Goal: Task Accomplishment & Management: Use online tool/utility

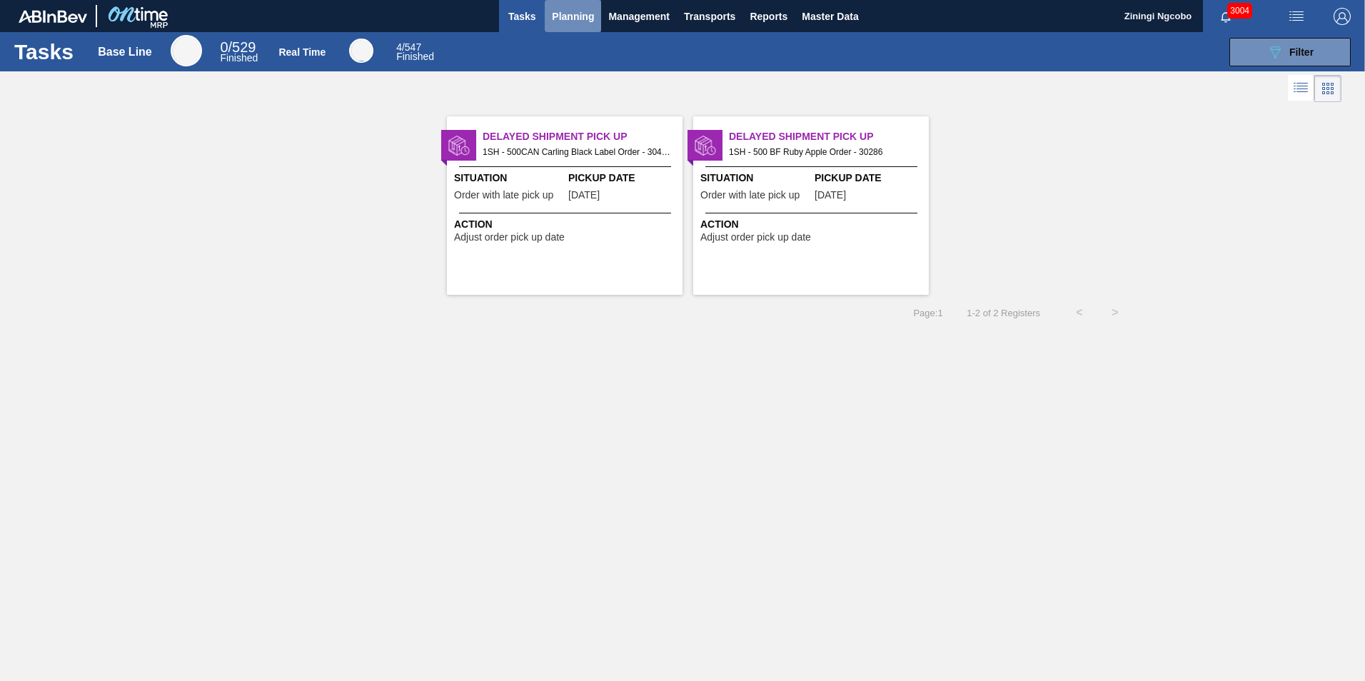
click at [578, 12] on span "Planning" at bounding box center [573, 16] width 42 height 17
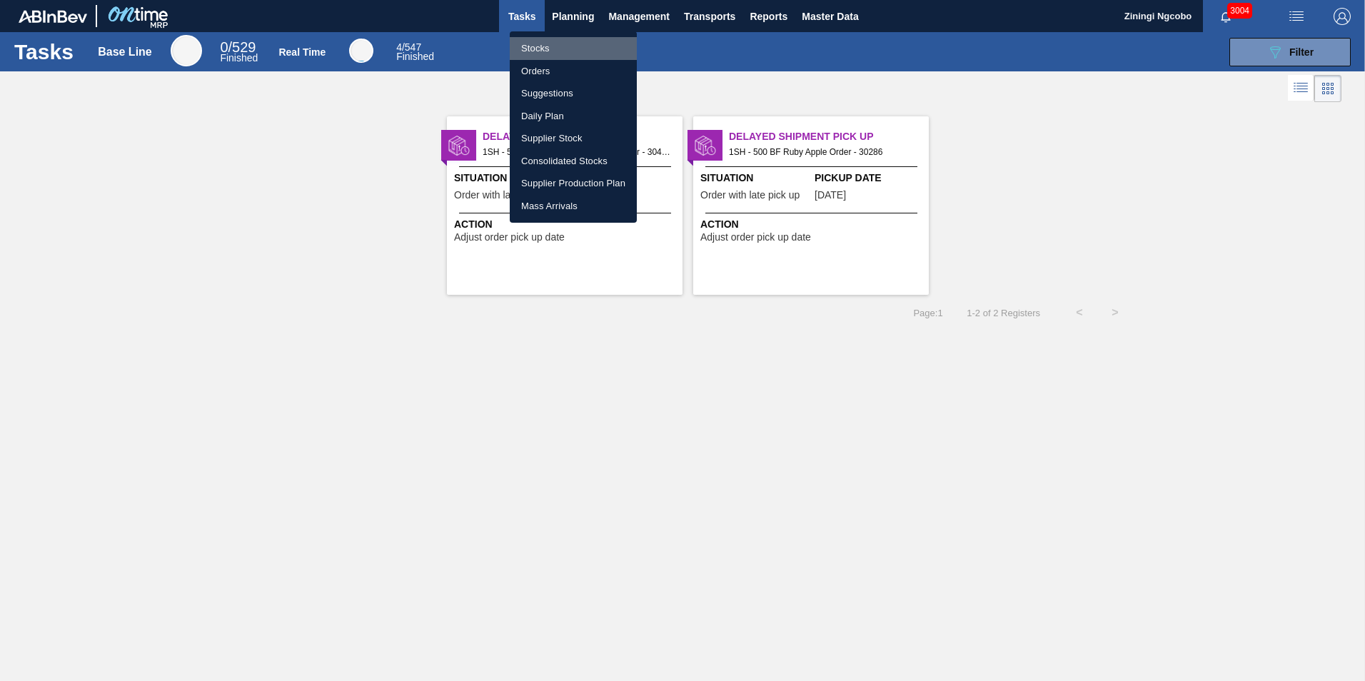
click at [537, 48] on li "Stocks" at bounding box center [573, 48] width 127 height 23
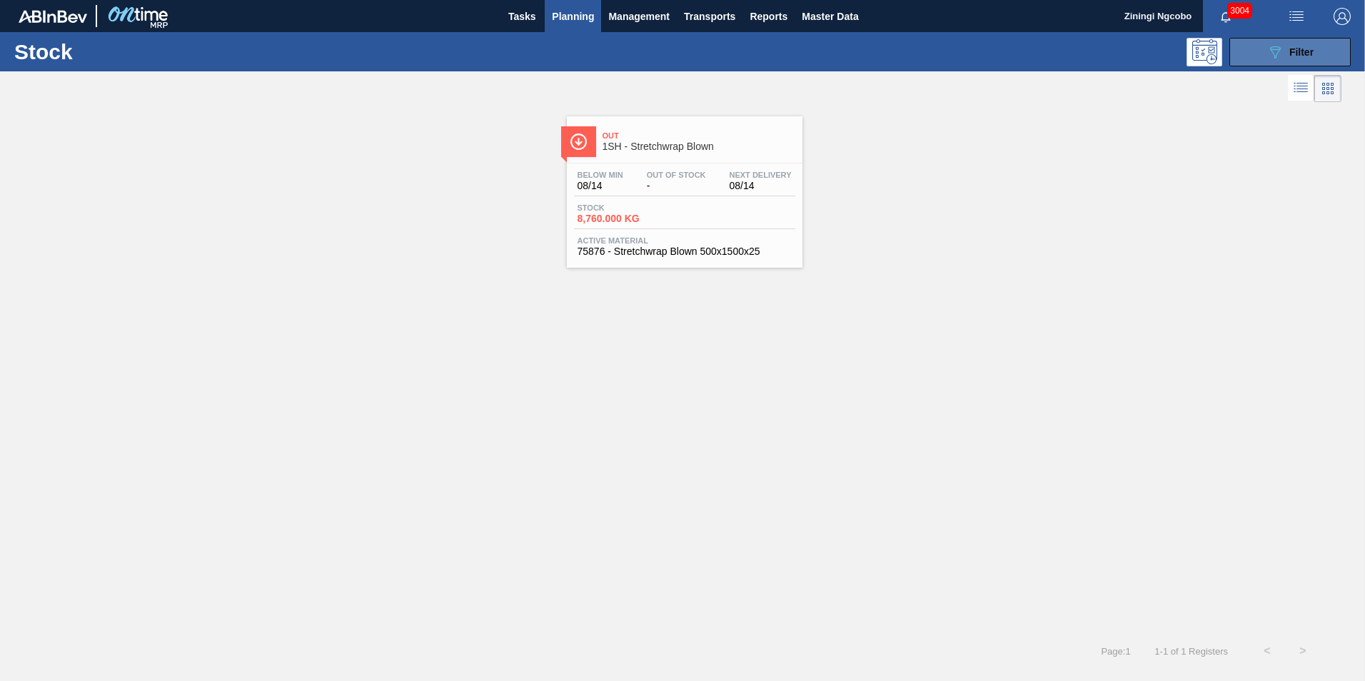
click at [1308, 51] on span "Filter" at bounding box center [1301, 51] width 24 height 11
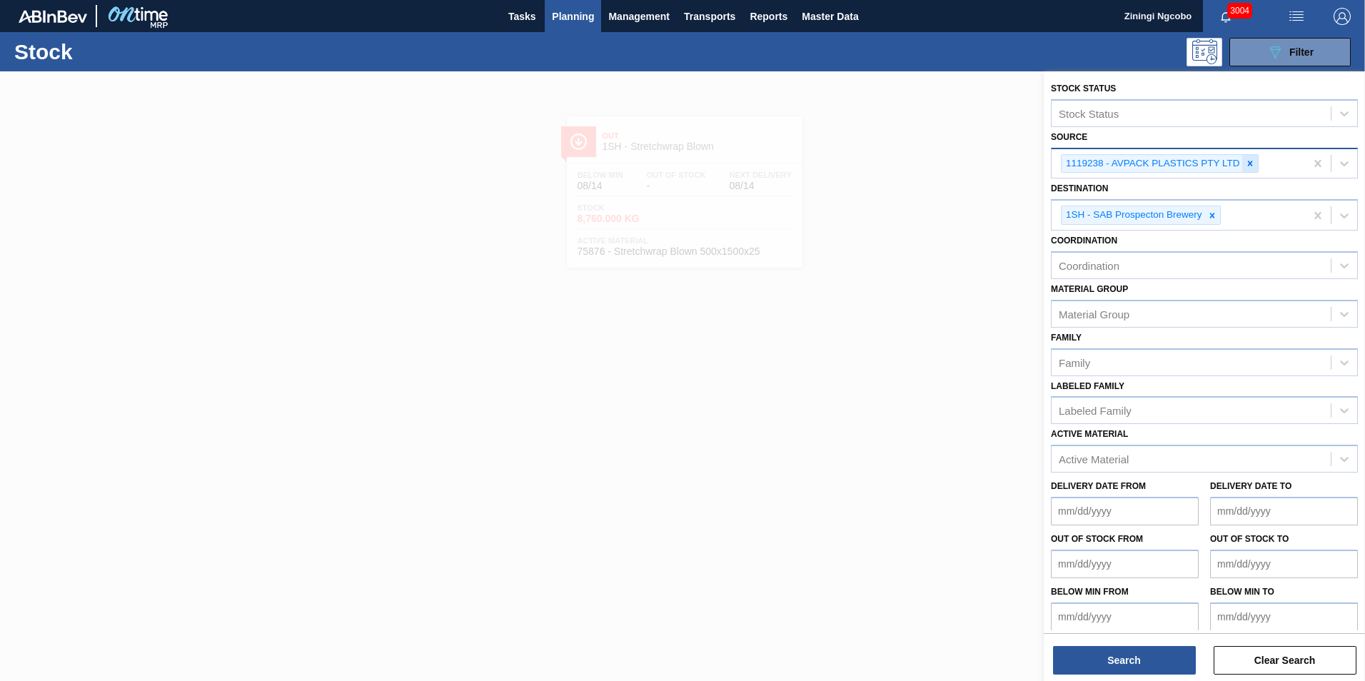
click at [1245, 161] on icon at bounding box center [1250, 163] width 10 height 10
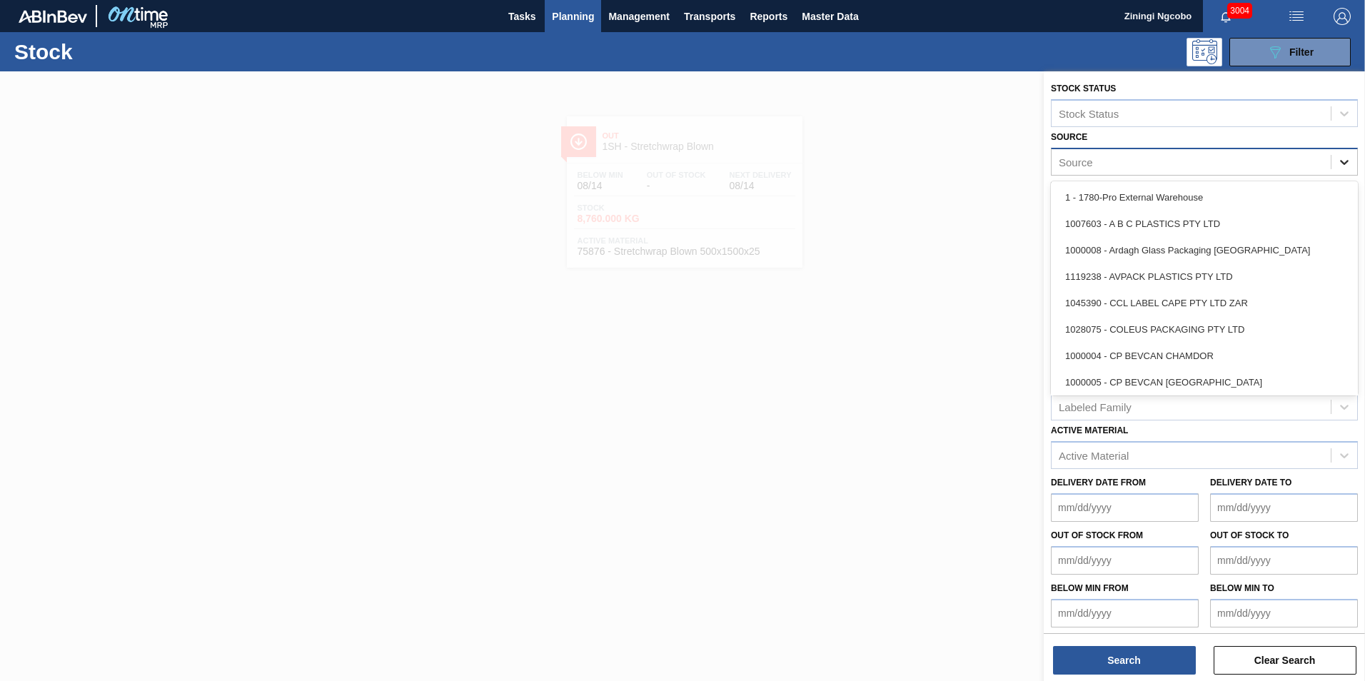
click at [1339, 166] on icon at bounding box center [1344, 162] width 14 height 14
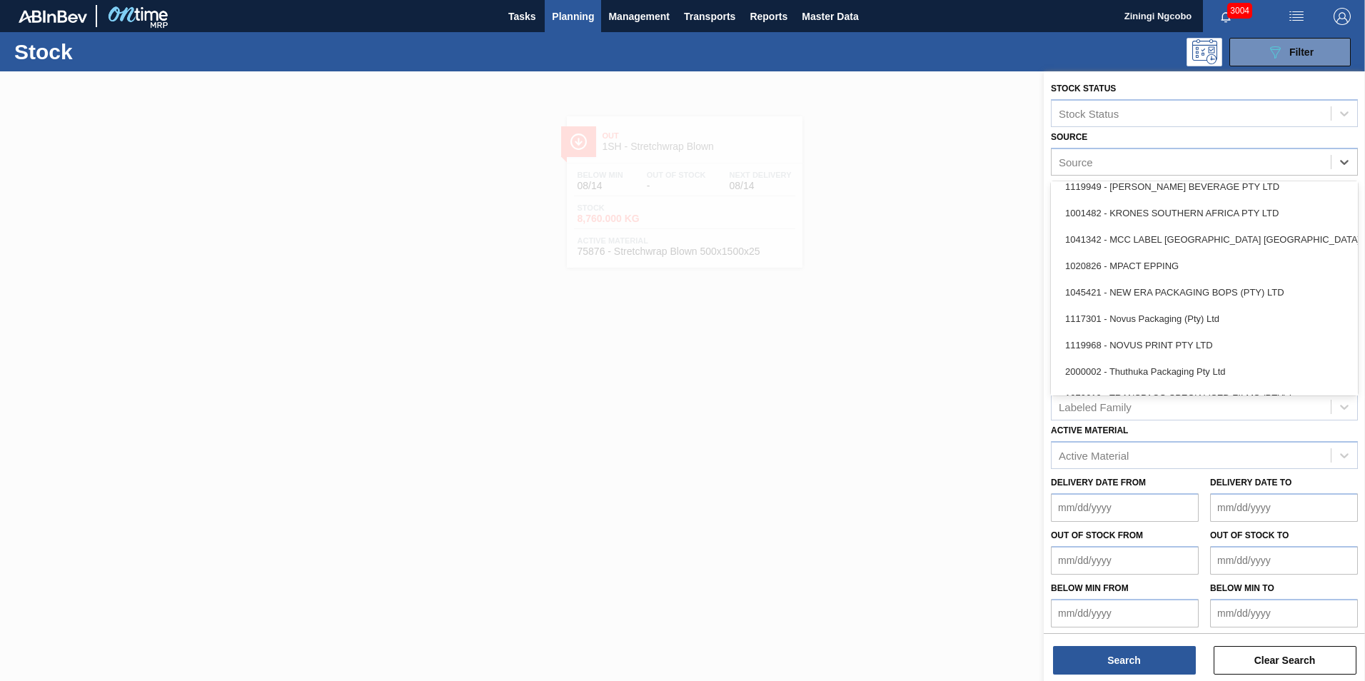
scroll to position [505, 0]
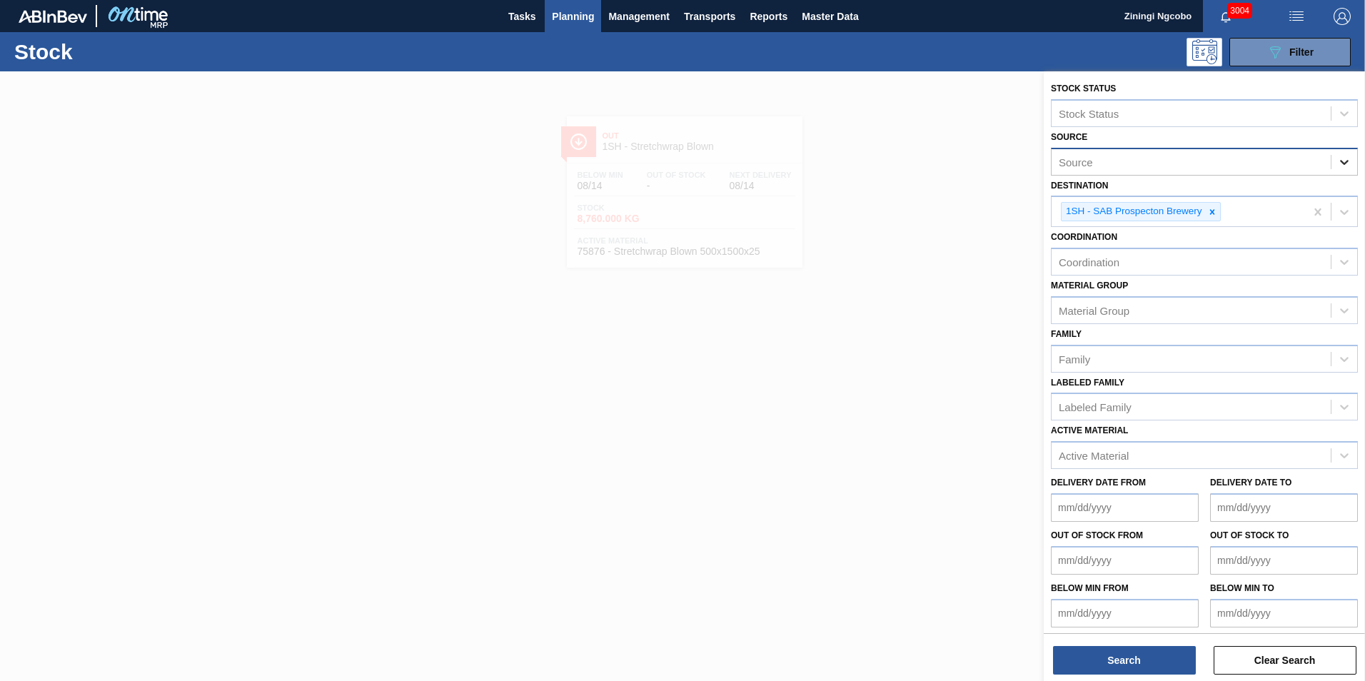
click at [1345, 160] on icon at bounding box center [1344, 162] width 14 height 14
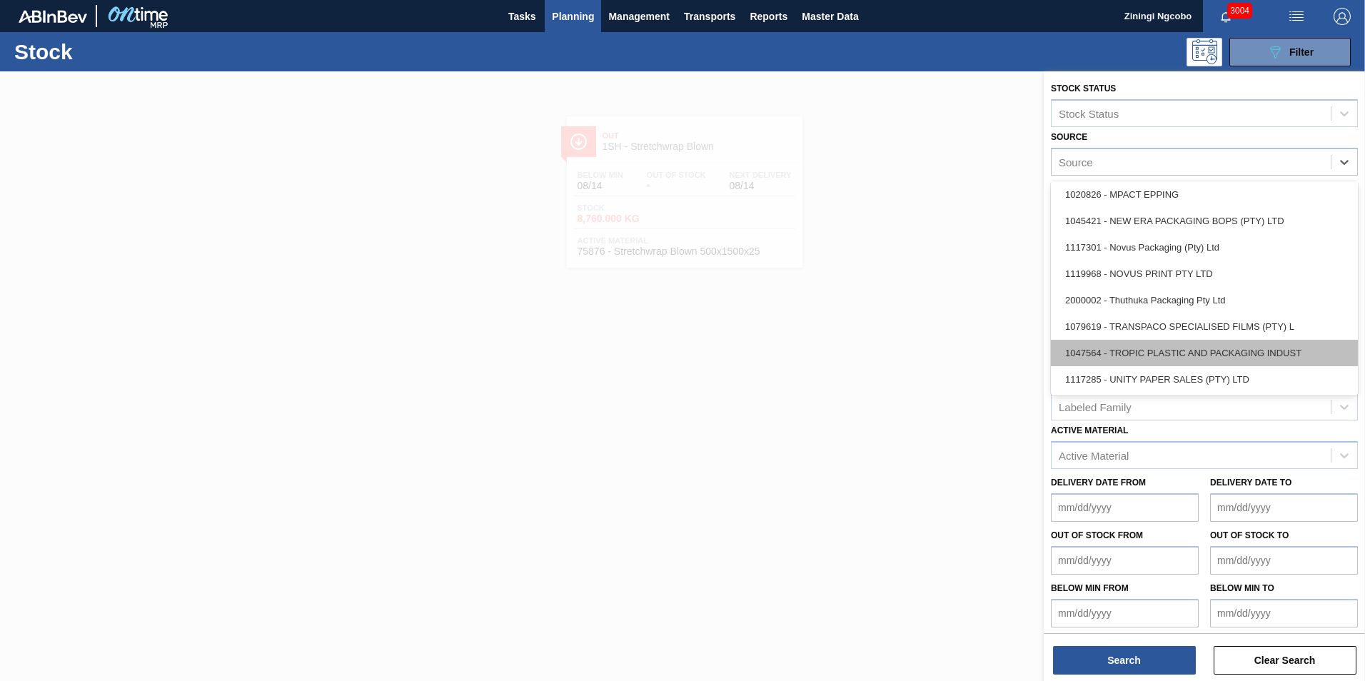
click at [1194, 353] on div "1047564 - TROPIC PLASTIC AND PACKAGING INDUST" at bounding box center [1204, 353] width 307 height 26
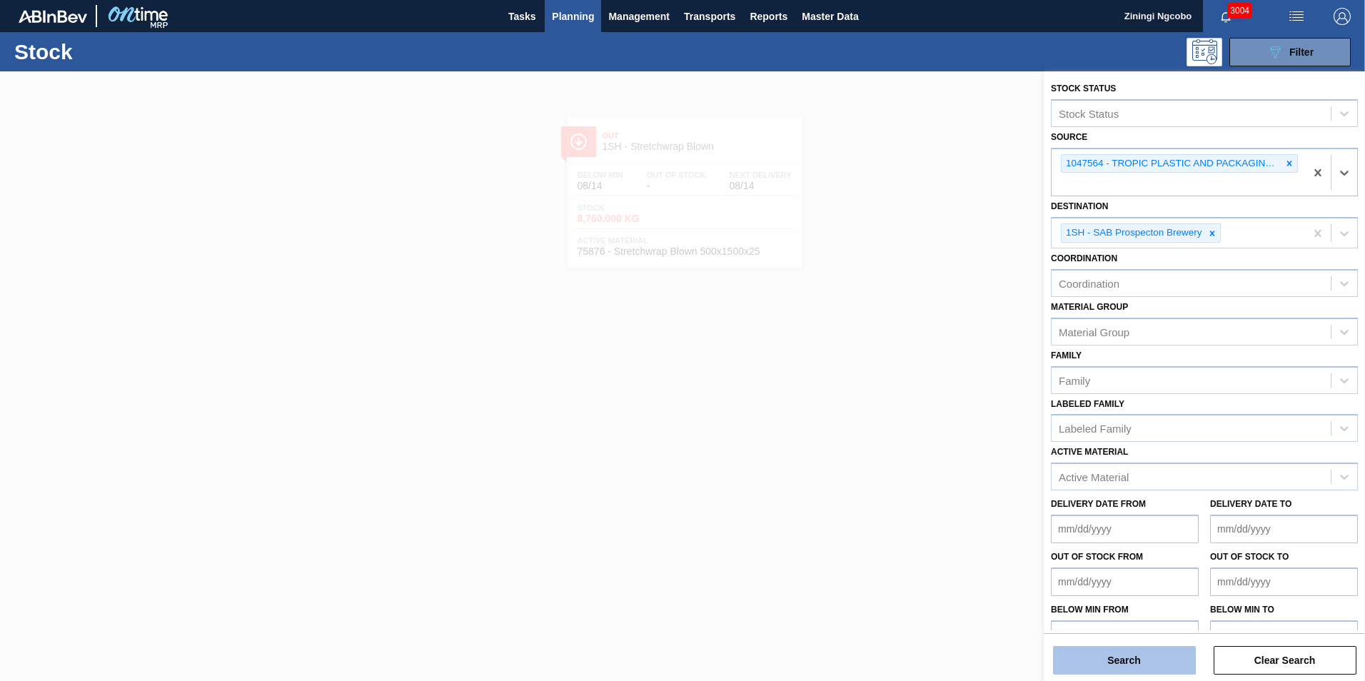
click at [1111, 661] on button "Search" at bounding box center [1124, 660] width 143 height 29
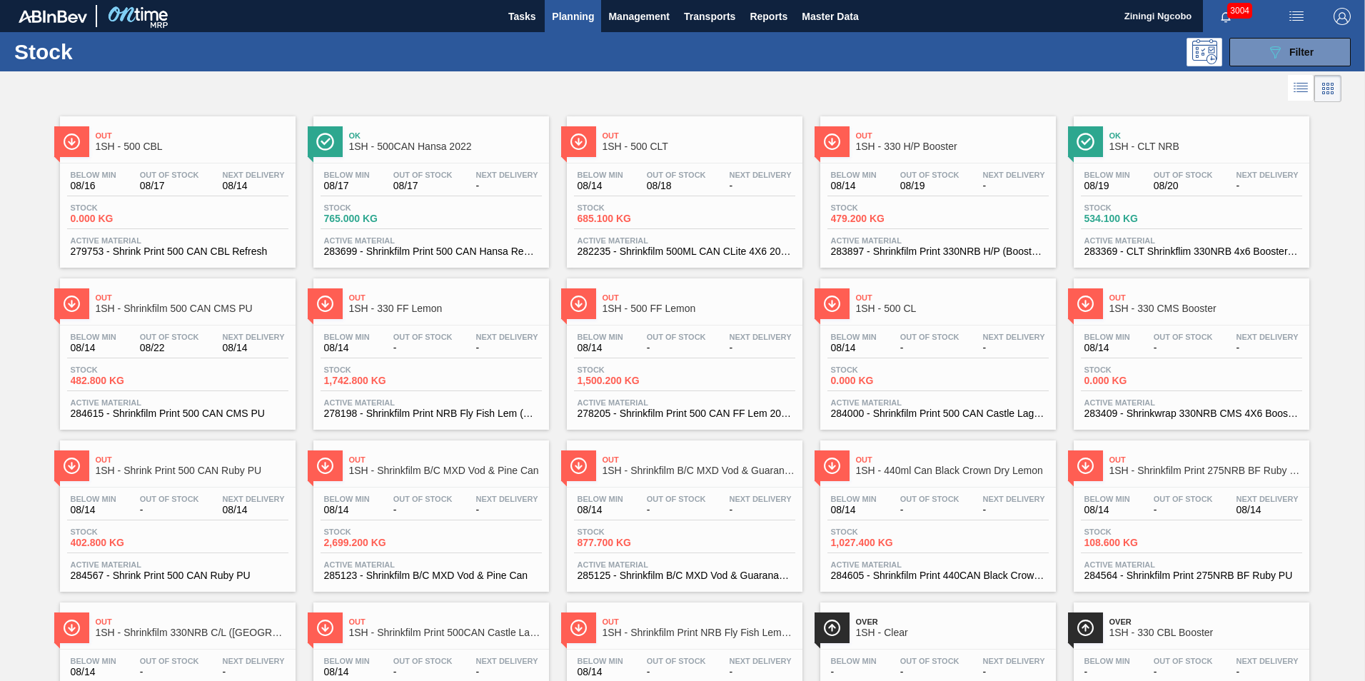
drag, startPoint x: 445, startPoint y: 139, endPoint x: 441, endPoint y: 146, distance: 8.3
click at [445, 139] on span "Ok" at bounding box center [445, 135] width 193 height 9
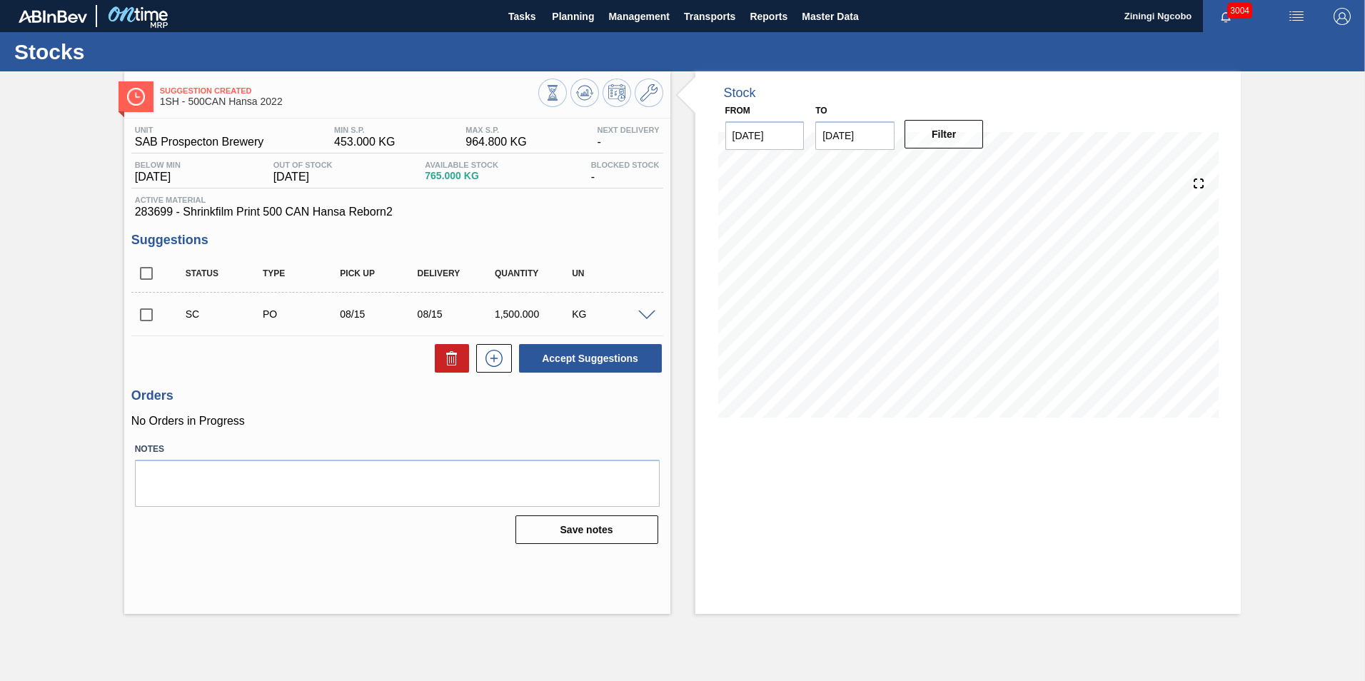
click at [146, 316] on input "checkbox" at bounding box center [146, 315] width 30 height 30
click at [545, 356] on button "Accept Suggestions" at bounding box center [590, 358] width 143 height 29
checkbox input "false"
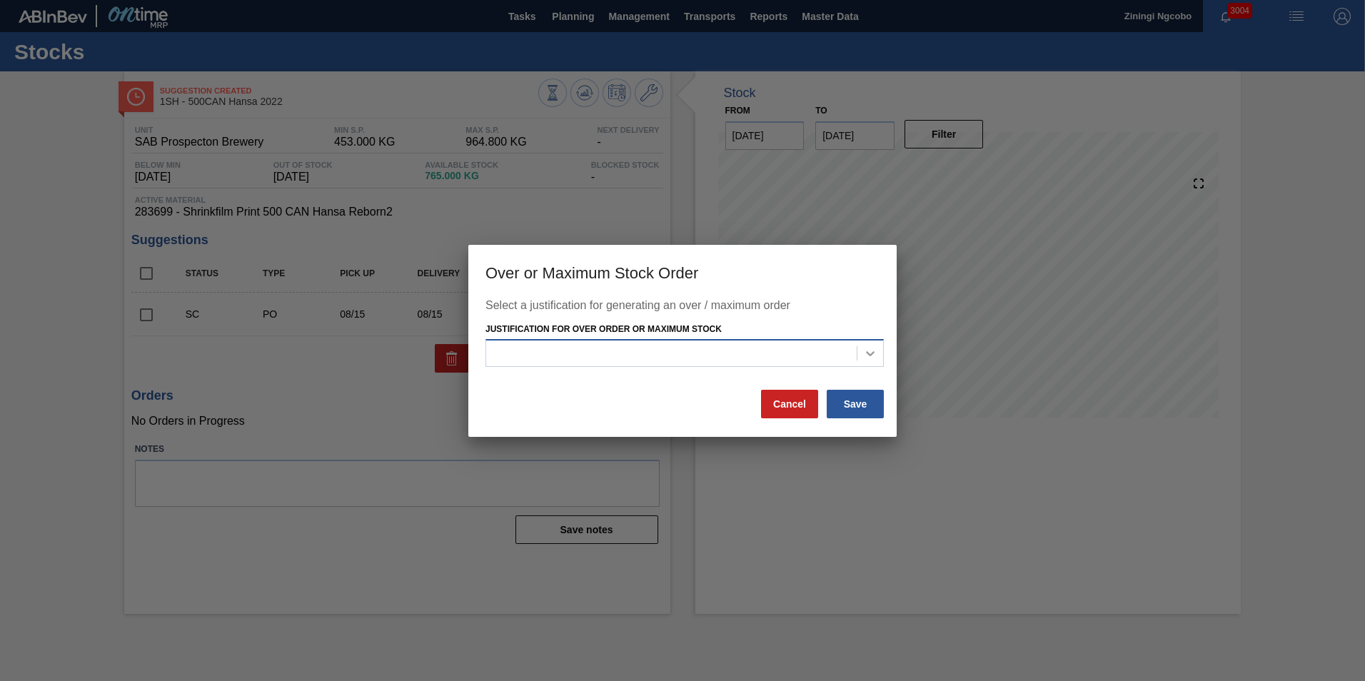
click at [868, 350] on icon at bounding box center [870, 353] width 14 height 14
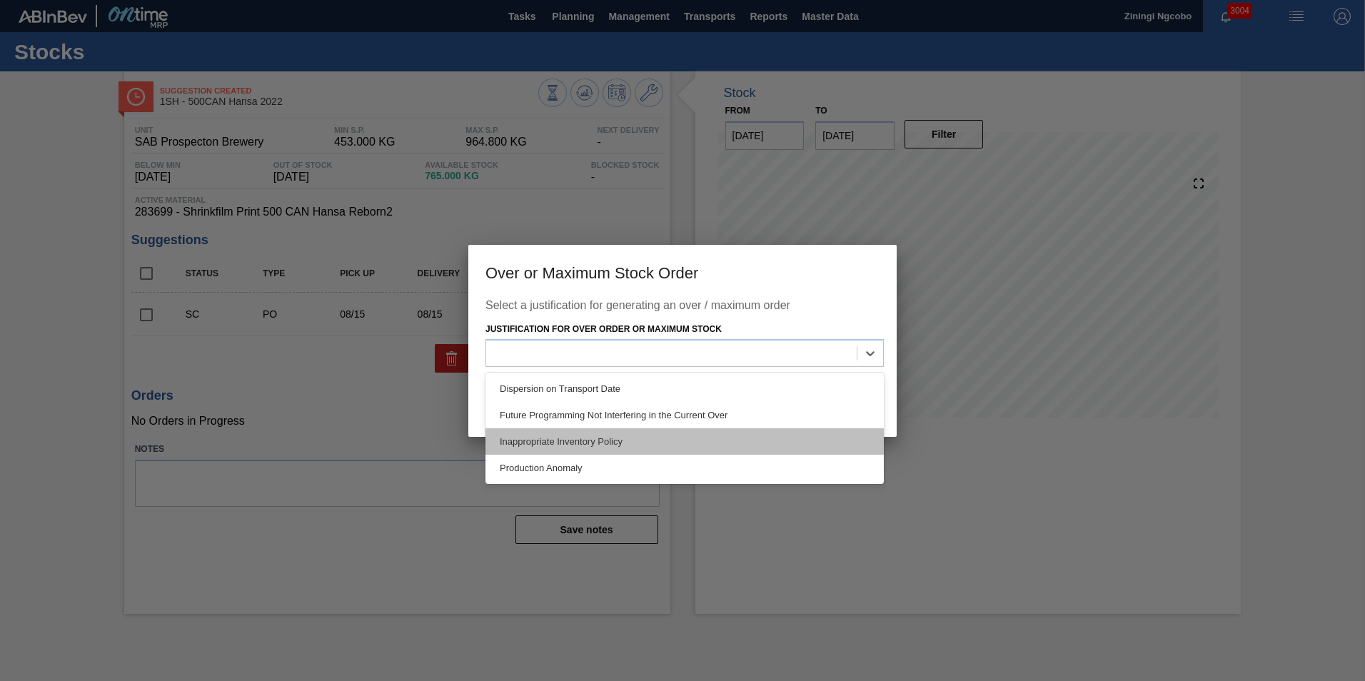
click at [580, 448] on div "Inappropriate Inventory Policy" at bounding box center [684, 441] width 398 height 26
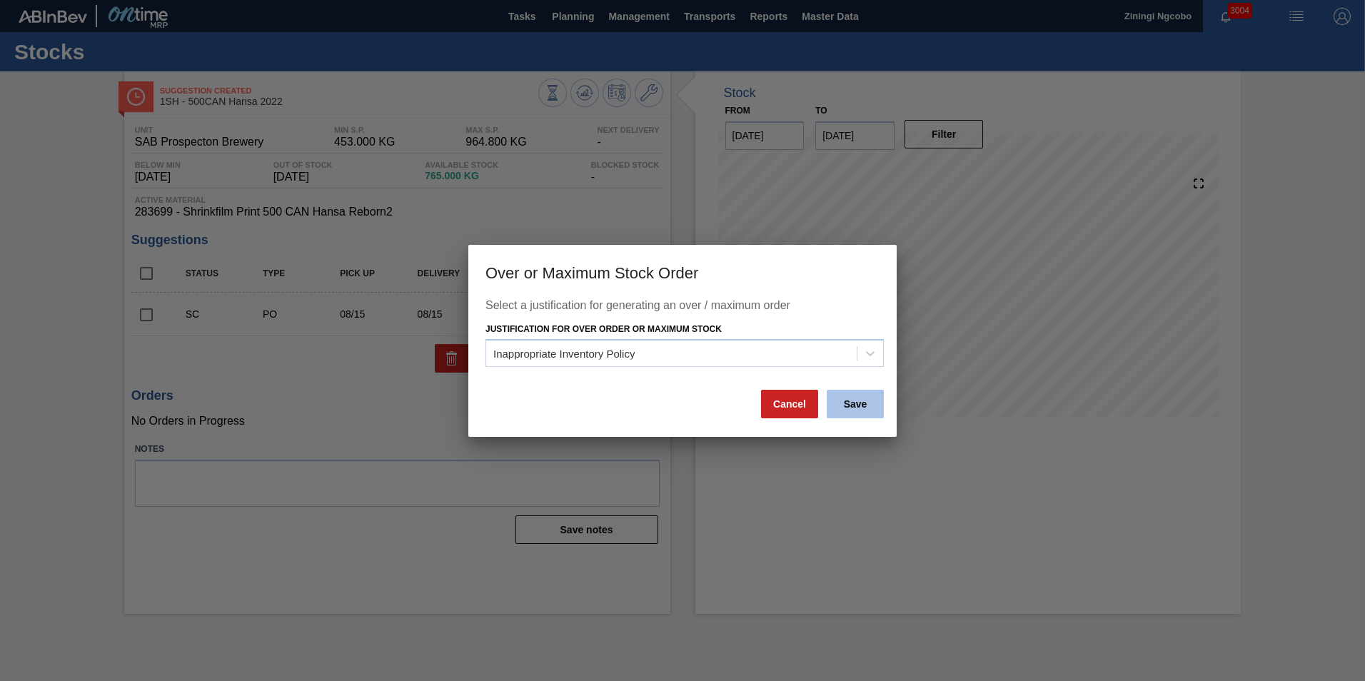
click at [865, 410] on button "Save" at bounding box center [855, 404] width 57 height 29
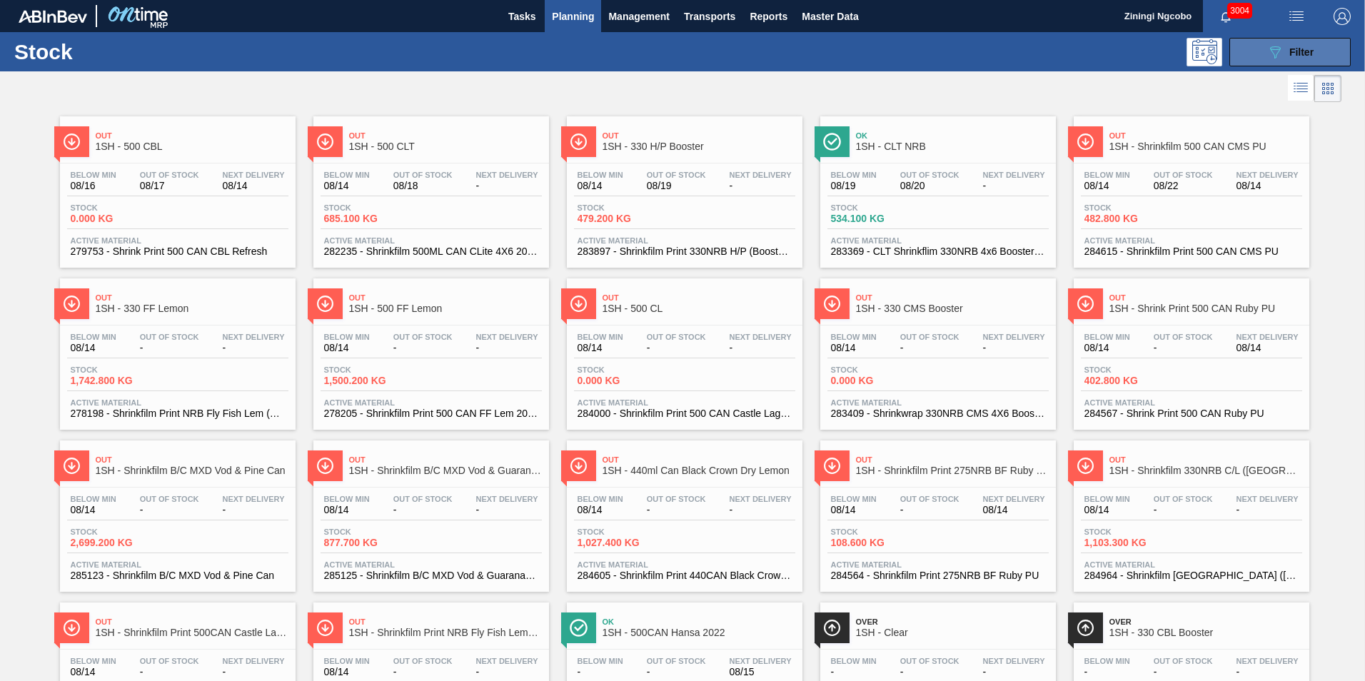
click at [1333, 49] on button "089F7B8B-B2A5-4AFE-B5C0-19BA573D28AC Filter" at bounding box center [1289, 52] width 121 height 29
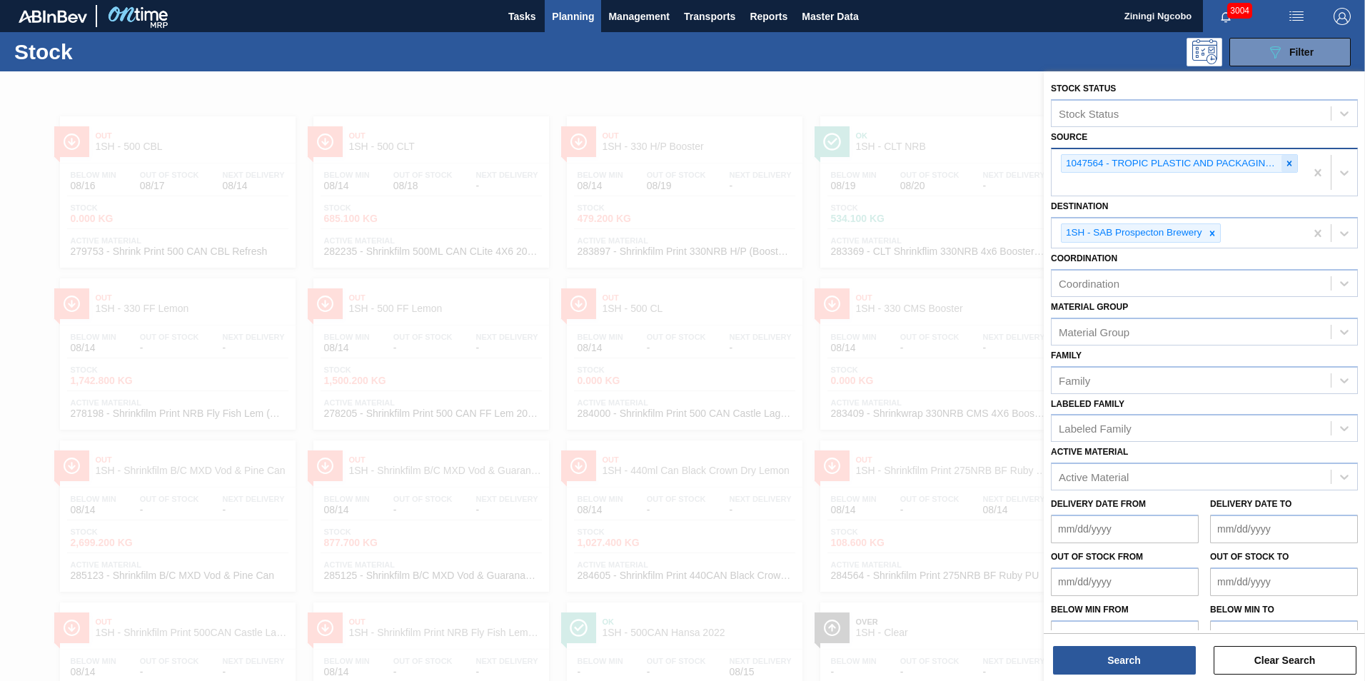
click at [1288, 158] on div at bounding box center [1289, 164] width 16 height 18
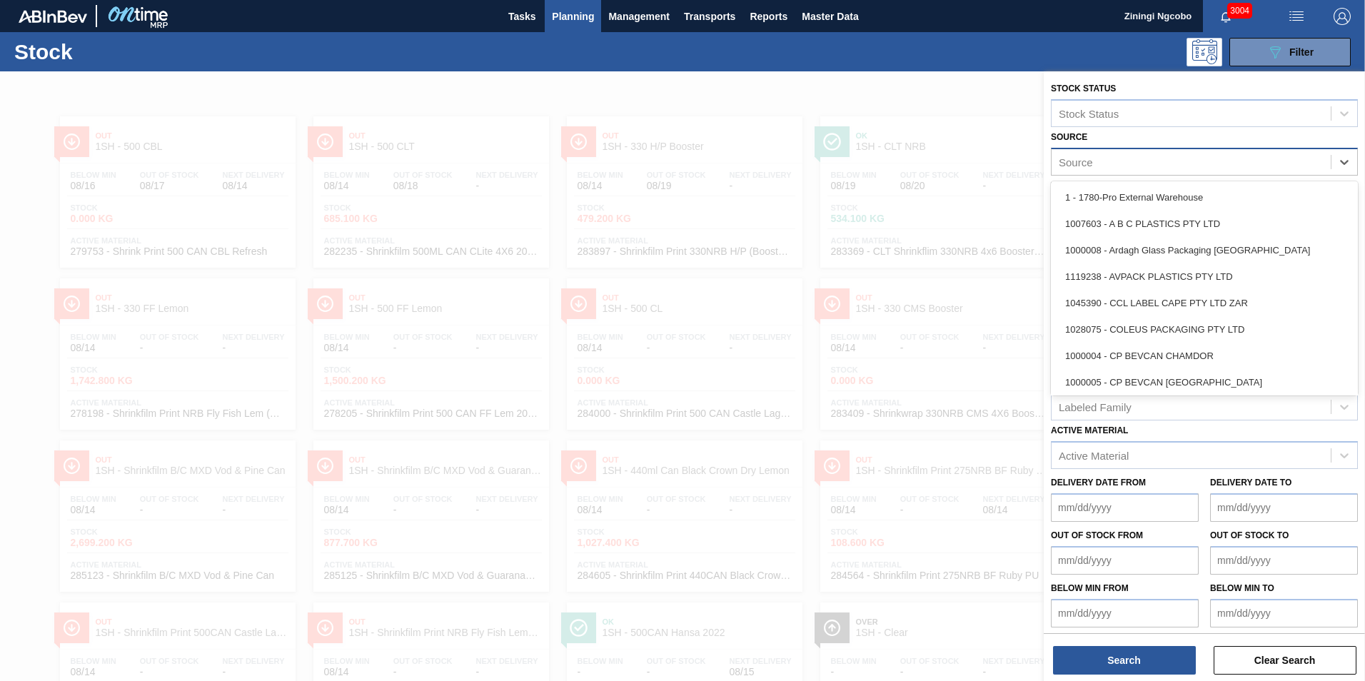
click at [1248, 168] on div "Source" at bounding box center [1190, 161] width 279 height 21
paste input "1020827"
type input "1020827"
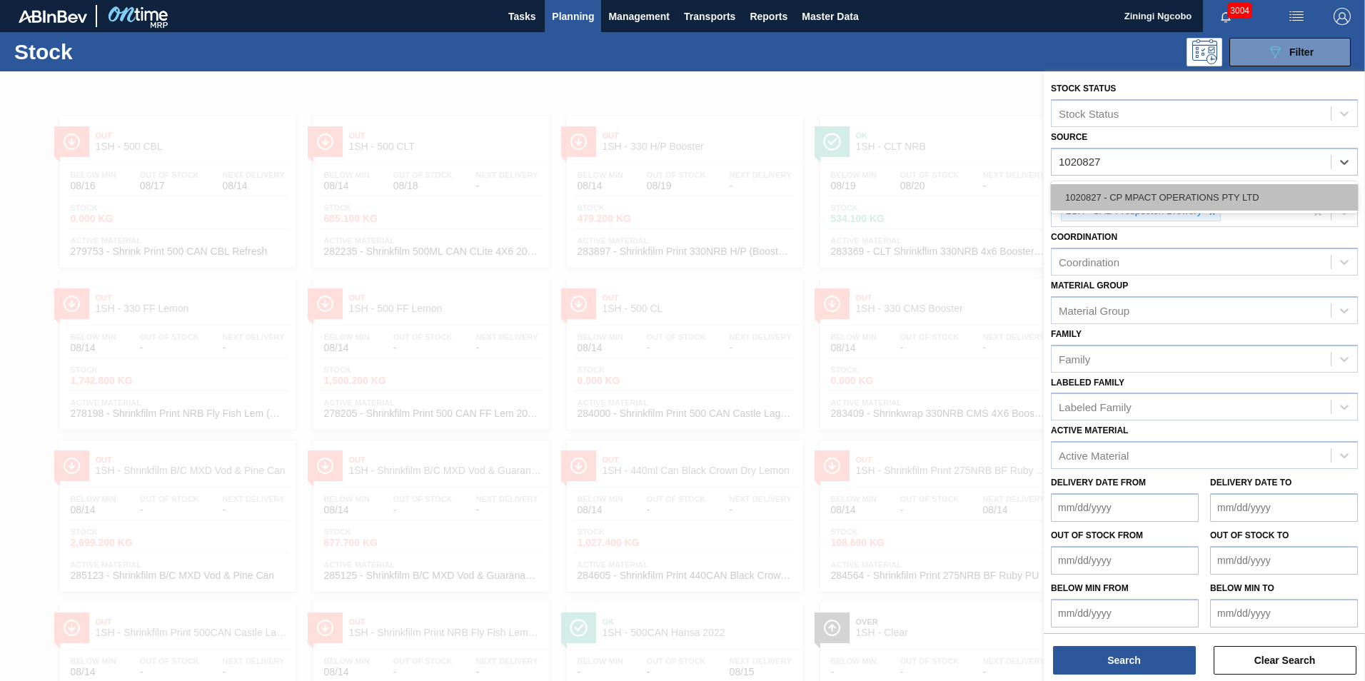
click at [1211, 193] on div "1020827 - CP MPACT OPERATIONS PTY LTD" at bounding box center [1204, 197] width 307 height 26
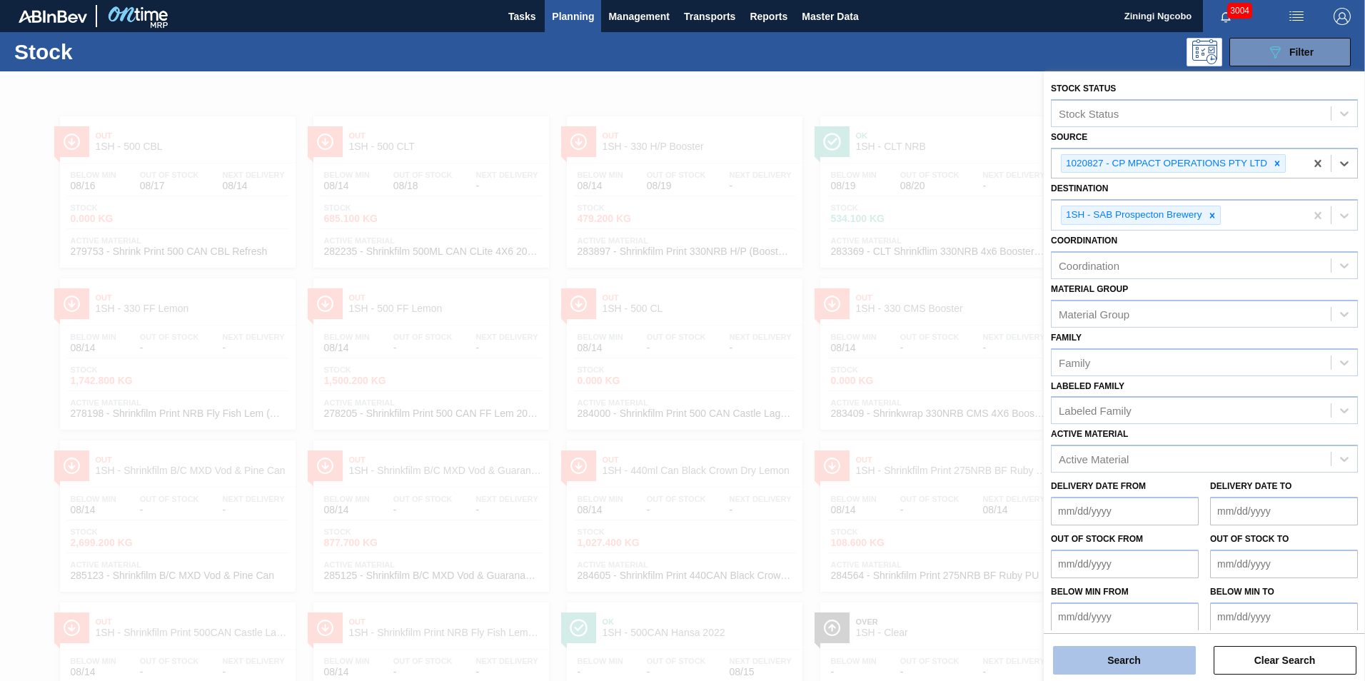
click at [1091, 664] on button "Search" at bounding box center [1124, 660] width 143 height 29
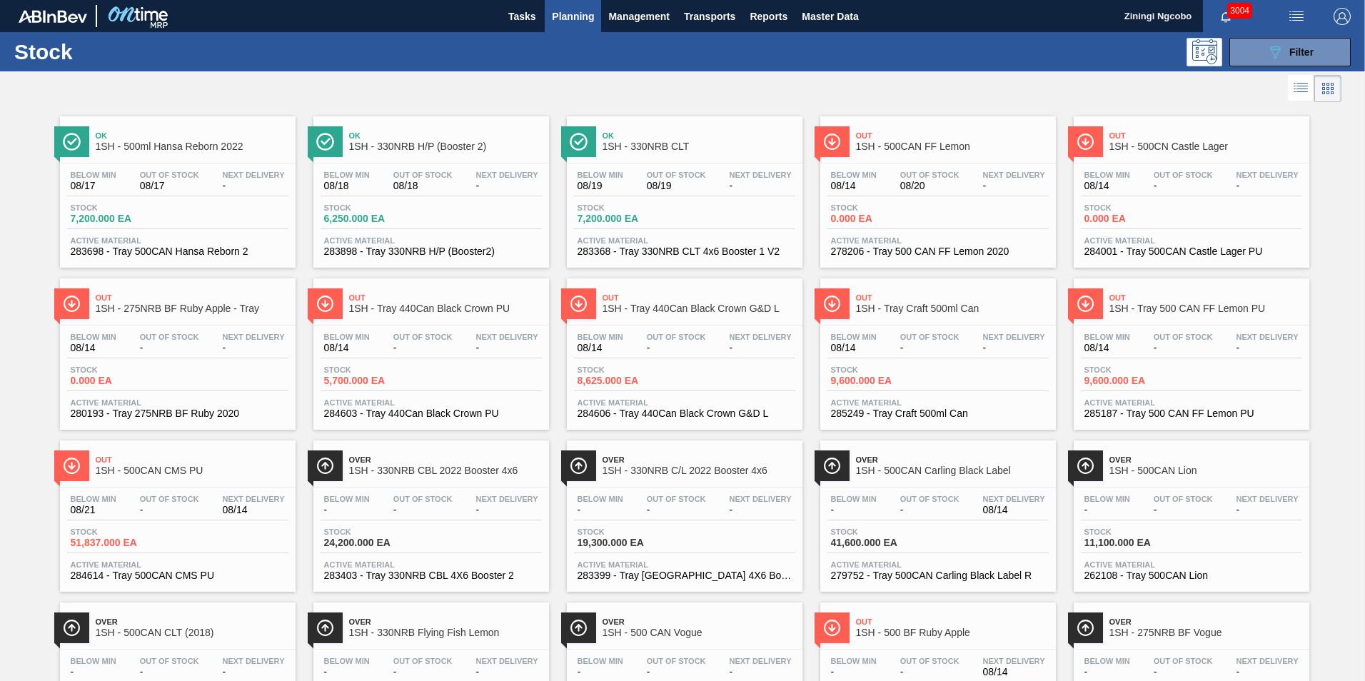
click at [570, 24] on span "Planning" at bounding box center [573, 16] width 42 height 17
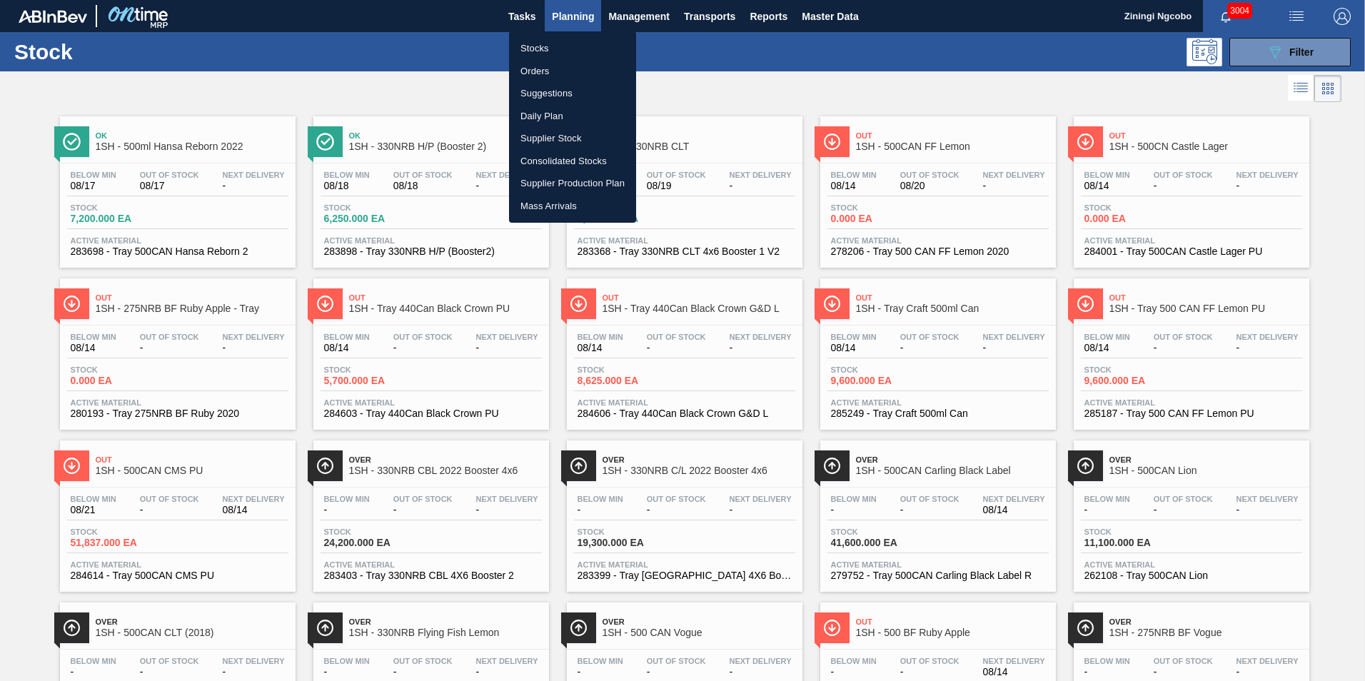
click at [556, 48] on li "Stocks" at bounding box center [572, 48] width 127 height 23
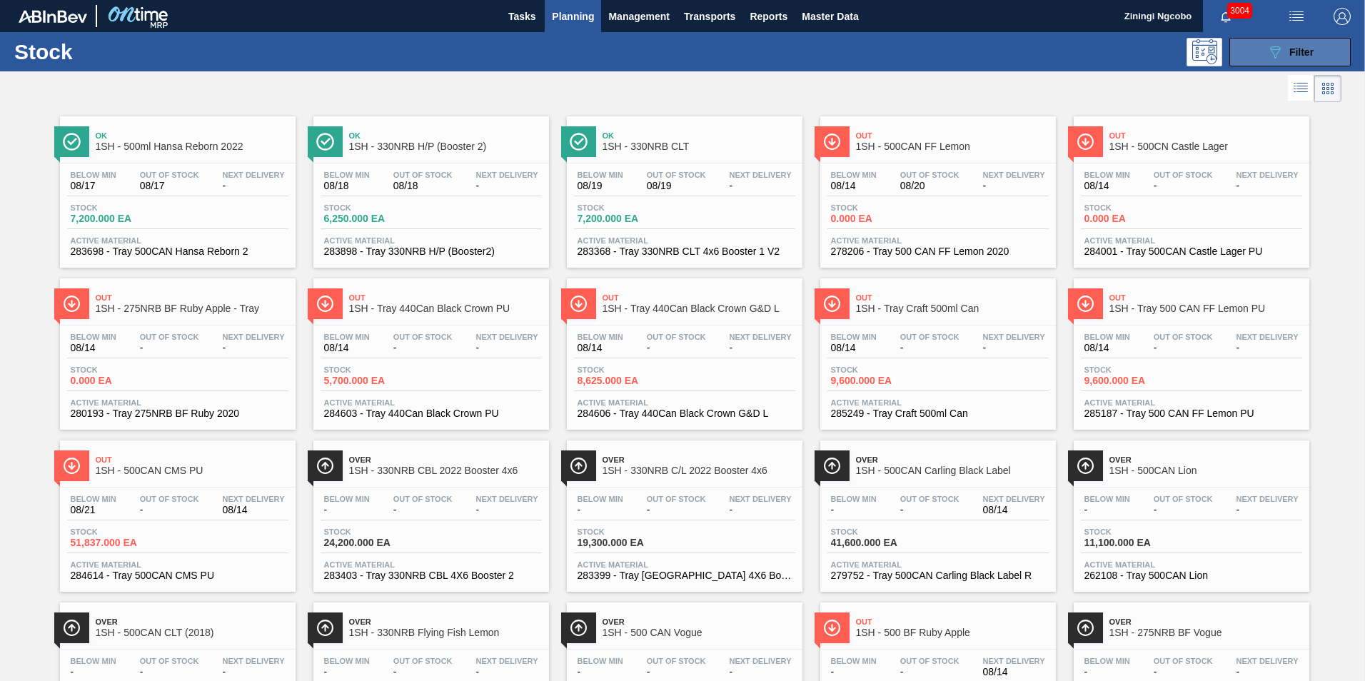
click at [1295, 42] on button "089F7B8B-B2A5-4AFE-B5C0-19BA573D28AC Filter" at bounding box center [1289, 52] width 121 height 29
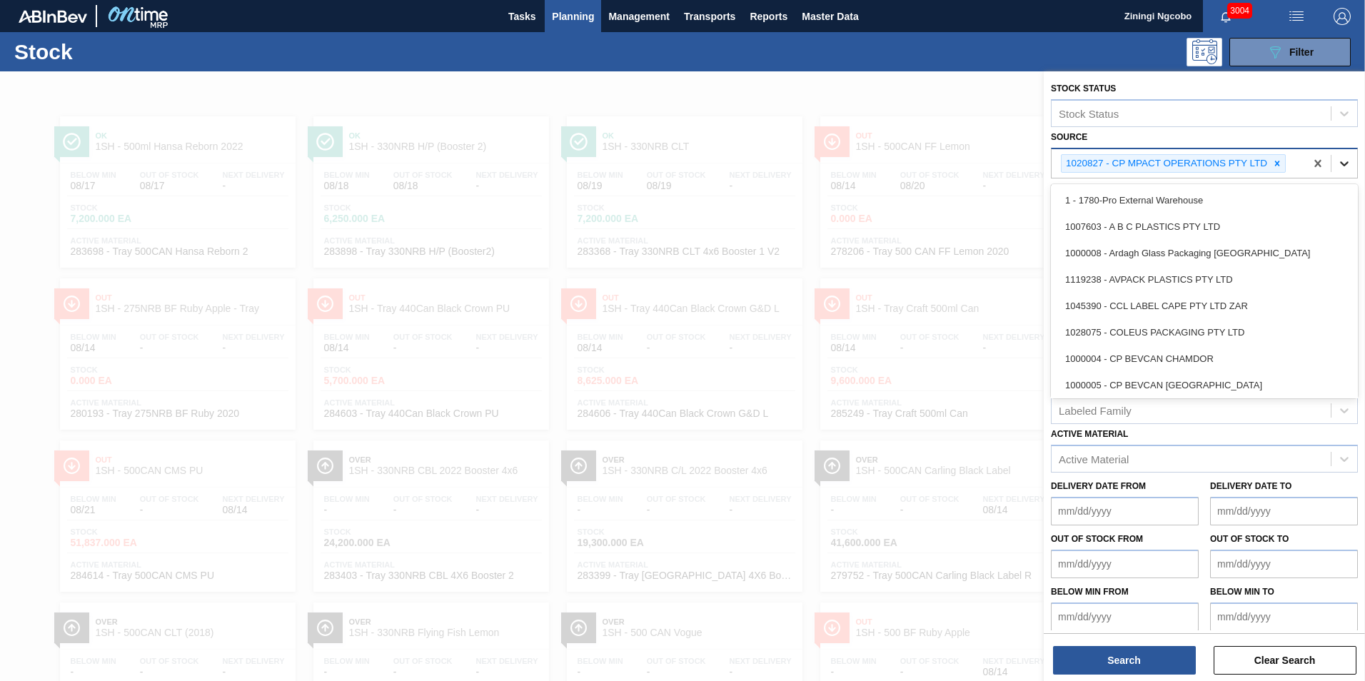
click at [1344, 169] on icon at bounding box center [1344, 163] width 14 height 14
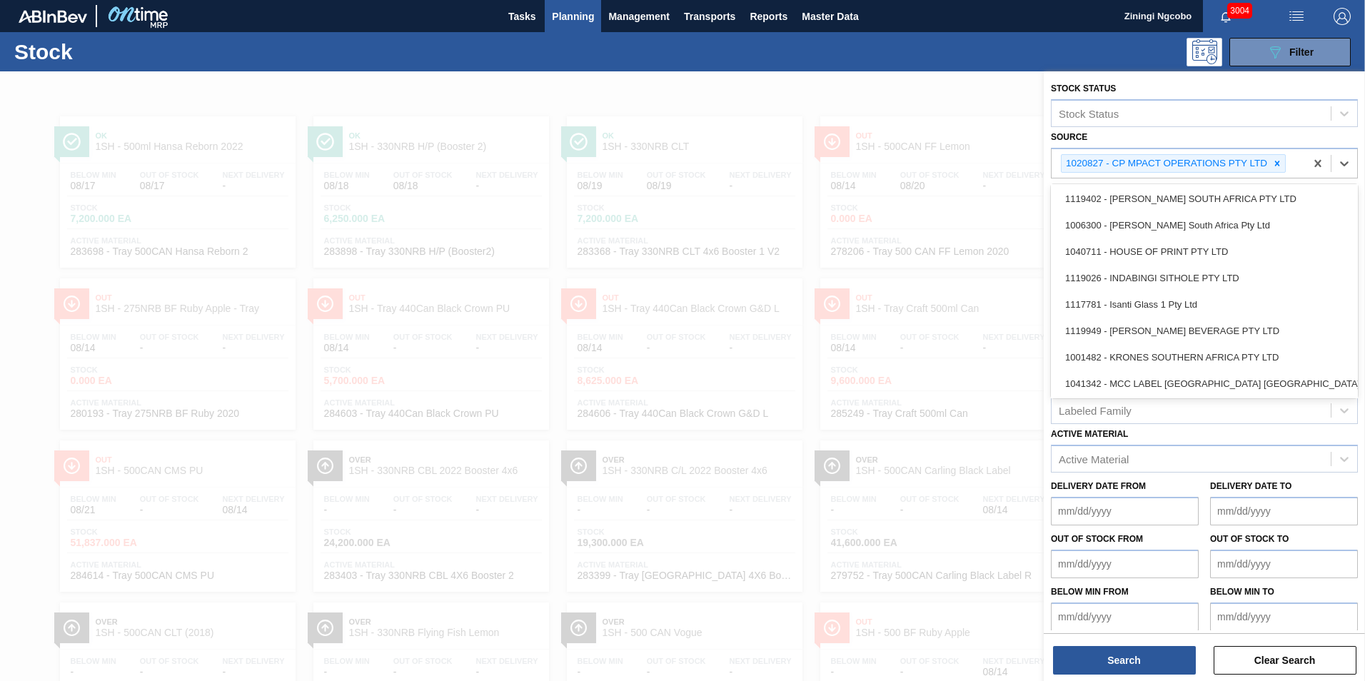
scroll to position [121, 0]
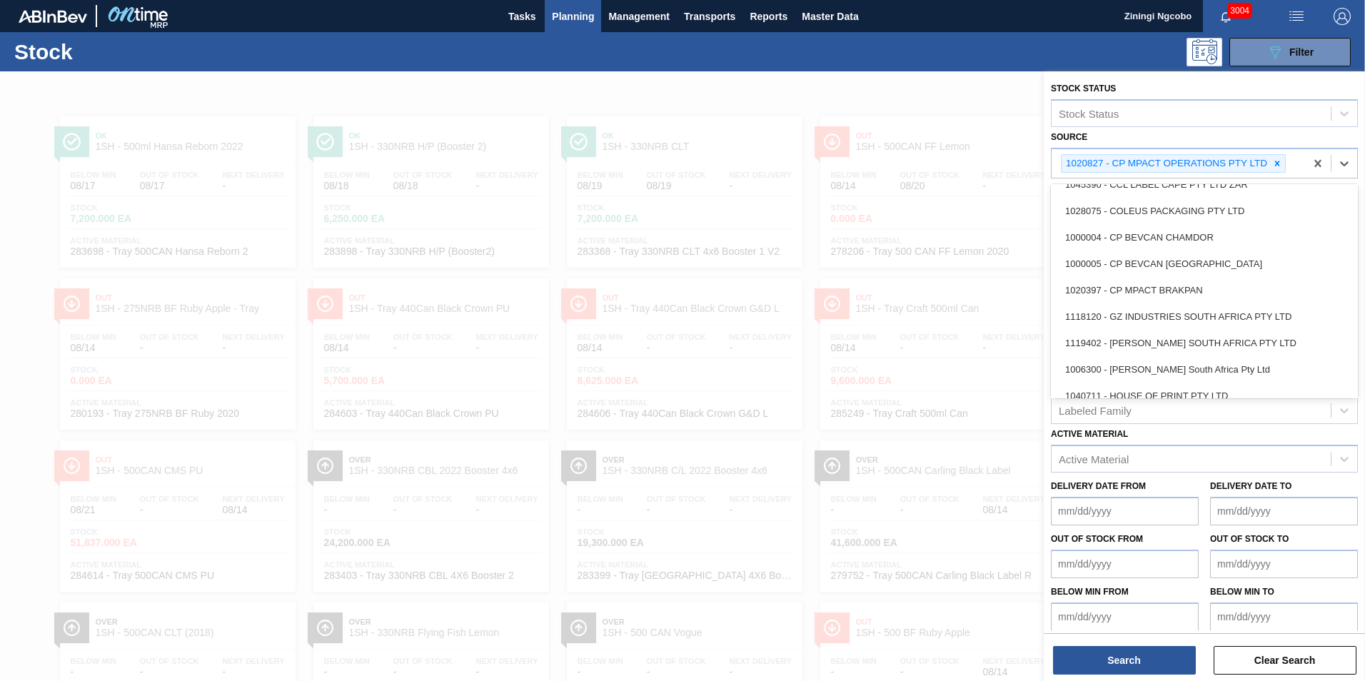
click at [862, 328] on div at bounding box center [682, 411] width 1365 height 681
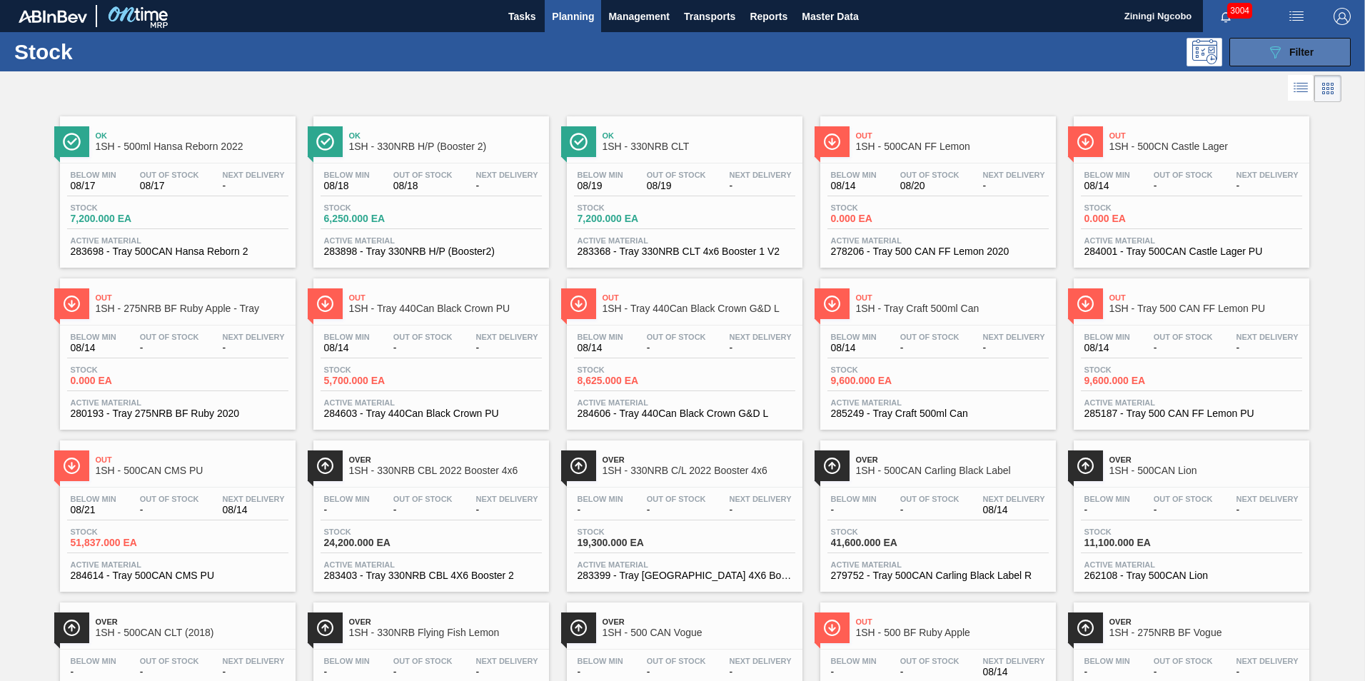
click at [1312, 49] on button "089F7B8B-B2A5-4AFE-B5C0-19BA573D28AC Filter" at bounding box center [1289, 52] width 121 height 29
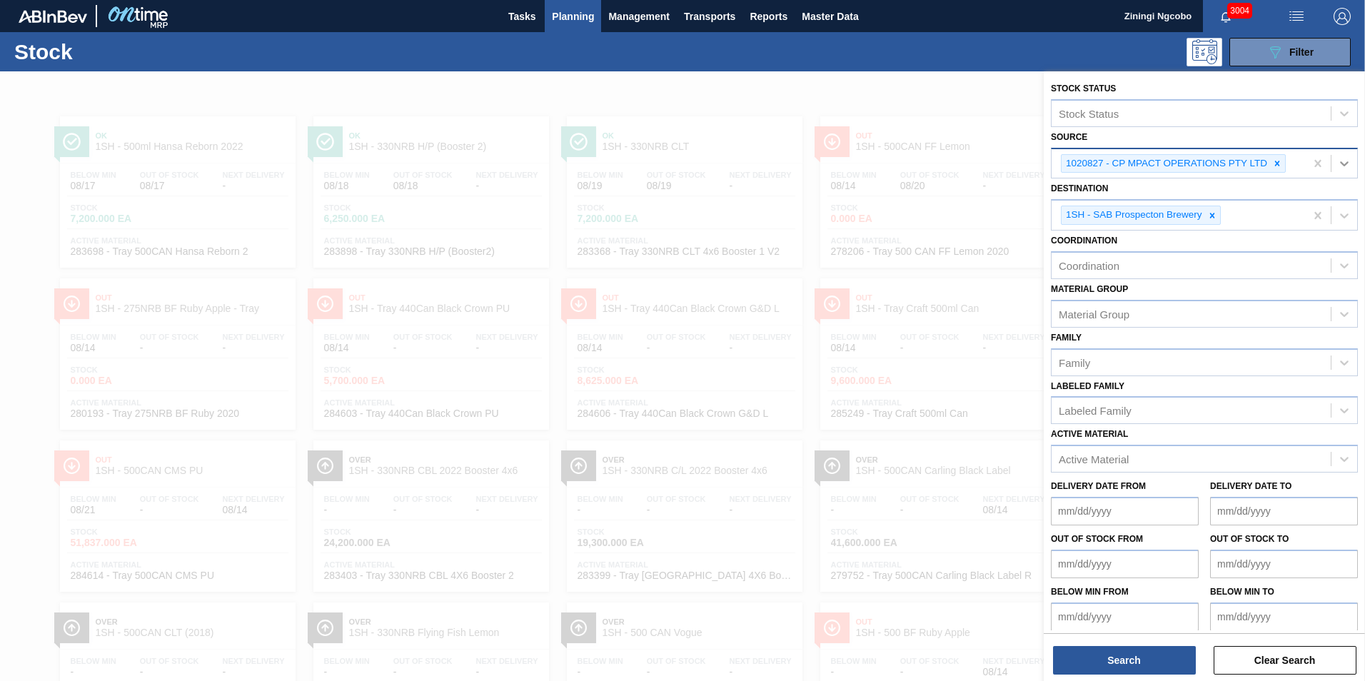
click at [1346, 168] on icon at bounding box center [1344, 163] width 14 height 14
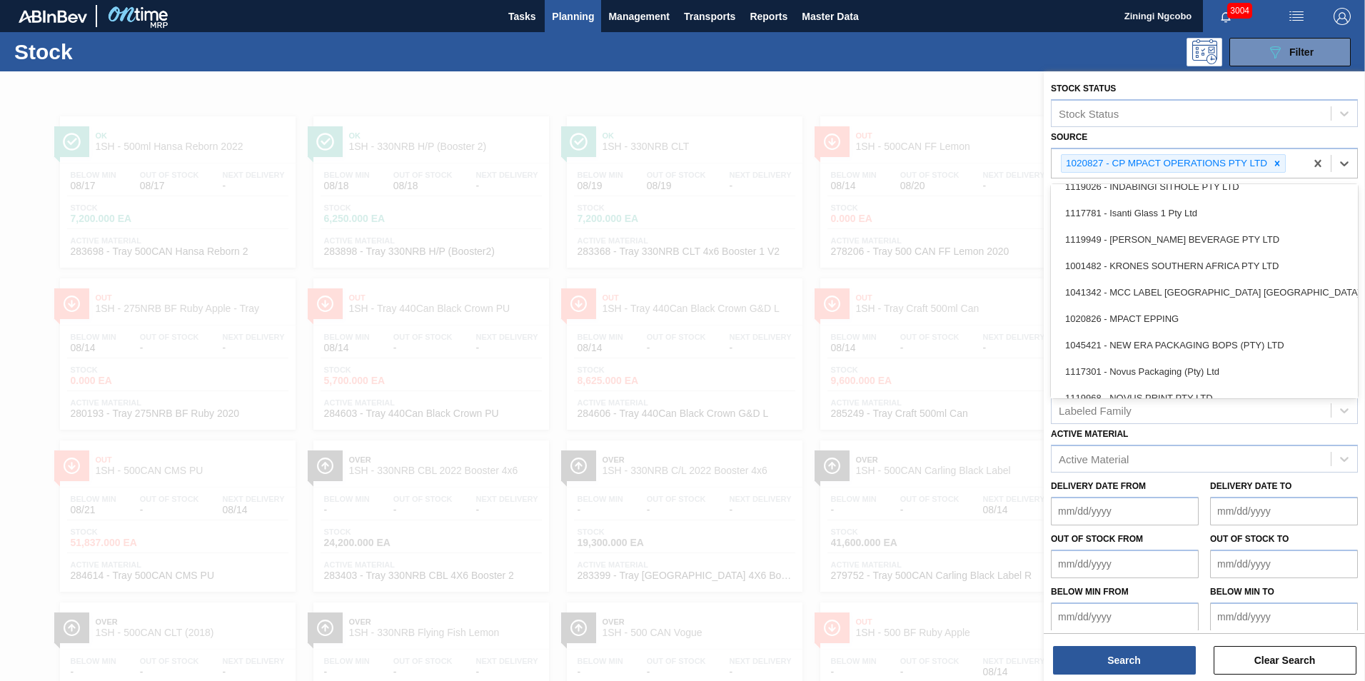
scroll to position [478, 0]
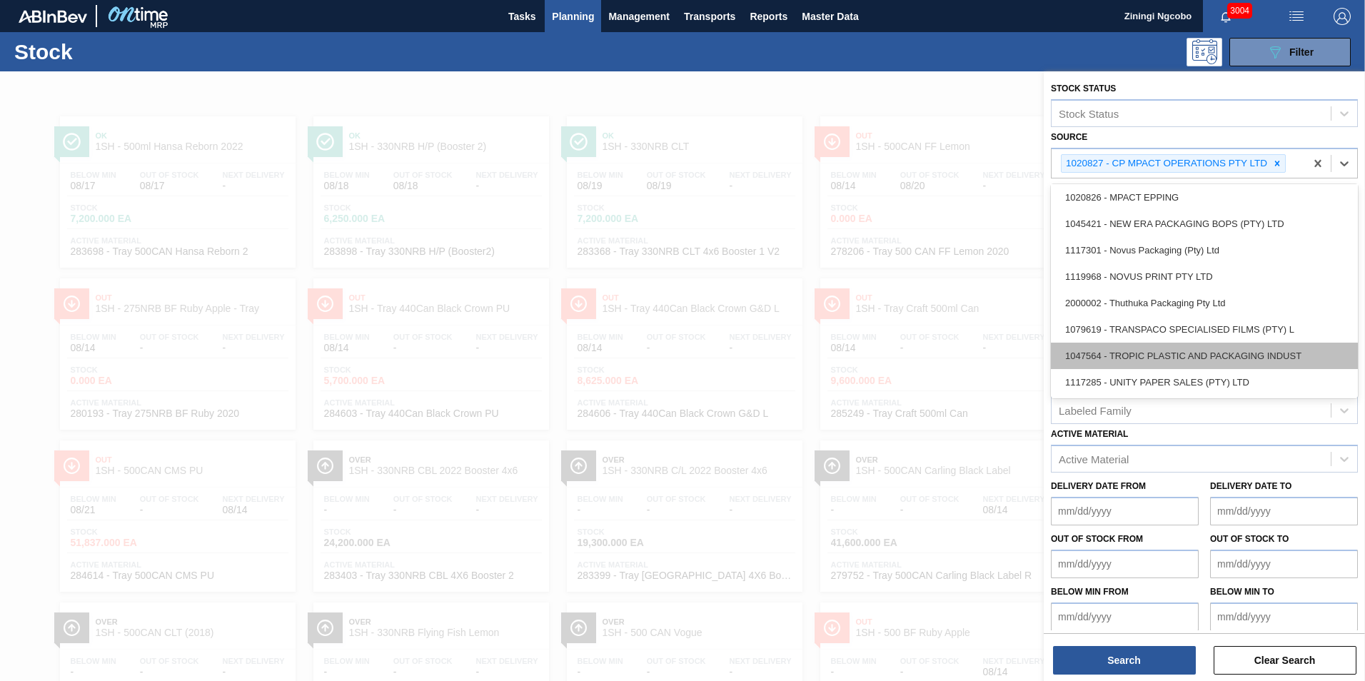
click at [1175, 351] on div "1047564 - TROPIC PLASTIC AND PACKAGING INDUST" at bounding box center [1204, 356] width 307 height 26
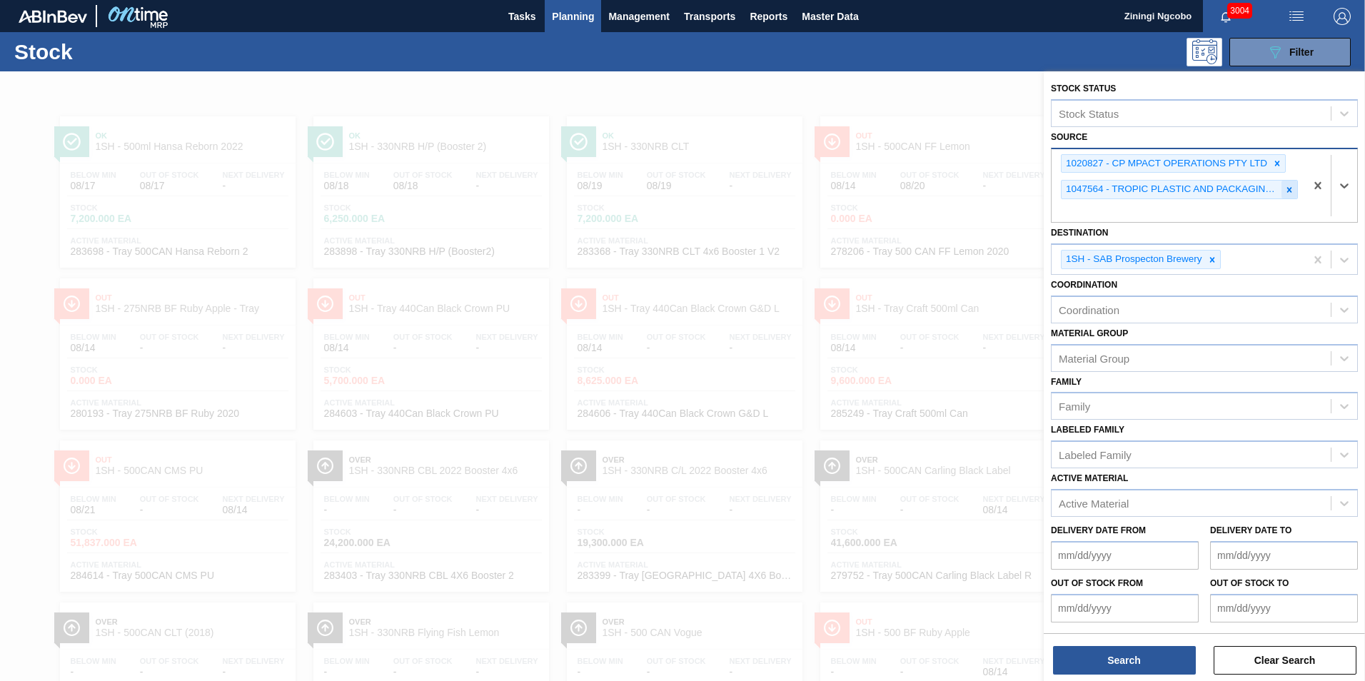
click at [1291, 193] on icon at bounding box center [1289, 190] width 10 height 10
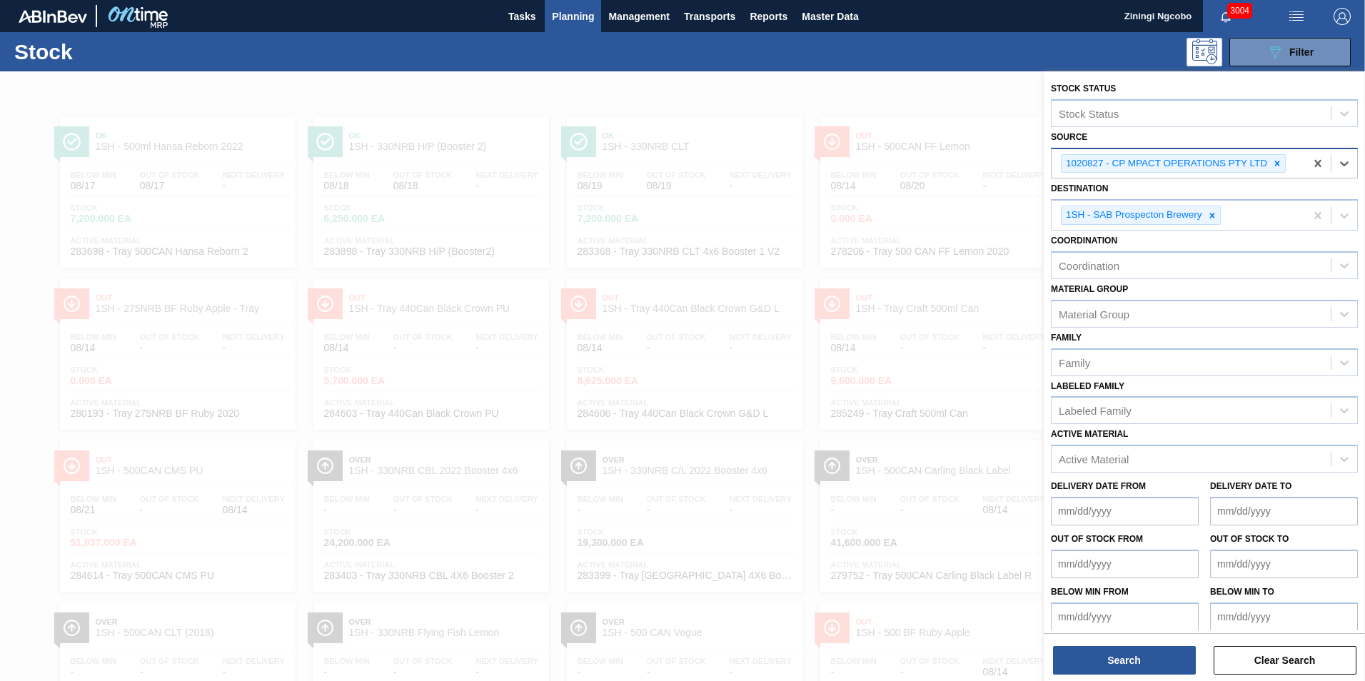
click at [789, 281] on div at bounding box center [682, 411] width 1365 height 681
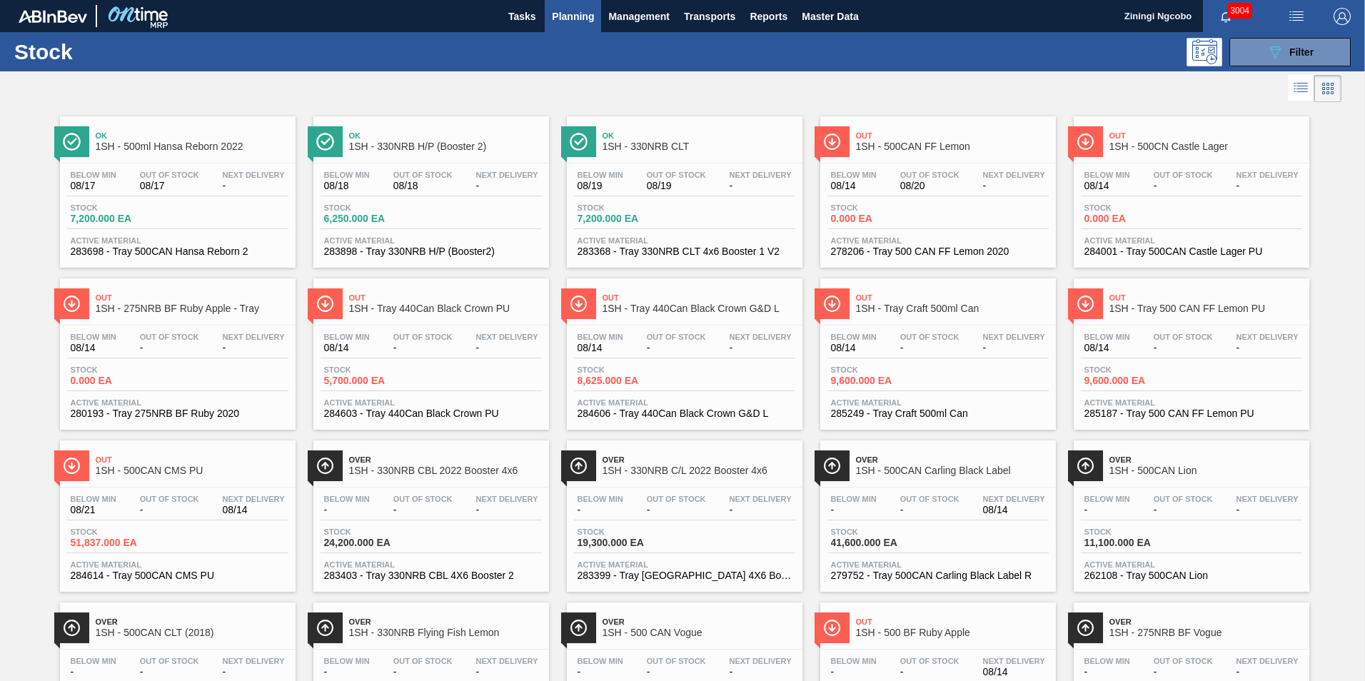
drag, startPoint x: 168, startPoint y: 145, endPoint x: 177, endPoint y: 148, distance: 9.3
click at [168, 144] on span "1SH - 500ml Hansa Reborn 2022" at bounding box center [192, 146] width 193 height 11
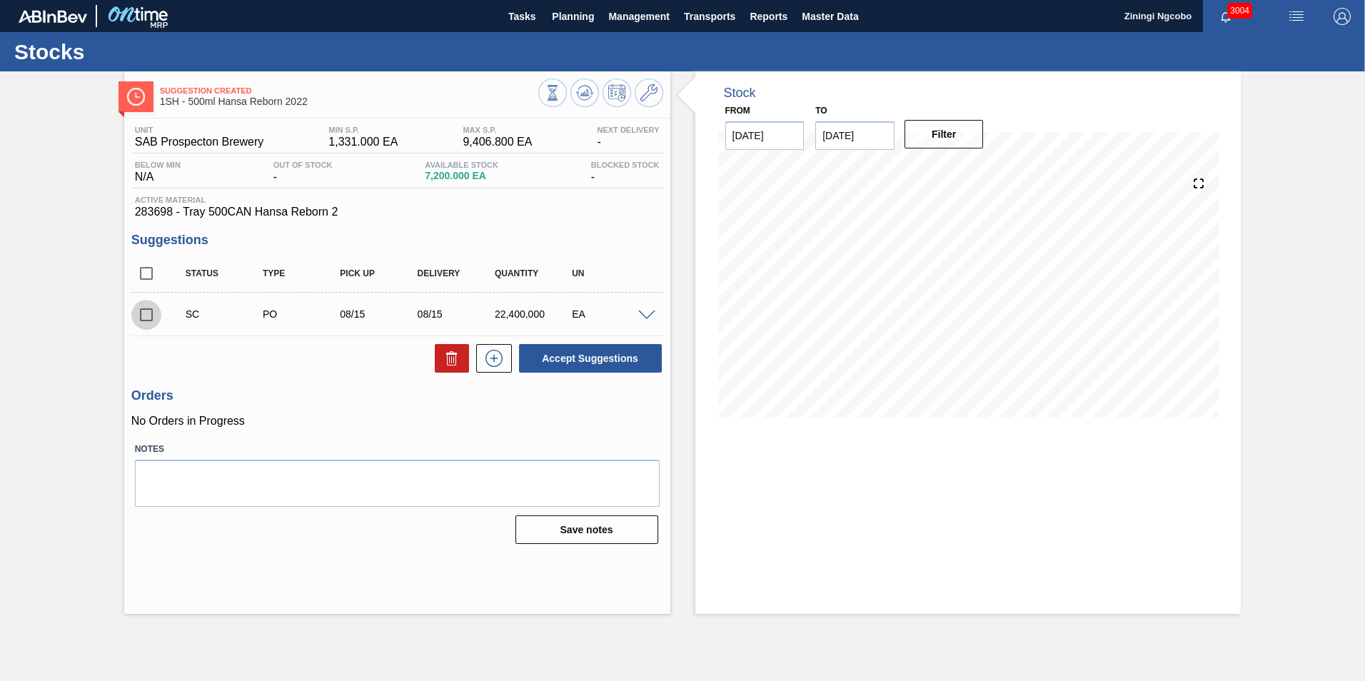
click at [145, 313] on input "checkbox" at bounding box center [146, 315] width 30 height 30
click at [619, 361] on button "Accept Suggestions" at bounding box center [590, 358] width 143 height 29
checkbox input "false"
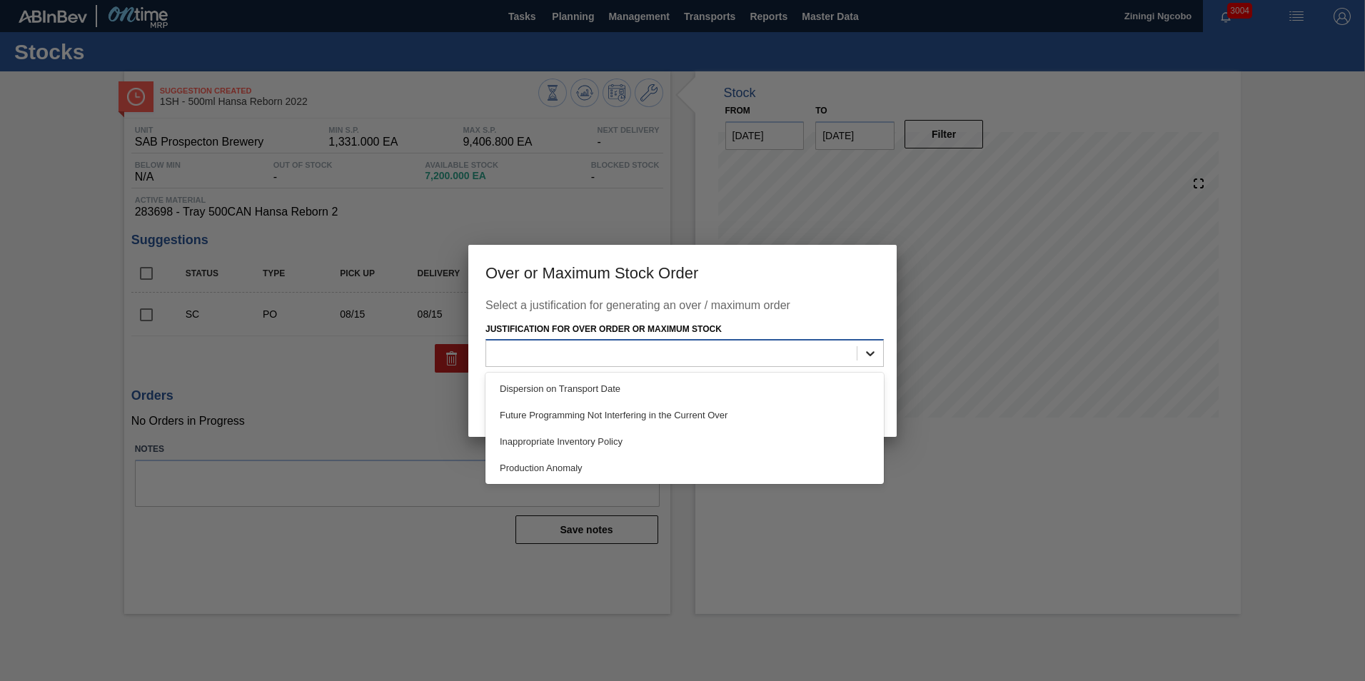
click at [869, 353] on icon at bounding box center [870, 353] width 14 height 14
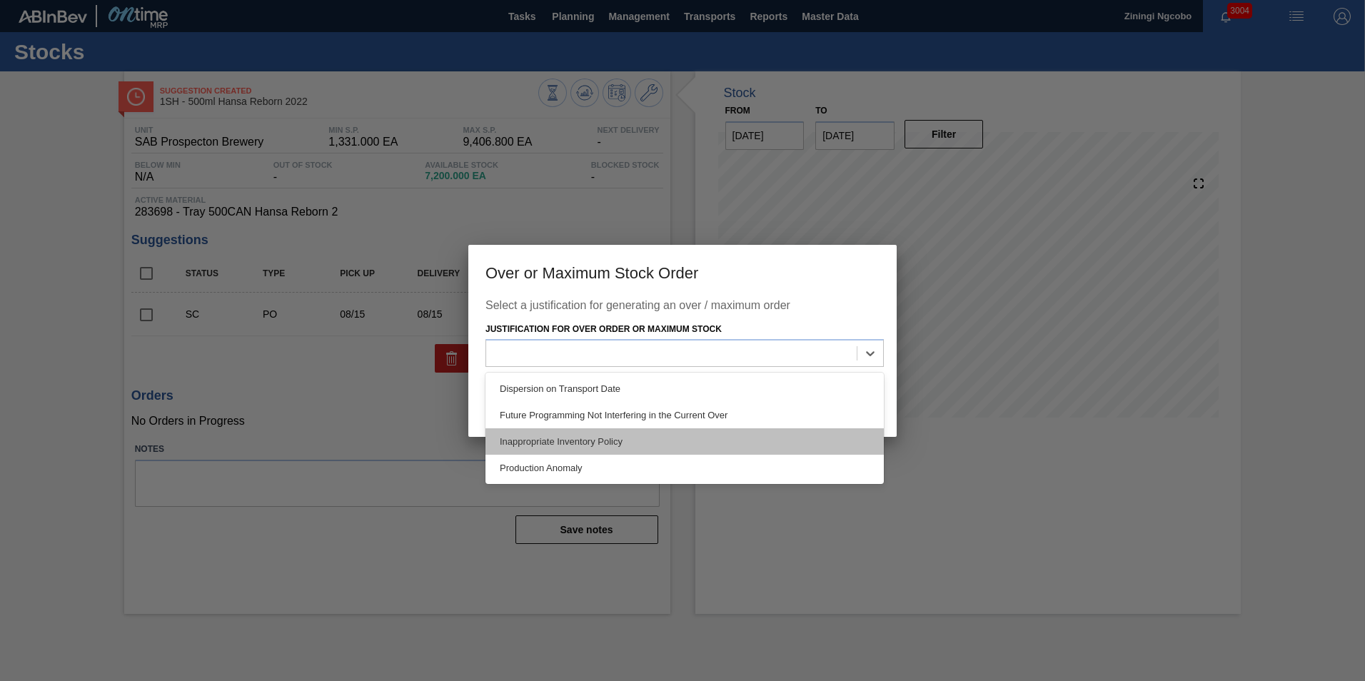
click at [667, 442] on div "Inappropriate Inventory Policy" at bounding box center [684, 441] width 398 height 26
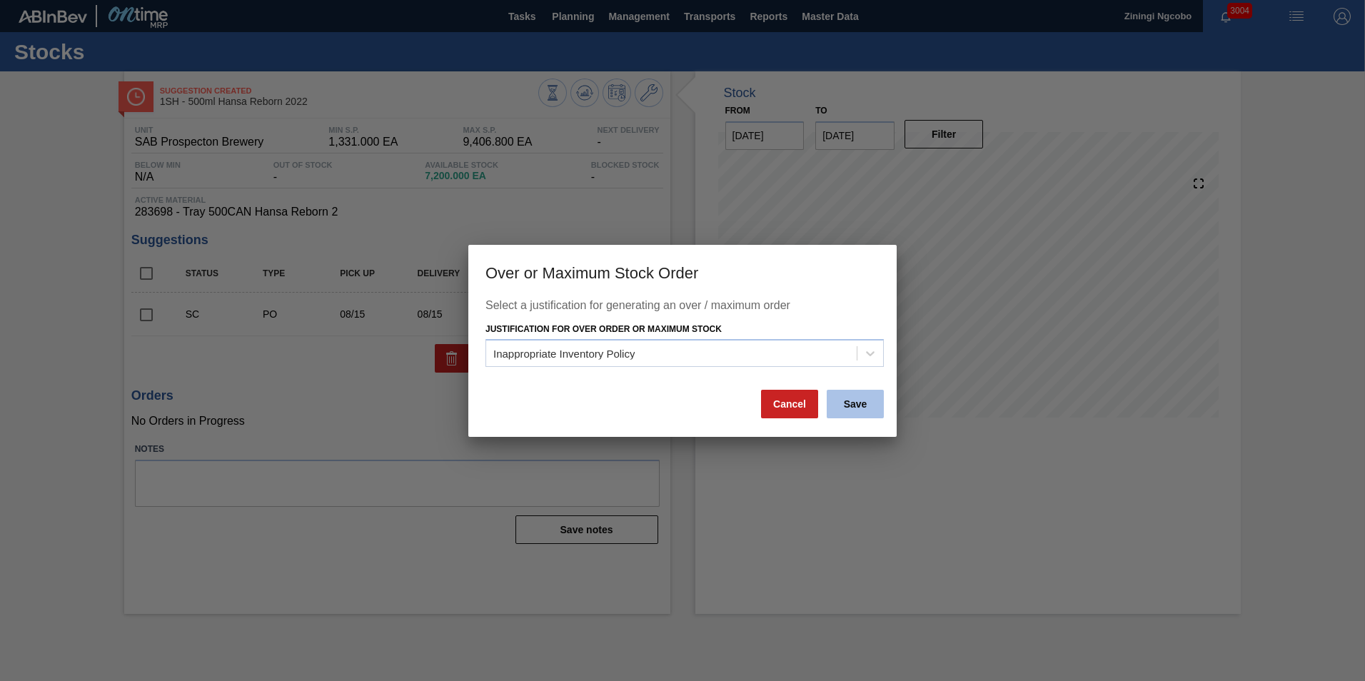
click at [872, 400] on button "Save" at bounding box center [855, 404] width 57 height 29
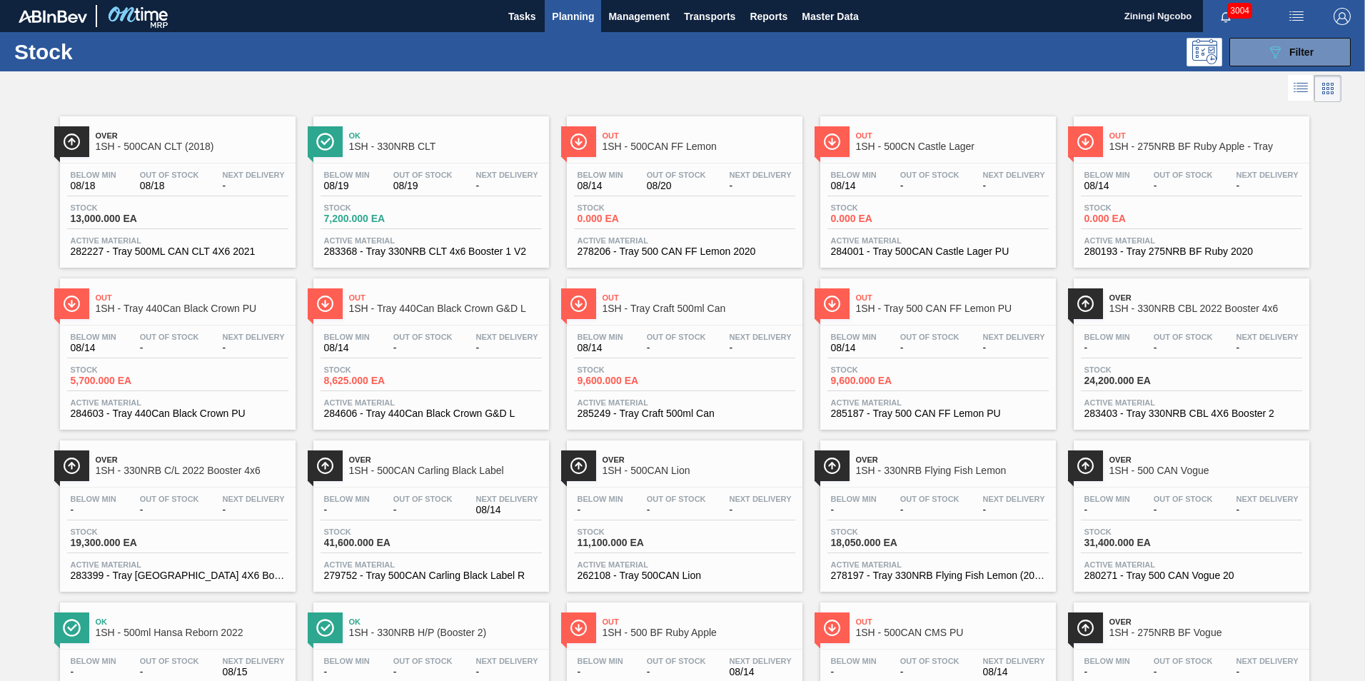
click at [586, 14] on span "Planning" at bounding box center [573, 16] width 42 height 17
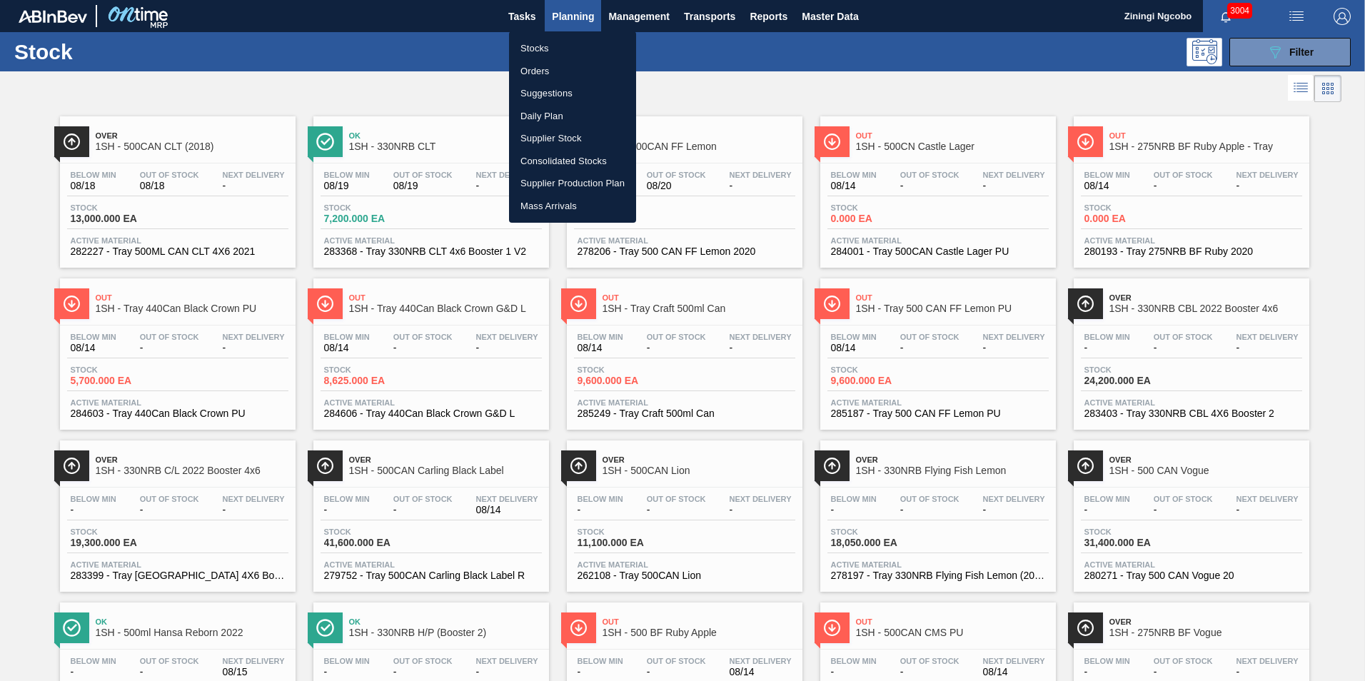
click at [826, 73] on div at bounding box center [682, 340] width 1365 height 681
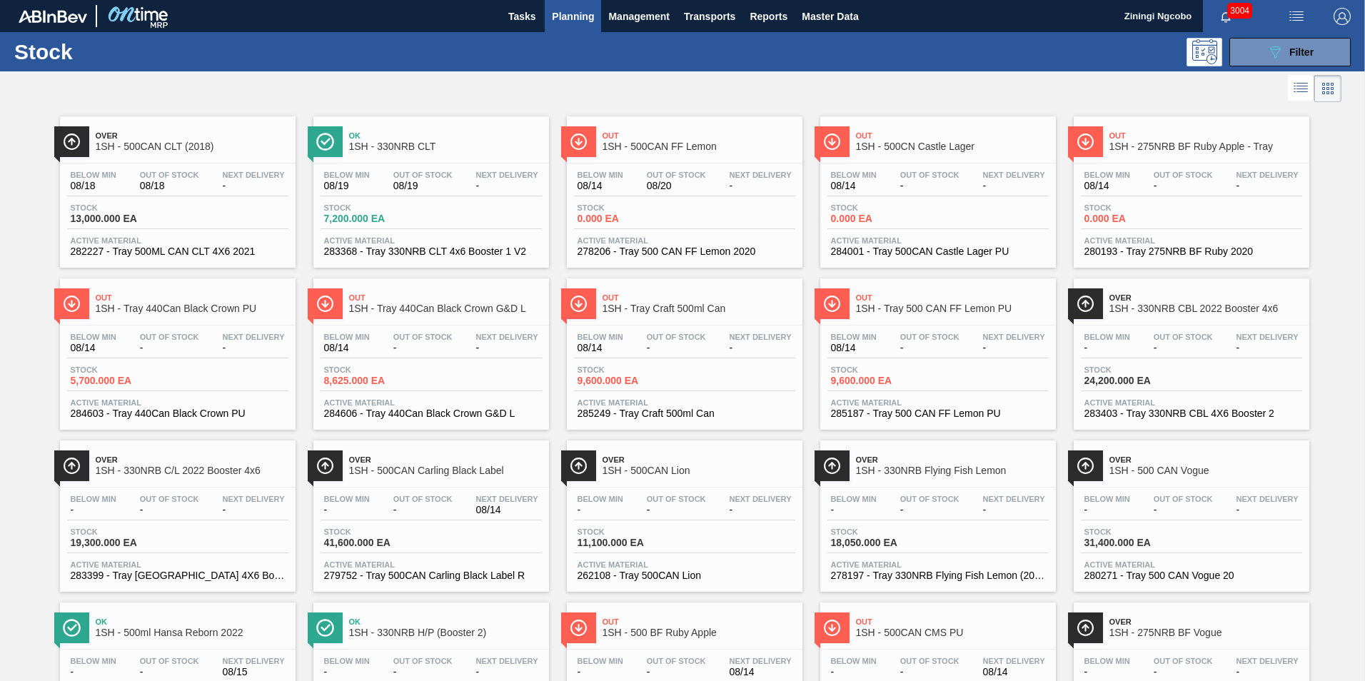
click at [571, 19] on span "Planning" at bounding box center [573, 16] width 42 height 17
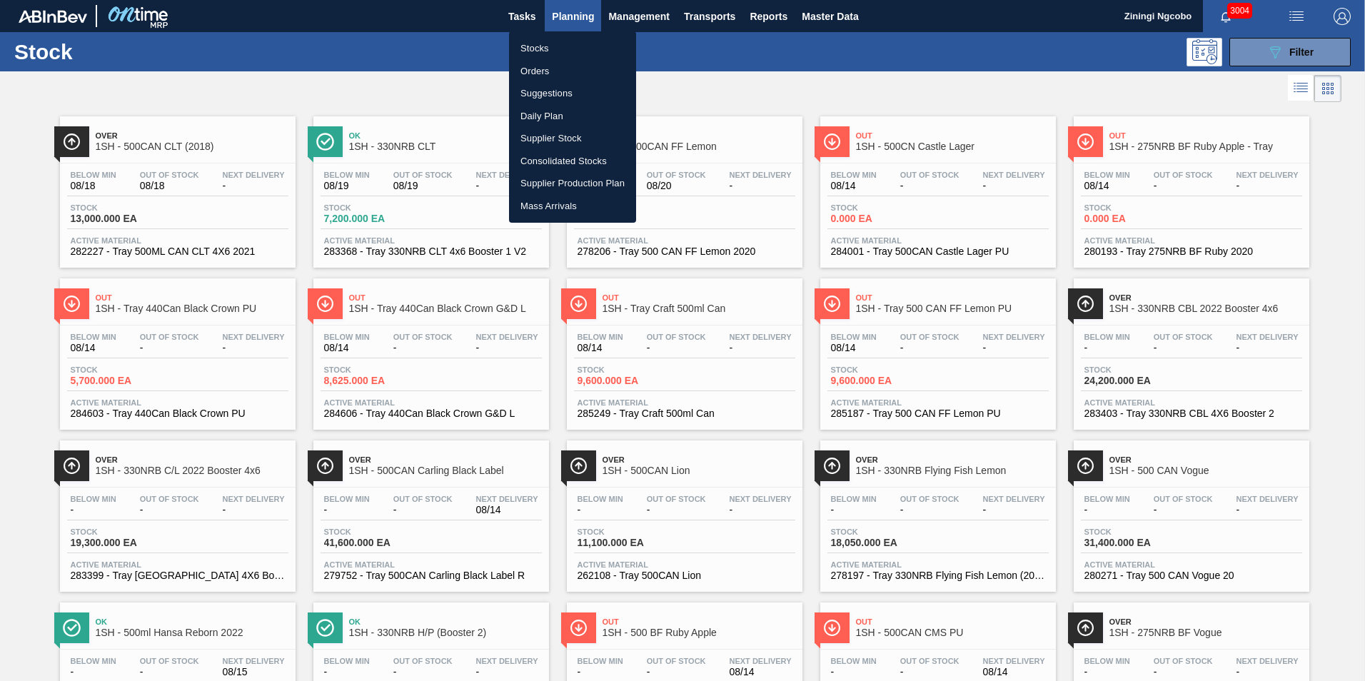
click at [567, 71] on li "Orders" at bounding box center [572, 71] width 127 height 23
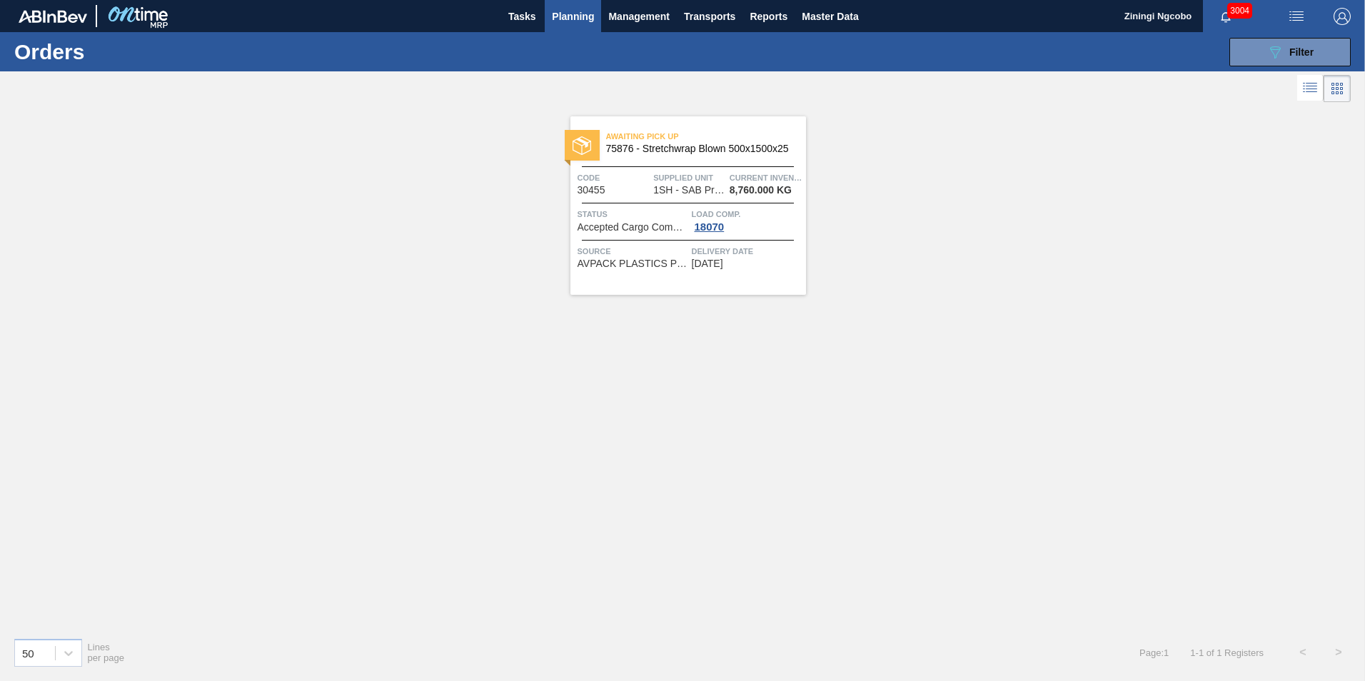
click at [1255, 35] on div "089F7B8B-B2A5-4AFE-B5C0-19BA573D28AC Filter Portal Order Code PO SAP Code Step …" at bounding box center [793, 52] width 1130 height 43
click at [1266, 54] on icon "089F7B8B-B2A5-4AFE-B5C0-19BA573D28AC" at bounding box center [1274, 52] width 17 height 17
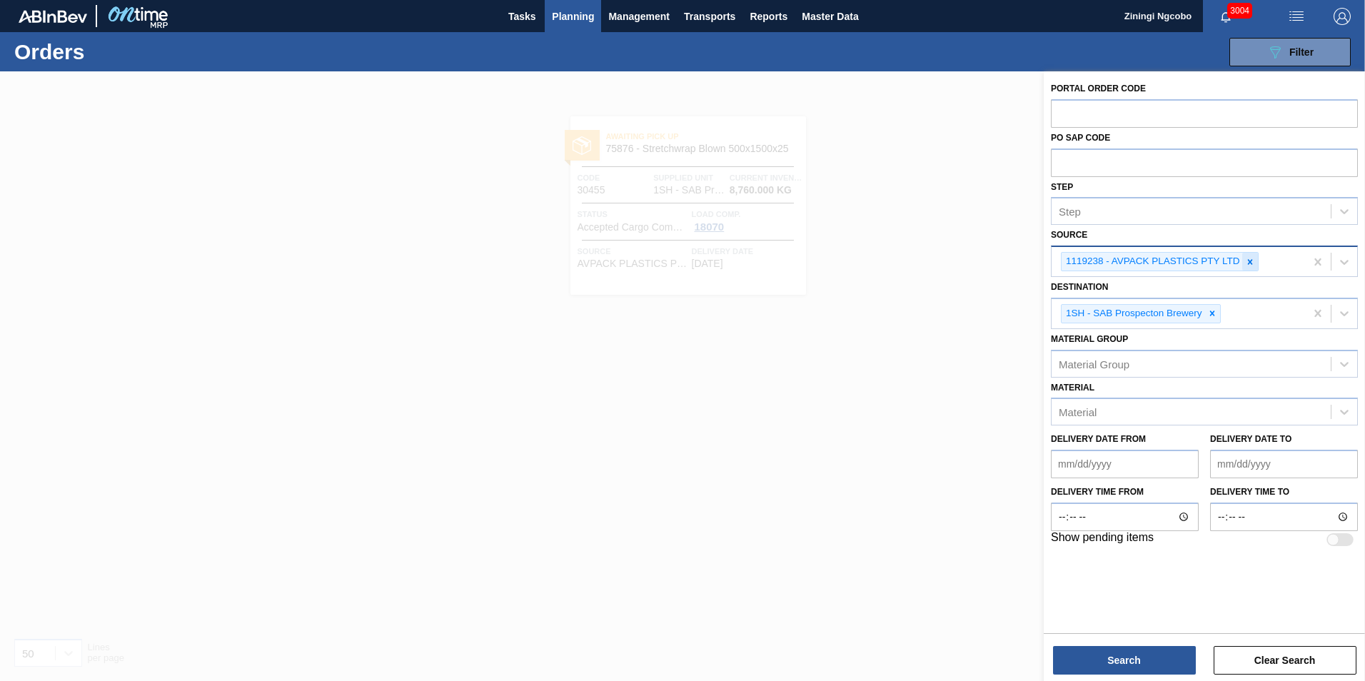
click at [1251, 262] on icon at bounding box center [1250, 262] width 10 height 10
click at [1363, 262] on div "Portal Order Code PO SAP Code Step Step Source Source Destination 1SH - SAB Pro…" at bounding box center [1204, 311] width 321 height 480
click at [1351, 260] on div at bounding box center [1344, 260] width 26 height 26
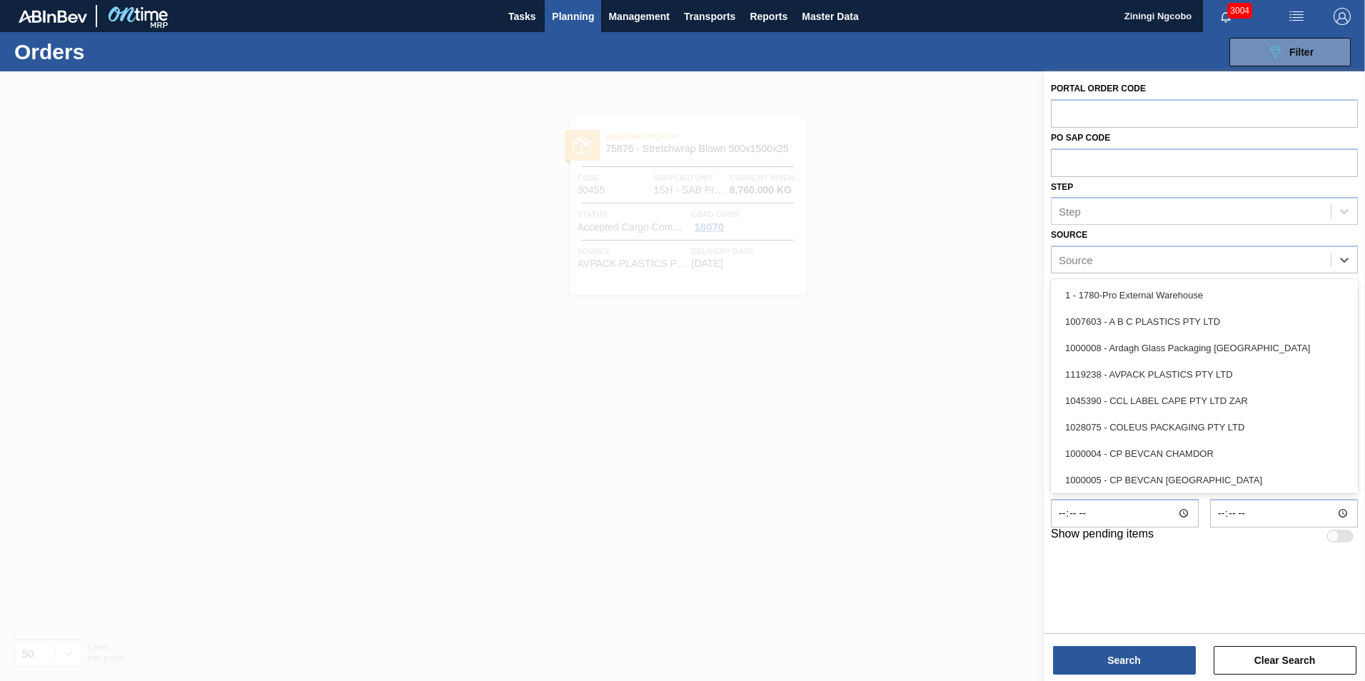
click at [886, 196] on div at bounding box center [682, 411] width 1365 height 681
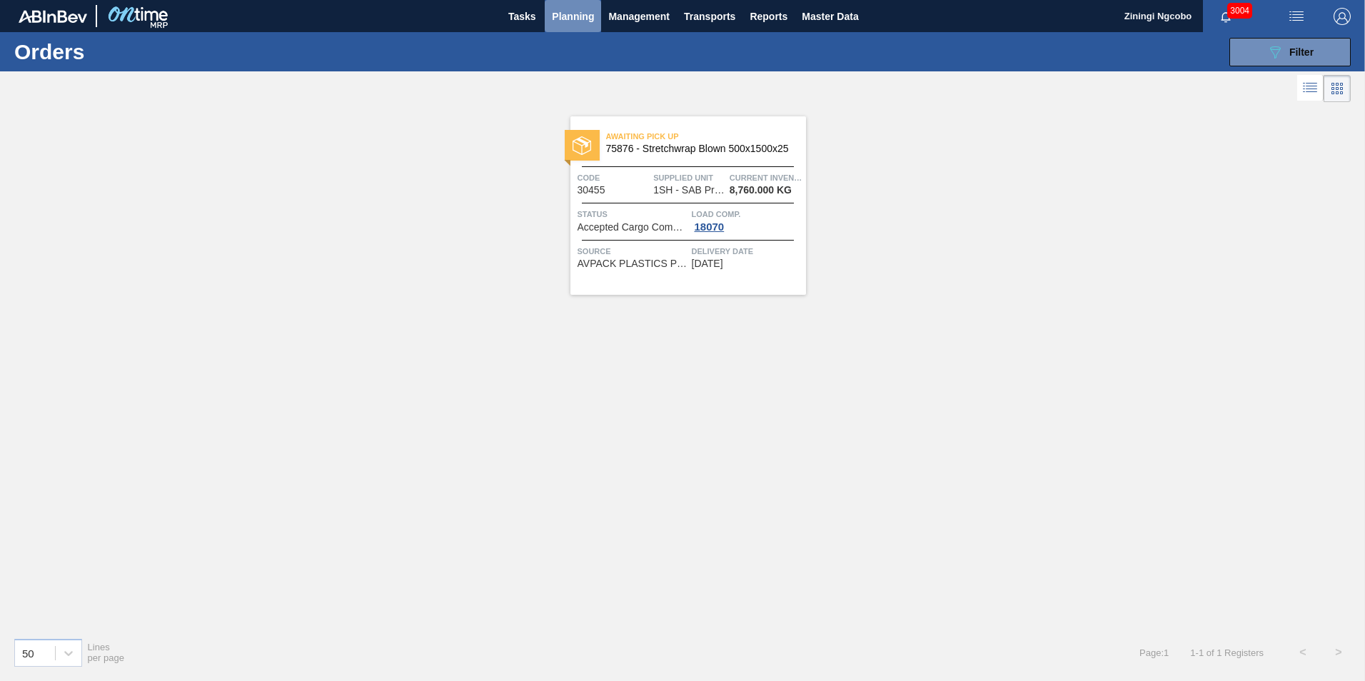
click at [576, 10] on span "Planning" at bounding box center [573, 16] width 42 height 17
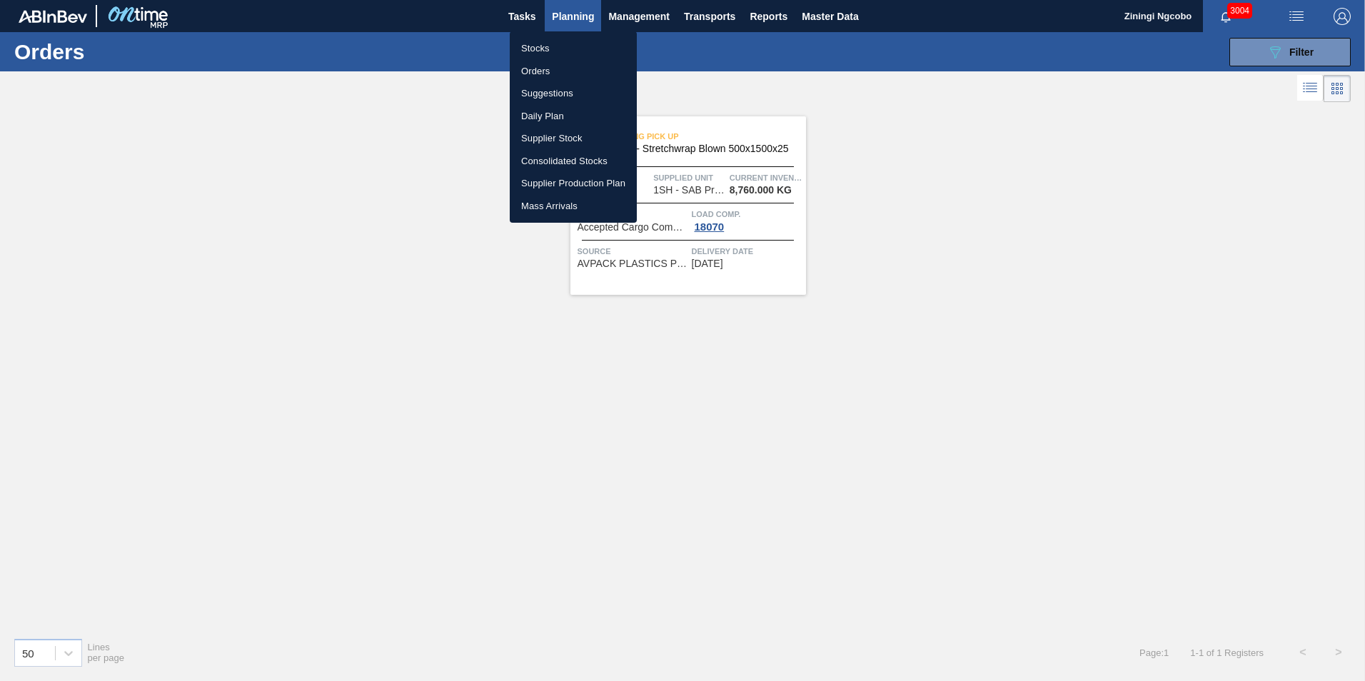
click at [541, 69] on li "Orders" at bounding box center [573, 71] width 127 height 23
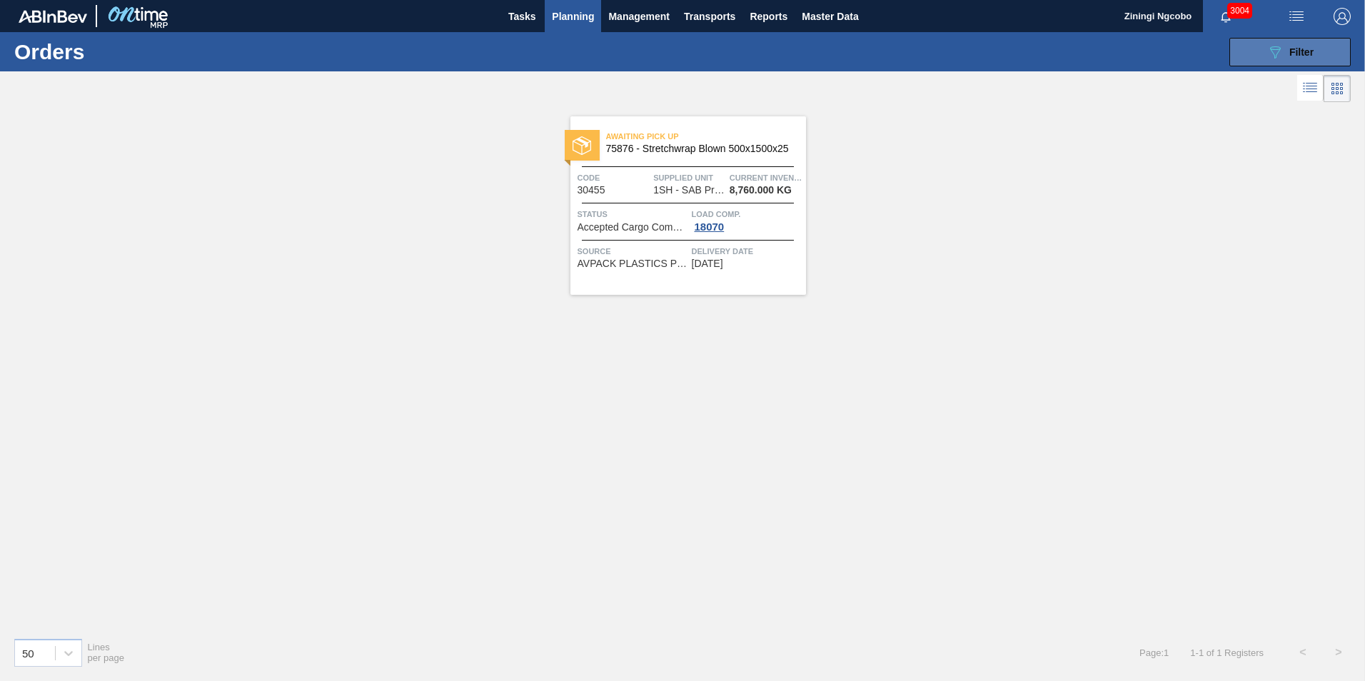
click at [1301, 41] on button "089F7B8B-B2A5-4AFE-B5C0-19BA573D28AC Filter" at bounding box center [1289, 52] width 121 height 29
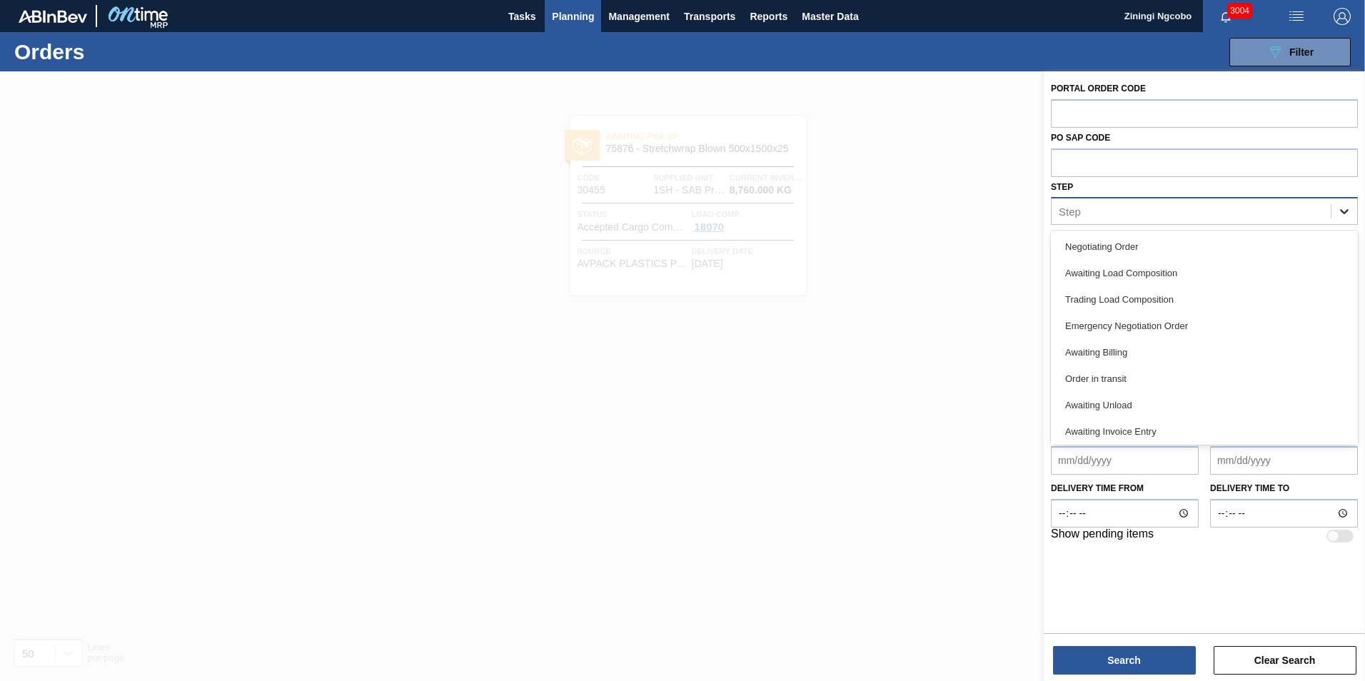
click at [1341, 209] on icon at bounding box center [1344, 211] width 14 height 14
click at [1278, 152] on input "text" at bounding box center [1204, 161] width 307 height 27
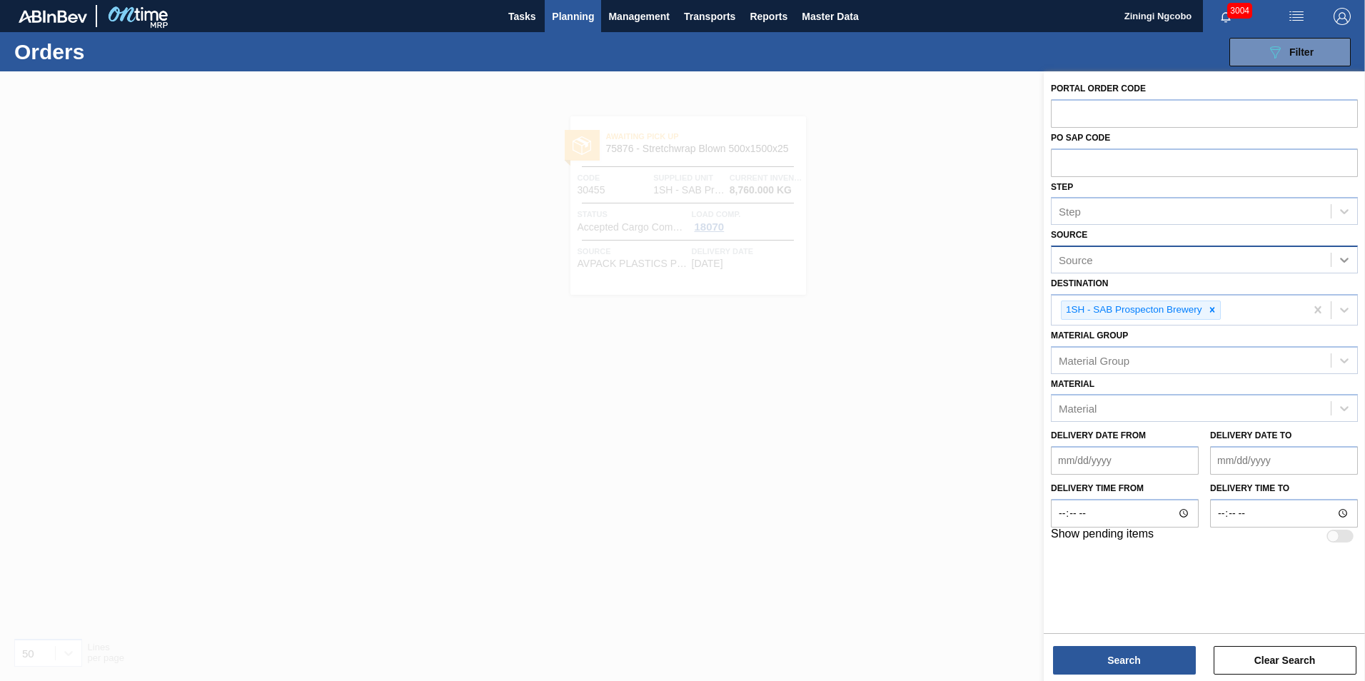
click at [1354, 256] on div at bounding box center [1344, 260] width 26 height 26
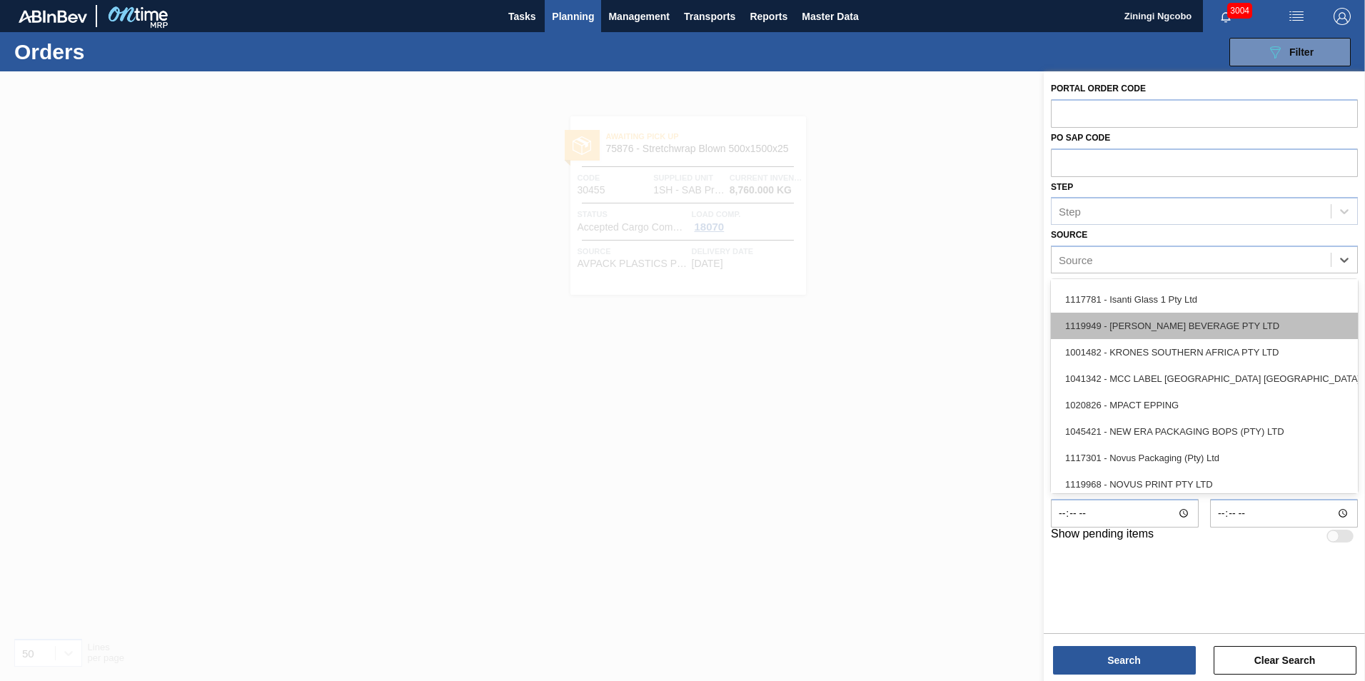
scroll to position [505, 0]
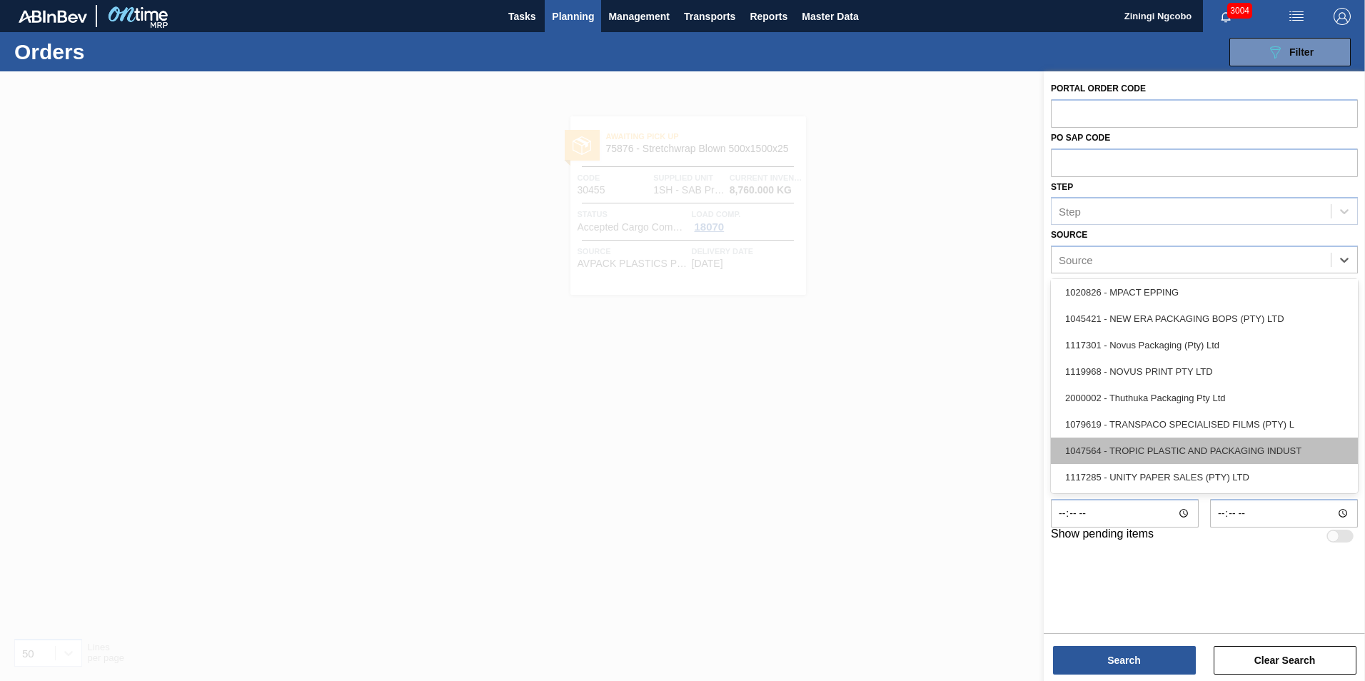
click at [1158, 456] on div "1047564 - TROPIC PLASTIC AND PACKAGING INDUST" at bounding box center [1204, 451] width 307 height 26
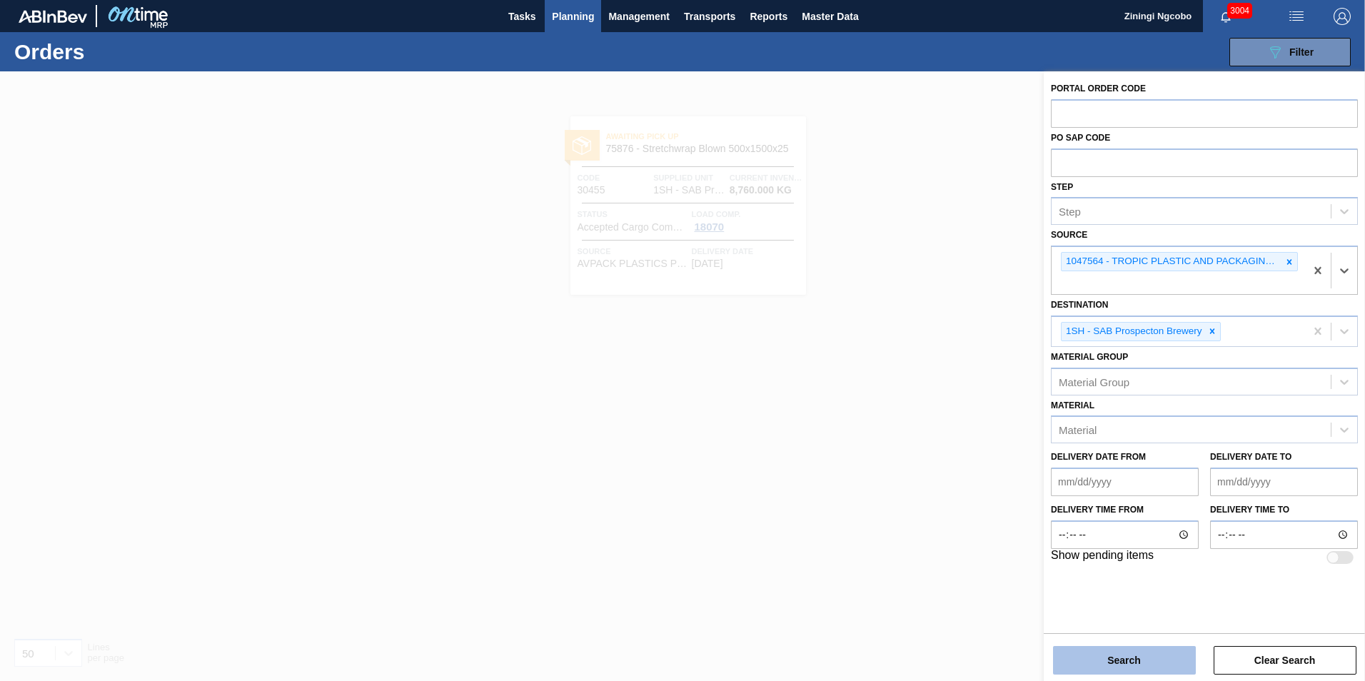
click at [1148, 660] on button "Search" at bounding box center [1124, 660] width 143 height 29
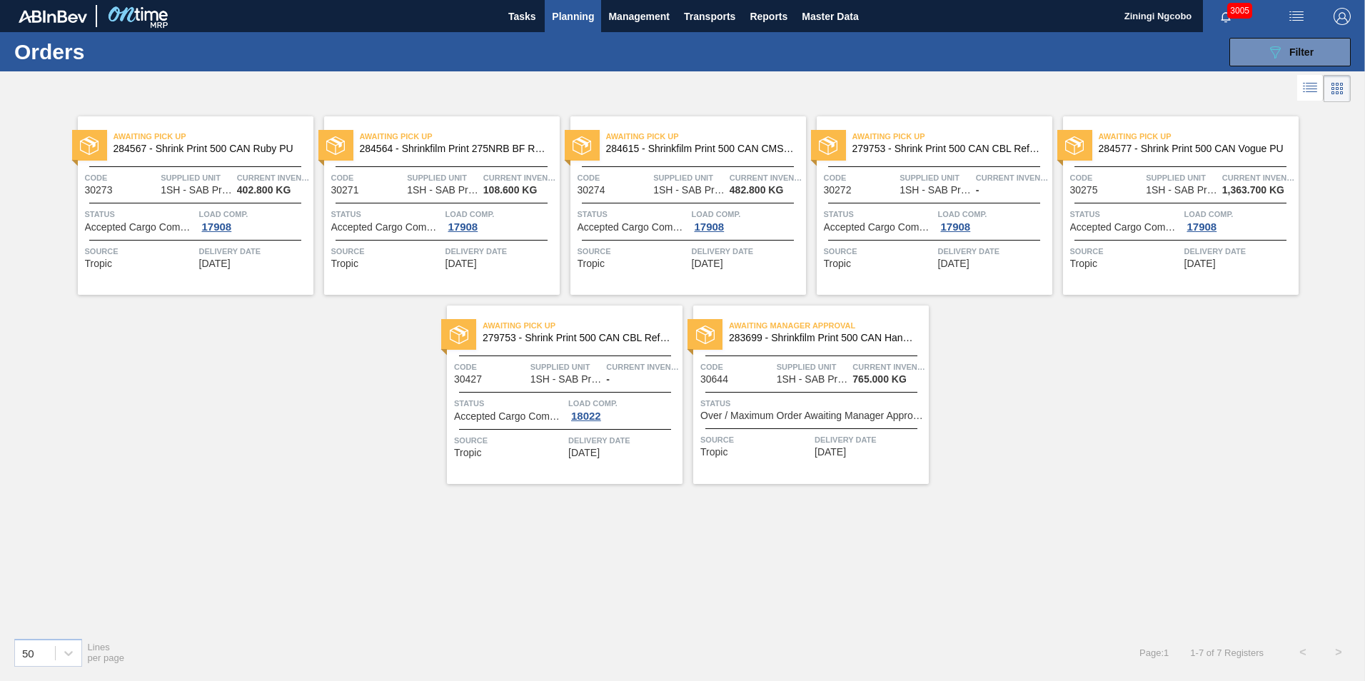
click at [821, 425] on div "Awaiting Manager Approval 283699 - Shrinkfilm Print 500 CAN Hansa Reborn2 Code …" at bounding box center [811, 394] width 236 height 178
click at [574, 16] on span "Planning" at bounding box center [573, 16] width 42 height 17
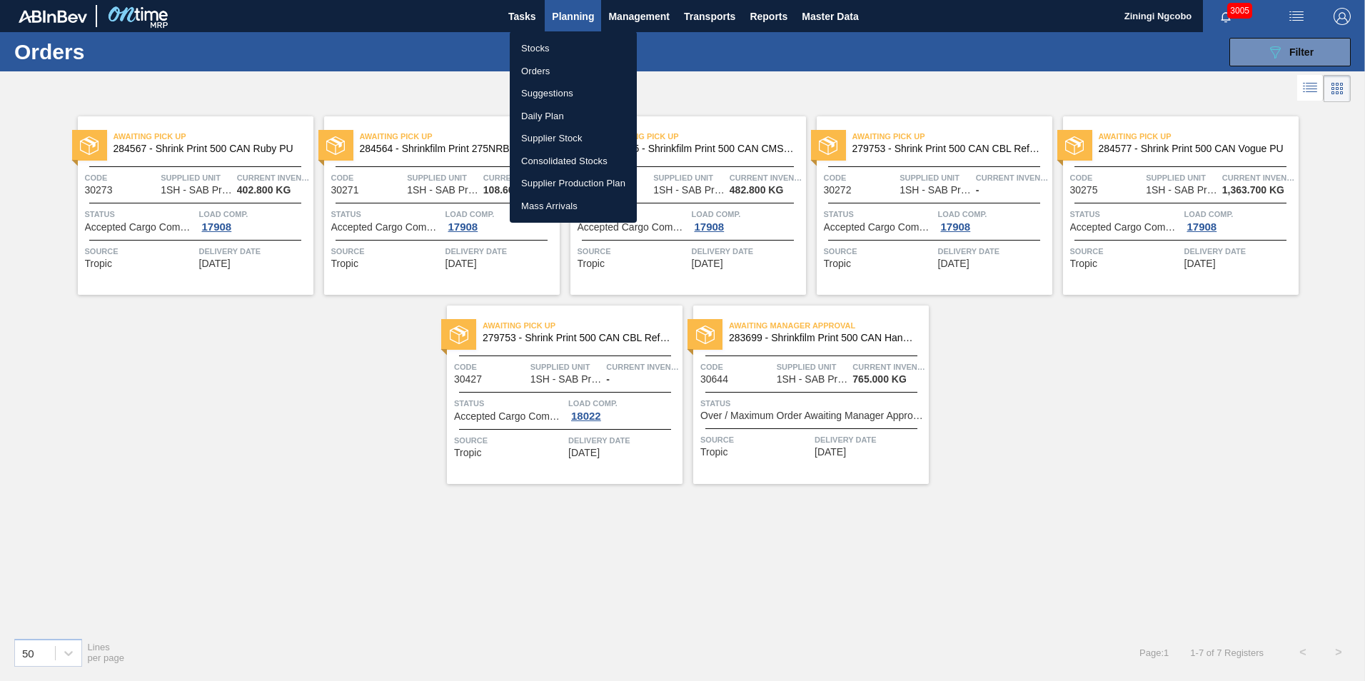
click at [560, 71] on li "Orders" at bounding box center [573, 71] width 127 height 23
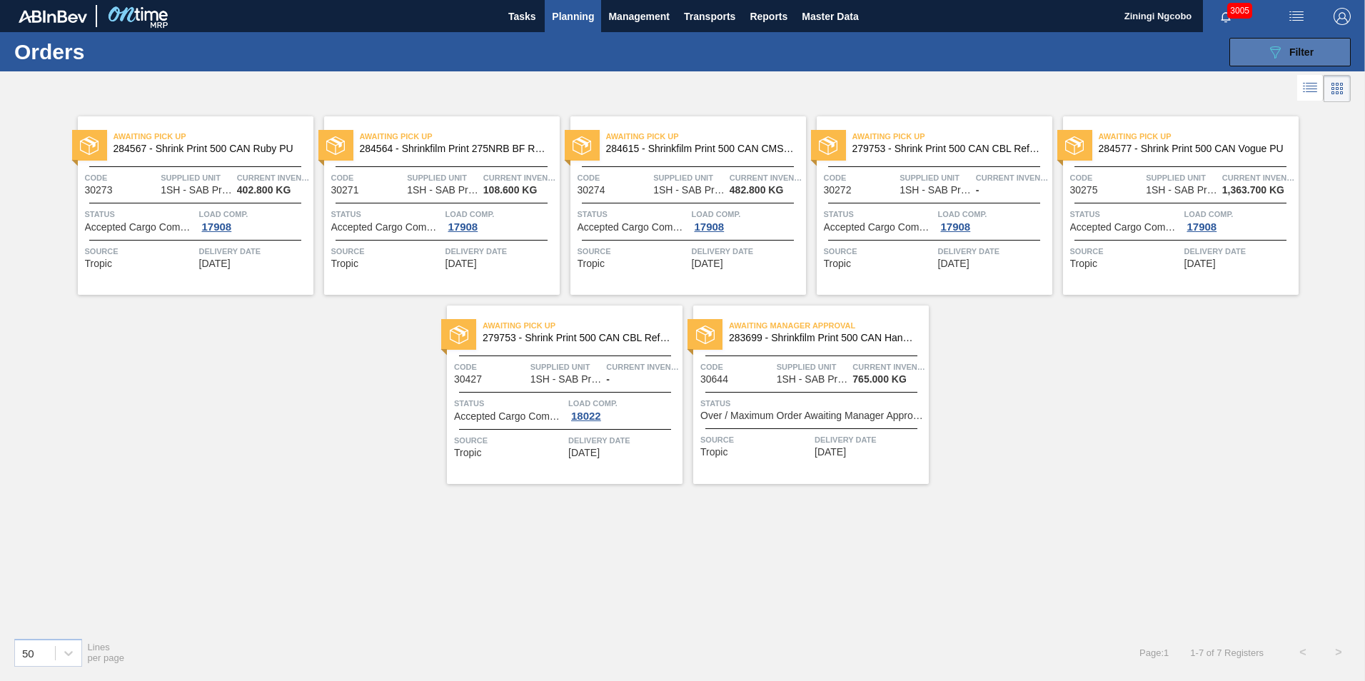
click at [1333, 50] on button "089F7B8B-B2A5-4AFE-B5C0-19BA573D28AC Filter" at bounding box center [1289, 52] width 121 height 29
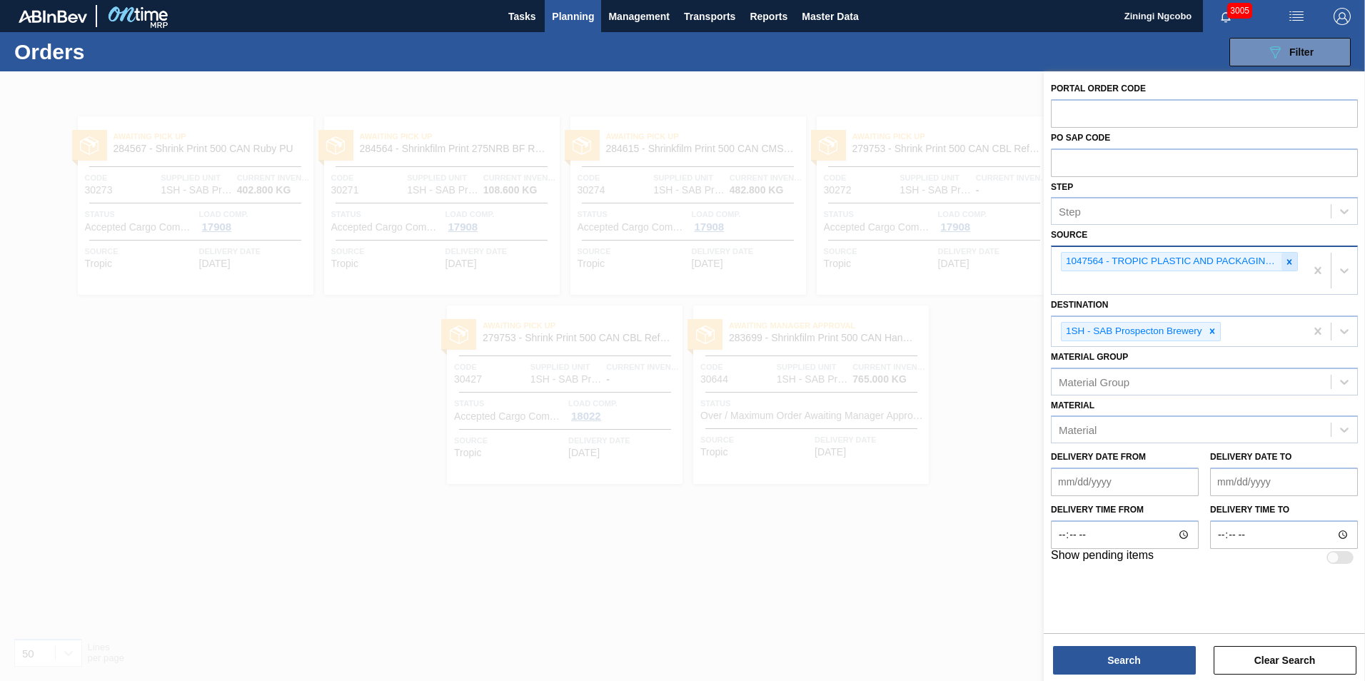
click at [1290, 263] on icon at bounding box center [1289, 261] width 5 height 5
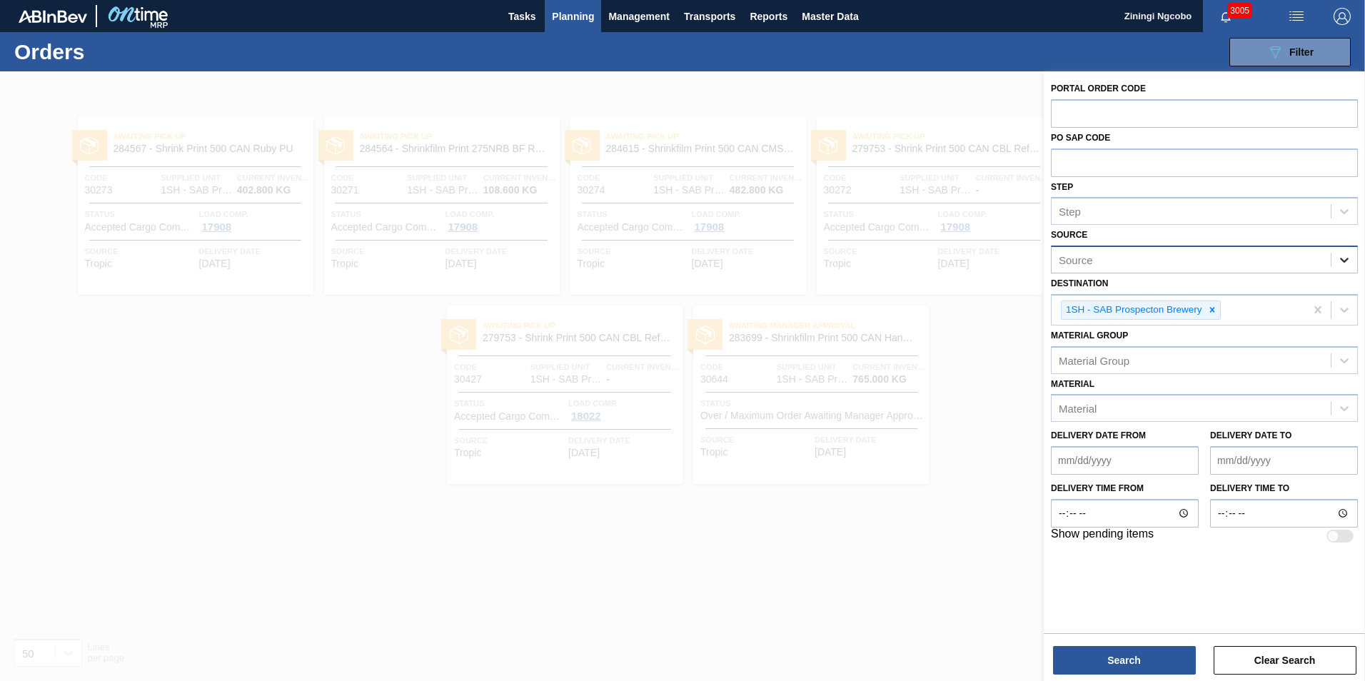
click at [1350, 256] on icon at bounding box center [1344, 260] width 14 height 14
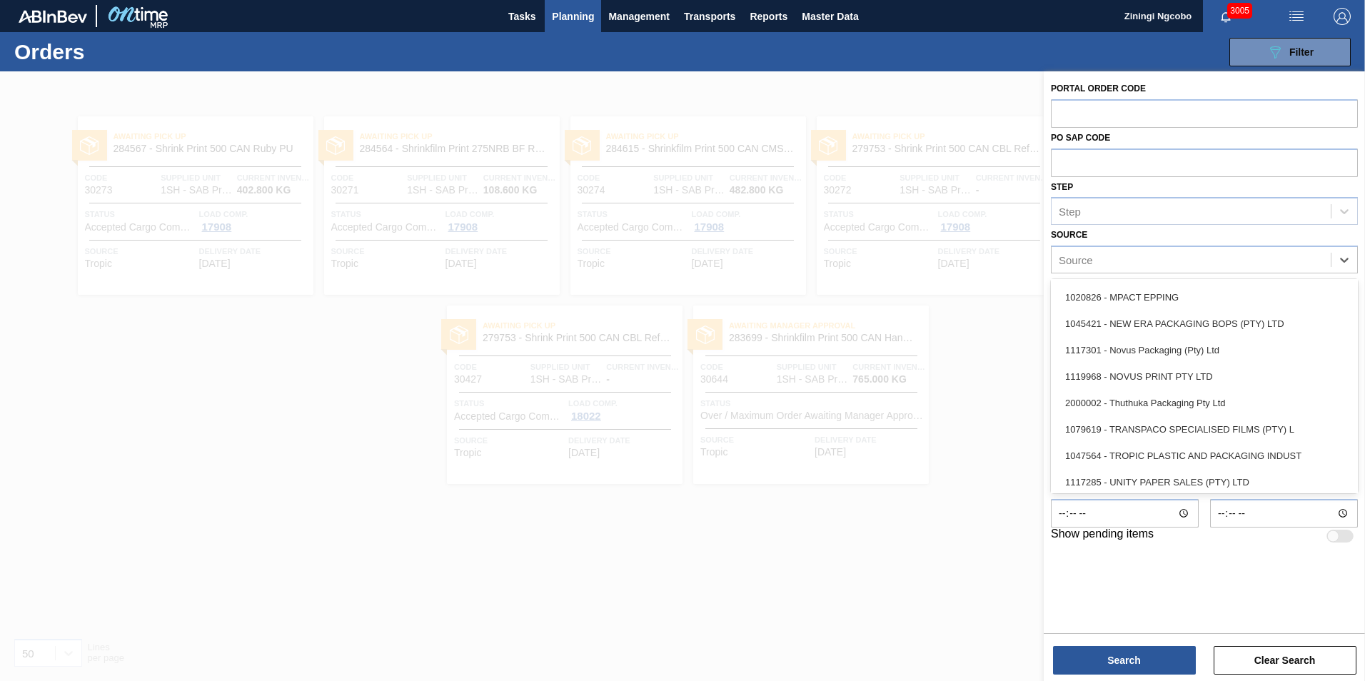
scroll to position [505, 0]
click at [1134, 257] on div "Source" at bounding box center [1190, 260] width 279 height 21
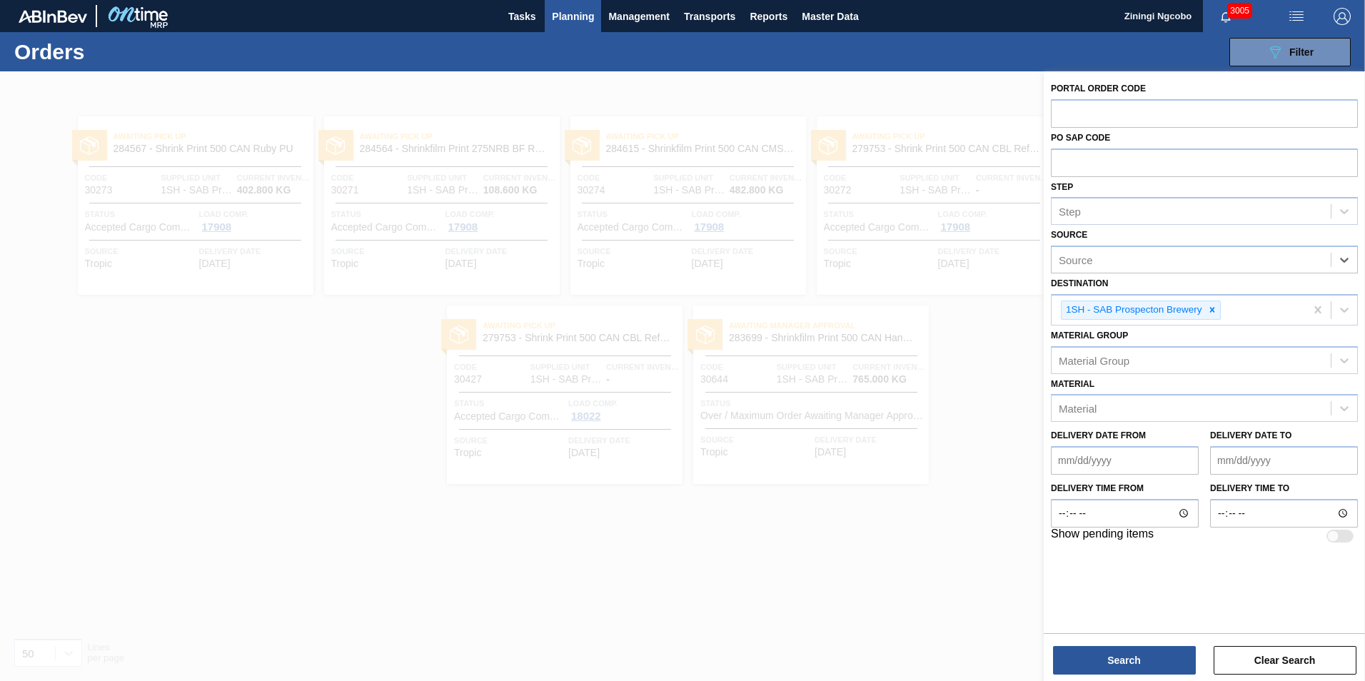
paste input "1020827"
type input "1020827"
click at [1176, 301] on div "1020827 - CP MPACT OPERATIONS PTY LTD" at bounding box center [1204, 295] width 307 height 26
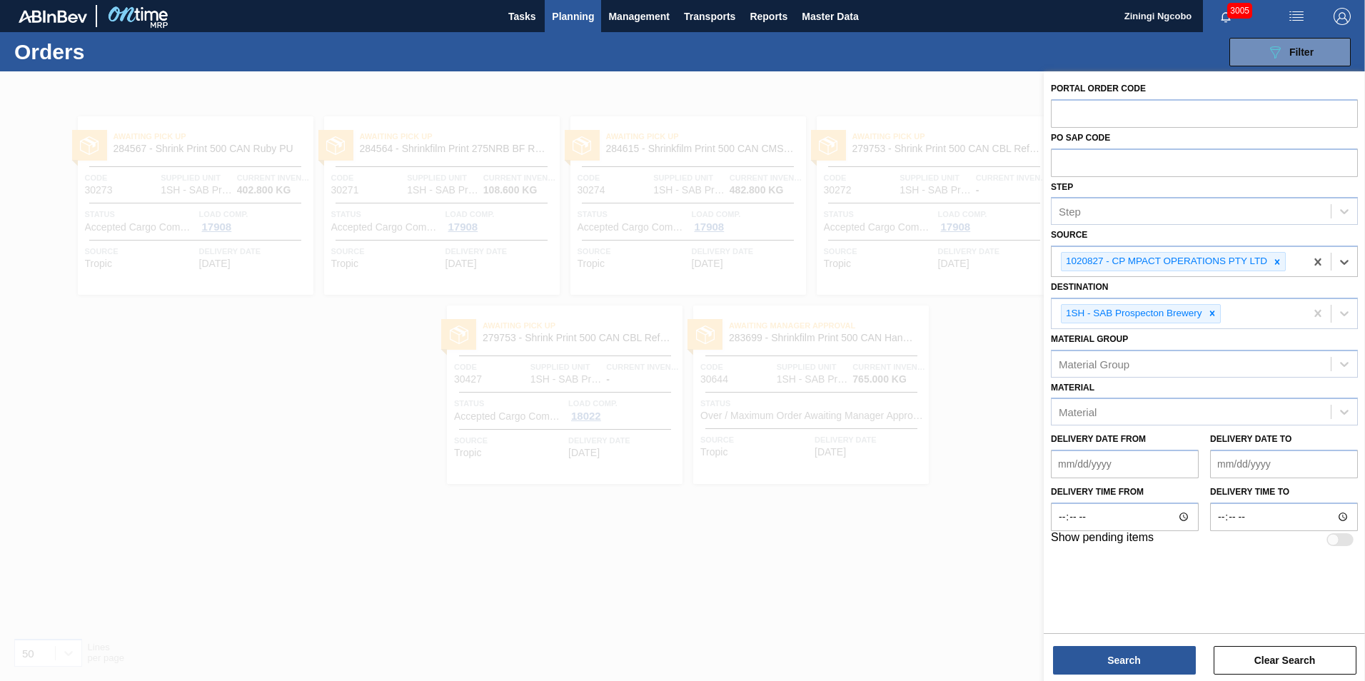
click at [1133, 676] on div "Portal Order Code PO SAP Code Step Step Source option 1020827 - CP MPACT OPERAT…" at bounding box center [1204, 377] width 321 height 612
click at [1134, 667] on button "Search" at bounding box center [1124, 660] width 143 height 29
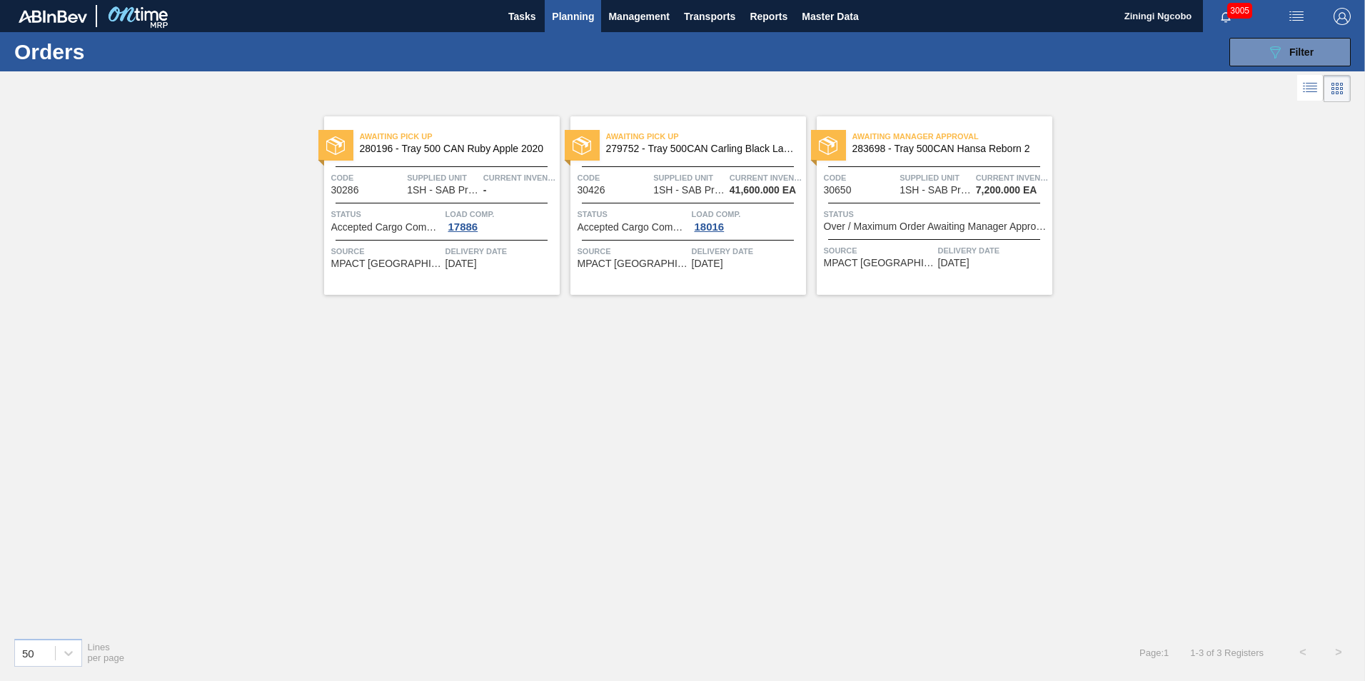
click at [935, 248] on div "Source MPACT Pinetown Delivery Date [DATE]" at bounding box center [935, 255] width 236 height 25
click at [1196, 376] on div "Awaiting Pick Up 280196 - Tray 500 CAN Ruby Apple 2020 Code 30286 Supplied Unit…" at bounding box center [682, 366] width 1365 height 520
click at [1296, 56] on span "Filter" at bounding box center [1301, 51] width 24 height 11
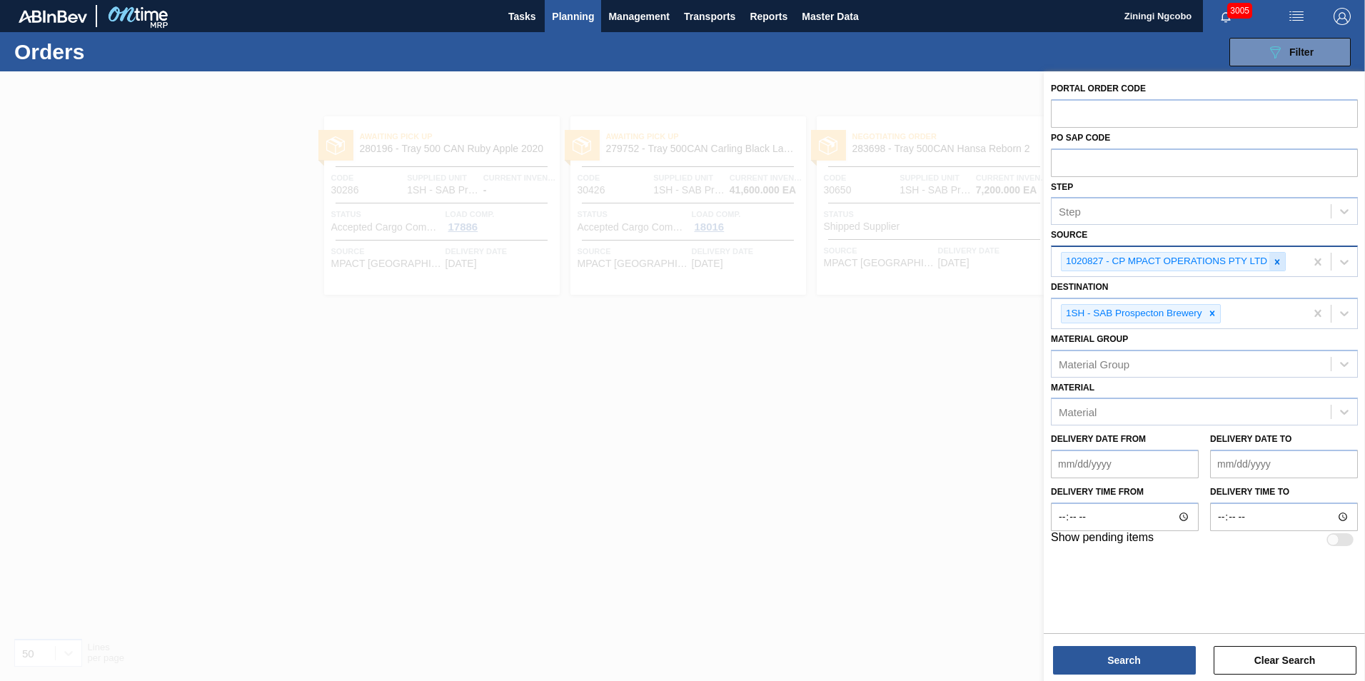
click at [1273, 261] on icon at bounding box center [1277, 262] width 10 height 10
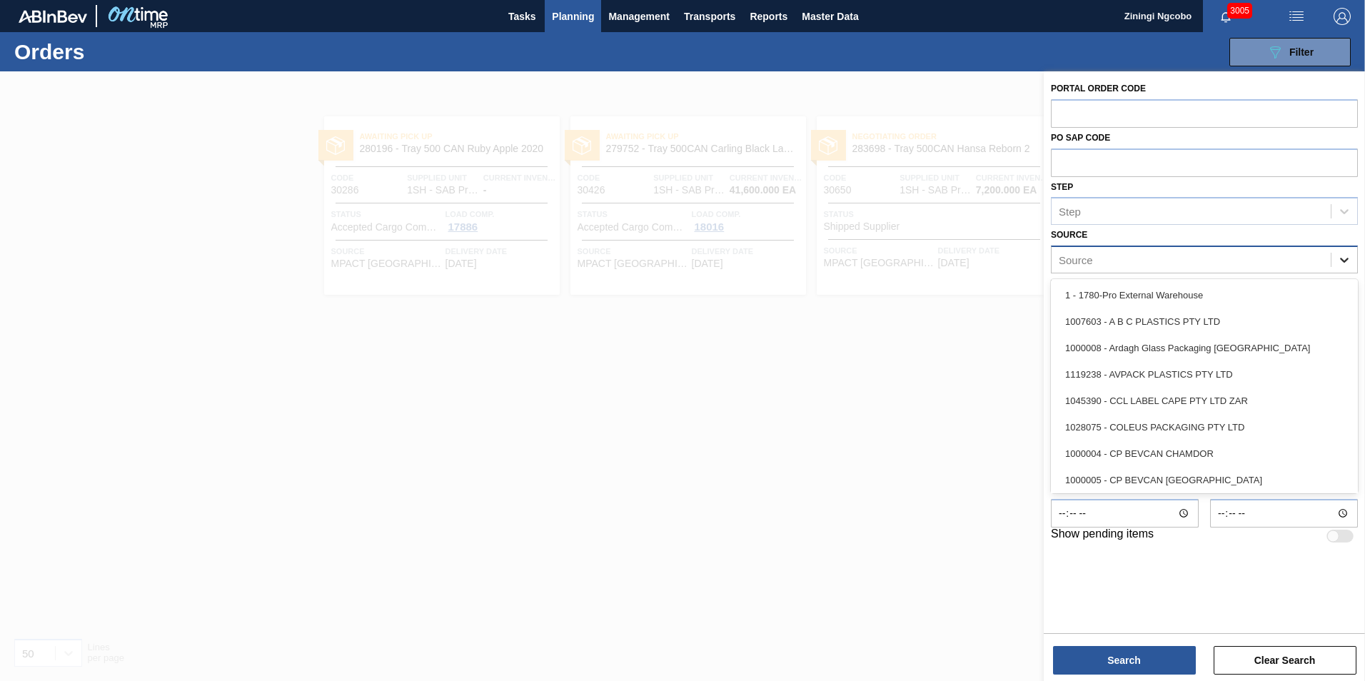
click at [1344, 256] on icon at bounding box center [1344, 260] width 14 height 14
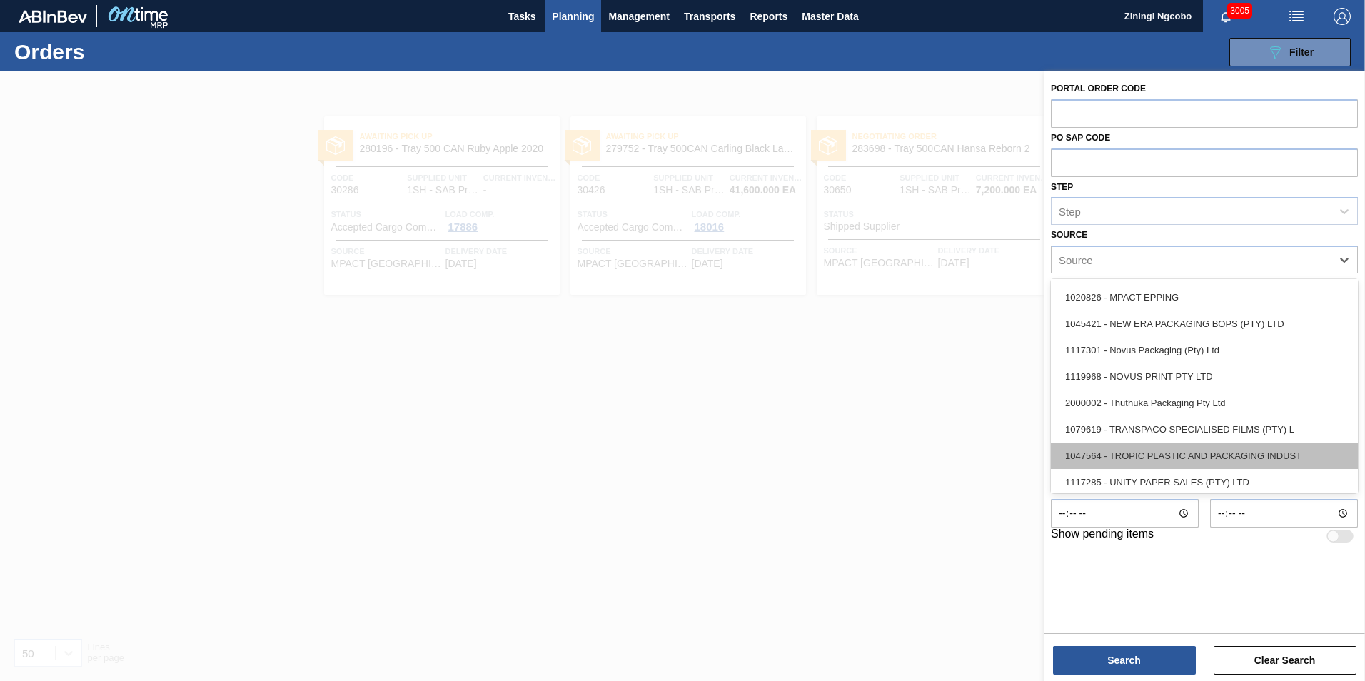
scroll to position [505, 0]
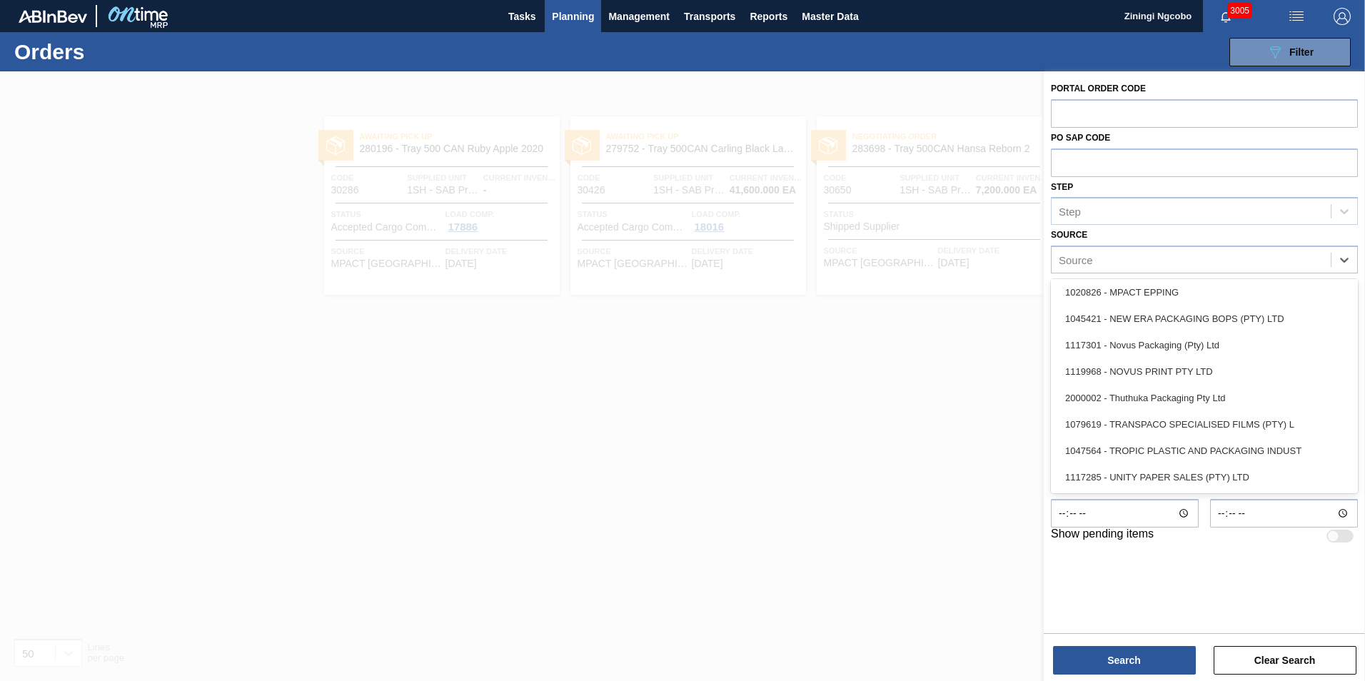
drag, startPoint x: 1175, startPoint y: 448, endPoint x: 1161, endPoint y: 485, distance: 40.2
click at [1175, 448] on div "1047564 - TROPIC PLASTIC AND PACKAGING INDUST" at bounding box center [1204, 451] width 307 height 26
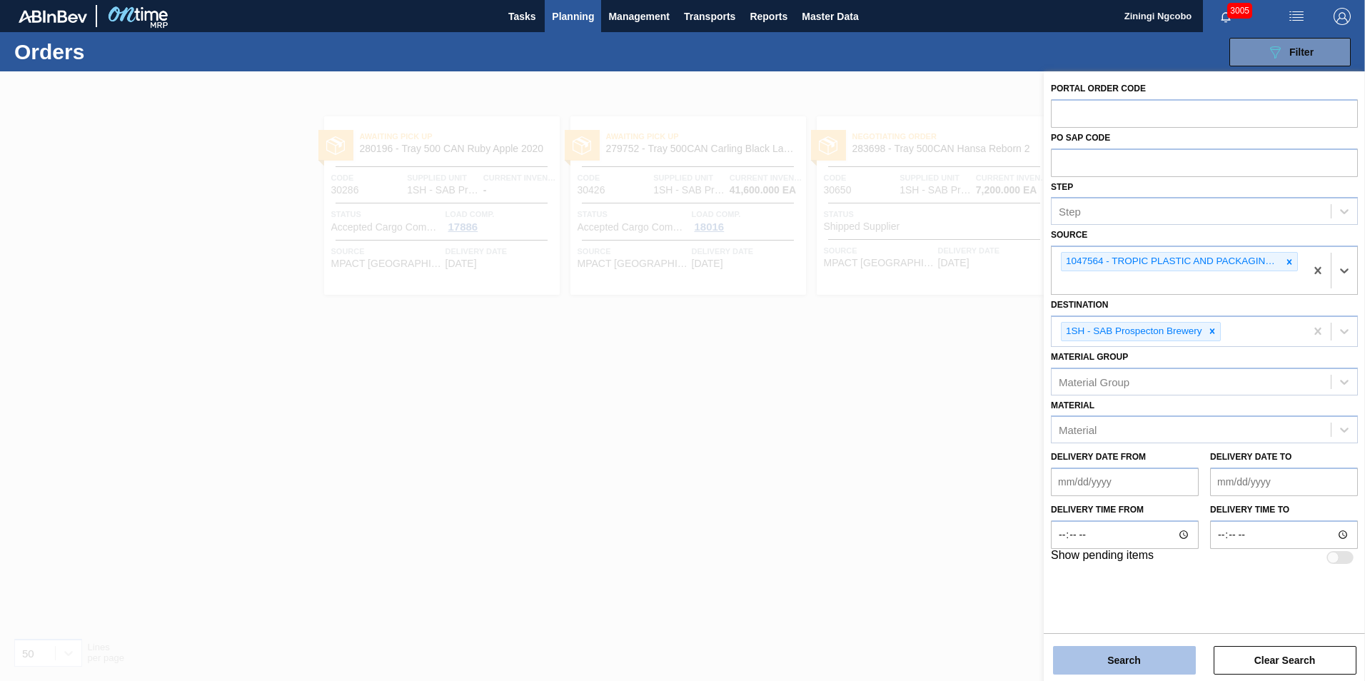
click at [1172, 662] on button "Search" at bounding box center [1124, 660] width 143 height 29
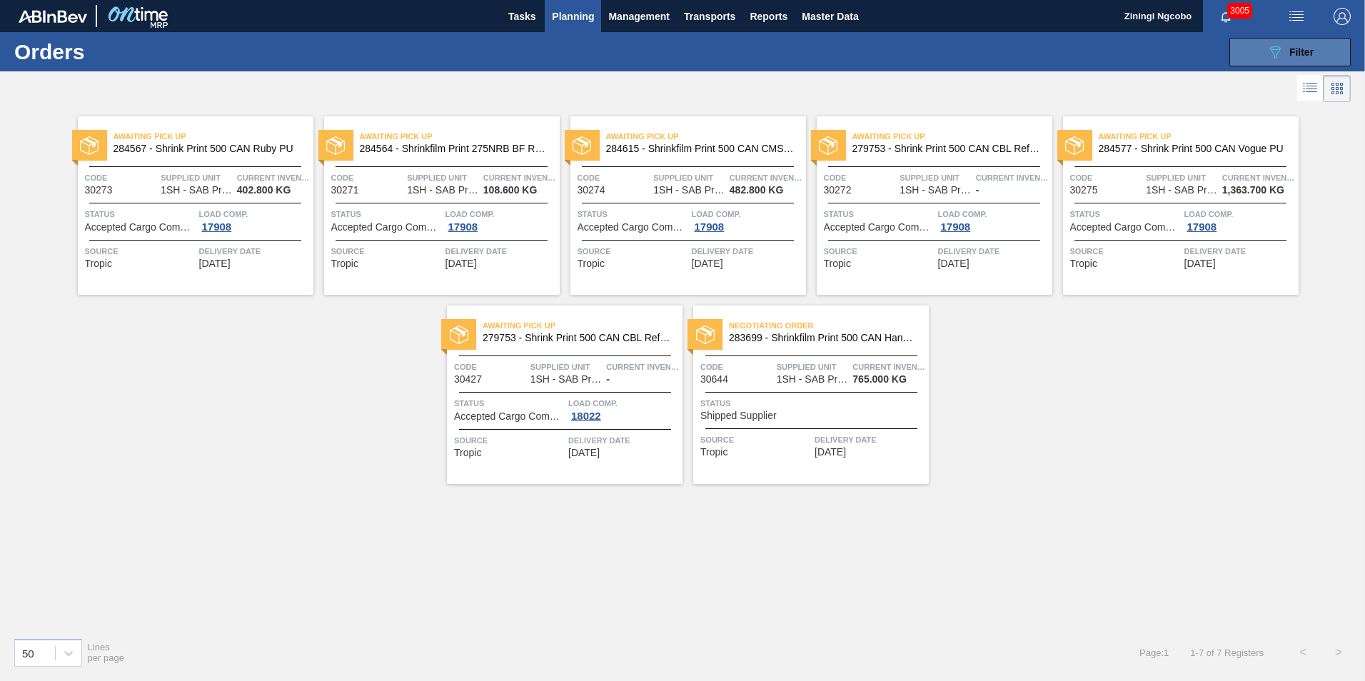
drag, startPoint x: 1296, startPoint y: 38, endPoint x: 1296, endPoint y: 49, distance: 10.7
click at [1296, 38] on button "089F7B8B-B2A5-4AFE-B5C0-19BA573D28AC Filter" at bounding box center [1289, 52] width 121 height 29
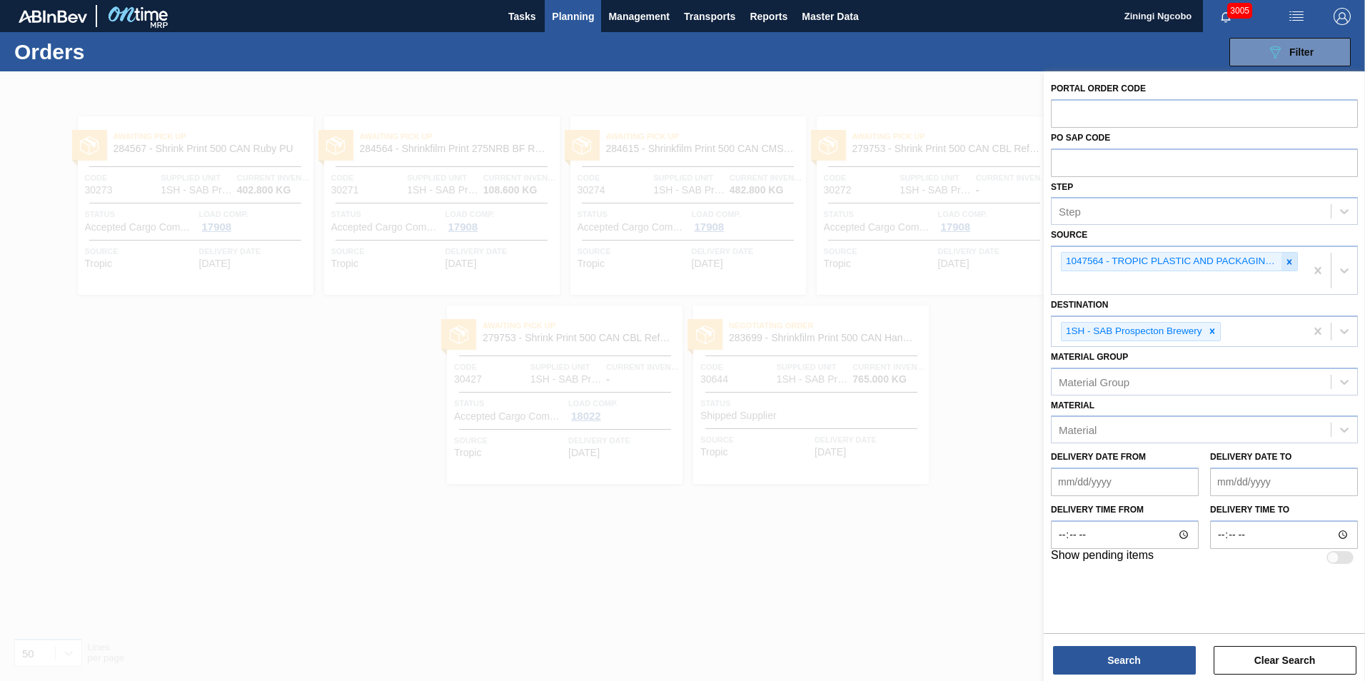
click at [1295, 263] on div at bounding box center [1289, 262] width 16 height 18
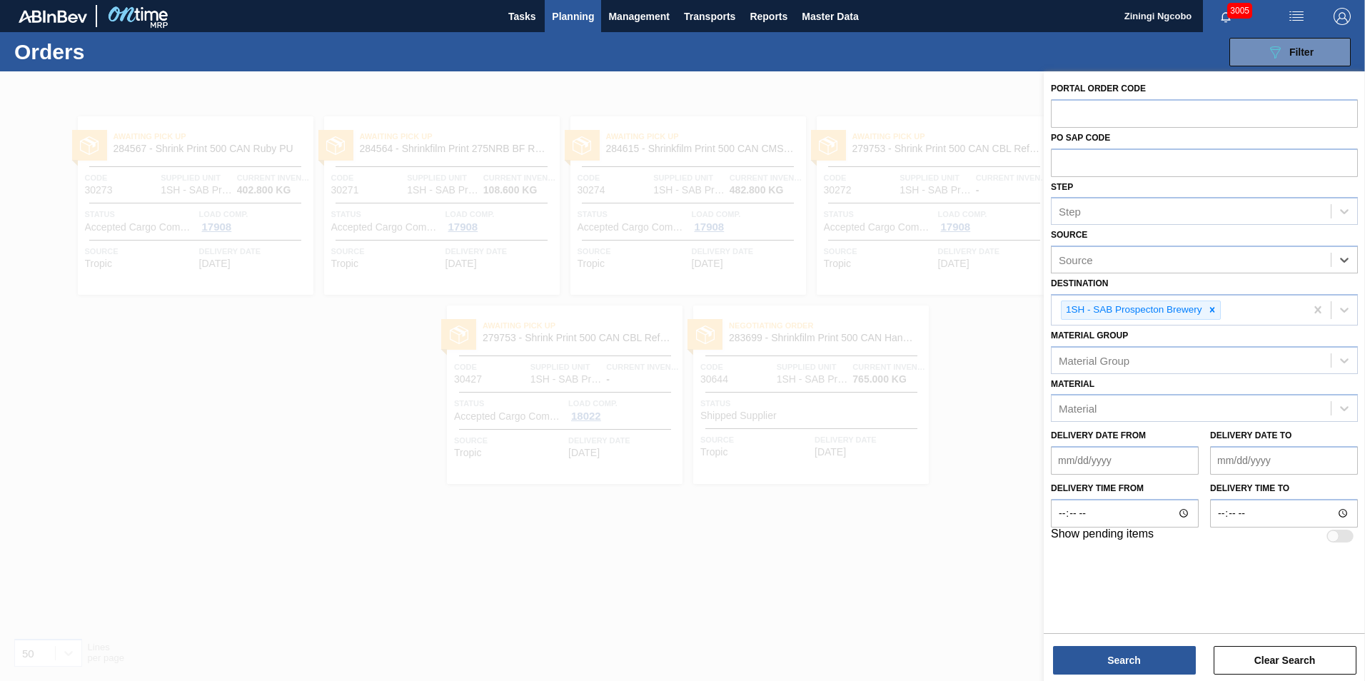
paste input "i Zinhle Kindly supply the following trays as scheduled. Please use PO :4504407…"
type input "i Zinhle Kindly supply the following trays as scheduled. Please use PO :4504407…"
click at [1350, 264] on icon at bounding box center [1344, 260] width 14 height 14
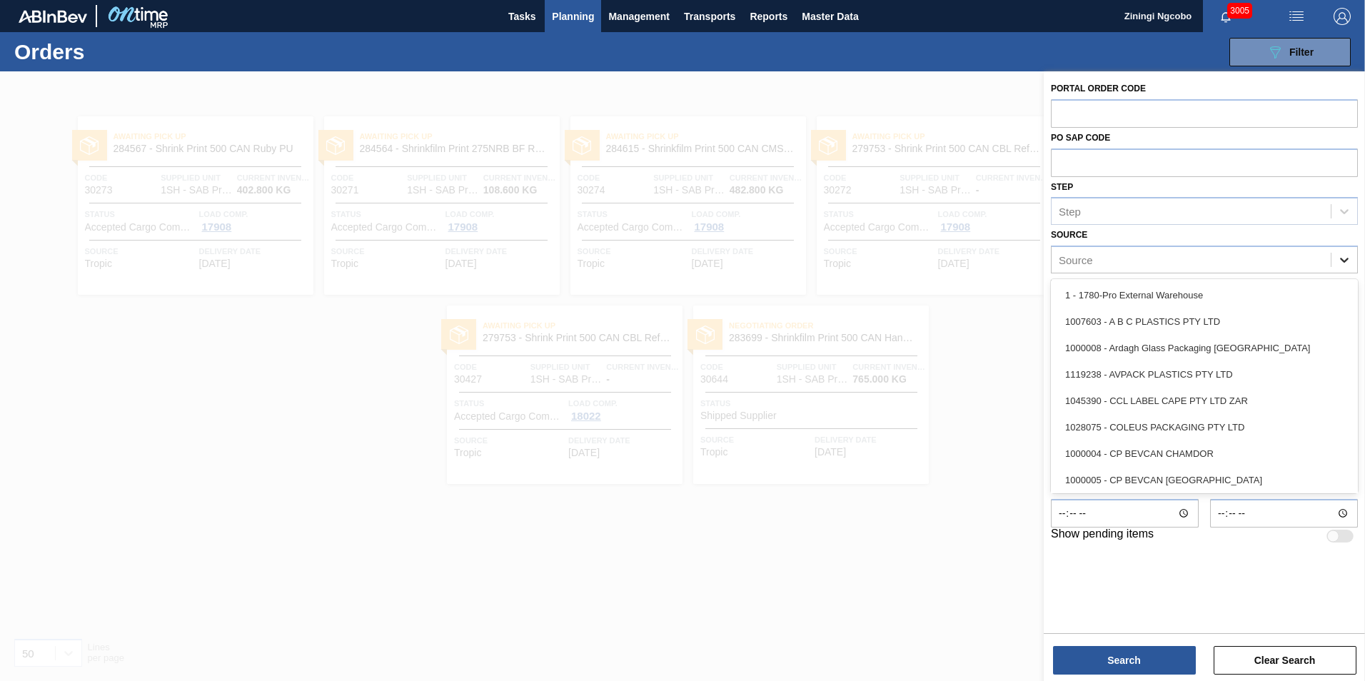
click at [1345, 263] on icon at bounding box center [1344, 260] width 14 height 14
click at [1095, 256] on div "Source" at bounding box center [1190, 260] width 279 height 21
paste input "1020827"
type input "1020827"
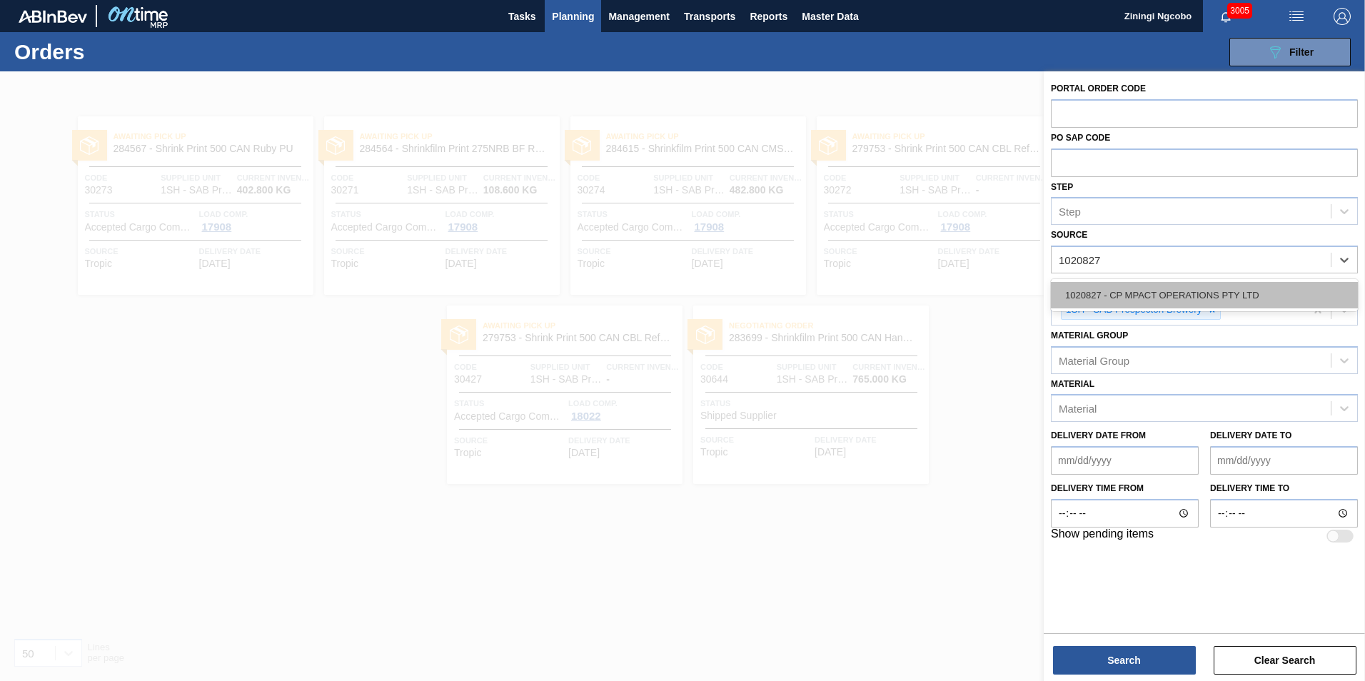
click at [1134, 289] on div "1020827 - CP MPACT OPERATIONS PTY LTD" at bounding box center [1204, 295] width 307 height 26
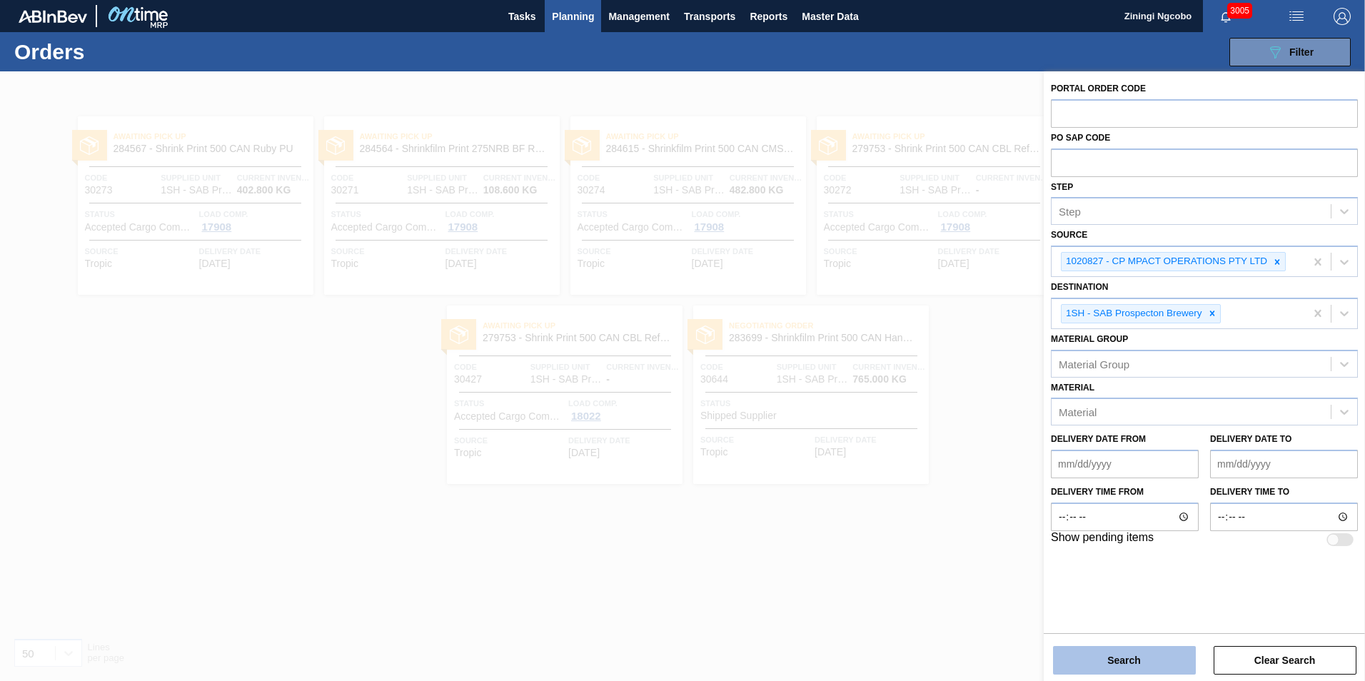
click at [1148, 665] on button "Search" at bounding box center [1124, 660] width 143 height 29
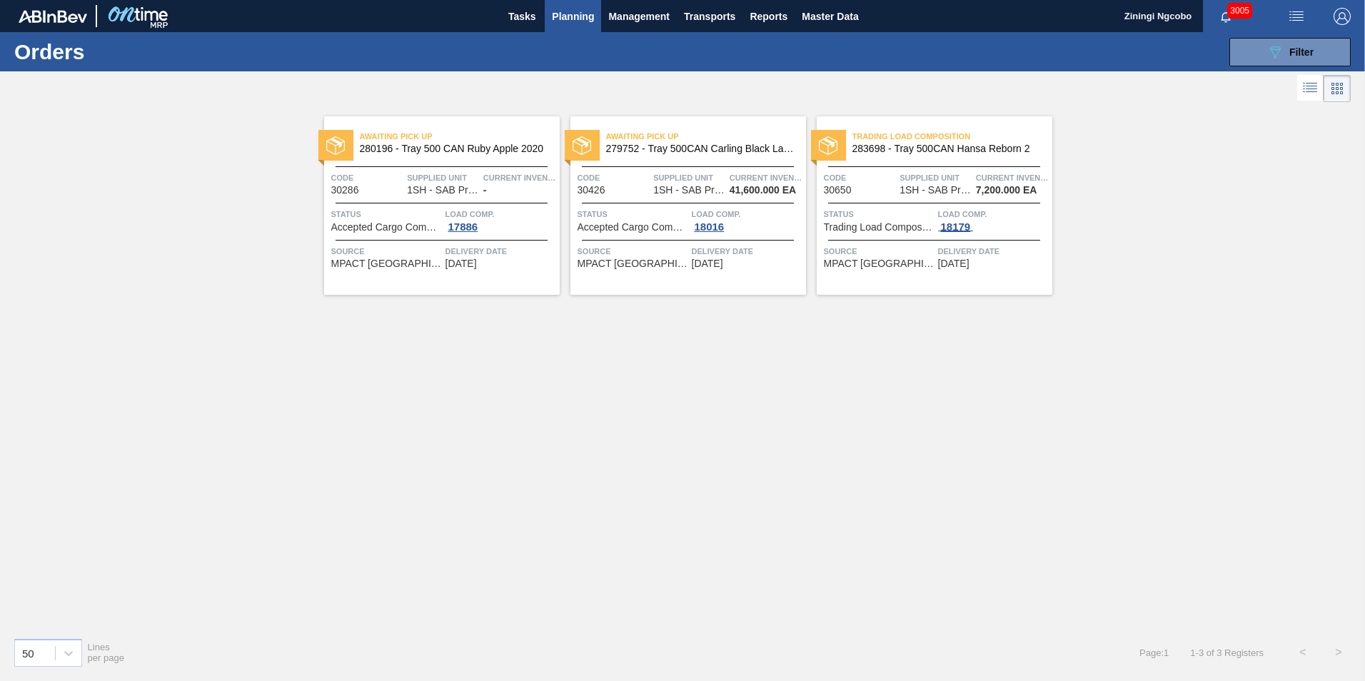
click at [966, 227] on div "18179" at bounding box center [956, 226] width 36 height 11
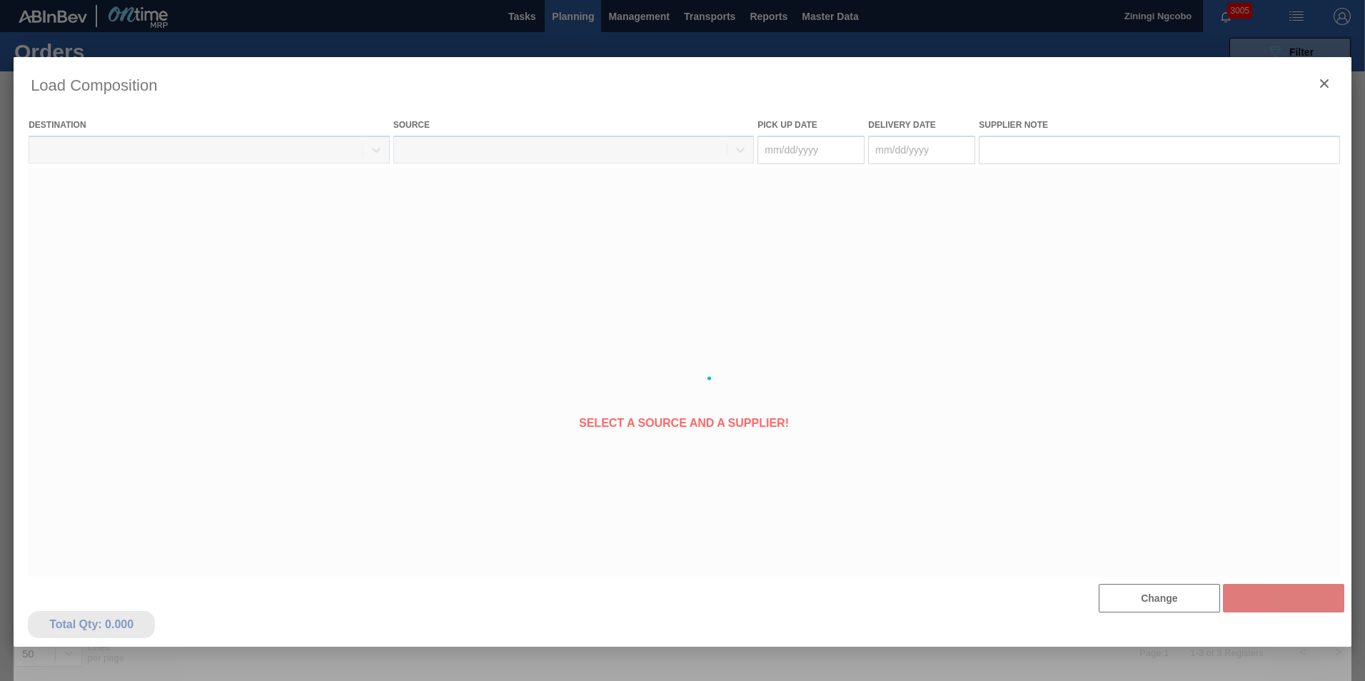
type Date "[DATE]"
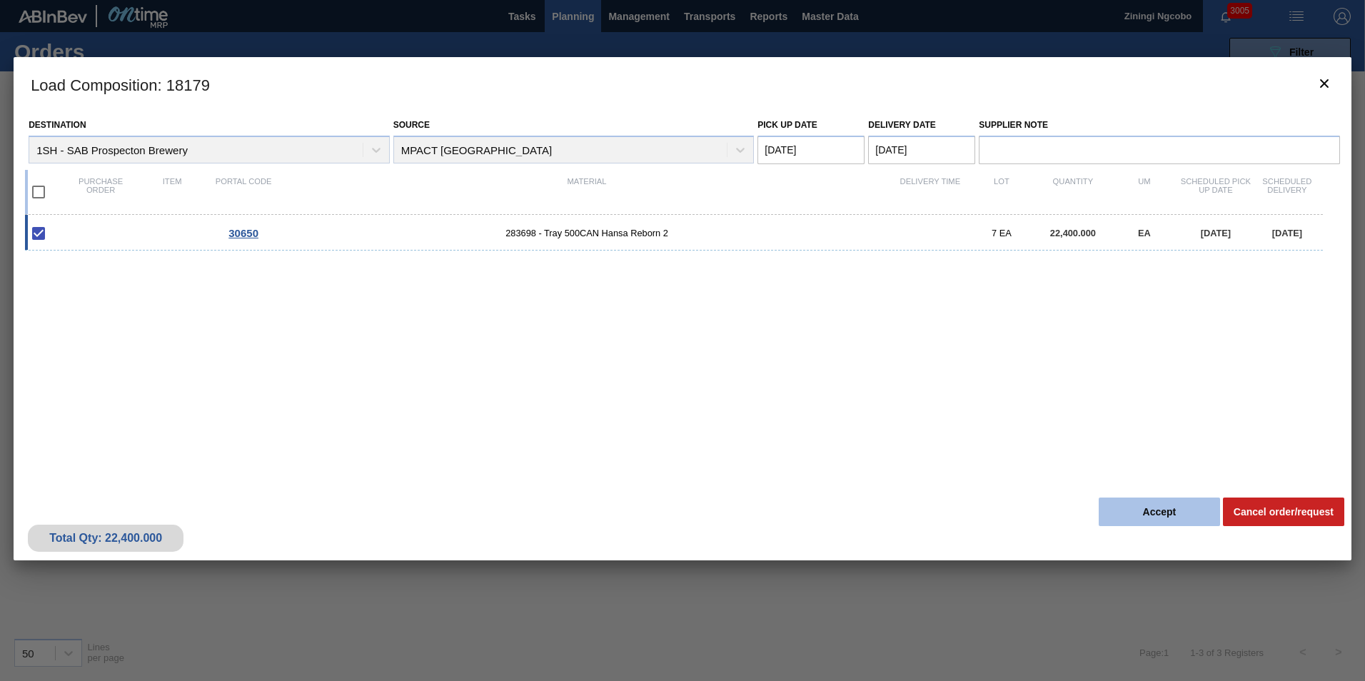
click at [1168, 520] on button "Accept" at bounding box center [1159, 512] width 121 height 29
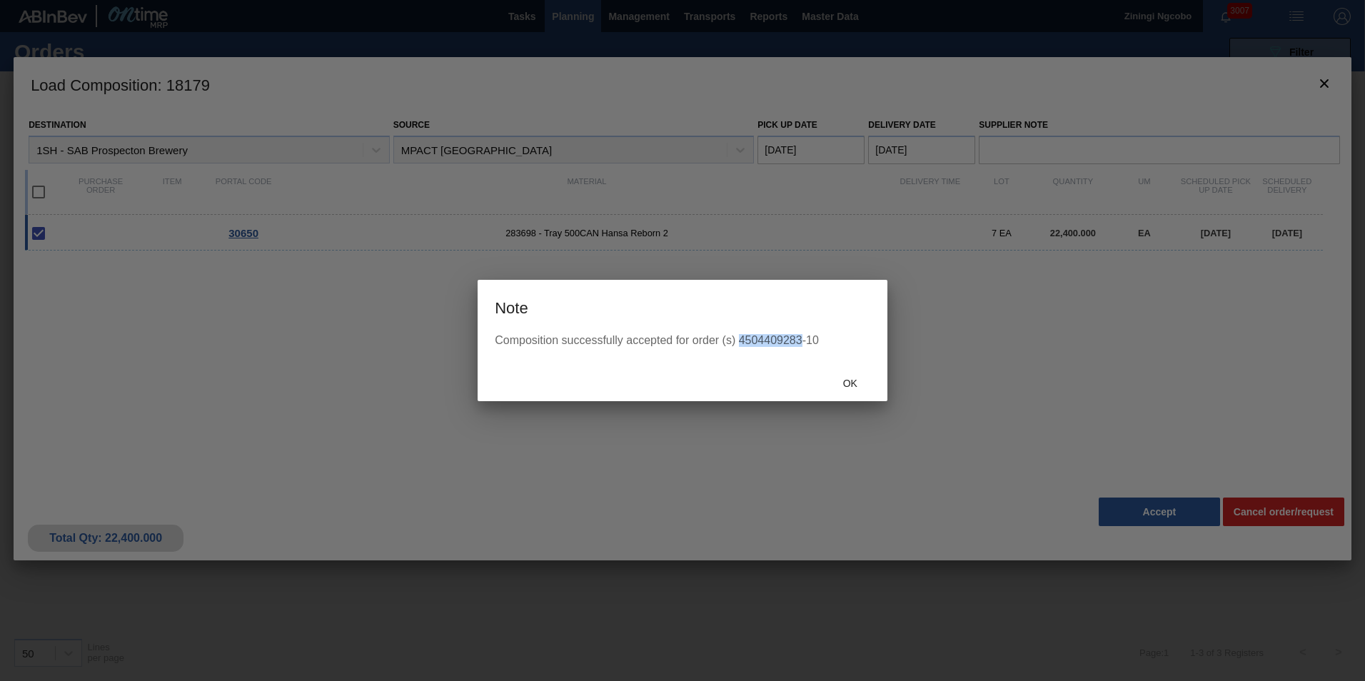
drag, startPoint x: 801, startPoint y: 338, endPoint x: 739, endPoint y: 350, distance: 62.6
click at [739, 350] on div "Composition successfully accepted for order (s) 4504409283-10" at bounding box center [683, 349] width 410 height 30
copy div "4504409283"
click at [870, 385] on div "Ok" at bounding box center [850, 383] width 63 height 26
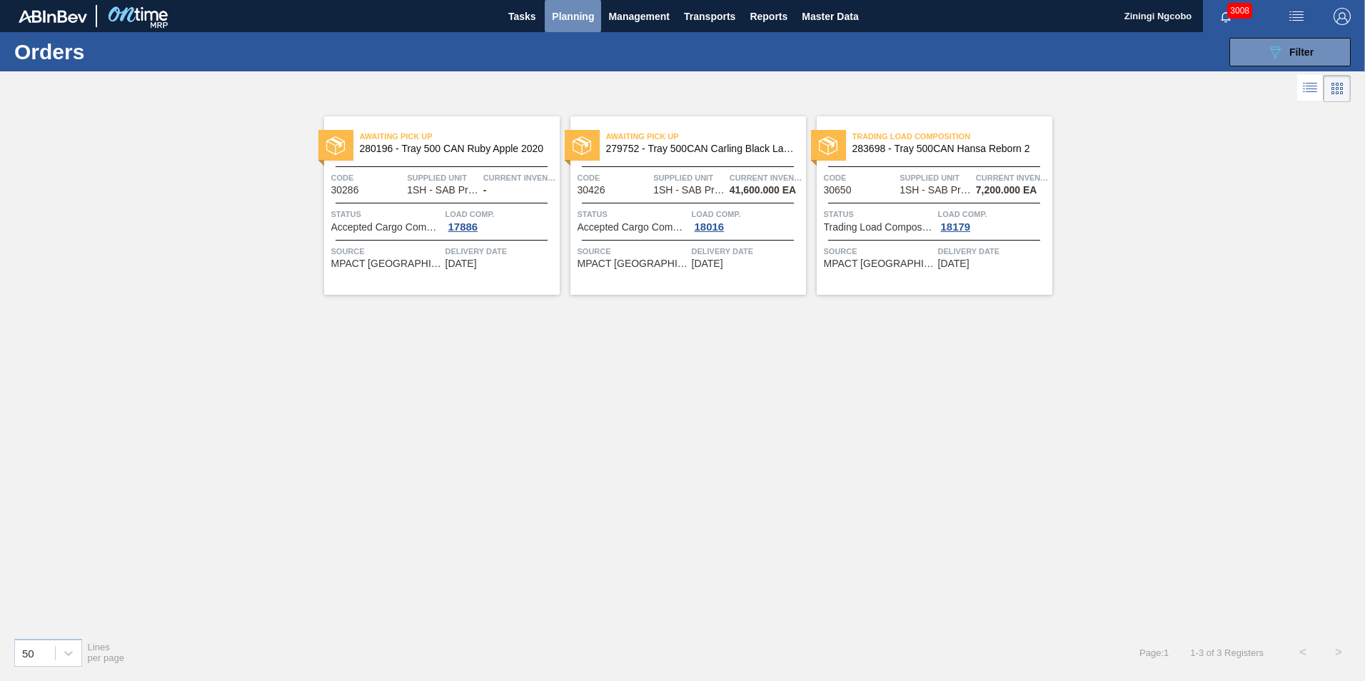
click at [570, 18] on span "Planning" at bounding box center [573, 16] width 42 height 17
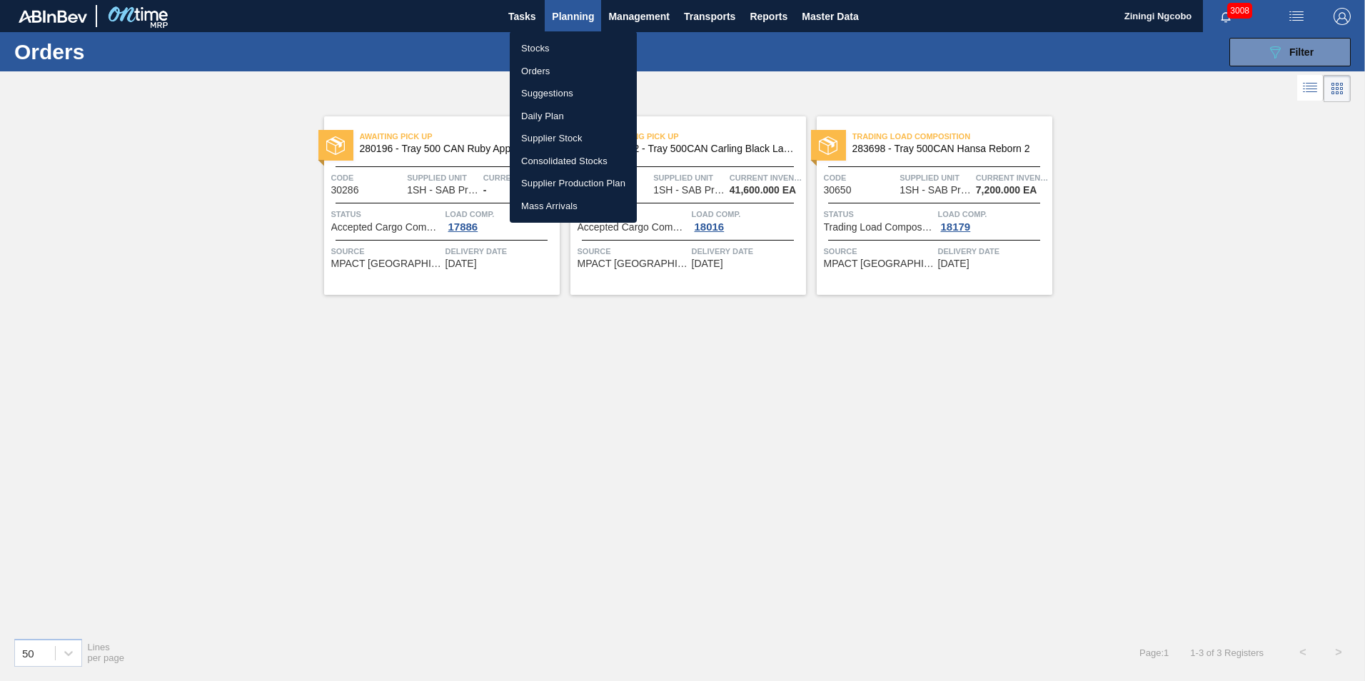
click at [560, 50] on li "Stocks" at bounding box center [573, 48] width 127 height 23
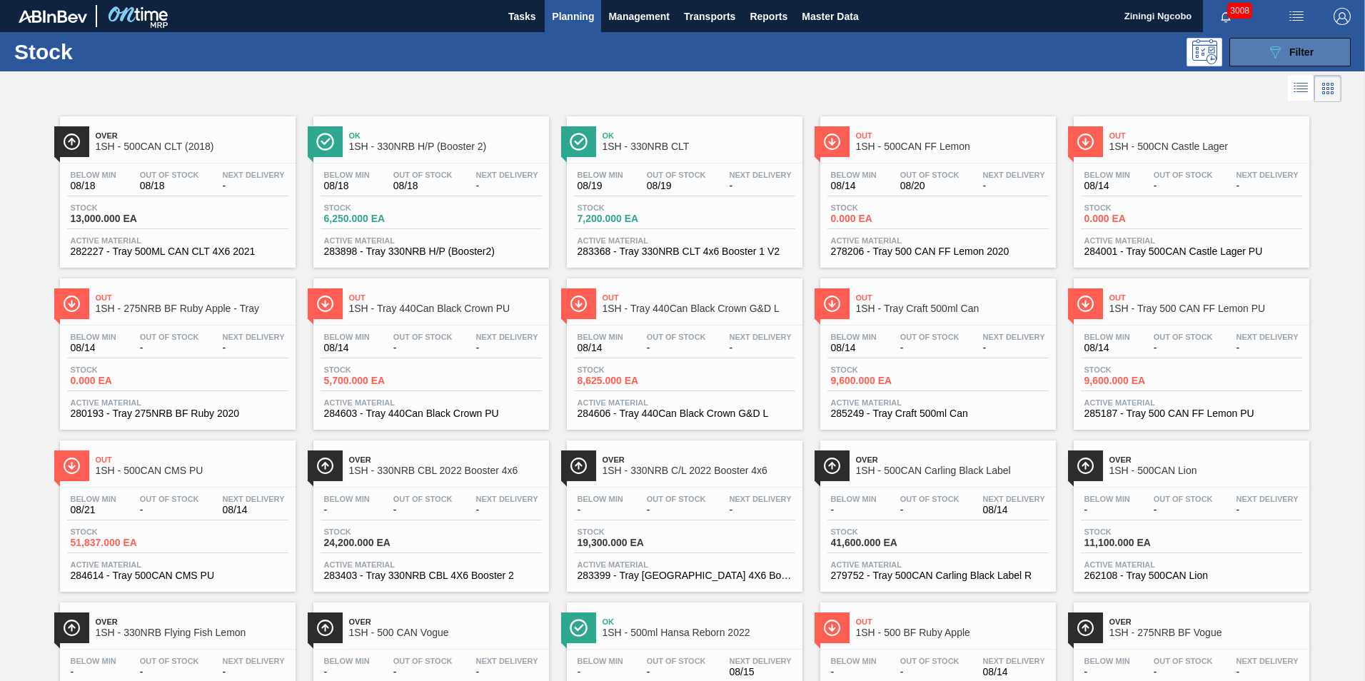
click at [1291, 55] on span "Filter" at bounding box center [1301, 51] width 24 height 11
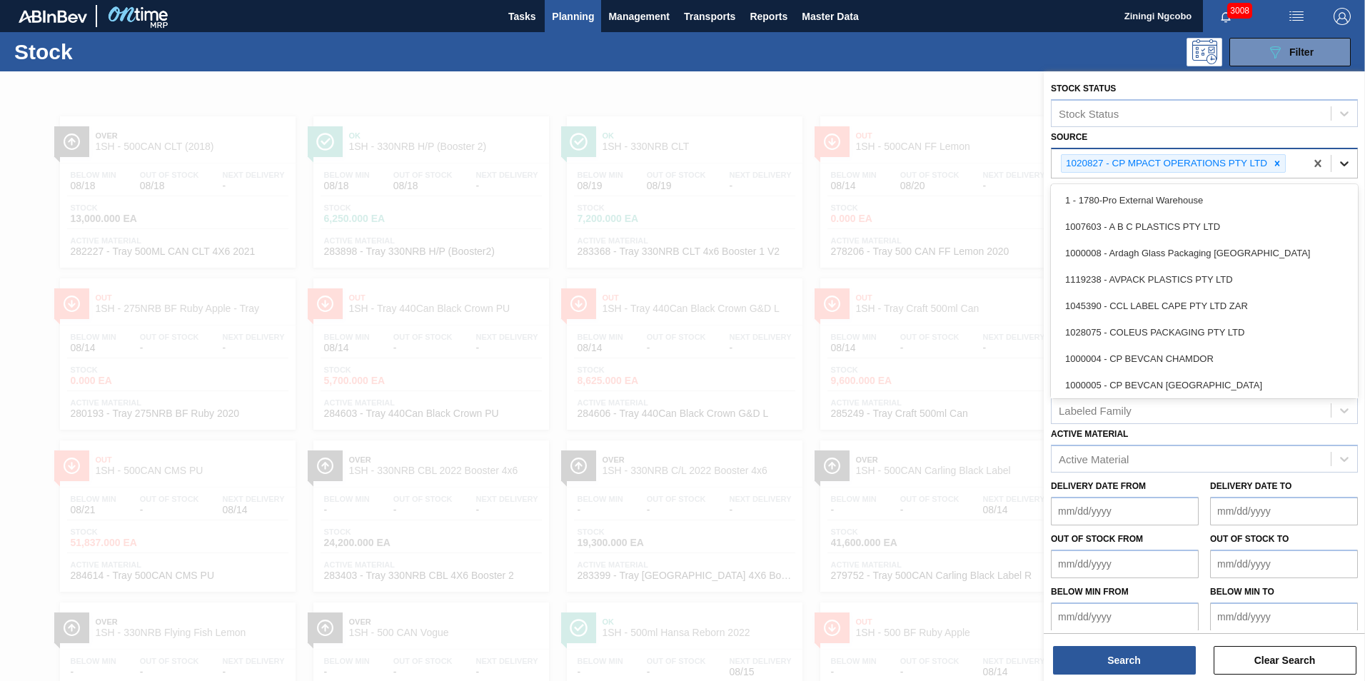
click at [1341, 161] on icon at bounding box center [1344, 163] width 14 height 14
click at [1282, 161] on div at bounding box center [1277, 164] width 16 height 18
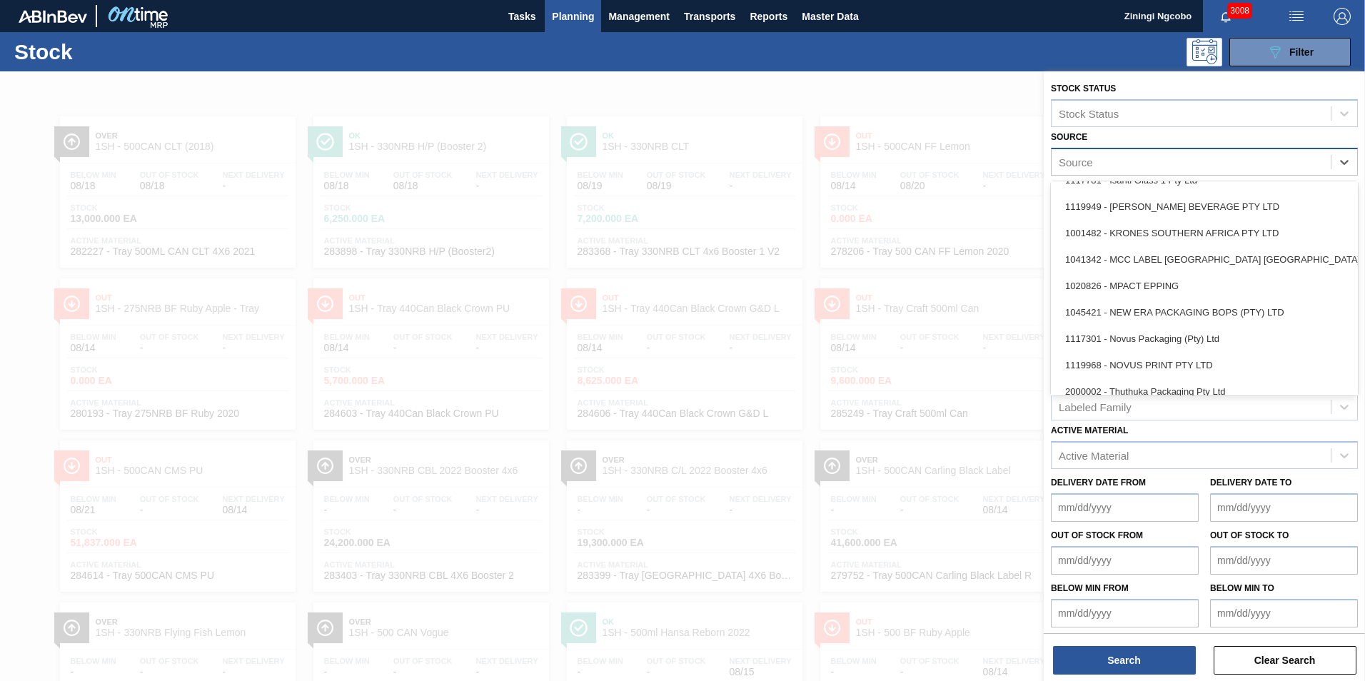
scroll to position [428, 0]
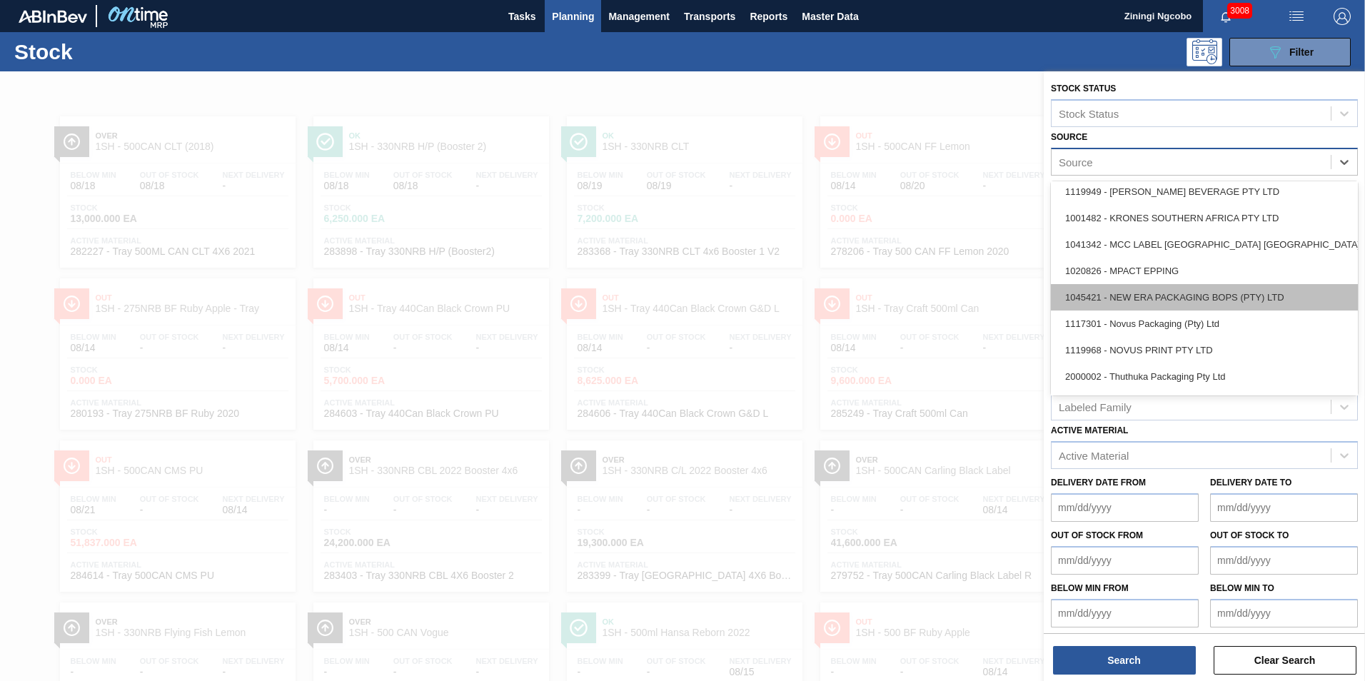
click at [1208, 300] on div "1045421 - NEW ERA PACKAGING BOPS (PTY) LTD" at bounding box center [1204, 297] width 307 height 26
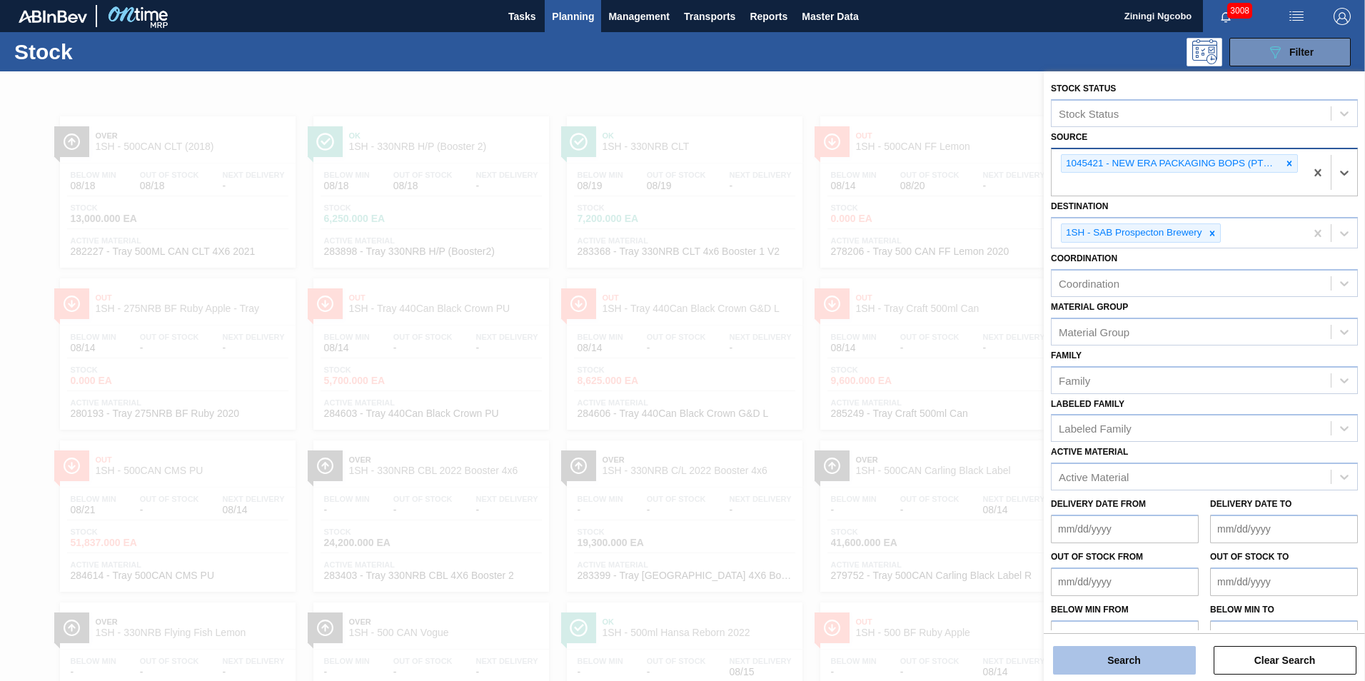
click at [1148, 661] on button "Search" at bounding box center [1124, 660] width 143 height 29
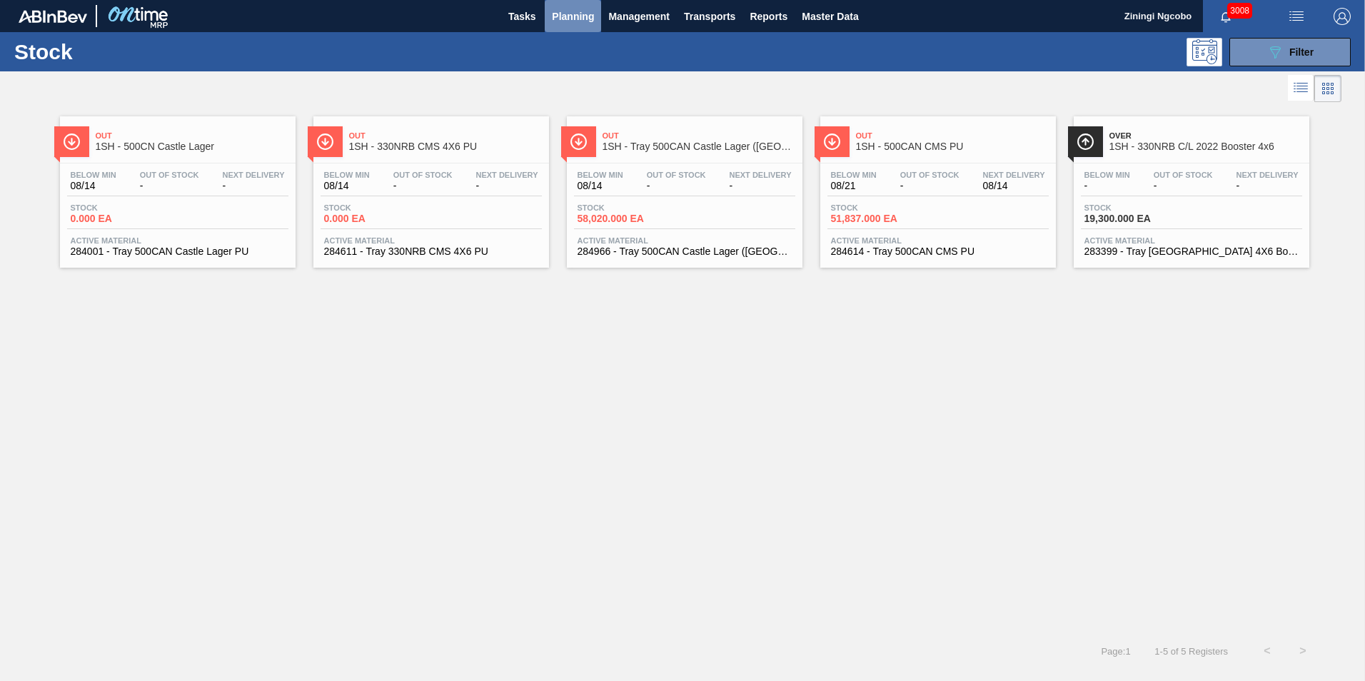
click at [573, 18] on span "Planning" at bounding box center [573, 16] width 42 height 17
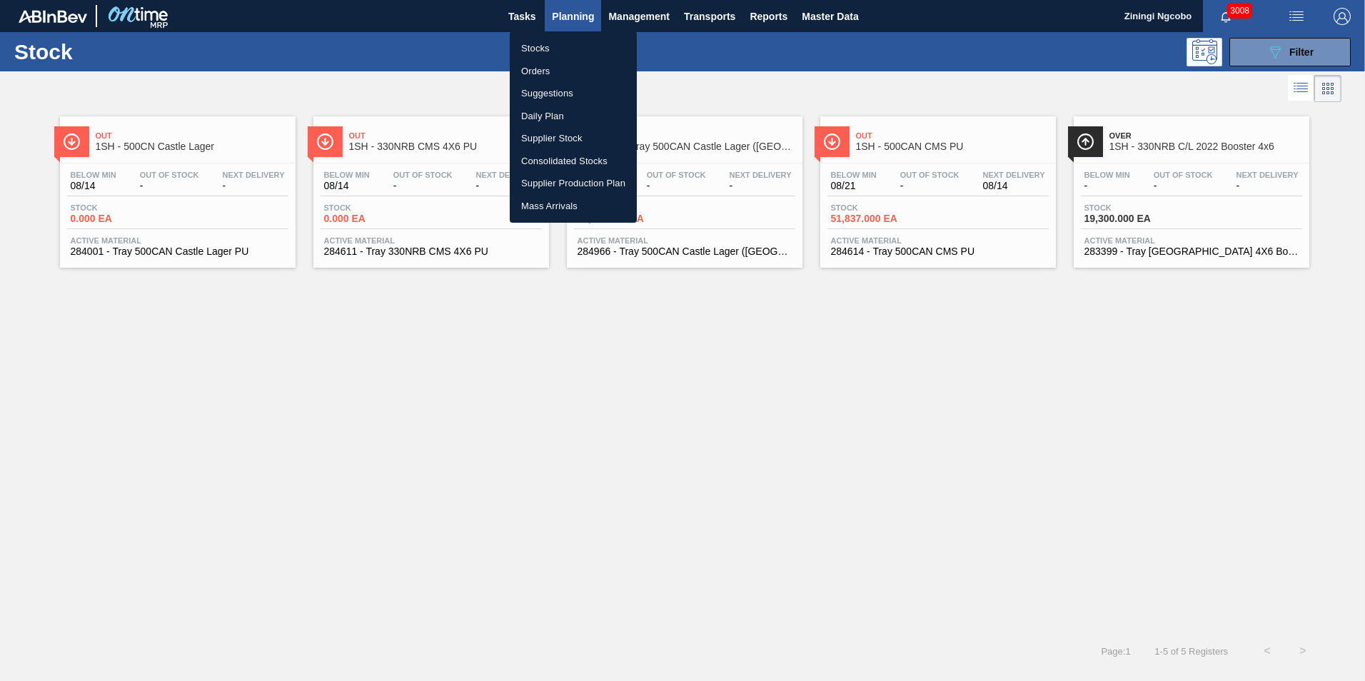
click at [563, 45] on li "Stocks" at bounding box center [573, 48] width 127 height 23
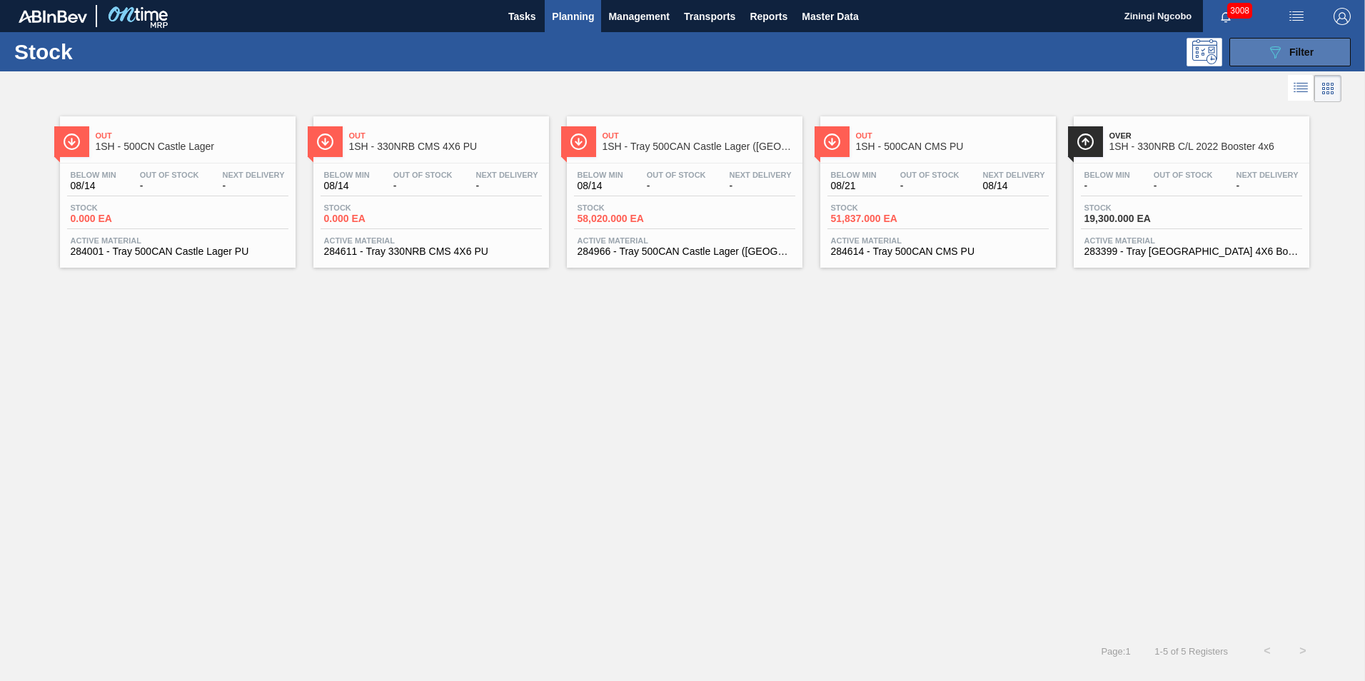
click at [1282, 49] on icon "089F7B8B-B2A5-4AFE-B5C0-19BA573D28AC" at bounding box center [1274, 52] width 17 height 17
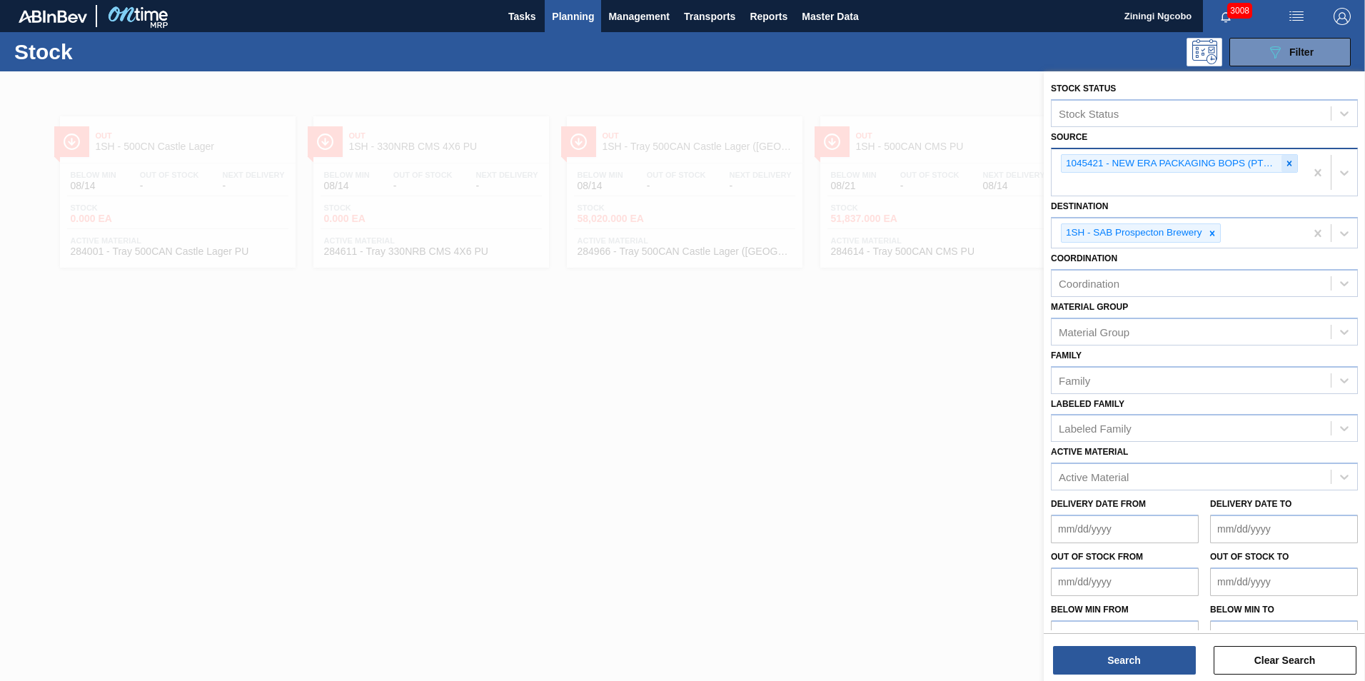
click at [1288, 160] on icon at bounding box center [1289, 163] width 10 height 10
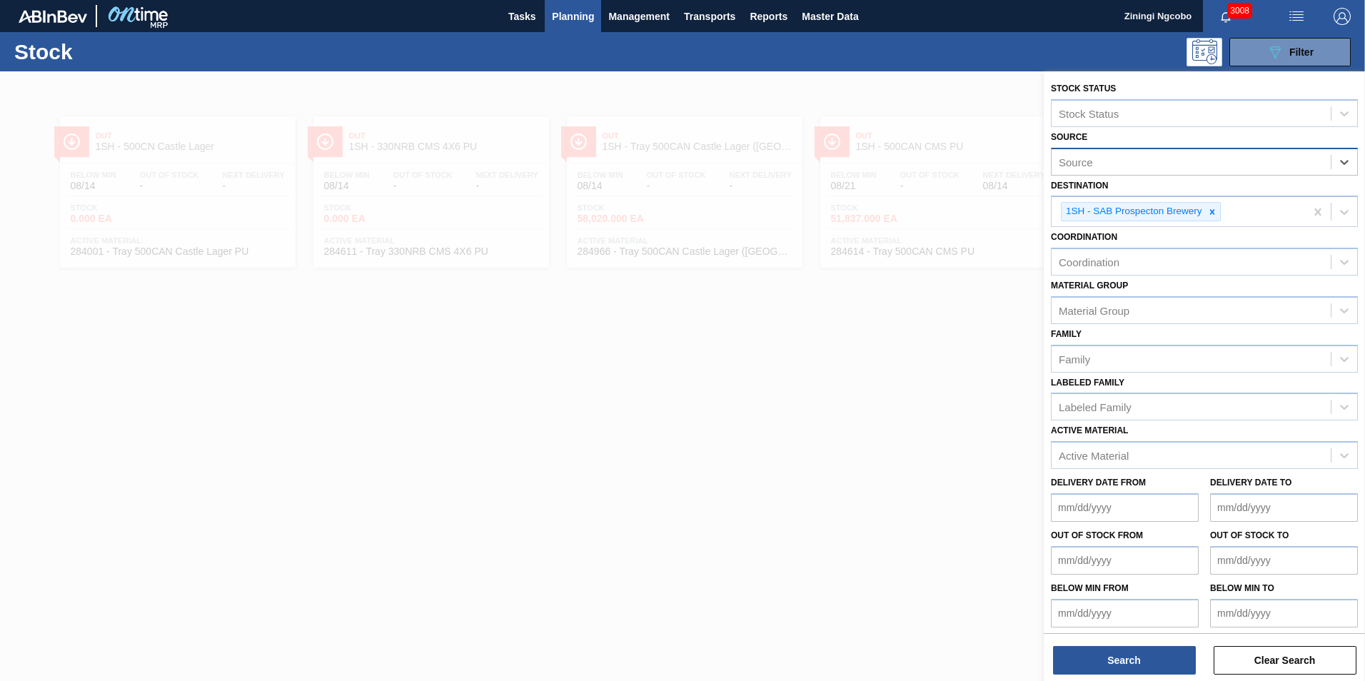
drag, startPoint x: 914, startPoint y: 167, endPoint x: 772, endPoint y: 129, distance: 147.0
click at [907, 165] on div at bounding box center [682, 411] width 1365 height 681
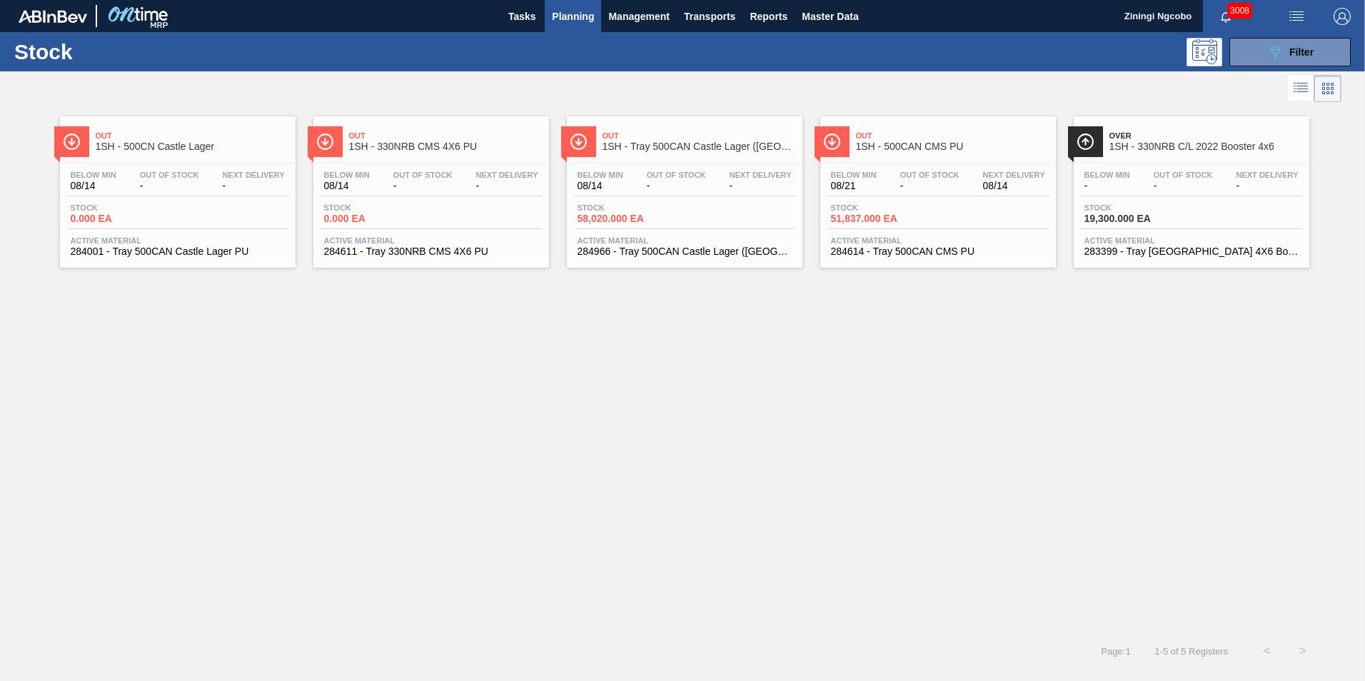
click at [568, 24] on span "Planning" at bounding box center [573, 16] width 42 height 17
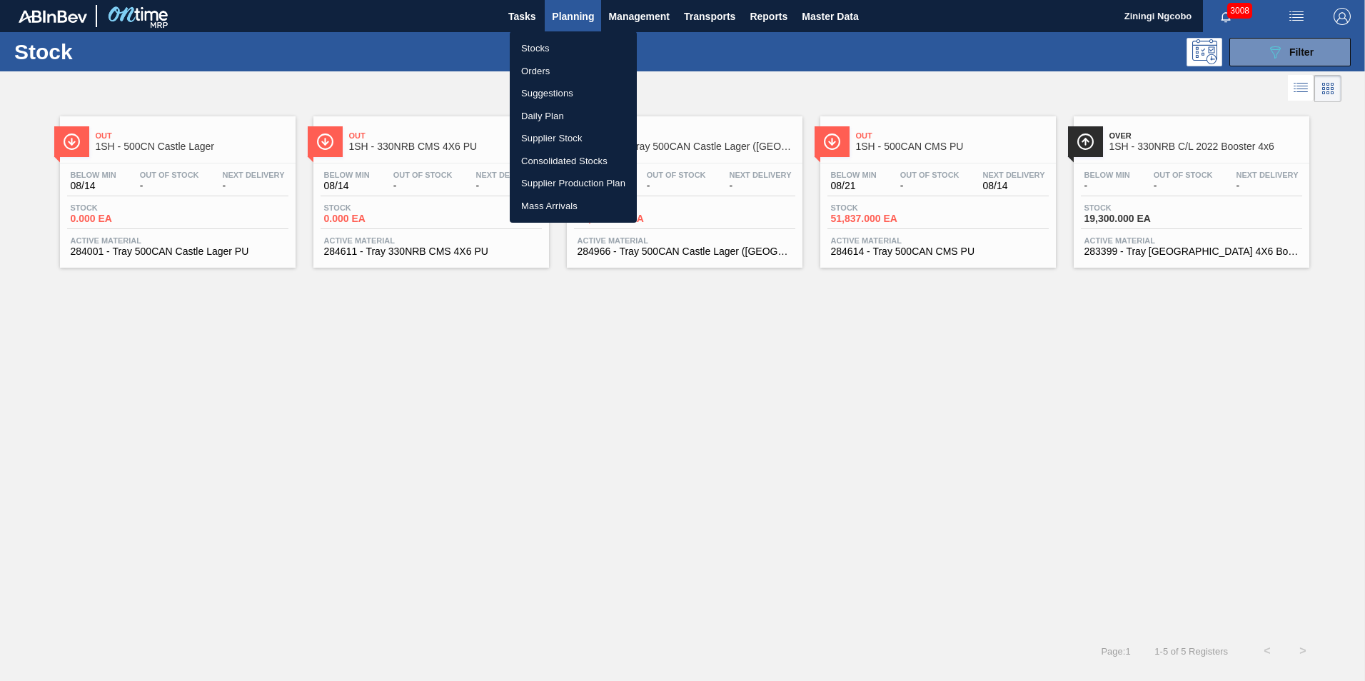
click at [544, 49] on li "Stocks" at bounding box center [573, 48] width 127 height 23
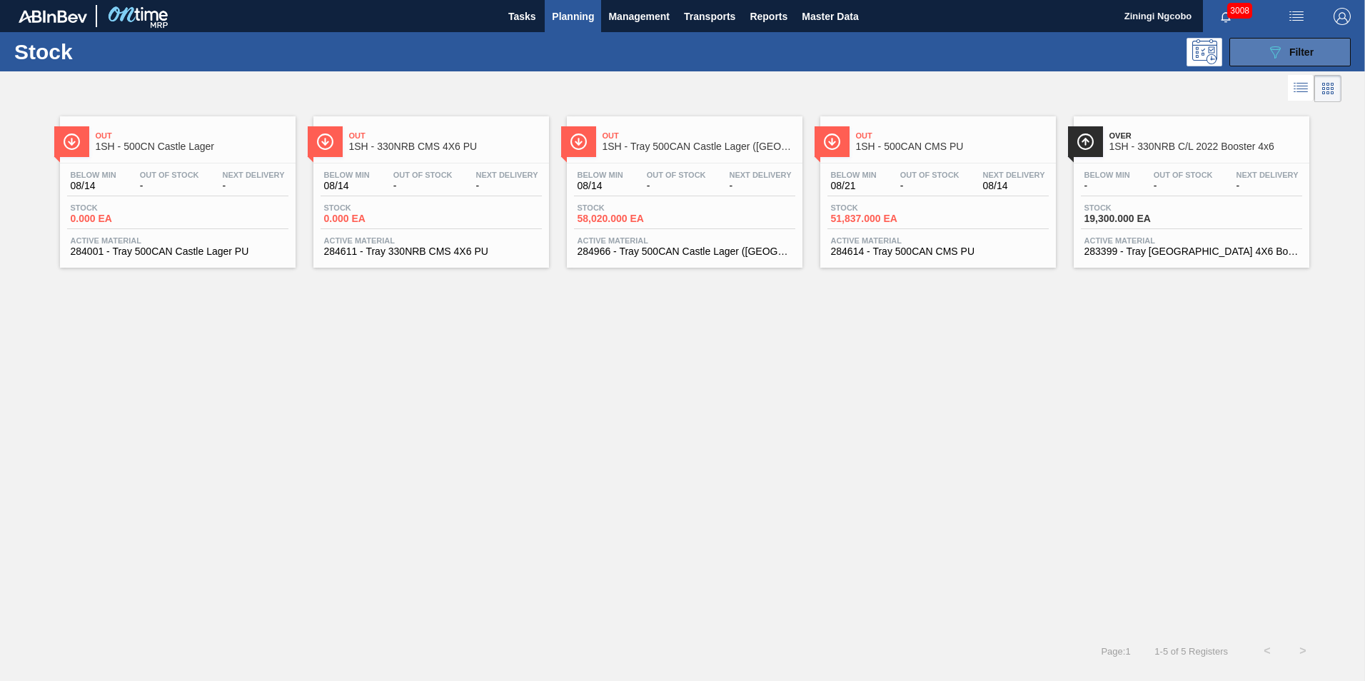
click at [1278, 59] on icon "089F7B8B-B2A5-4AFE-B5C0-19BA573D28AC" at bounding box center [1274, 52] width 17 height 17
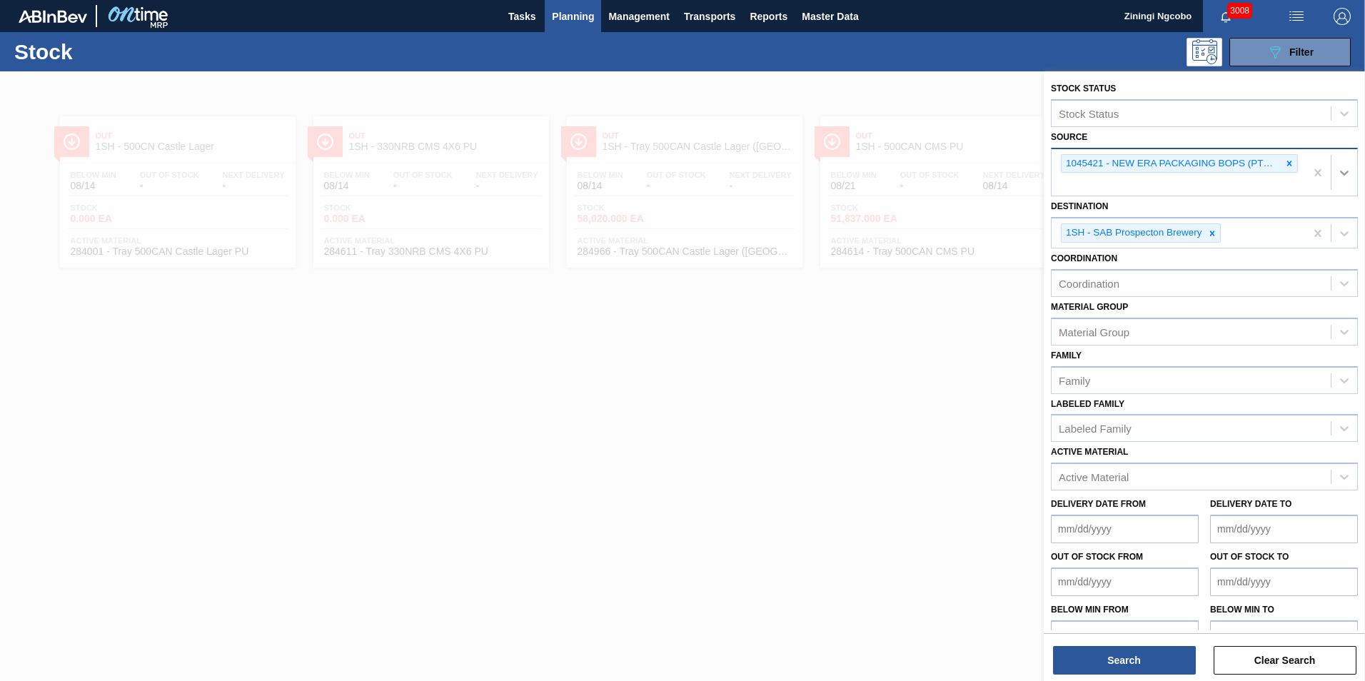
click at [1342, 171] on icon at bounding box center [1344, 173] width 14 height 14
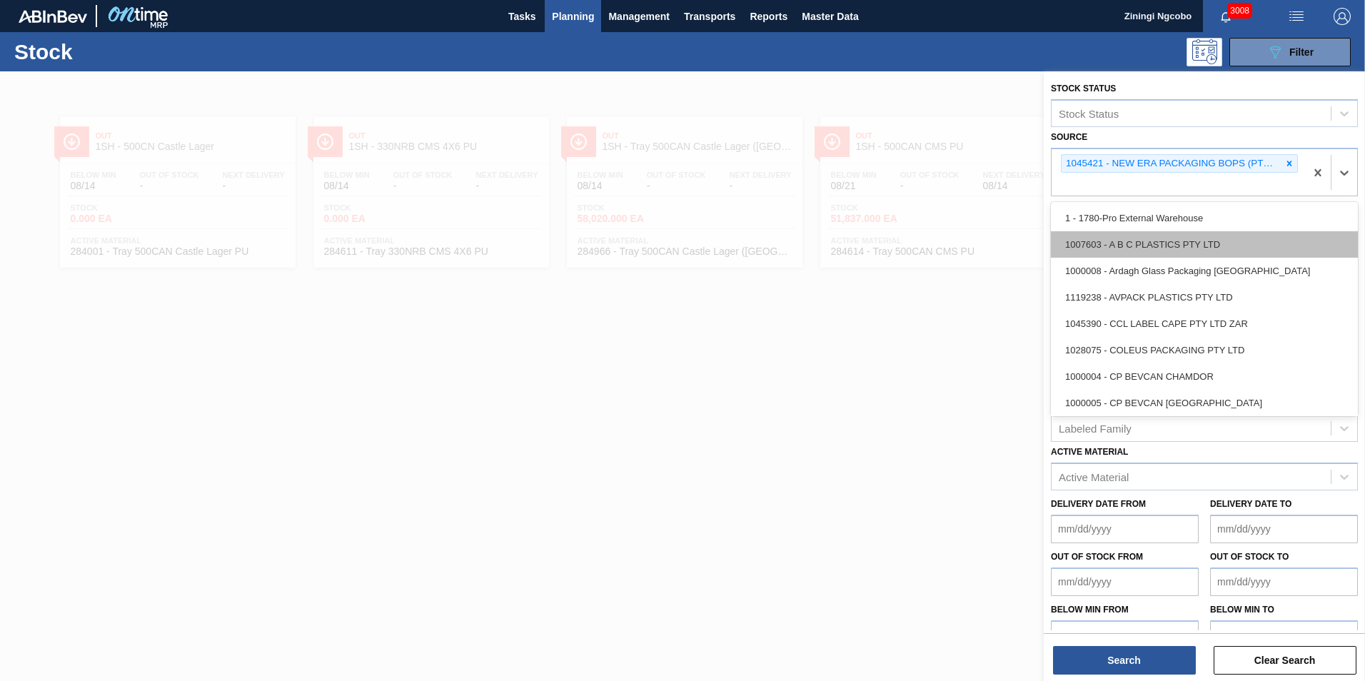
click at [1163, 241] on div "1007603 - A B C PLASTICS PTY LTD" at bounding box center [1204, 244] width 307 height 26
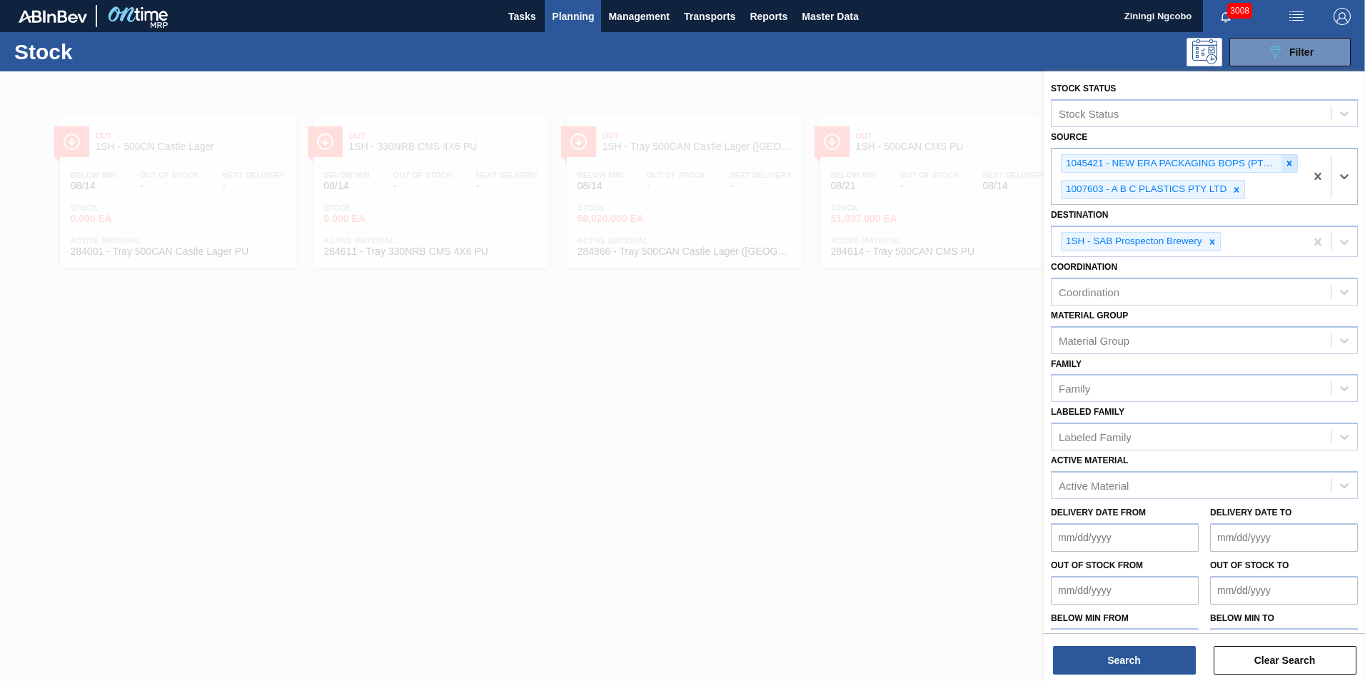
click at [1289, 166] on icon at bounding box center [1289, 163] width 10 height 10
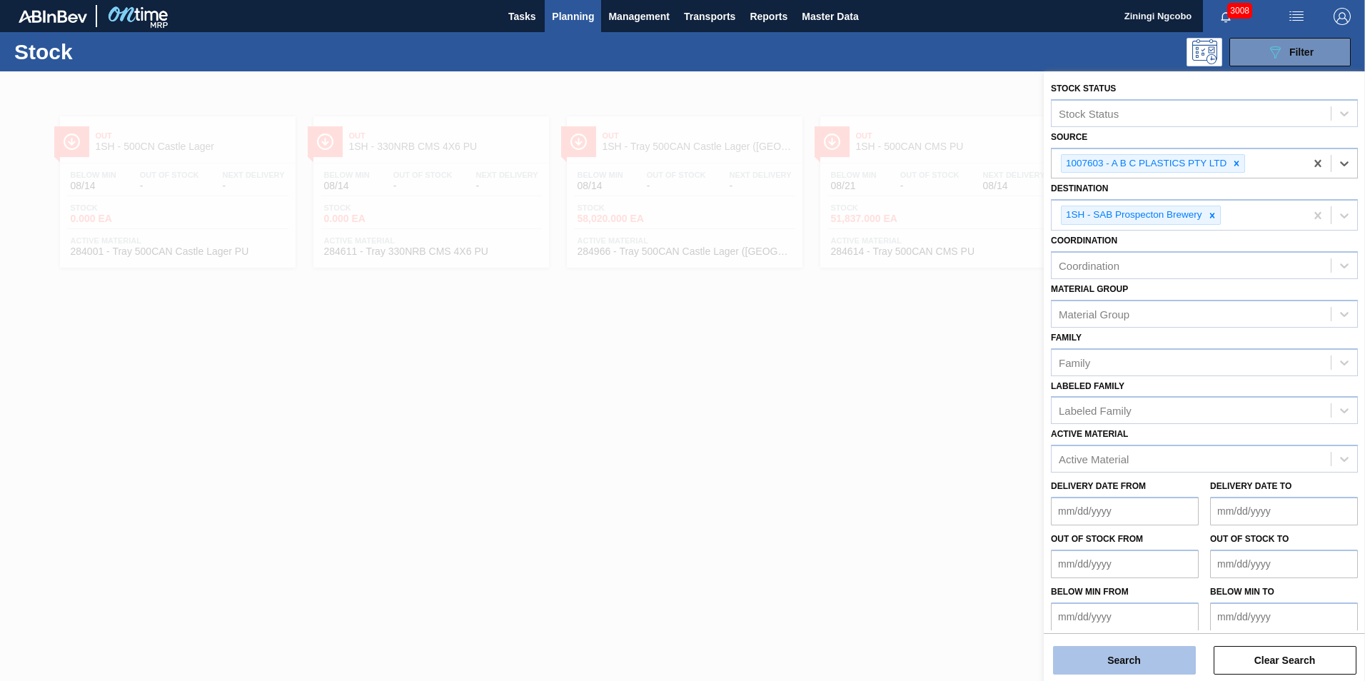
click at [1137, 670] on button "Search" at bounding box center [1124, 660] width 143 height 29
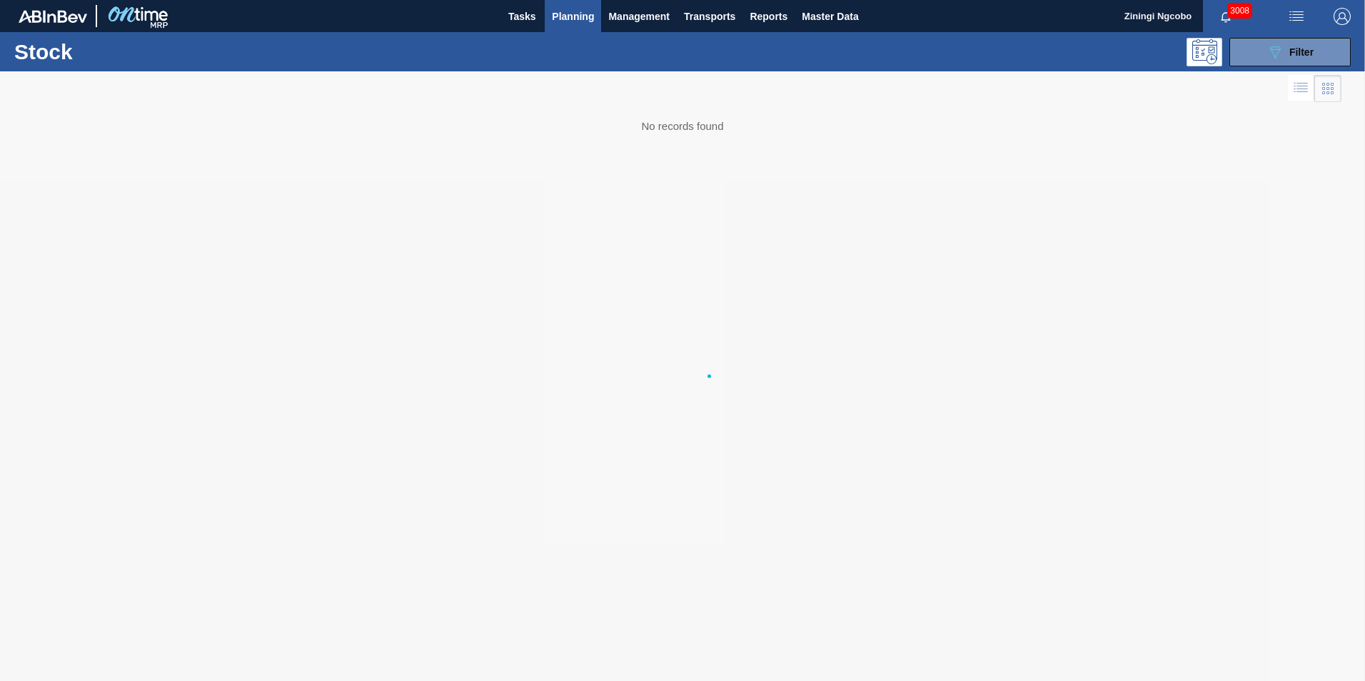
click at [802, 477] on div at bounding box center [682, 376] width 1365 height 610
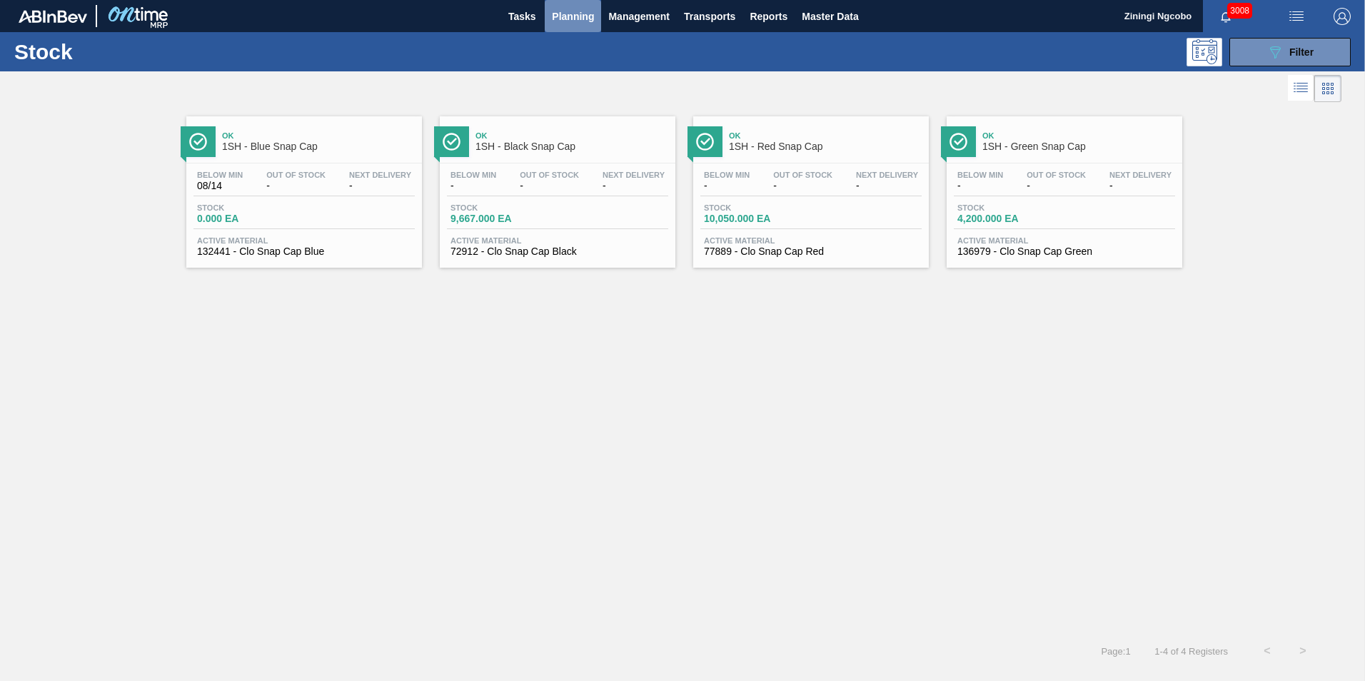
click at [584, 16] on span "Planning" at bounding box center [573, 16] width 42 height 17
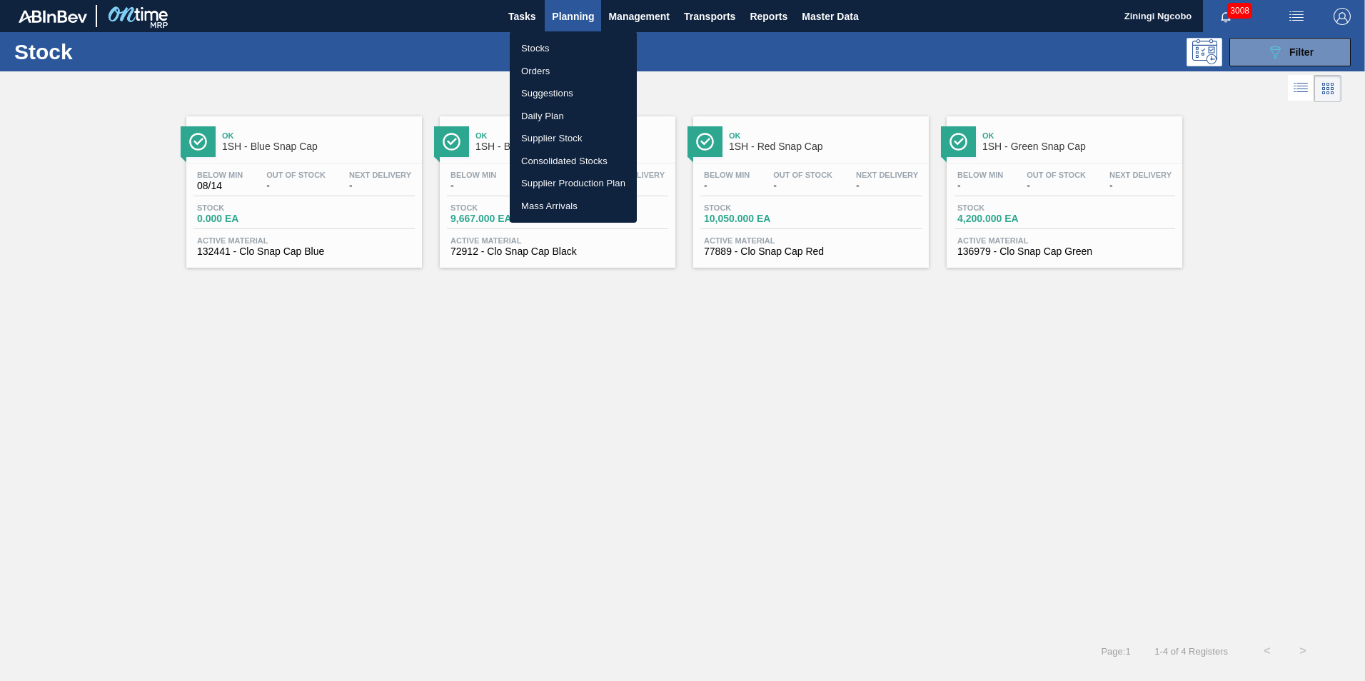
click at [580, 49] on li "Stocks" at bounding box center [573, 48] width 127 height 23
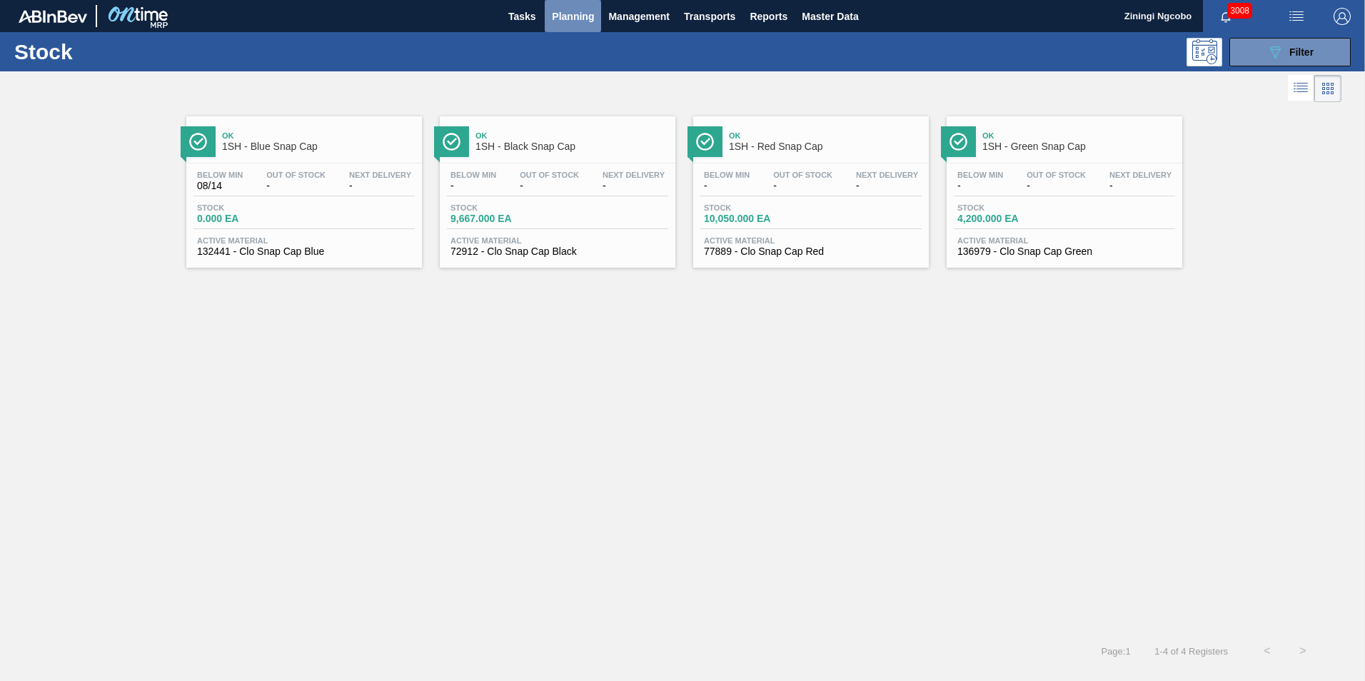
click at [579, 21] on span "Planning" at bounding box center [573, 16] width 42 height 17
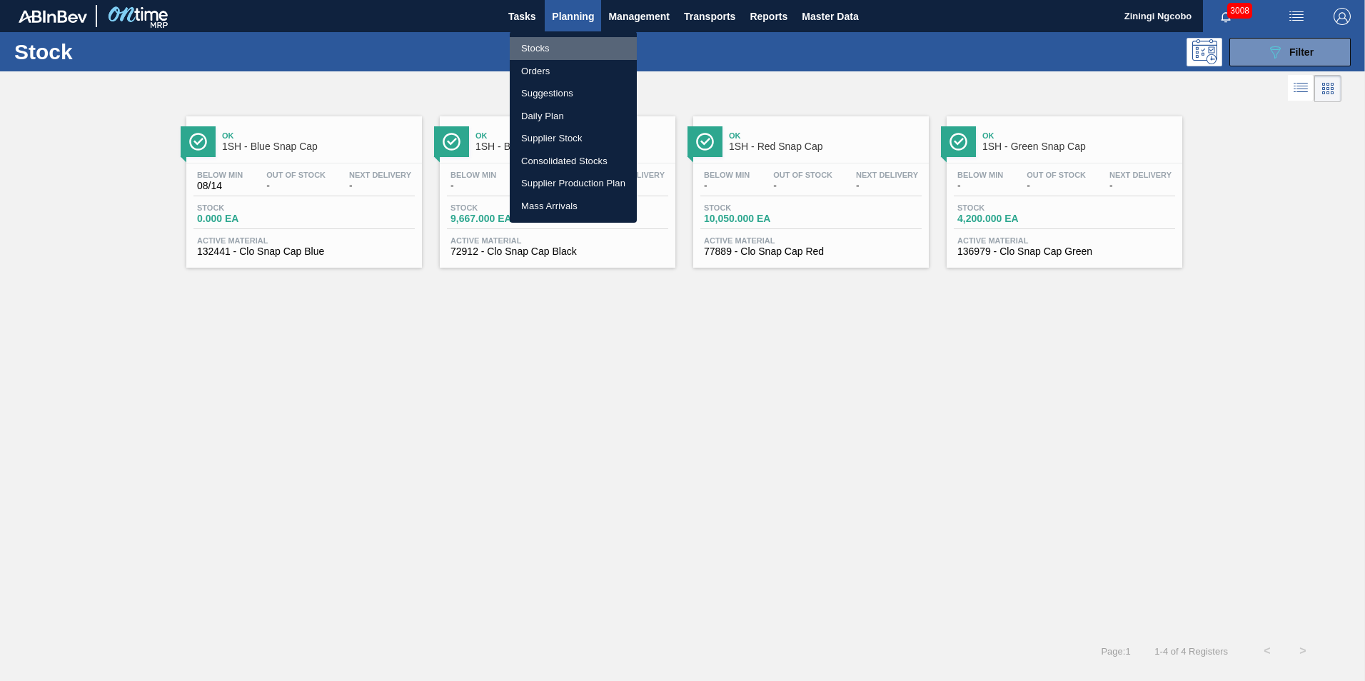
click at [542, 48] on li "Stocks" at bounding box center [573, 48] width 127 height 23
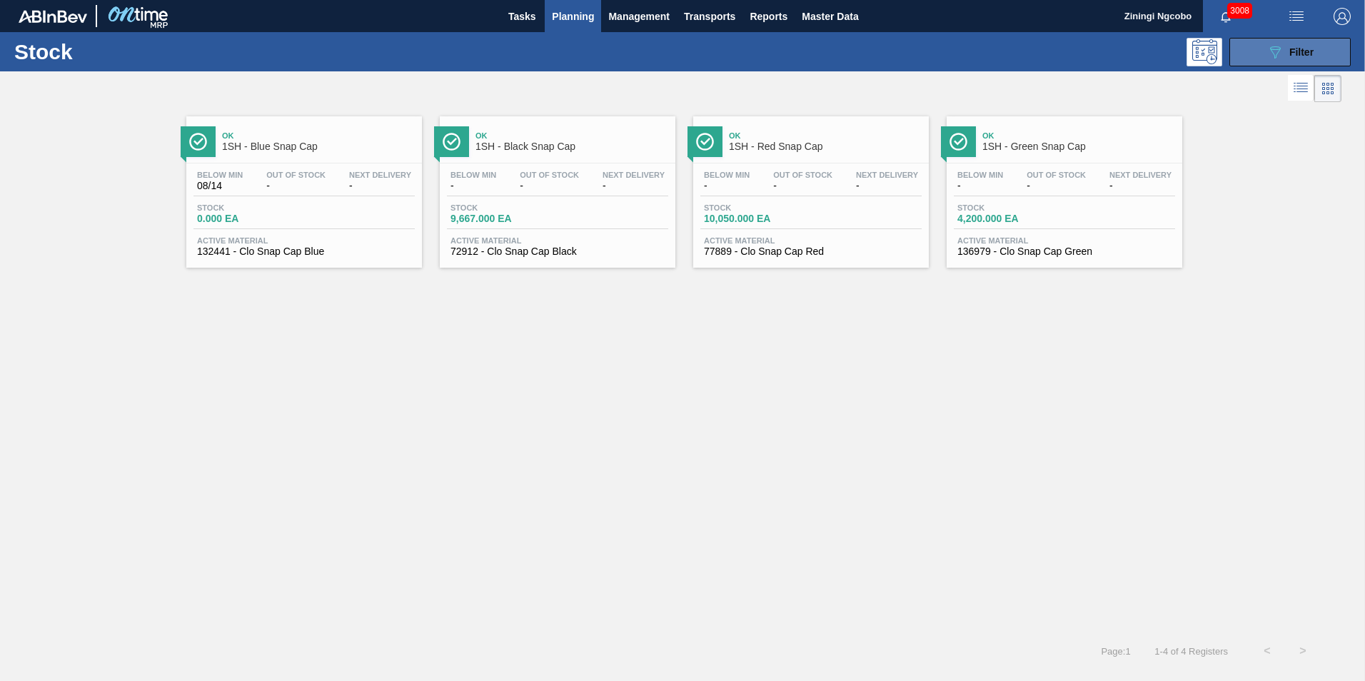
click at [1271, 38] on button "089F7B8B-B2A5-4AFE-B5C0-19BA573D28AC Filter" at bounding box center [1289, 52] width 121 height 29
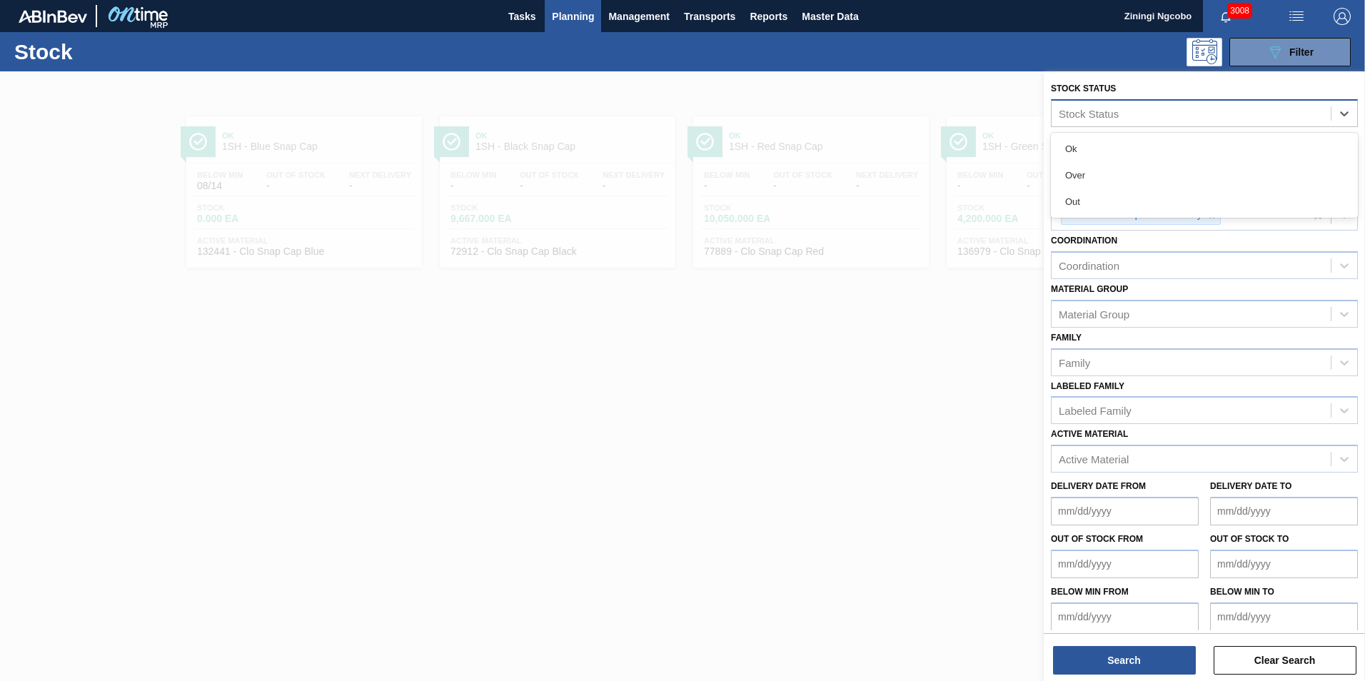
click at [1163, 116] on div "Stock Status" at bounding box center [1190, 113] width 279 height 21
click at [1237, 161] on icon at bounding box center [1236, 163] width 10 height 10
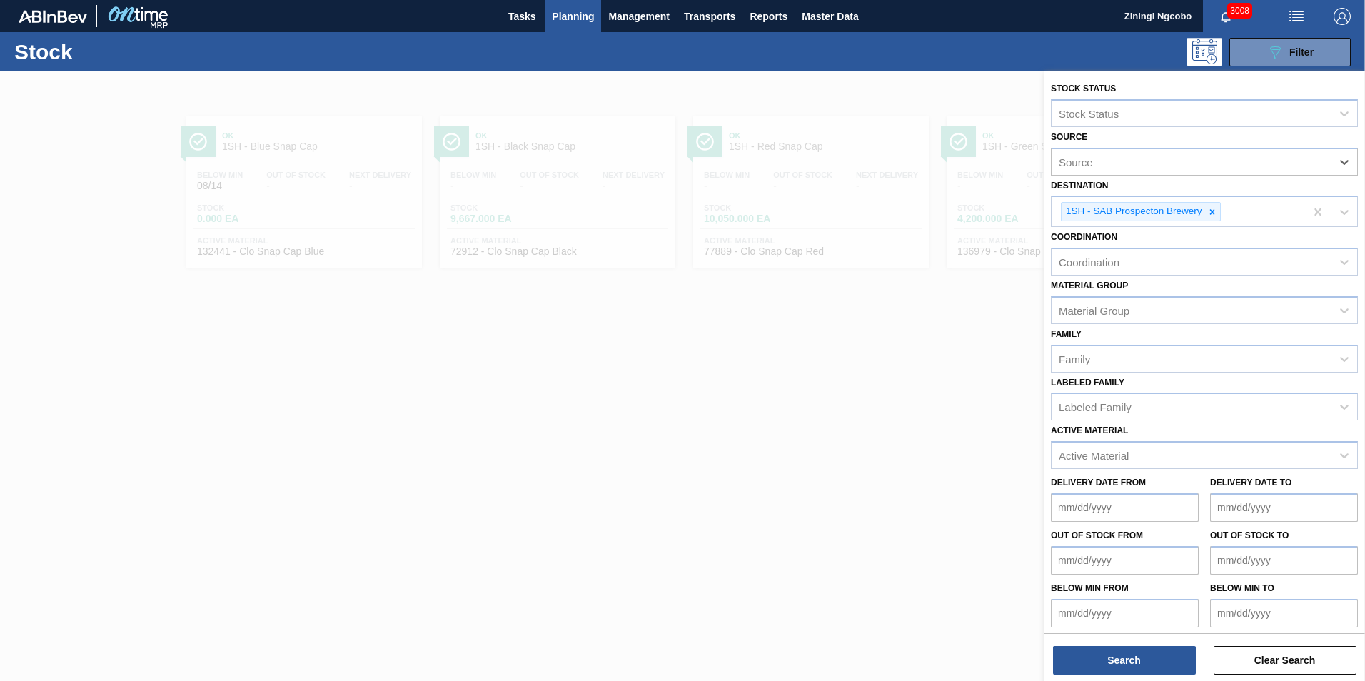
type input "2"
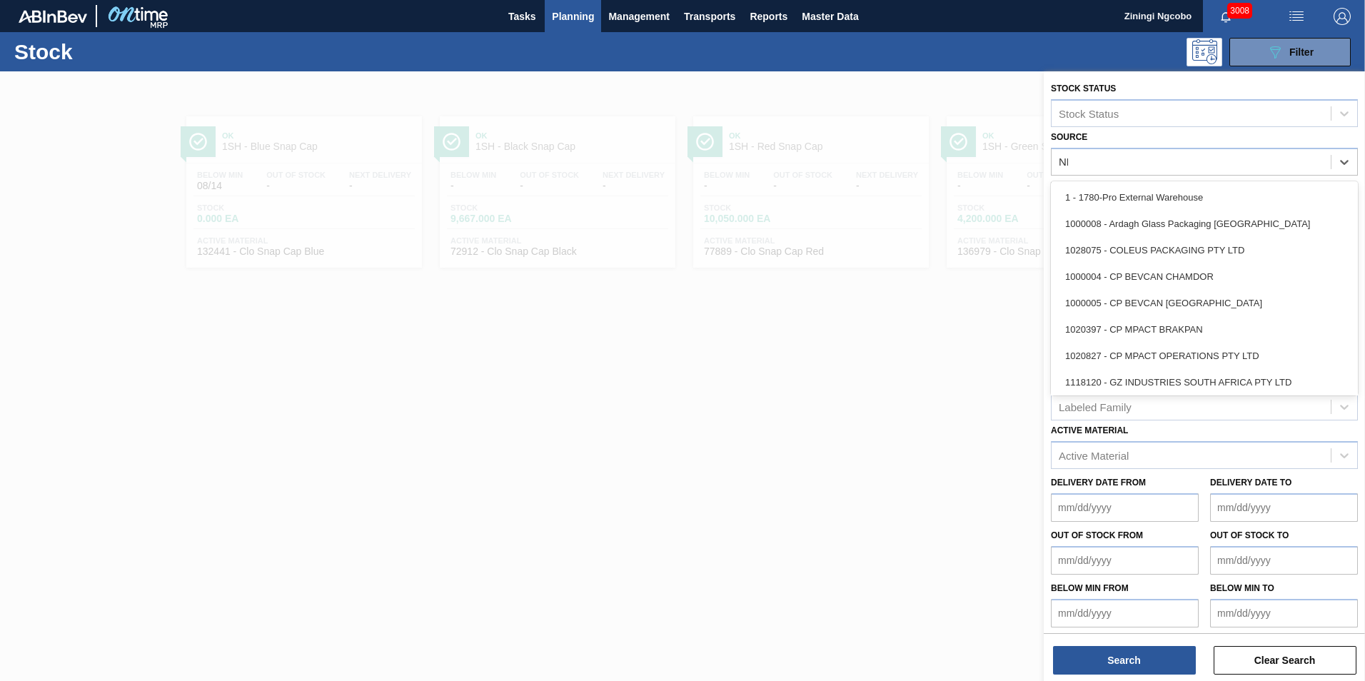
type input "NEW"
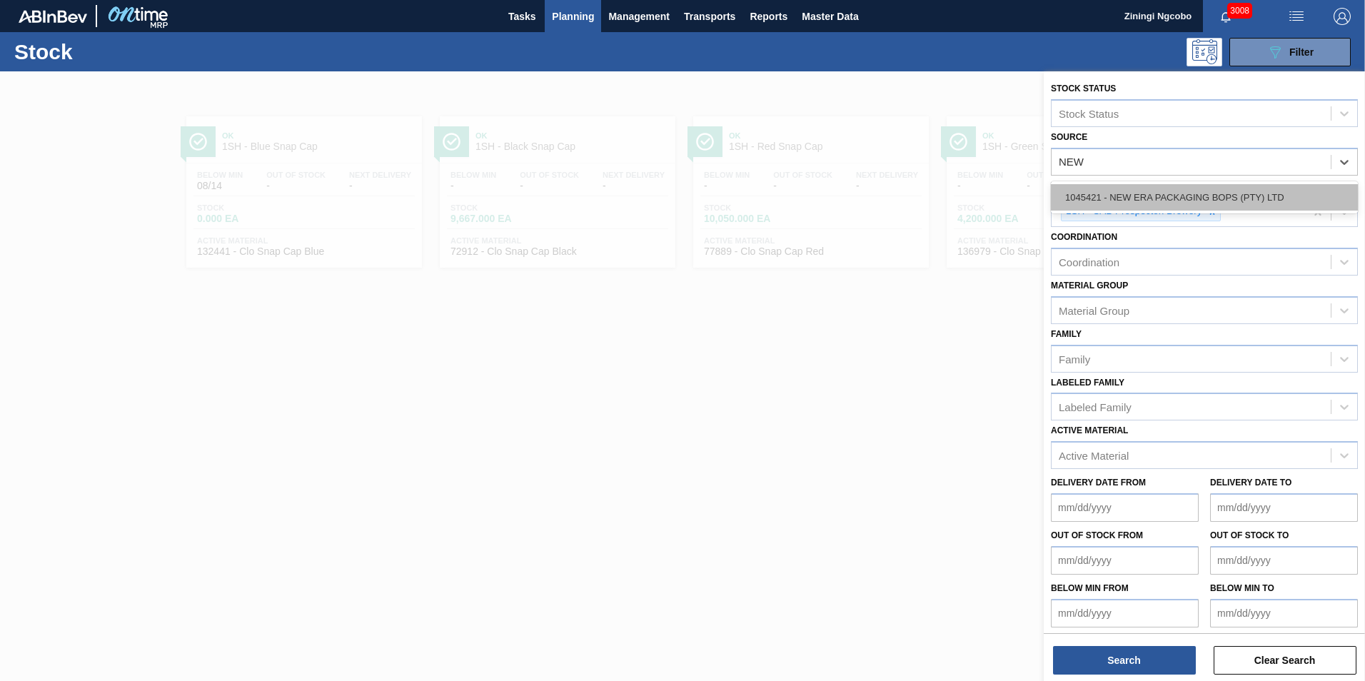
click at [1148, 205] on div "1045421 - NEW ERA PACKAGING BOPS (PTY) LTD" at bounding box center [1204, 197] width 307 height 26
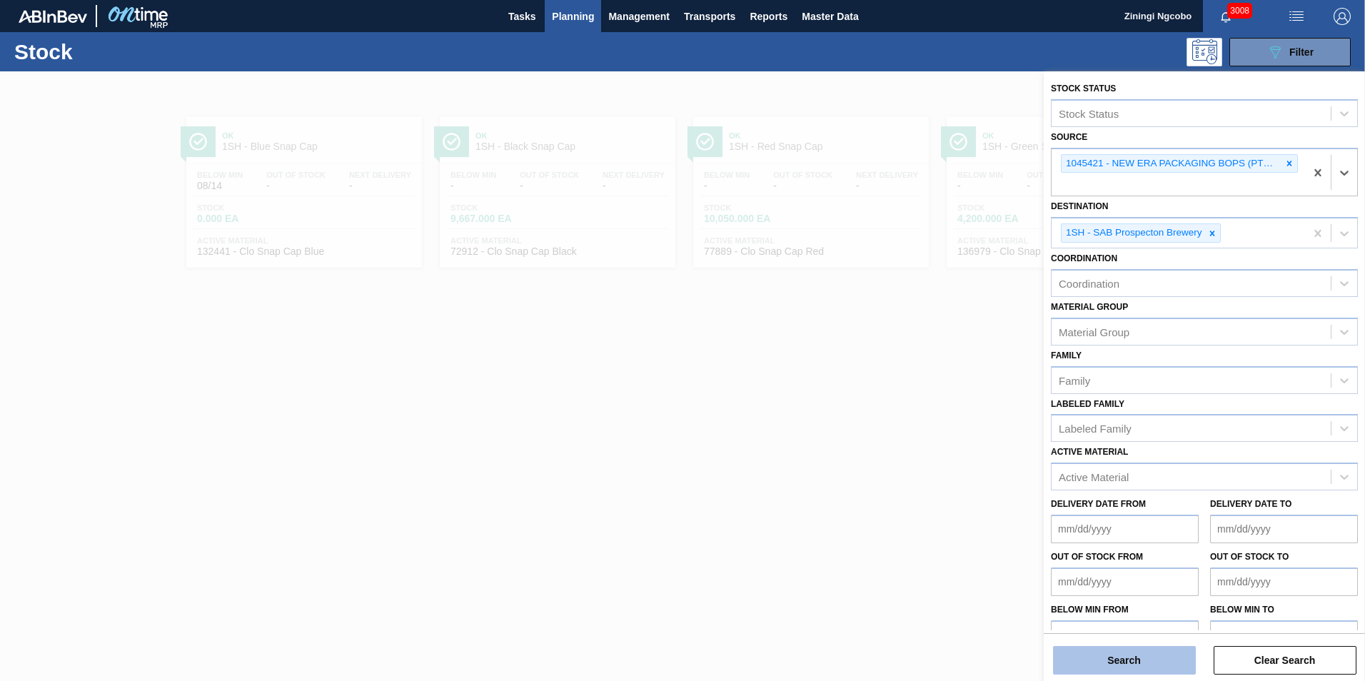
click at [1161, 659] on button "Search" at bounding box center [1124, 660] width 143 height 29
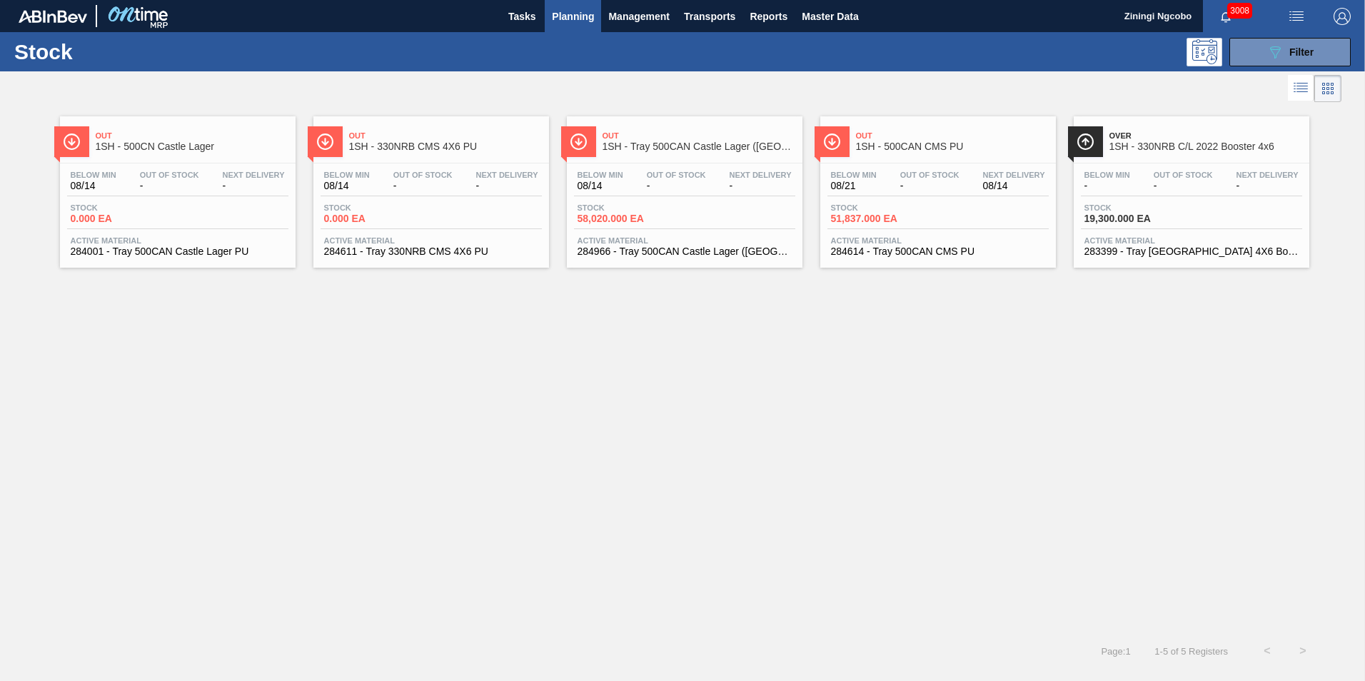
click at [930, 157] on div "Out 1SH - 500CAN CMS PU" at bounding box center [952, 142] width 193 height 32
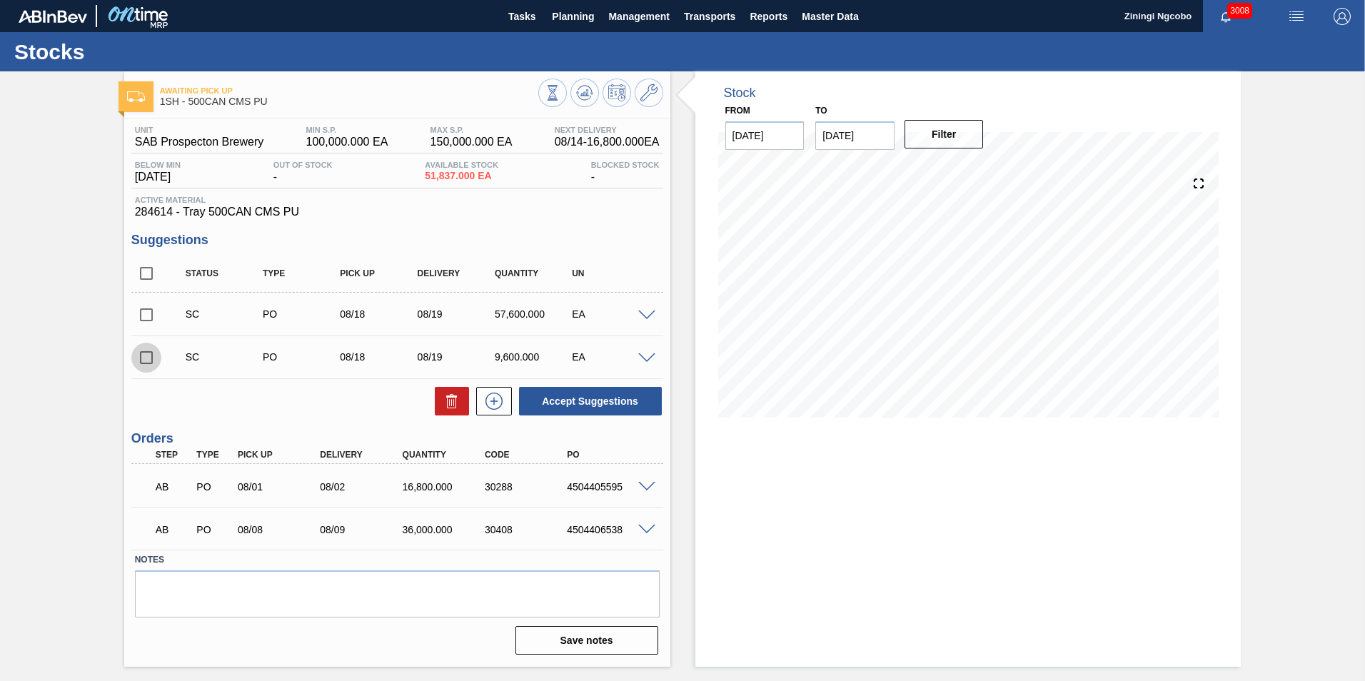
click at [149, 357] on input "checkbox" at bounding box center [146, 358] width 30 height 30
click at [565, 400] on button "Accept Suggestions" at bounding box center [590, 401] width 143 height 29
checkbox input "false"
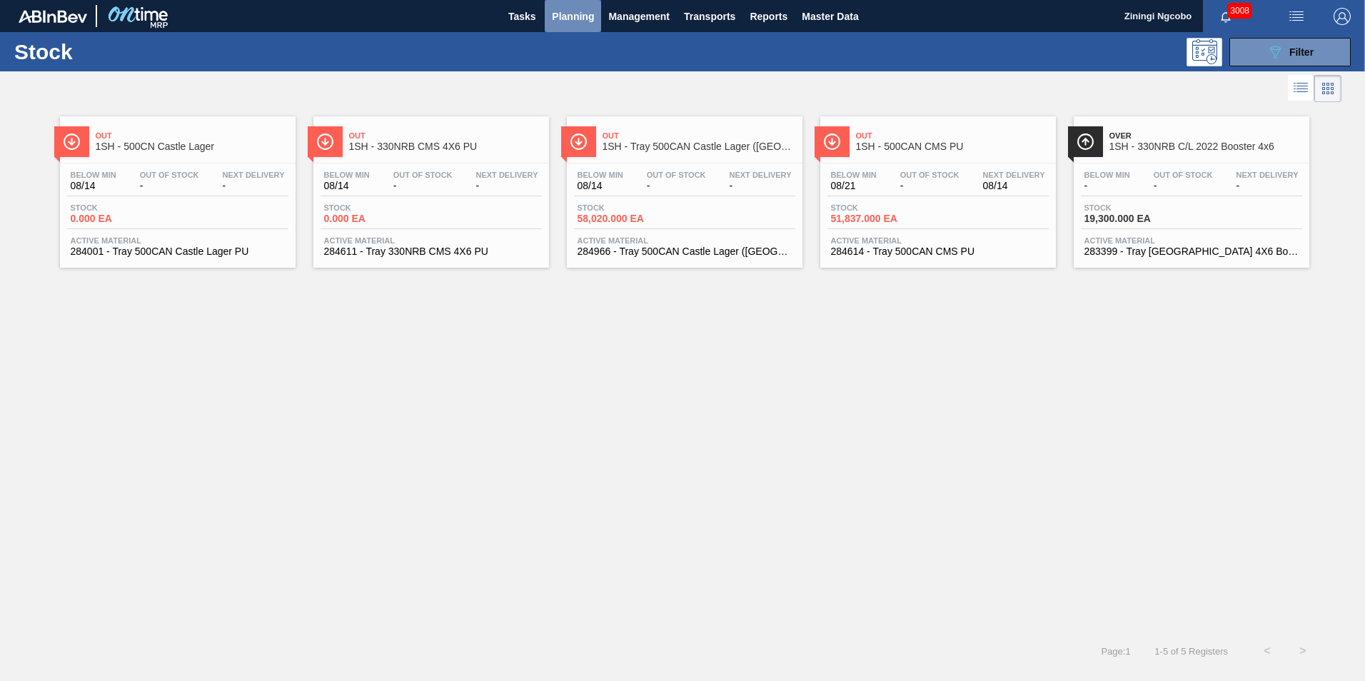
click at [561, 15] on span "Planning" at bounding box center [573, 16] width 42 height 17
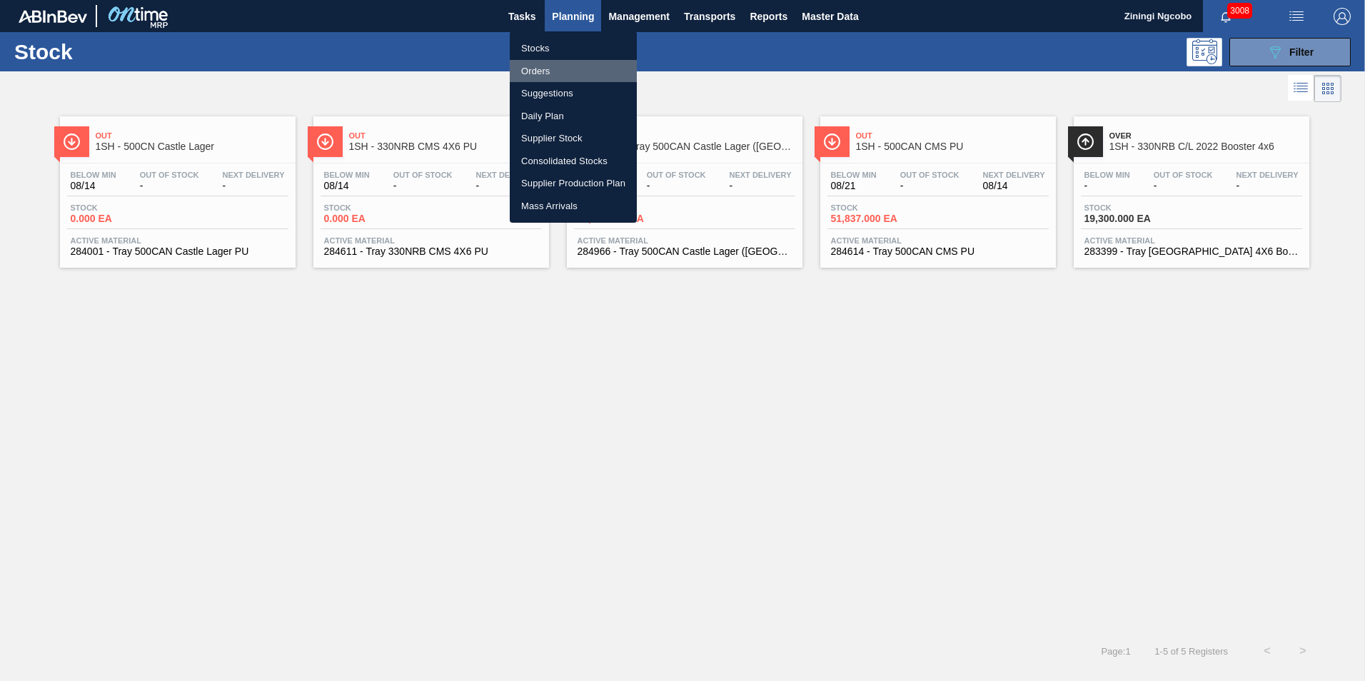
click at [550, 67] on li "Orders" at bounding box center [573, 71] width 127 height 23
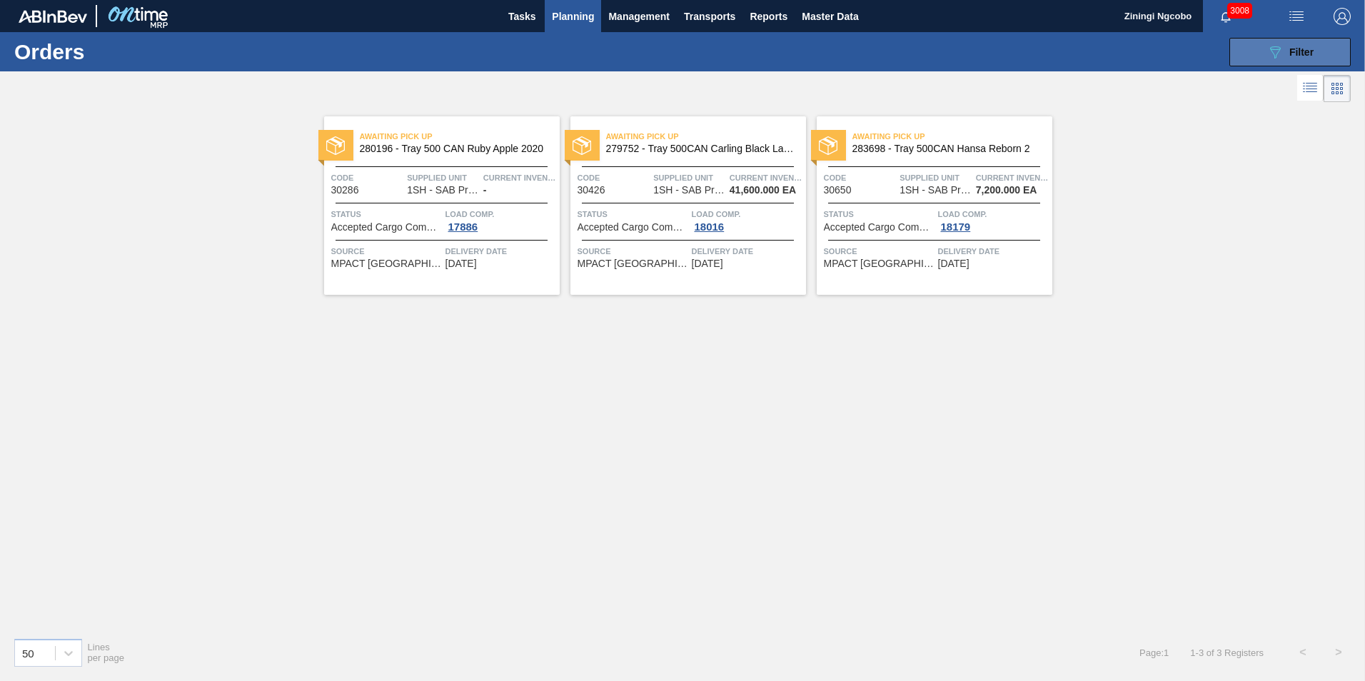
click at [1250, 49] on button "089F7B8B-B2A5-4AFE-B5C0-19BA573D28AC Filter" at bounding box center [1289, 52] width 121 height 29
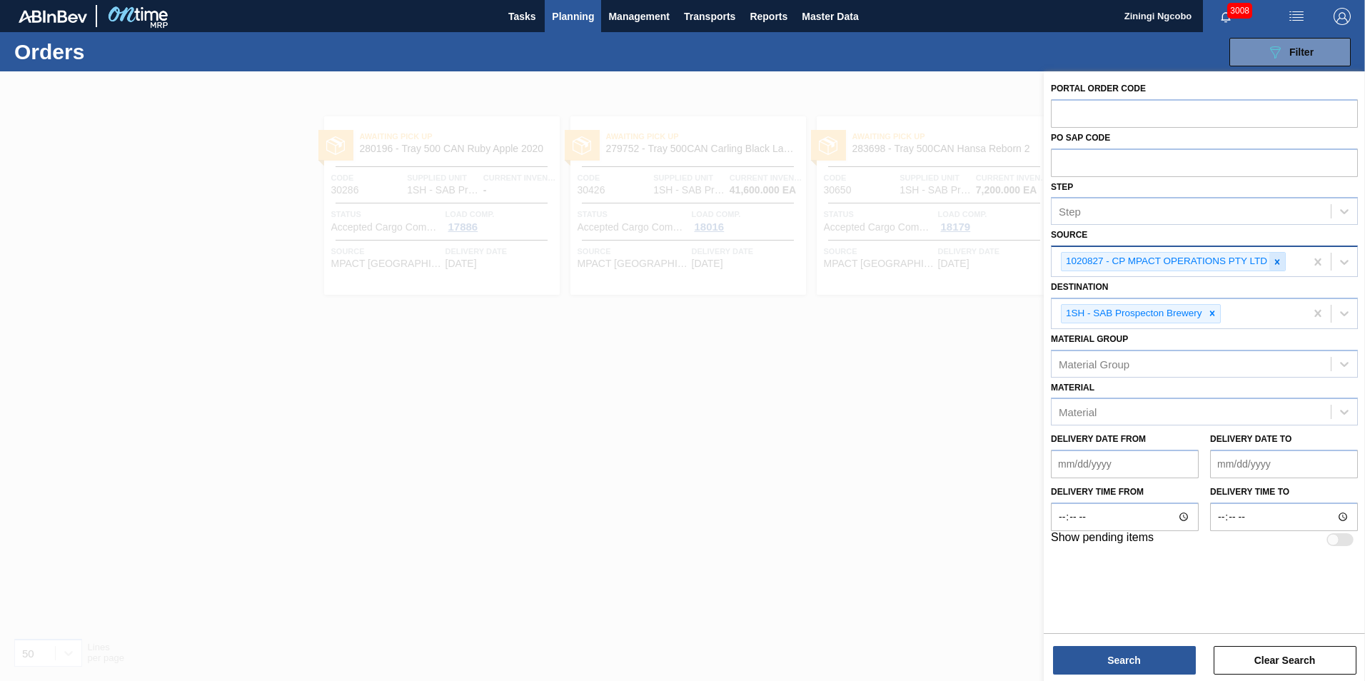
click at [1278, 261] on icon at bounding box center [1277, 261] width 5 height 5
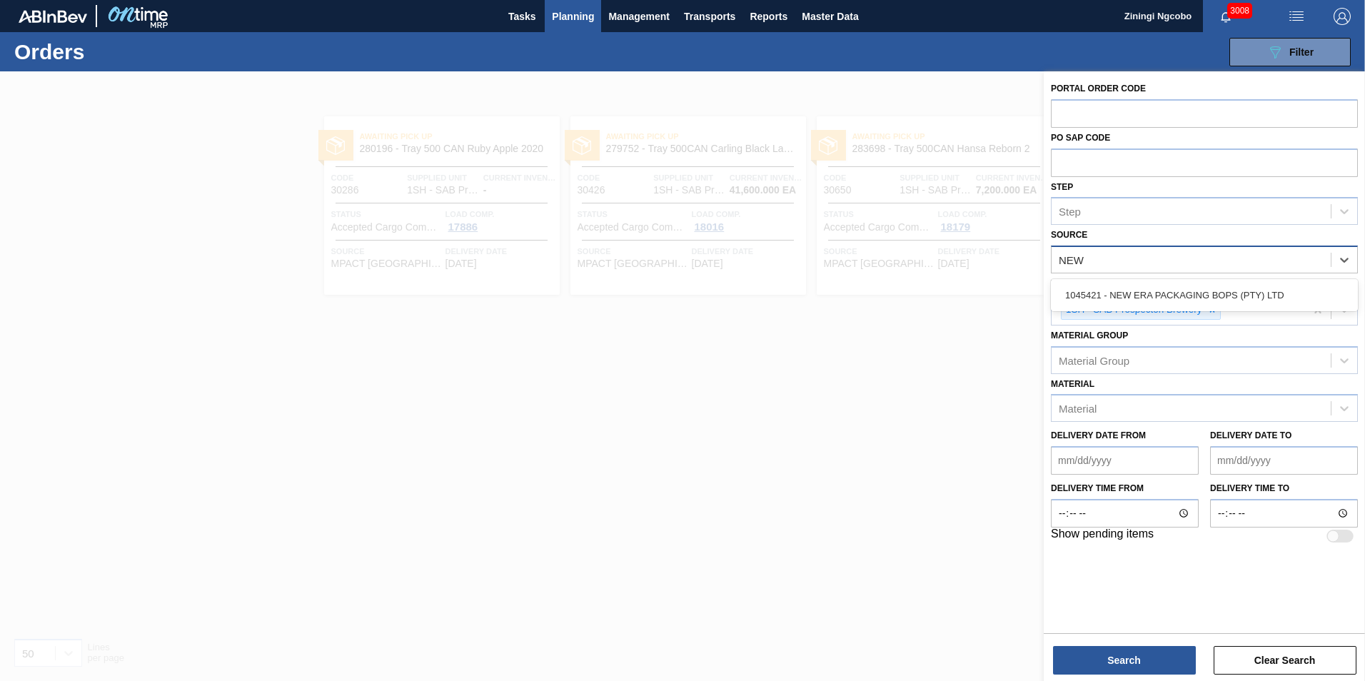
type input "NEW"
click at [1153, 301] on div "1045421 - NEW ERA PACKAGING BOPS (PTY) LTD" at bounding box center [1204, 295] width 307 height 26
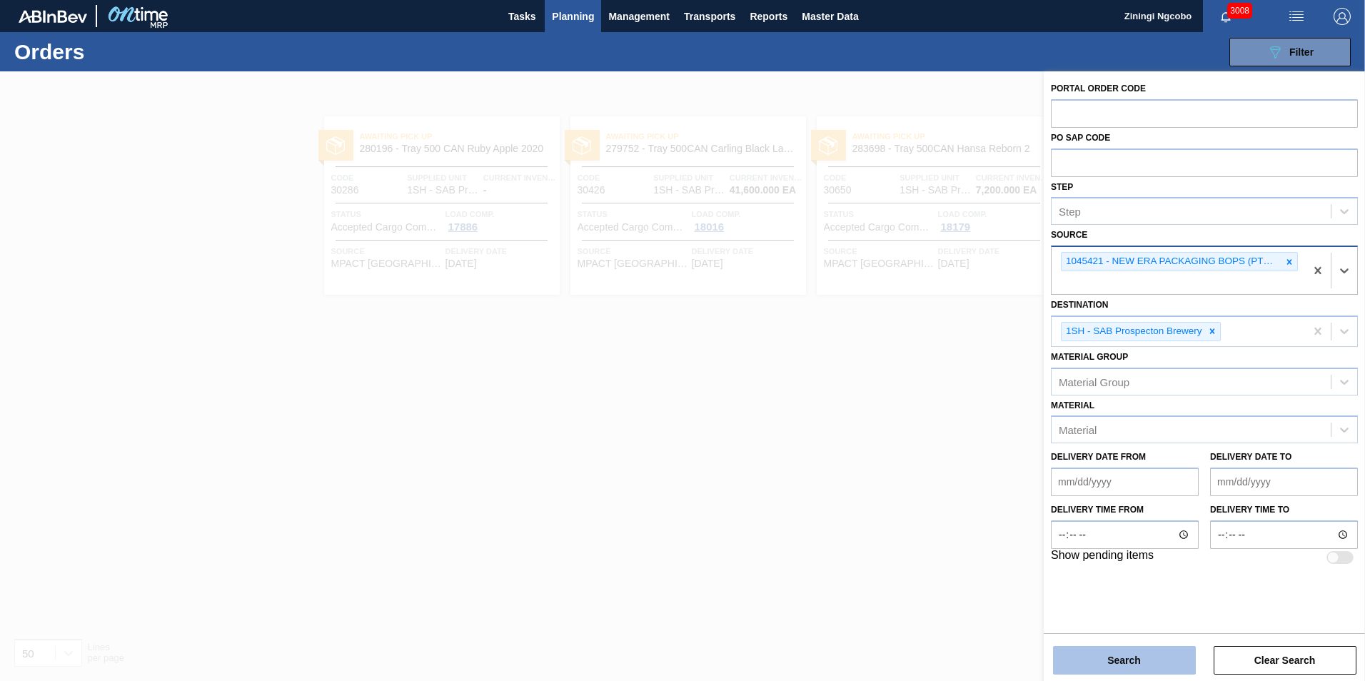
click at [1162, 652] on button "Search" at bounding box center [1124, 660] width 143 height 29
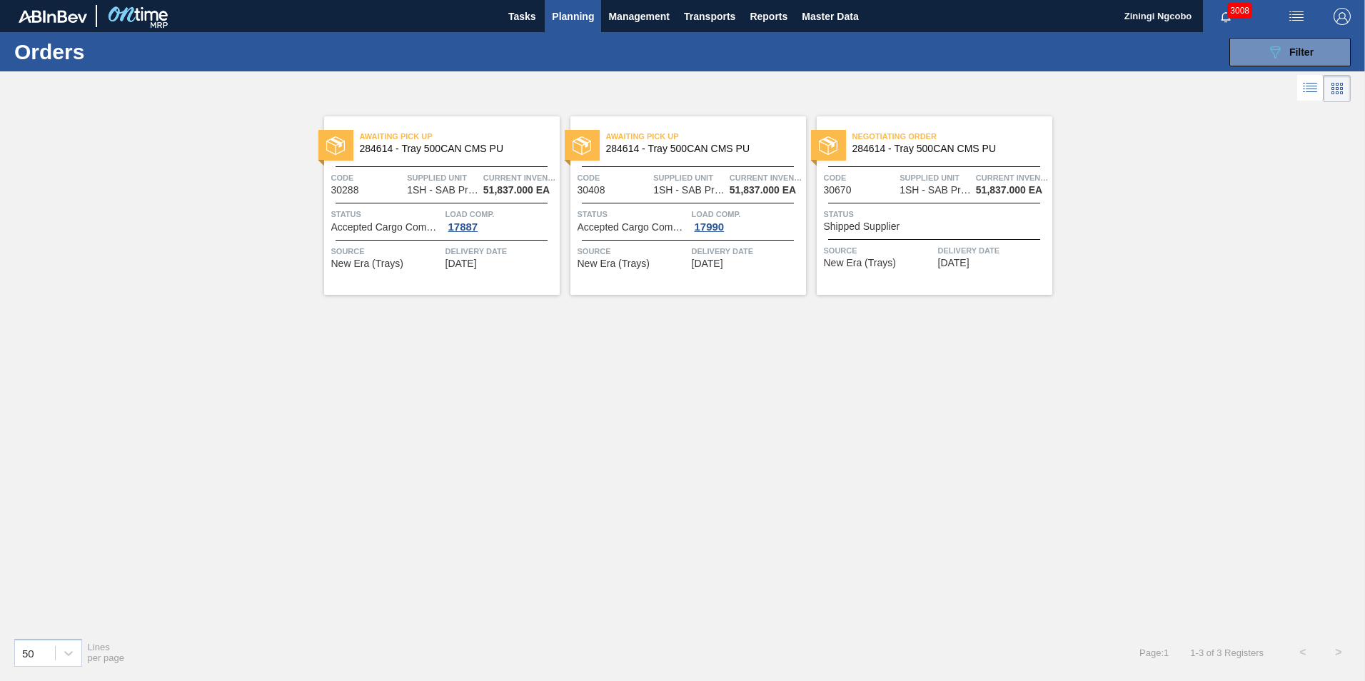
click at [879, 214] on span "Status" at bounding box center [936, 214] width 225 height 14
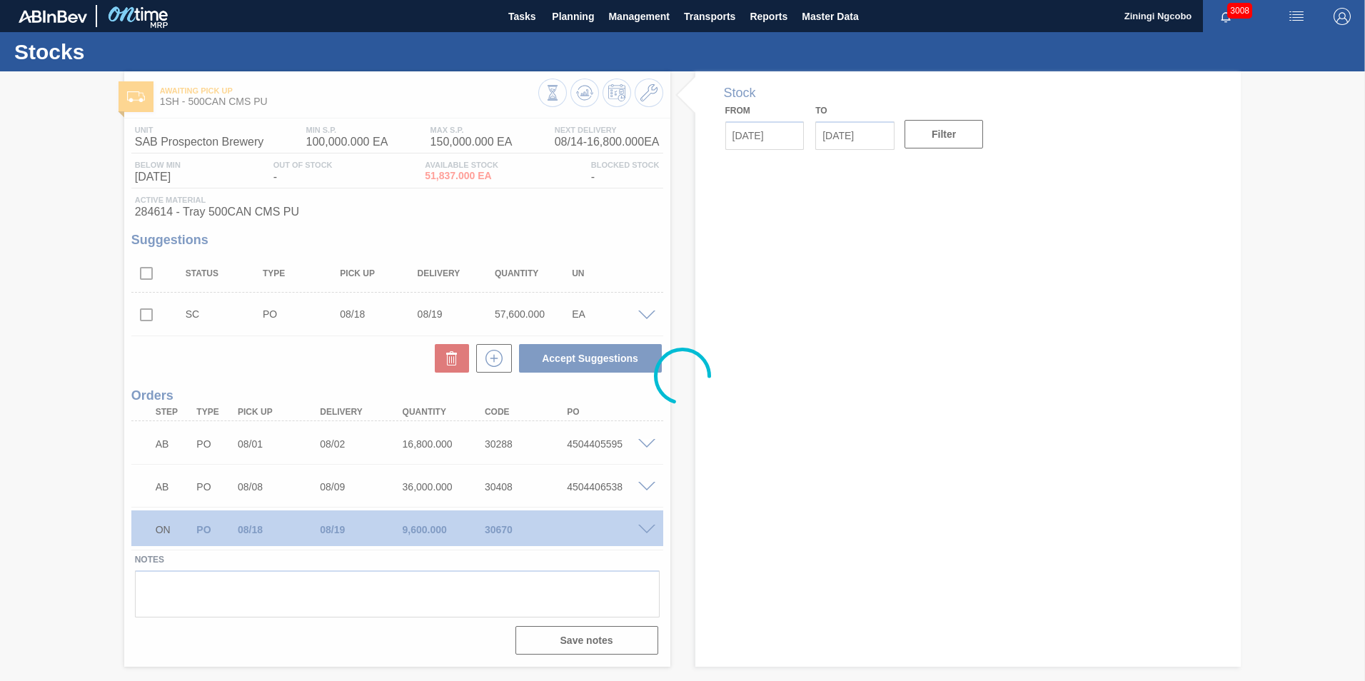
type input "[DATE]"
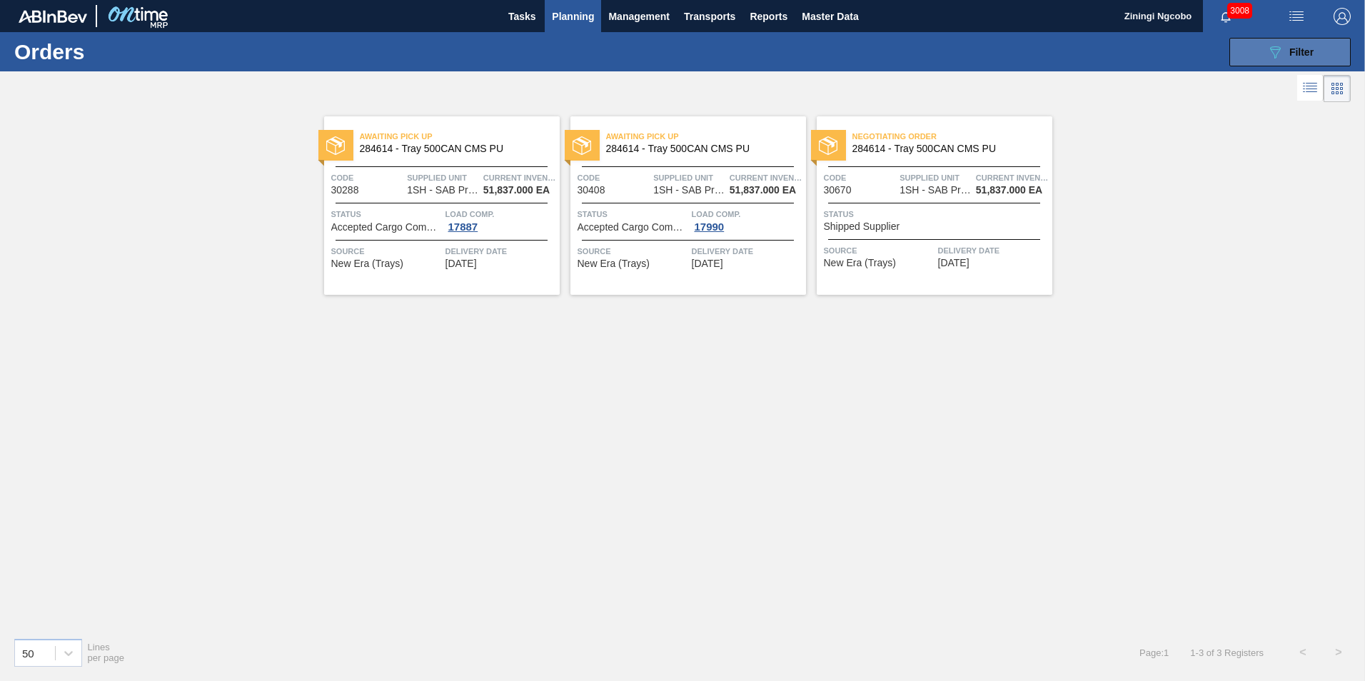
drag, startPoint x: 1246, startPoint y: 52, endPoint x: 1246, endPoint y: 61, distance: 8.6
click at [1246, 51] on button "089F7B8B-B2A5-4AFE-B5C0-19BA573D28AC Filter" at bounding box center [1289, 52] width 121 height 29
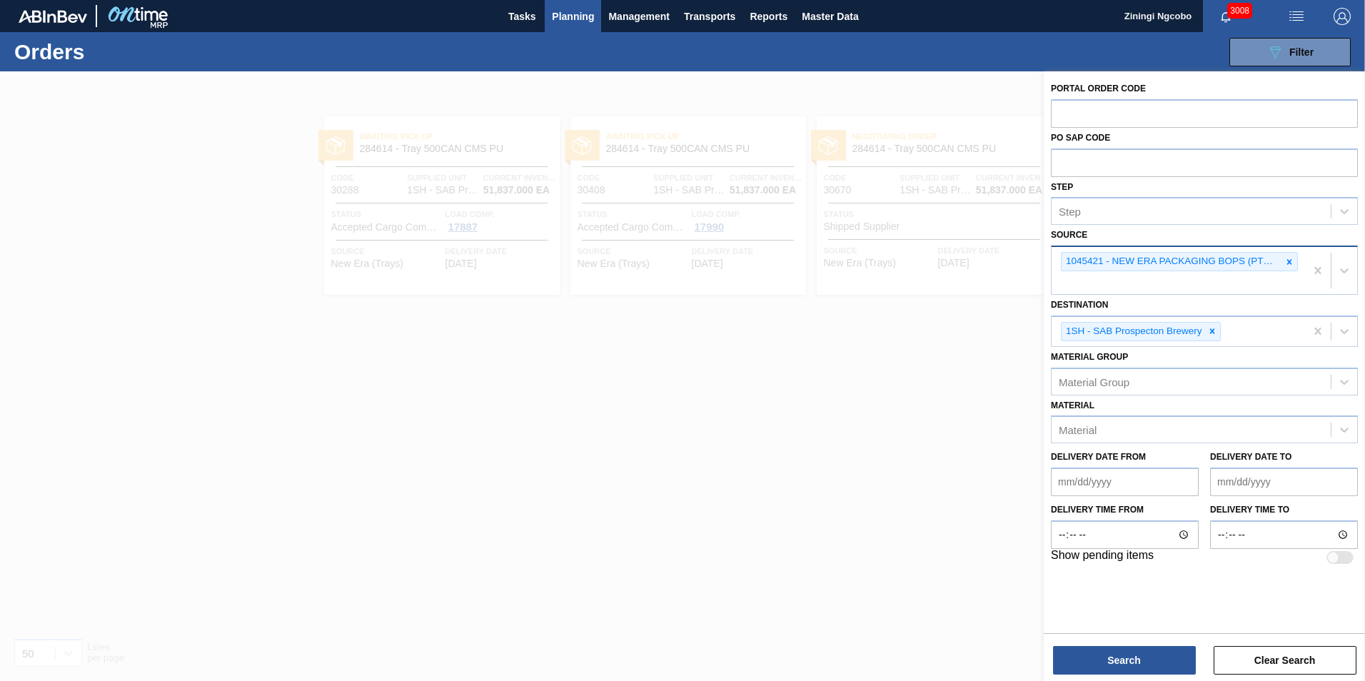
click at [1290, 261] on icon at bounding box center [1289, 262] width 10 height 10
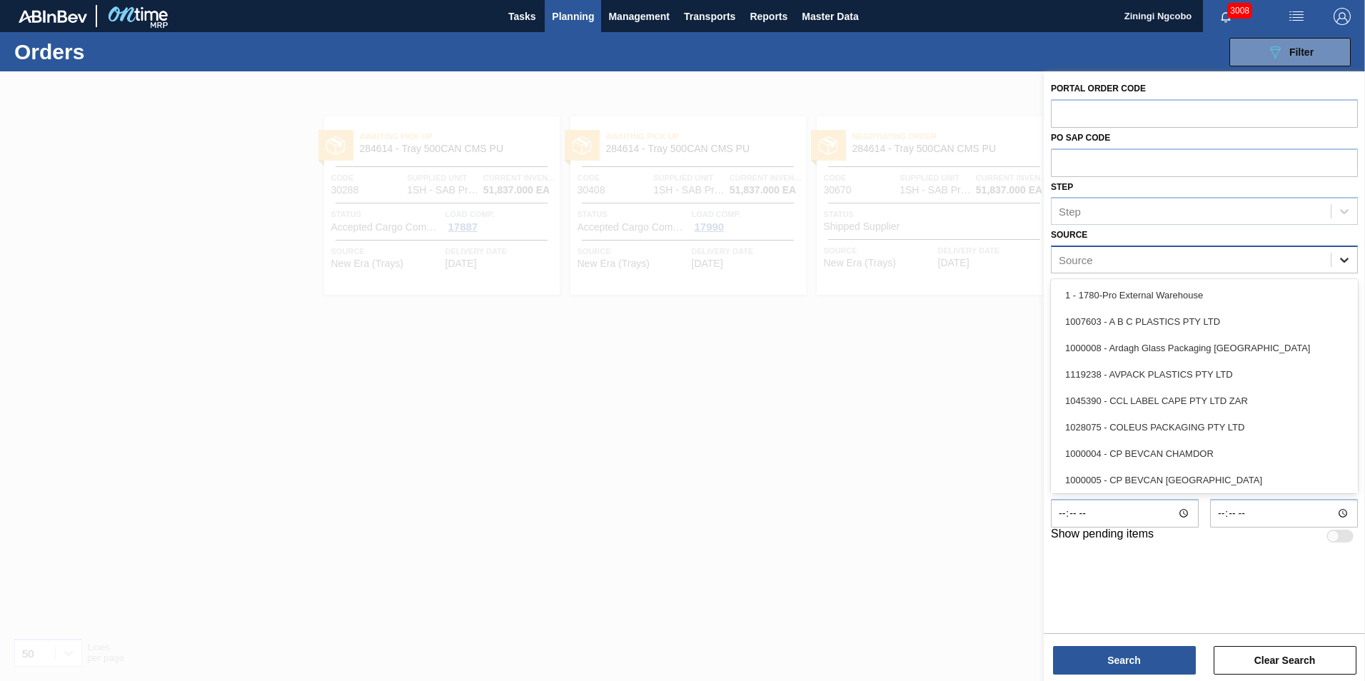
click at [1344, 253] on icon at bounding box center [1344, 260] width 14 height 14
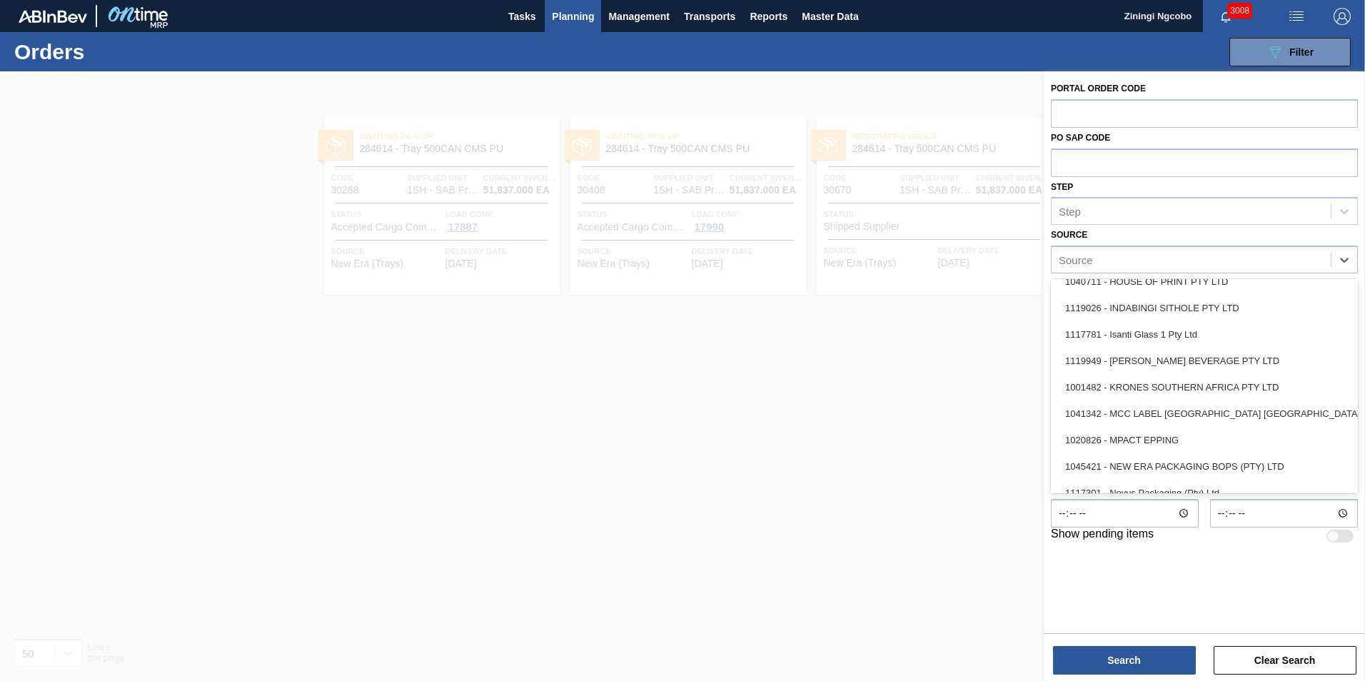
scroll to position [505, 0]
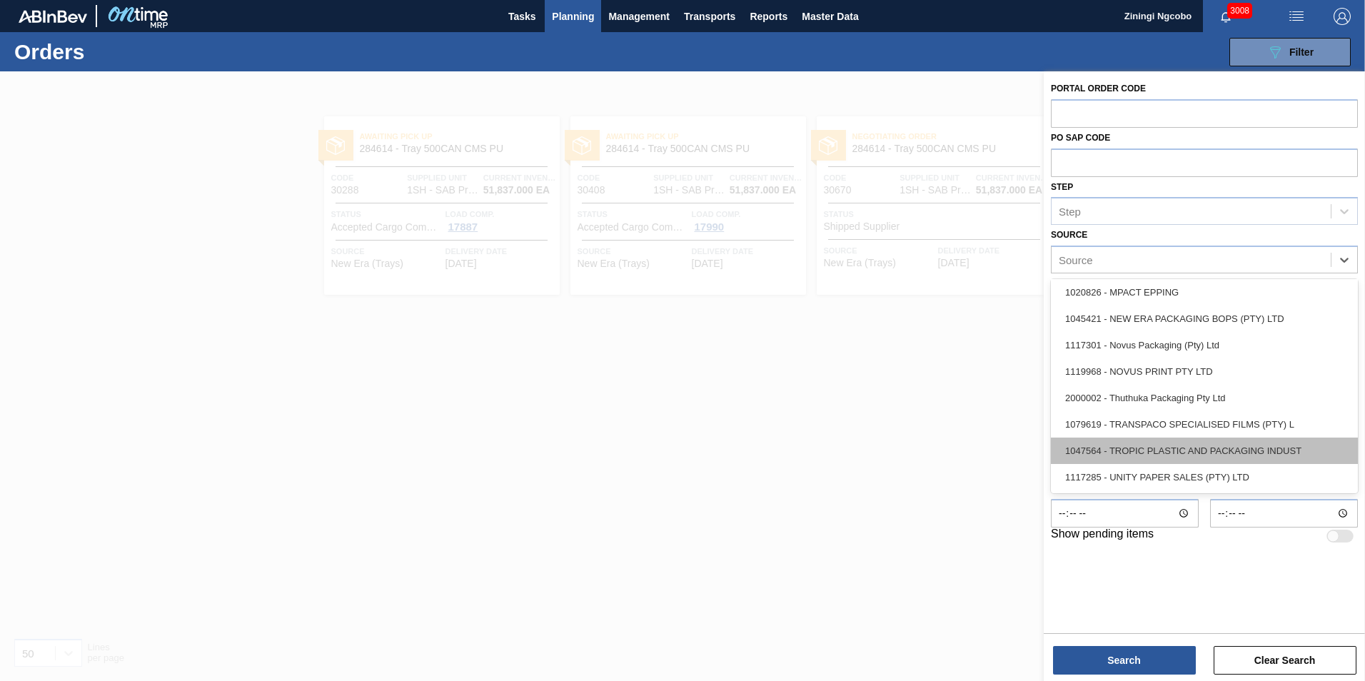
click at [1161, 449] on div "1047564 - TROPIC PLASTIC AND PACKAGING INDUST" at bounding box center [1204, 451] width 307 height 26
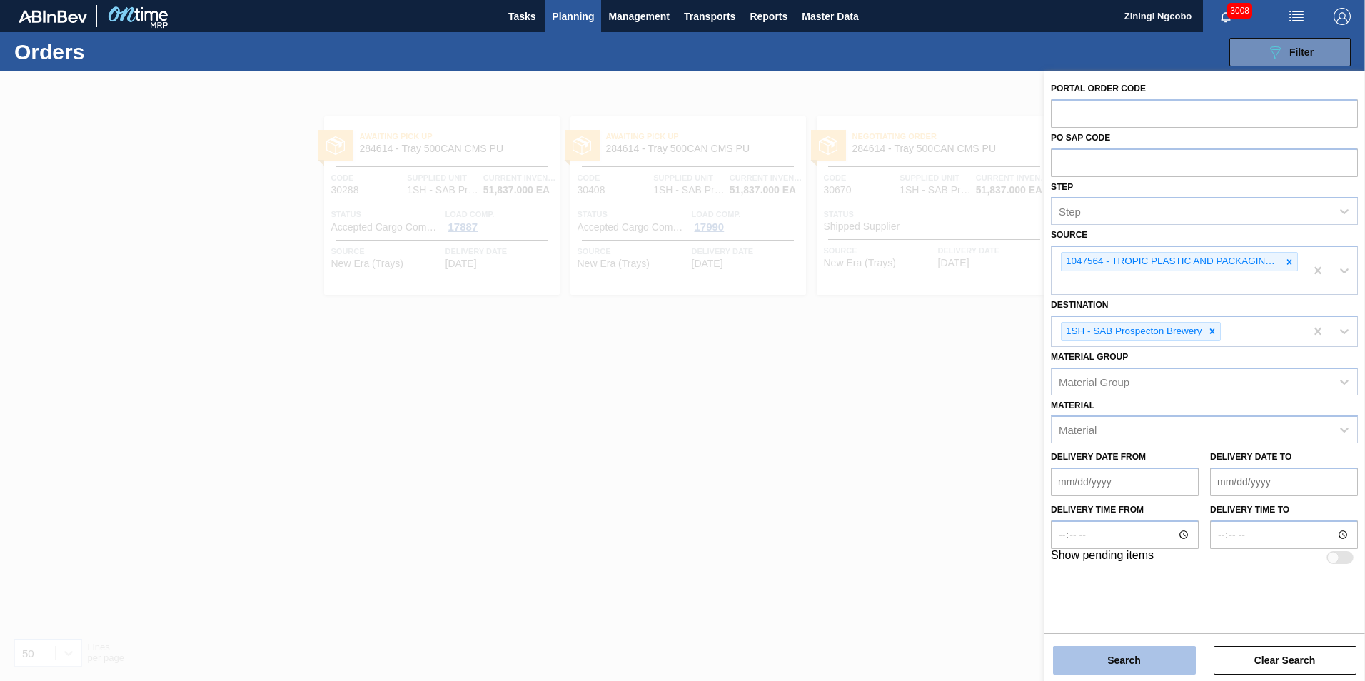
click at [1131, 670] on button "Search" at bounding box center [1124, 660] width 143 height 29
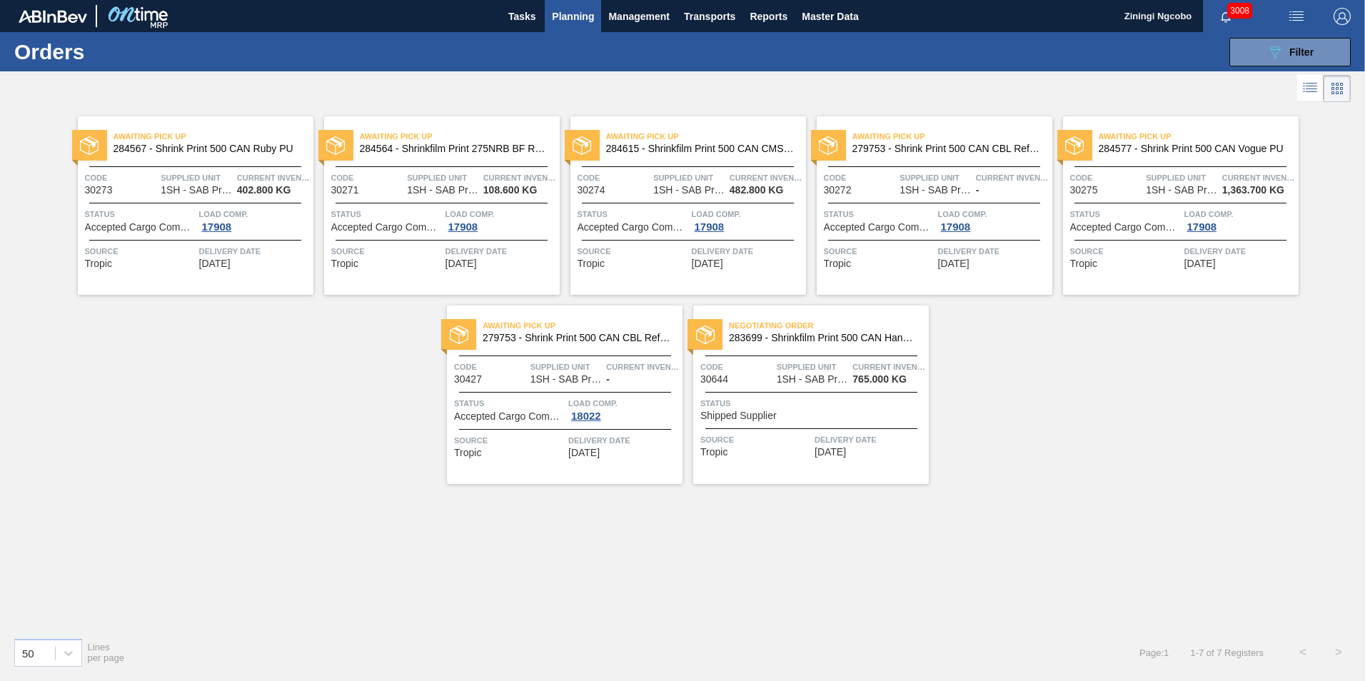
click at [852, 412] on div "Status Shipped Supplier" at bounding box center [812, 408] width 225 height 25
click at [570, 22] on span "Planning" at bounding box center [573, 16] width 42 height 17
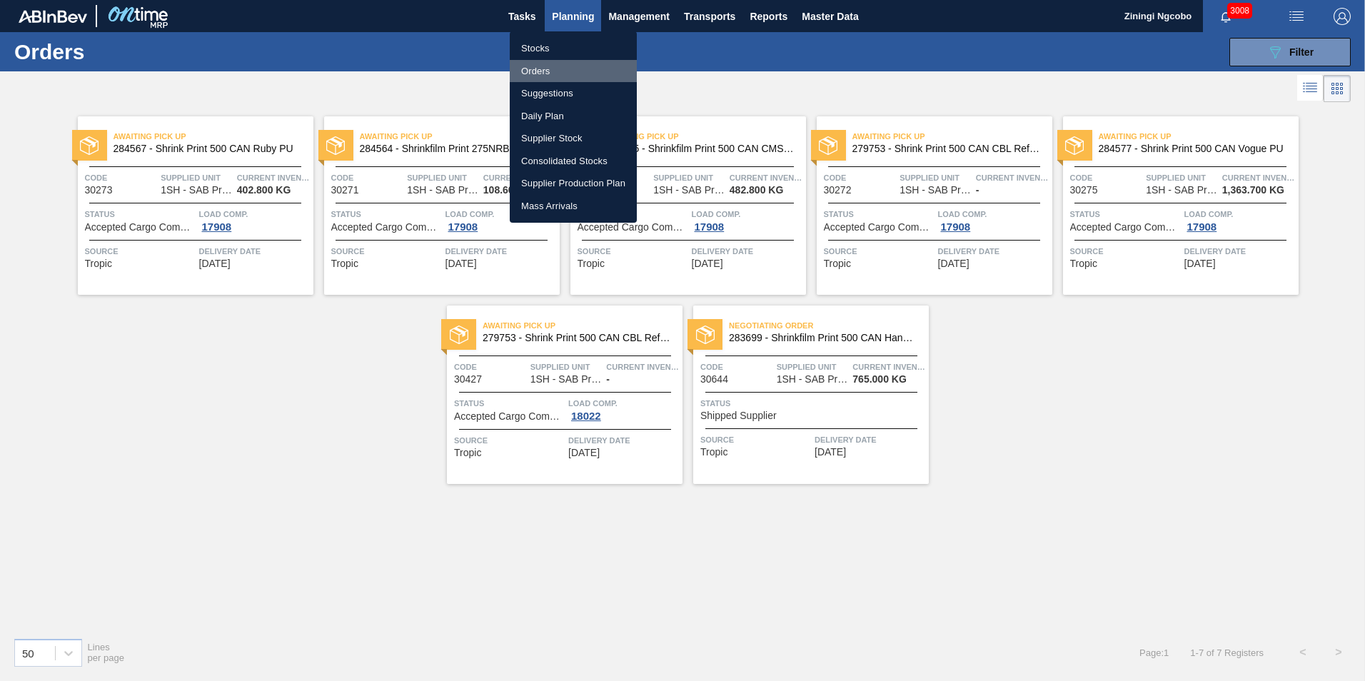
click at [575, 69] on li "Orders" at bounding box center [573, 71] width 127 height 23
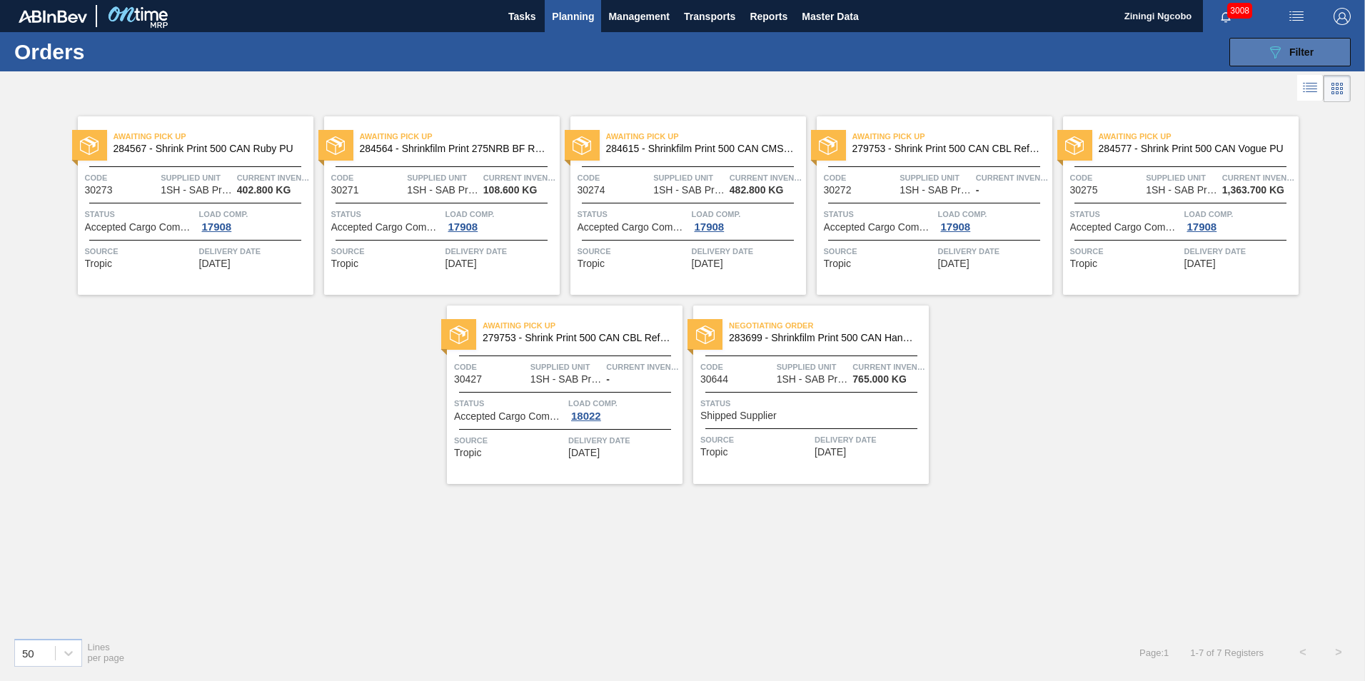
click at [1307, 47] on span "Filter" at bounding box center [1301, 51] width 24 height 11
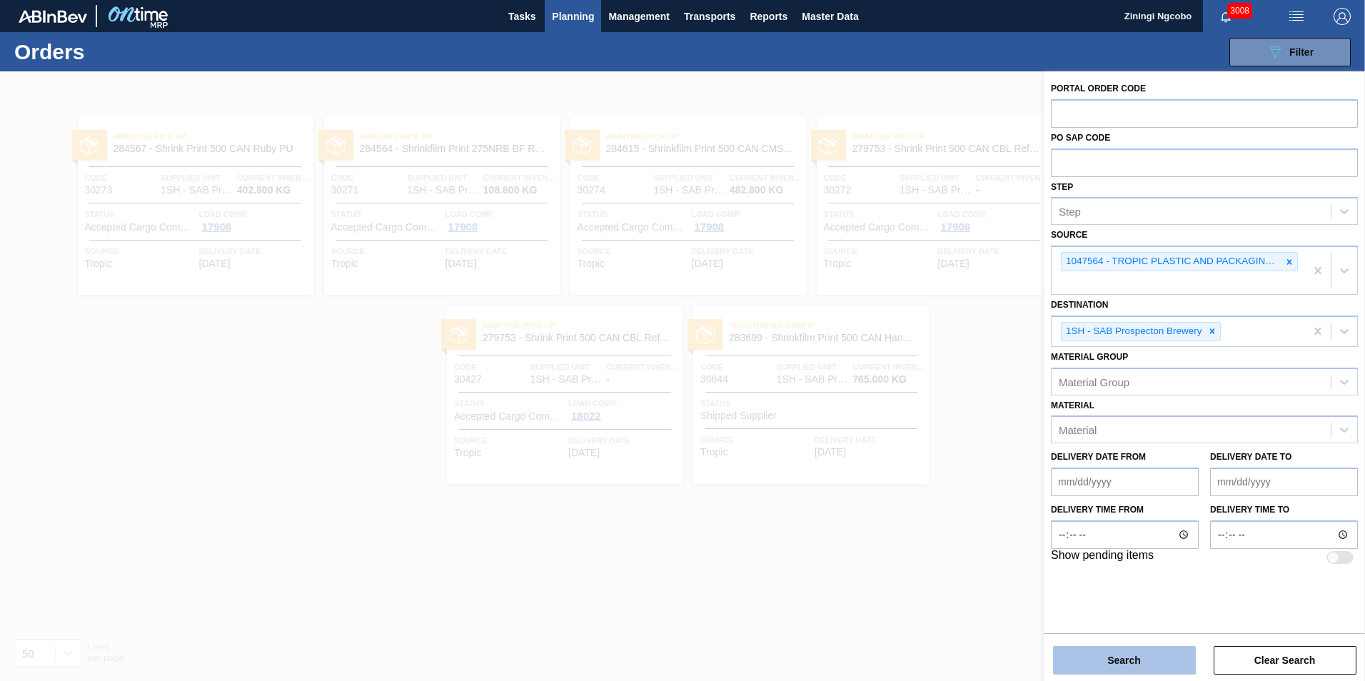
click at [1159, 664] on button "Search" at bounding box center [1124, 660] width 143 height 29
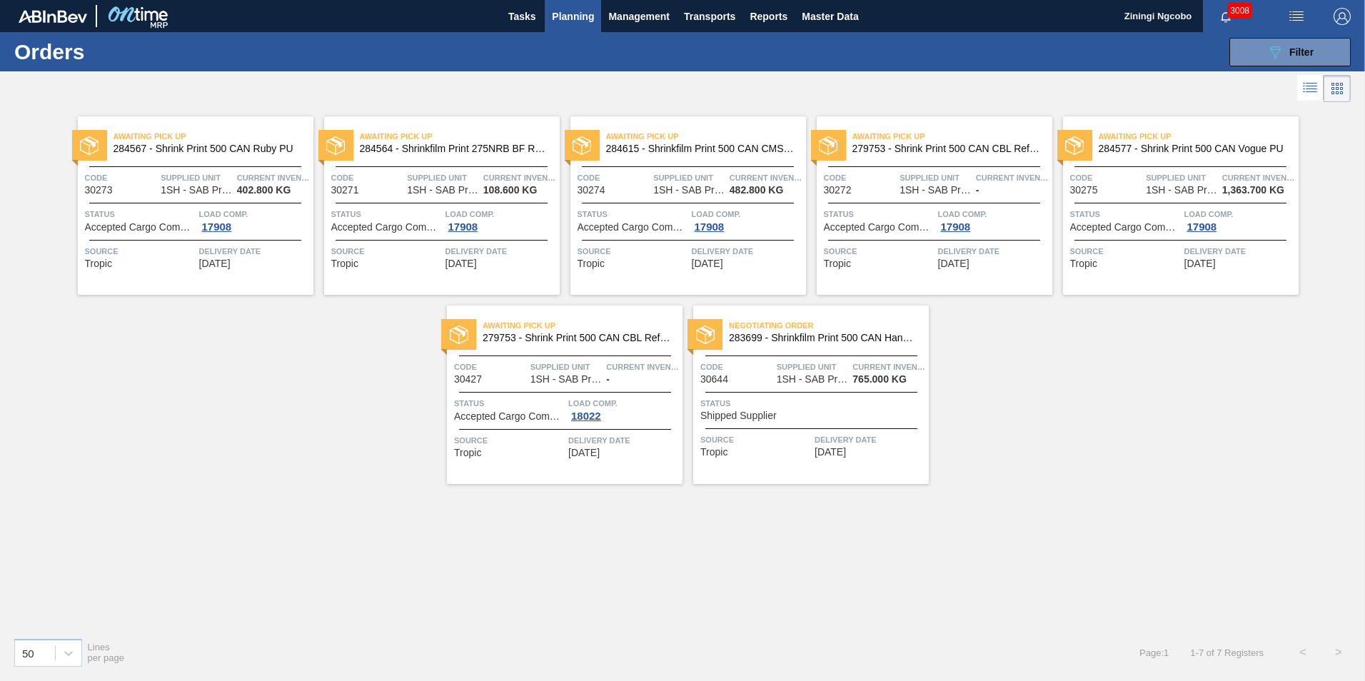
click at [811, 447] on div "Source Tropic Delivery Date [DATE]" at bounding box center [811, 445] width 236 height 25
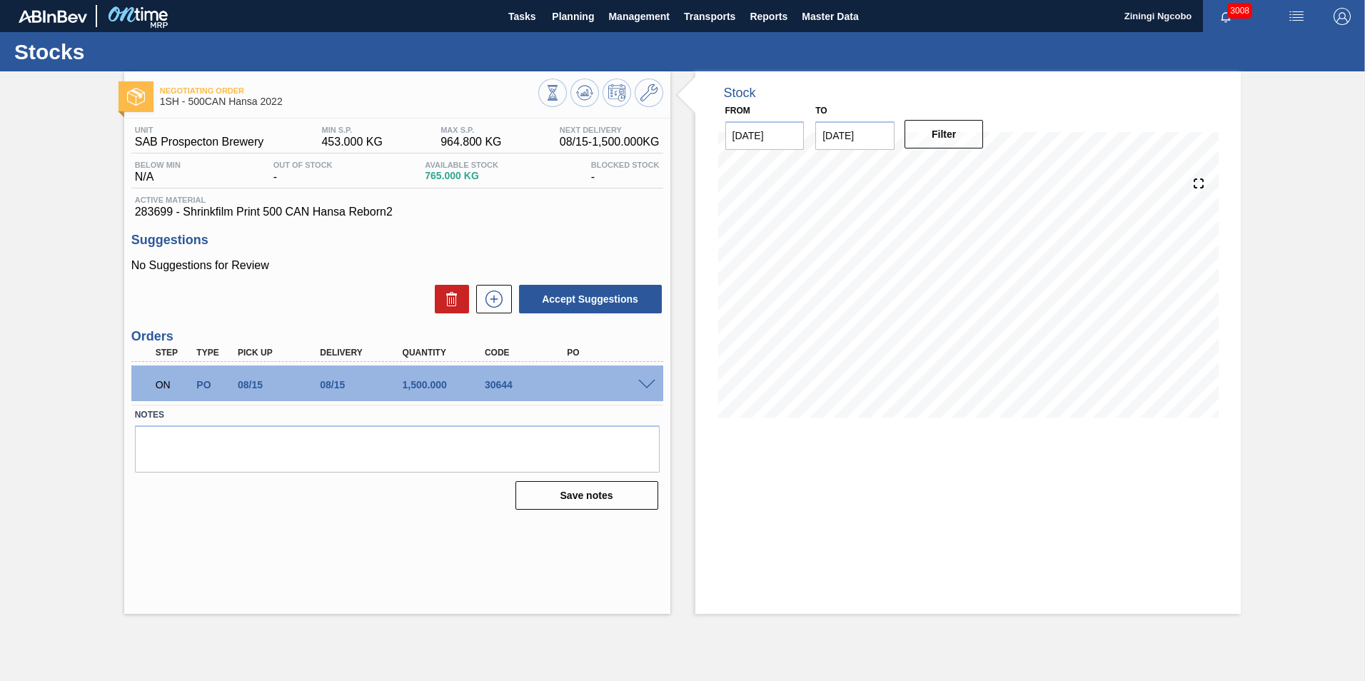
click at [645, 378] on div "ON PO 08/15 08/15 1,500.000 30644" at bounding box center [397, 383] width 532 height 36
click at [645, 377] on div "ON PO 08/15 08/15 1,500.000 30644" at bounding box center [397, 383] width 532 height 36
click at [645, 385] on span at bounding box center [646, 385] width 17 height 11
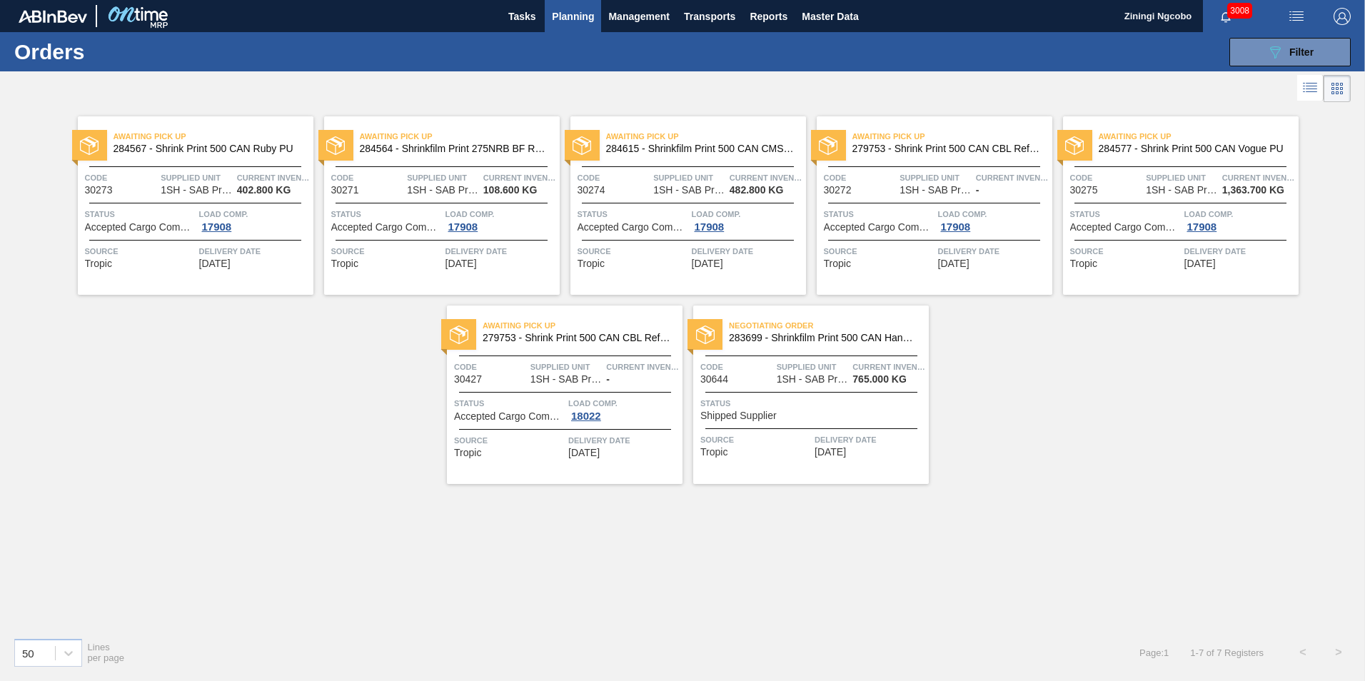
click at [559, 6] on button "Planning" at bounding box center [573, 16] width 56 height 32
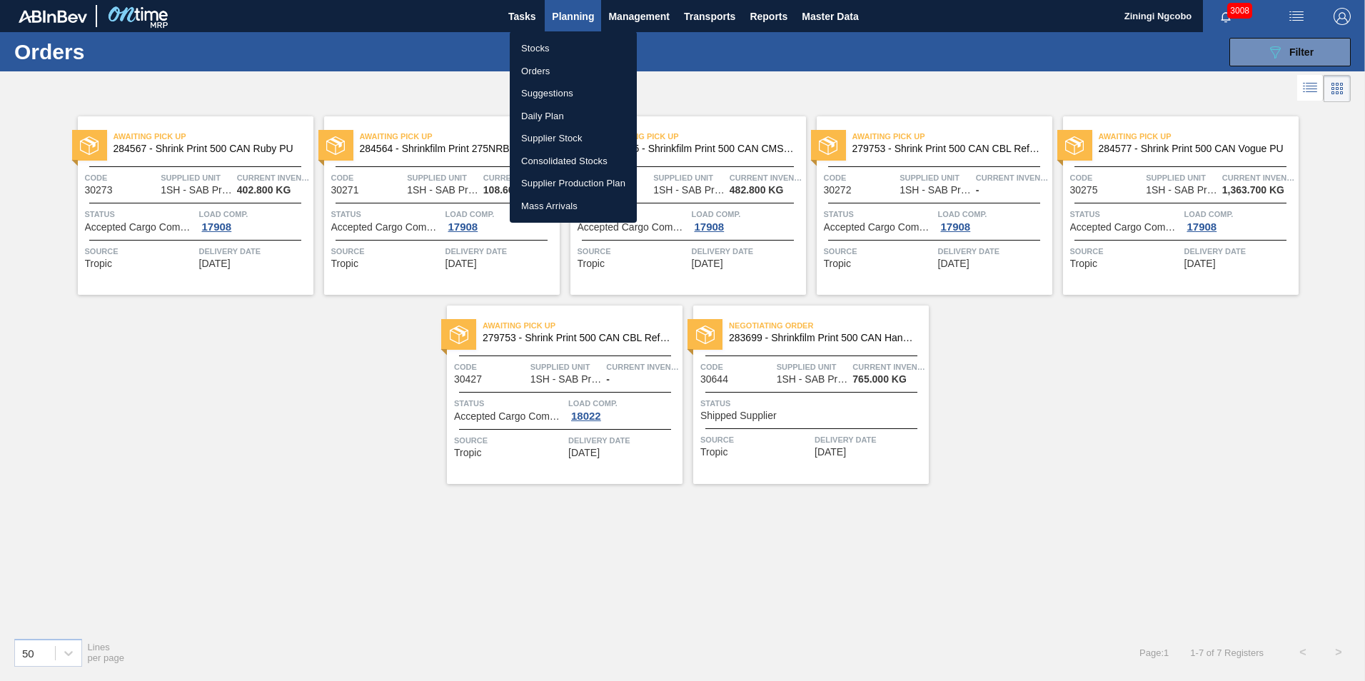
click at [551, 71] on li "Orders" at bounding box center [573, 71] width 127 height 23
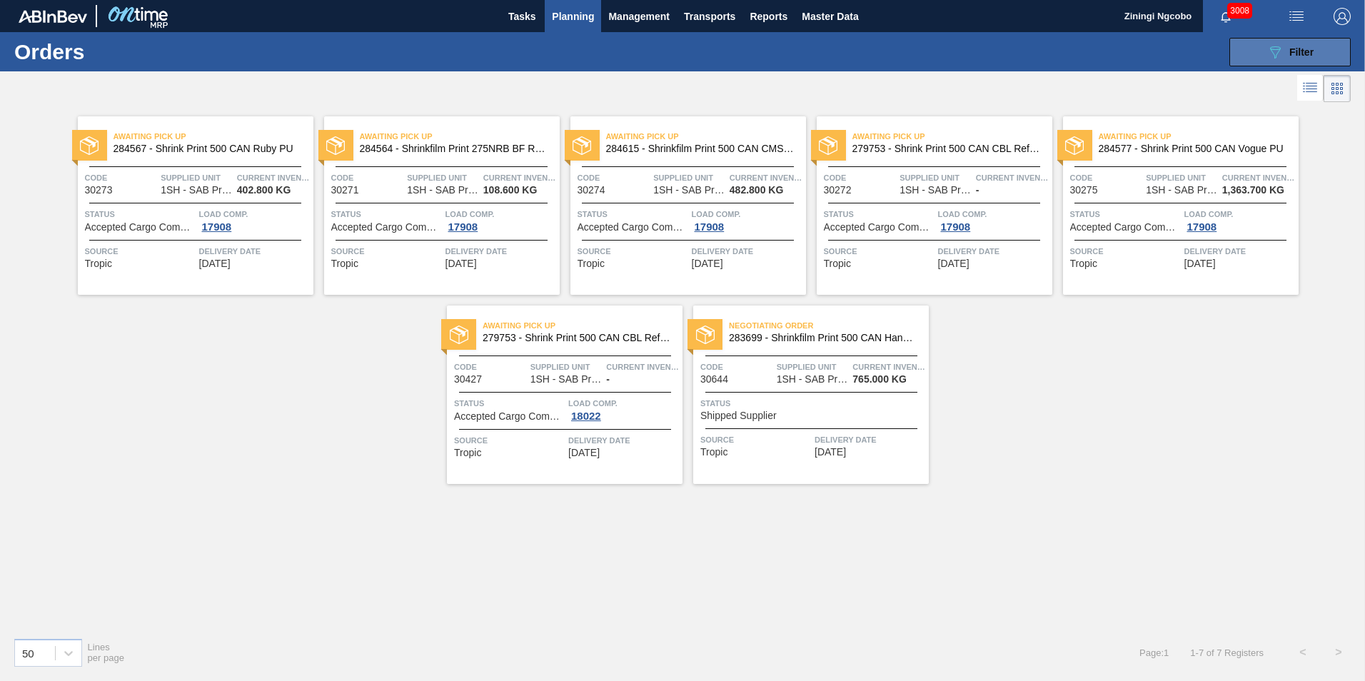
click at [1340, 51] on button "089F7B8B-B2A5-4AFE-B5C0-19BA573D28AC Filter" at bounding box center [1289, 52] width 121 height 29
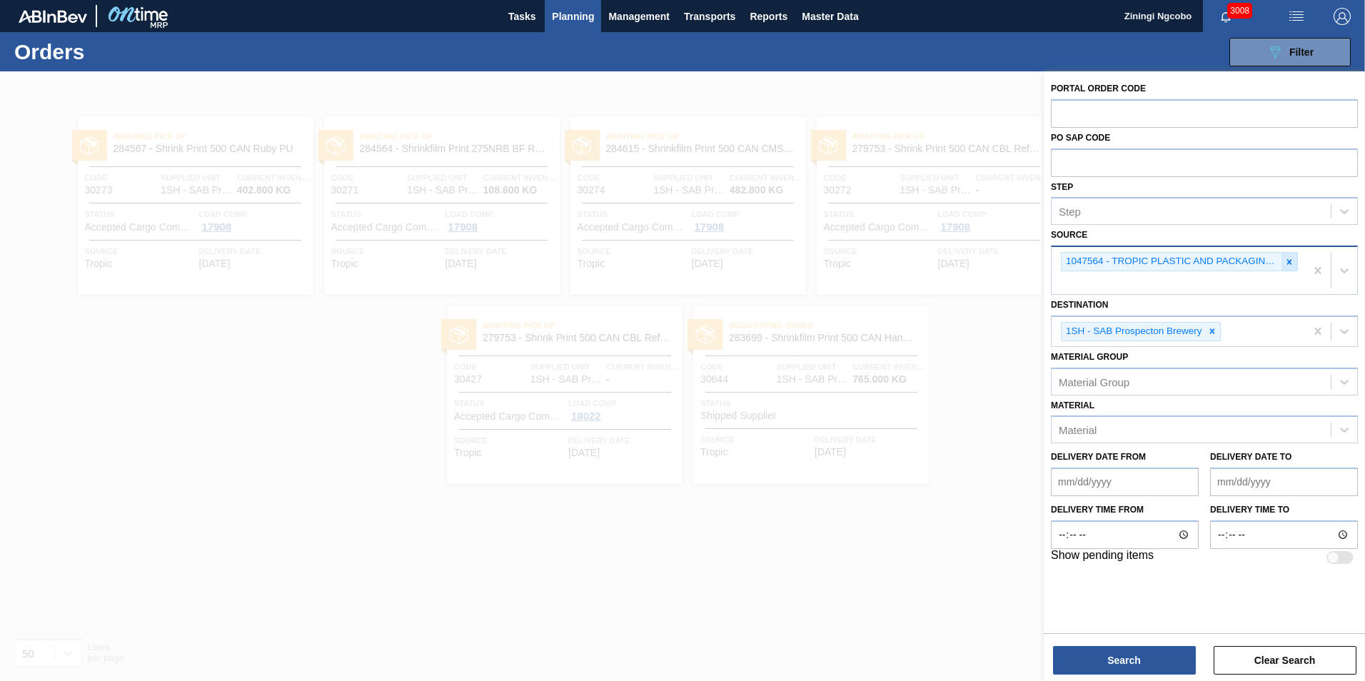
click at [1284, 263] on icon at bounding box center [1289, 262] width 10 height 10
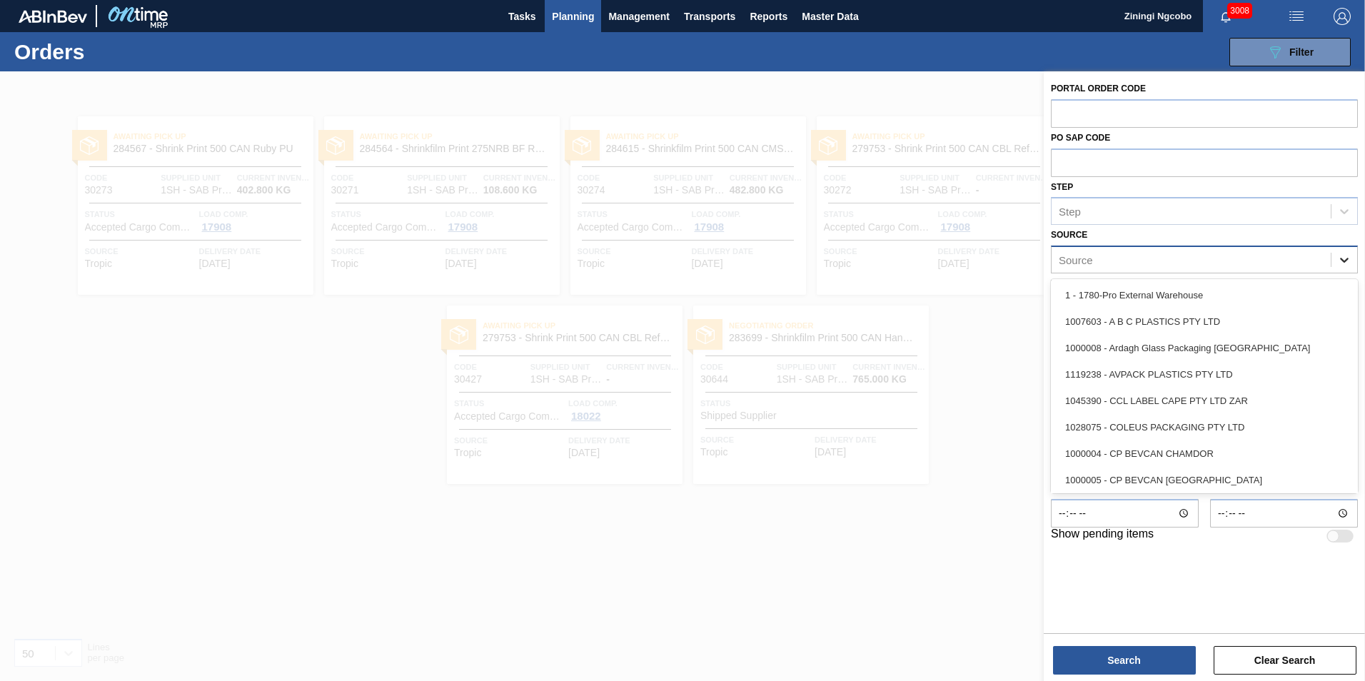
click at [1343, 261] on icon at bounding box center [1344, 260] width 9 height 5
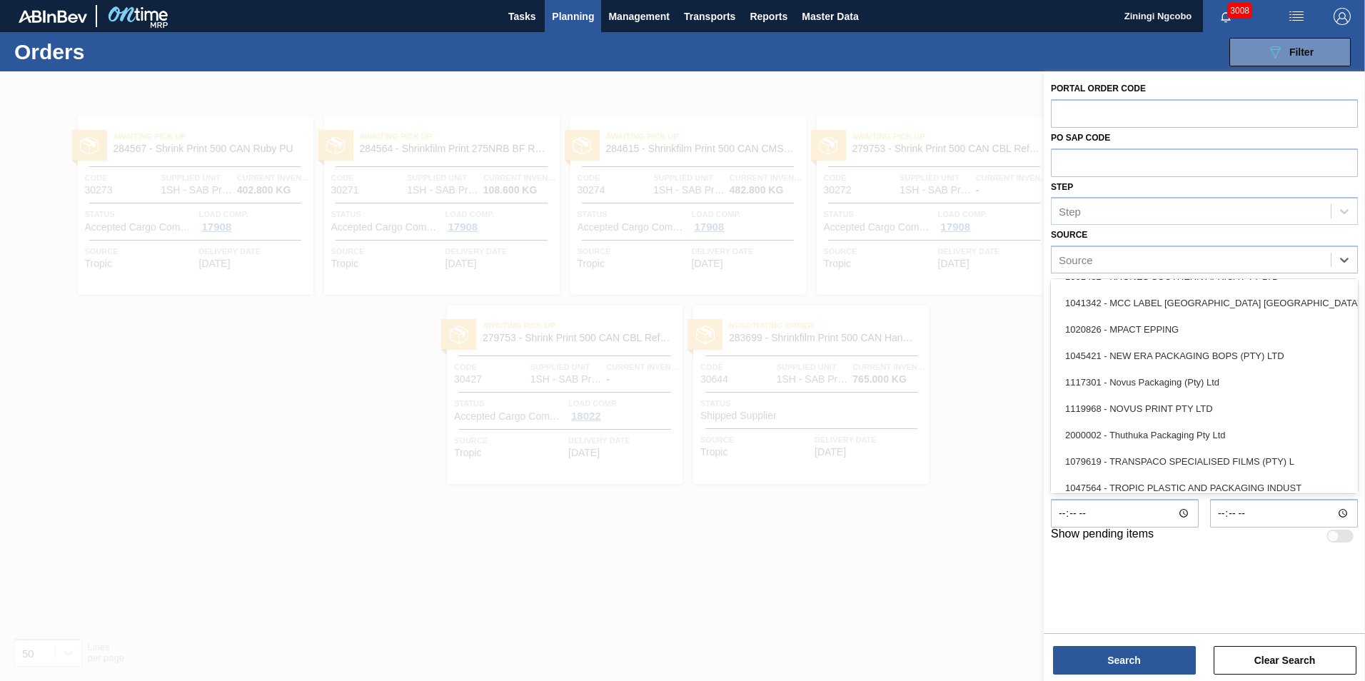
scroll to position [500, 0]
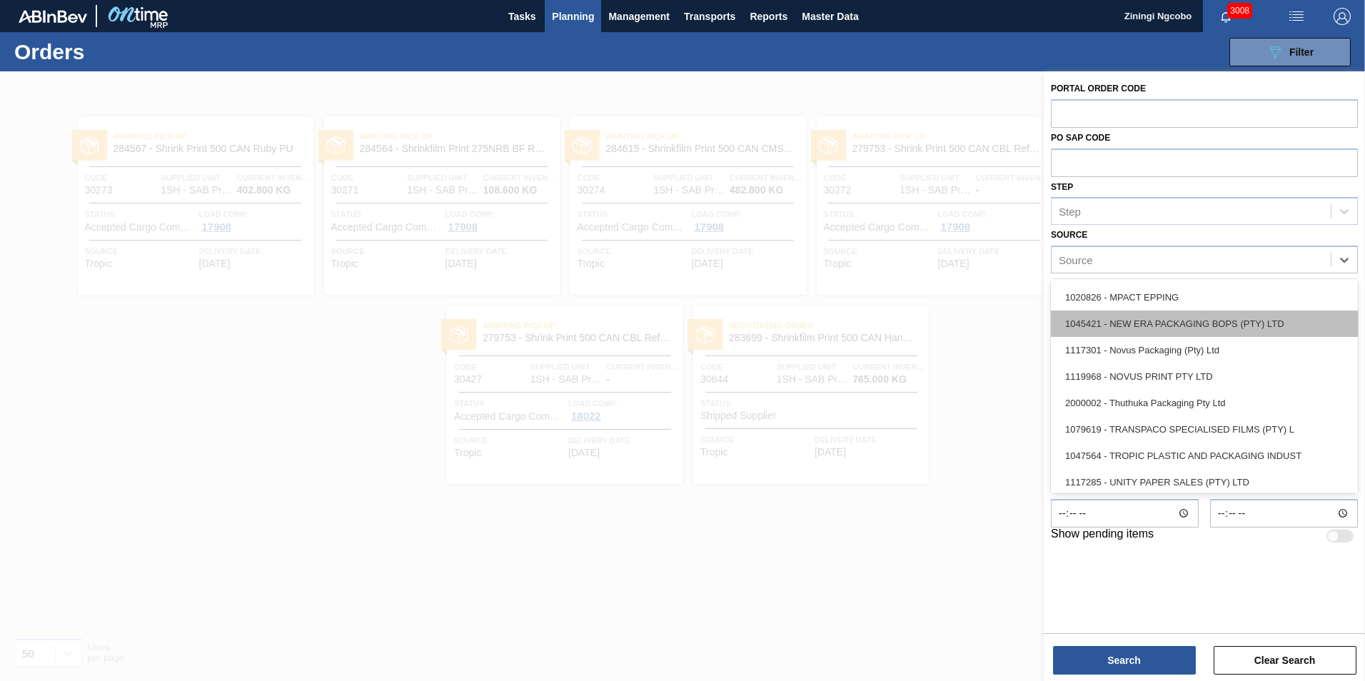
click at [1216, 329] on div "1045421 - NEW ERA PACKAGING BOPS (PTY) LTD" at bounding box center [1204, 323] width 307 height 26
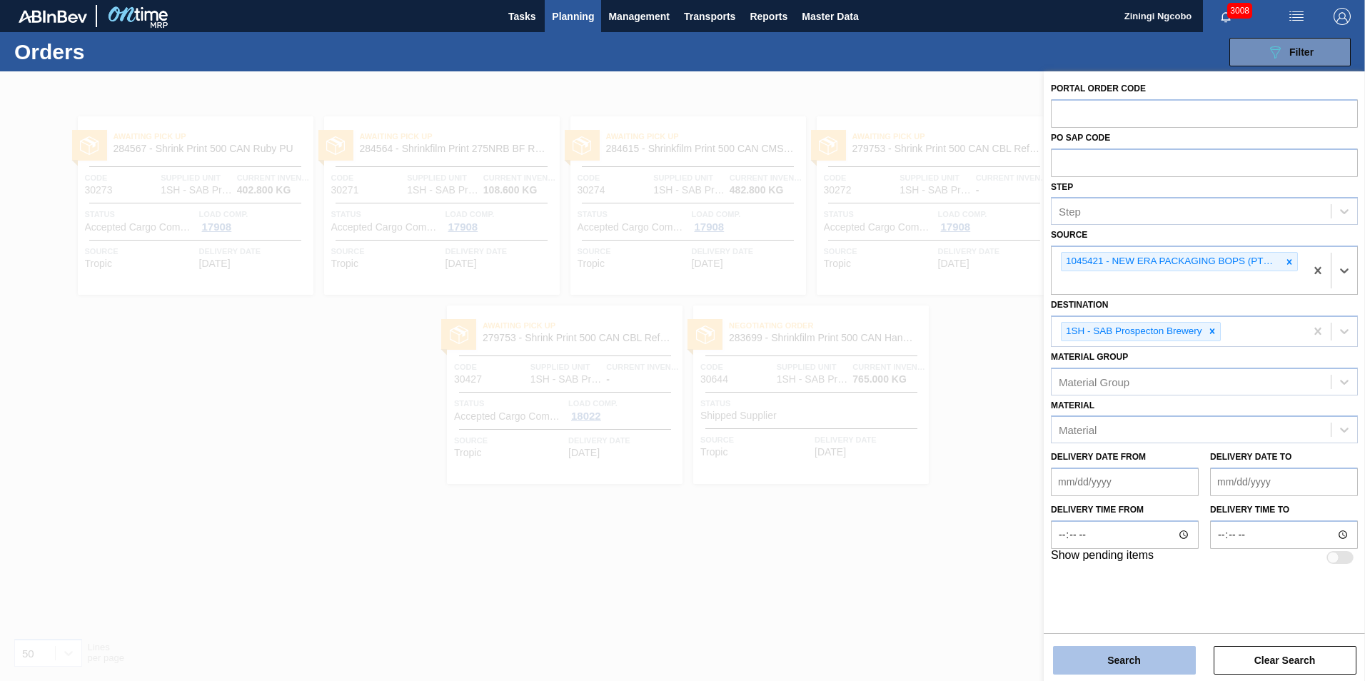
click at [1135, 655] on button "Search" at bounding box center [1124, 660] width 143 height 29
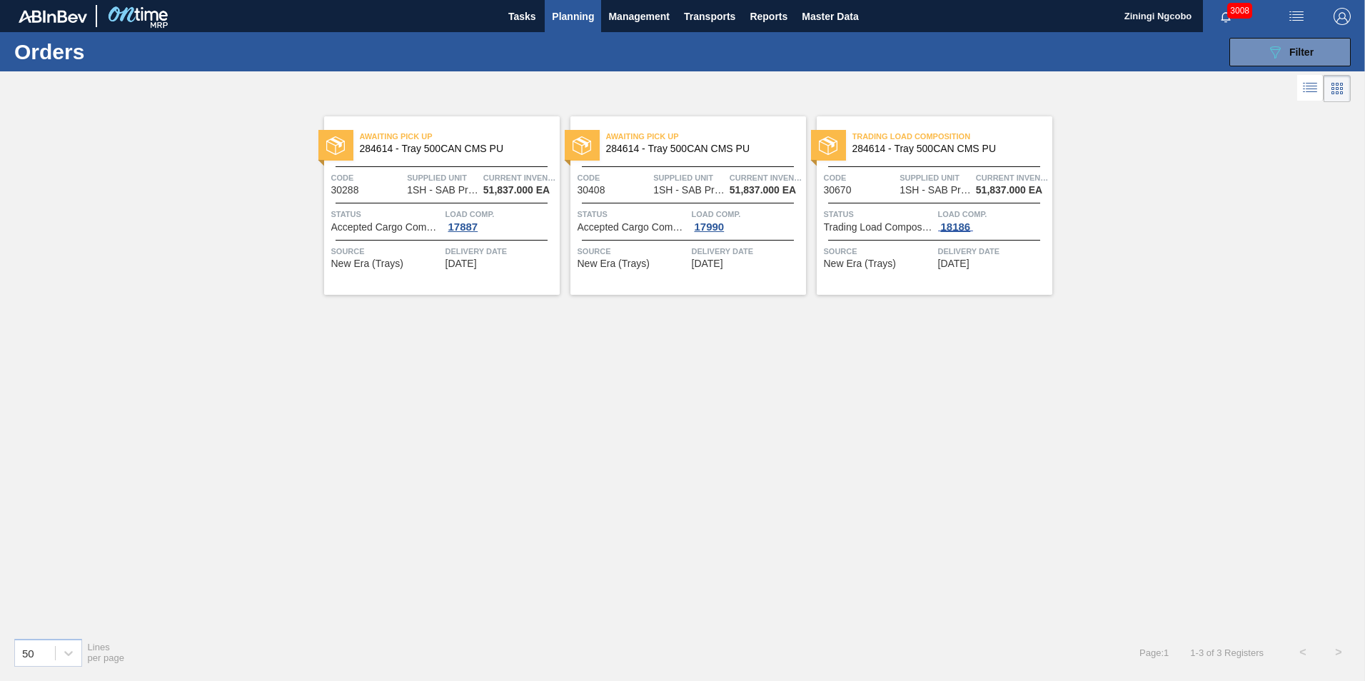
click at [964, 221] on div "18186" at bounding box center [956, 226] width 36 height 11
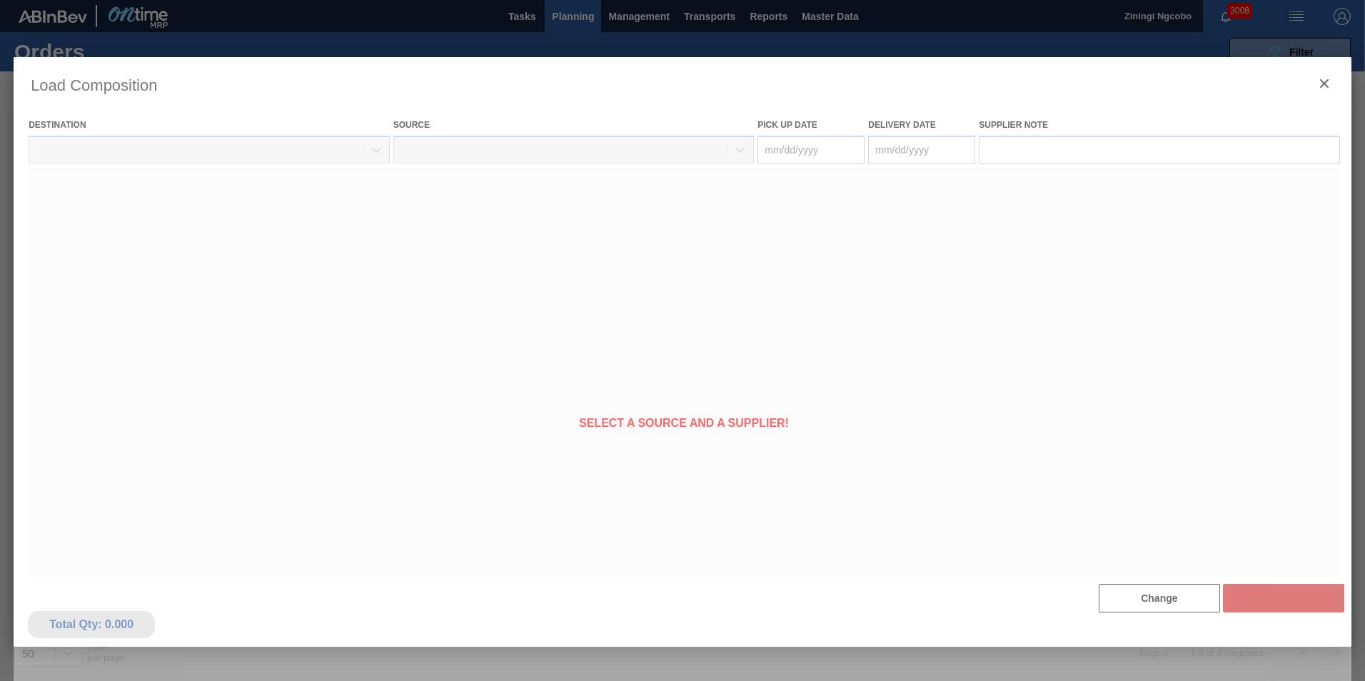
type Date "[DATE]"
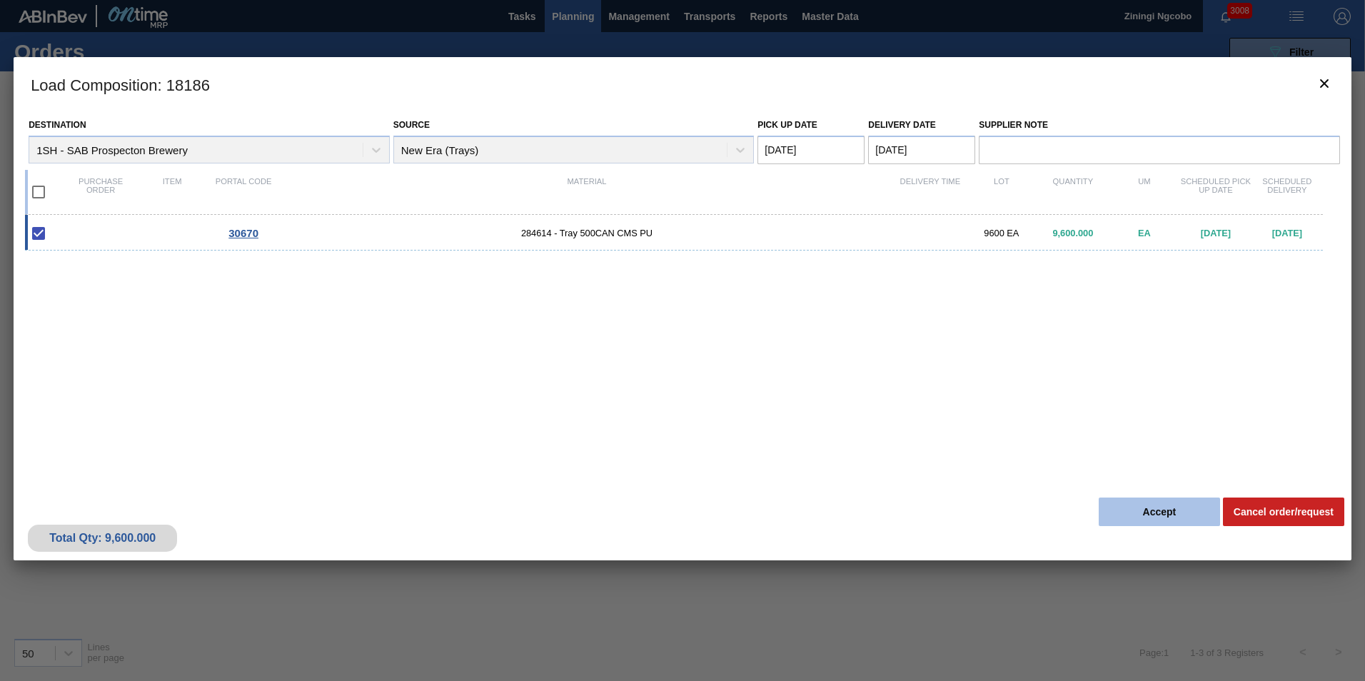
click at [1160, 518] on button "Accept" at bounding box center [1159, 512] width 121 height 29
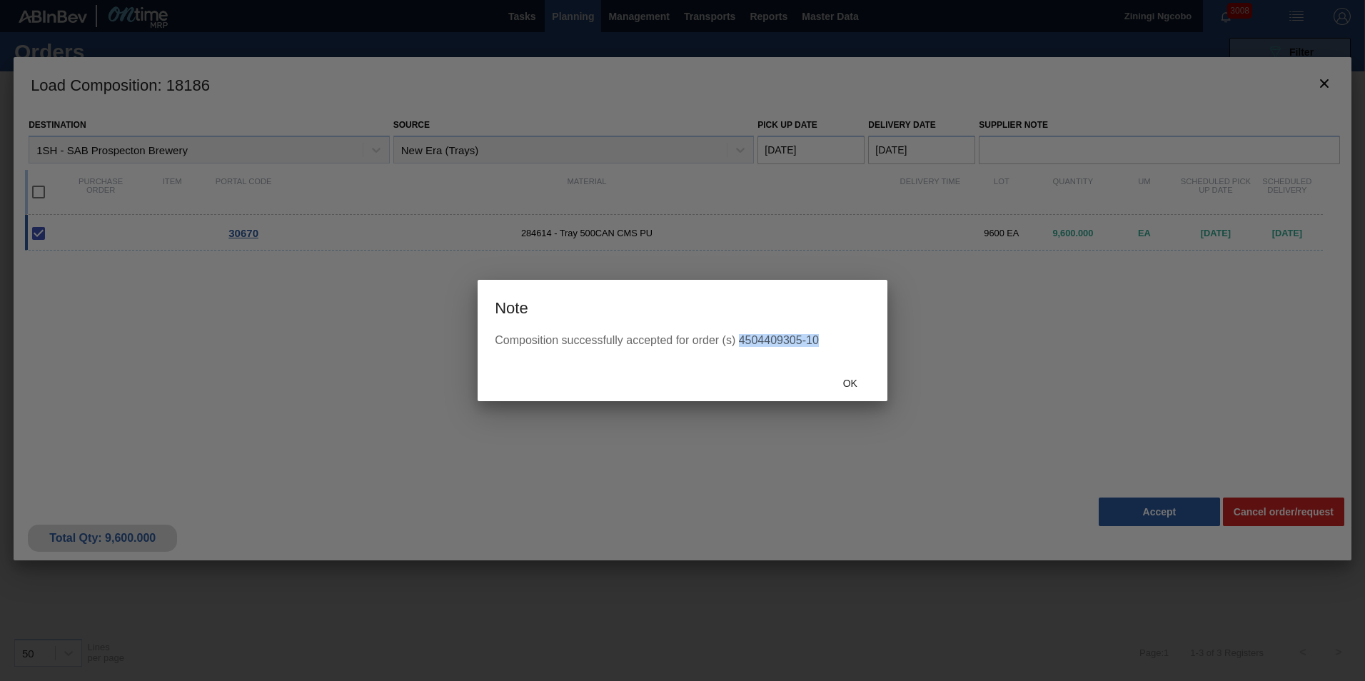
drag, startPoint x: 822, startPoint y: 338, endPoint x: 742, endPoint y: 343, distance: 79.4
click at [742, 343] on div "Composition successfully accepted for order (s) 4504409305-10" at bounding box center [682, 340] width 375 height 13
copy div "504409305-10"
click at [766, 351] on div "Composition successfully accepted for order (s) 4504409305-10" at bounding box center [683, 349] width 410 height 30
drag, startPoint x: 804, startPoint y: 341, endPoint x: 741, endPoint y: 337, distance: 63.0
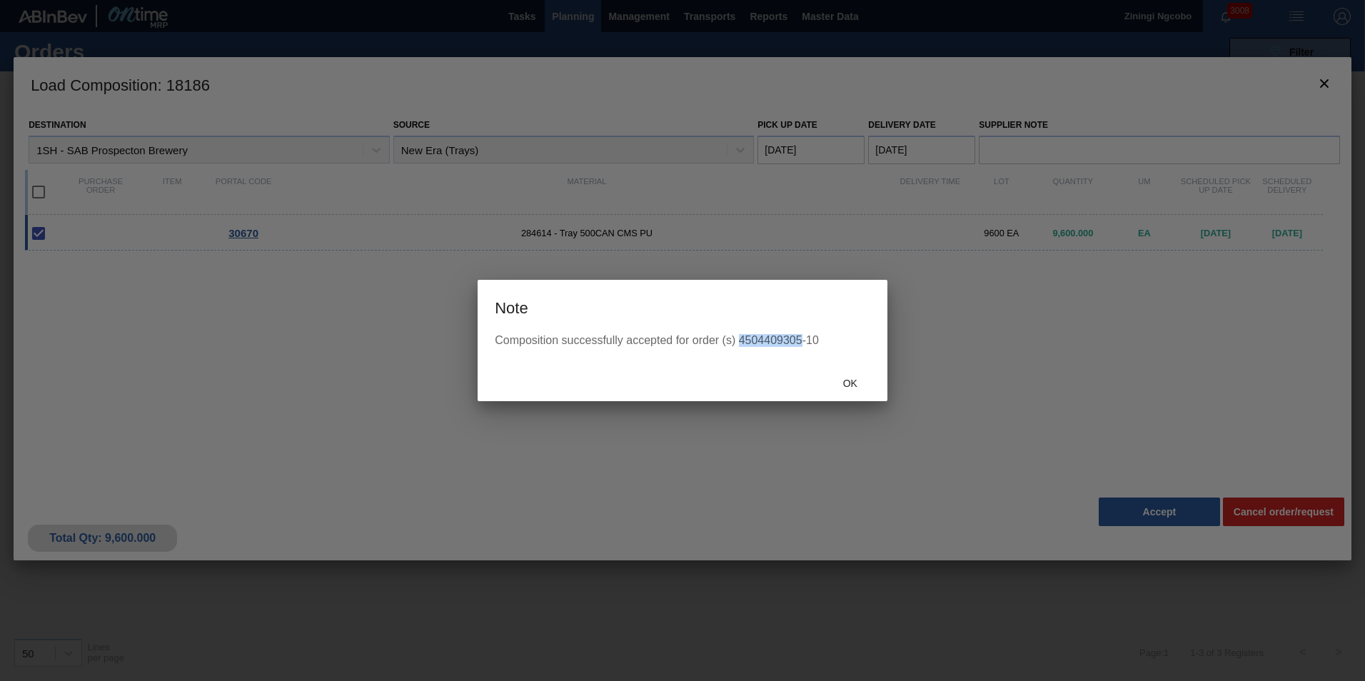
click at [741, 337] on div "Composition successfully accepted for order (s) 4504409305-10" at bounding box center [682, 340] width 375 height 13
copy div "4504409305"
click at [863, 380] on span "Ok" at bounding box center [850, 383] width 37 height 11
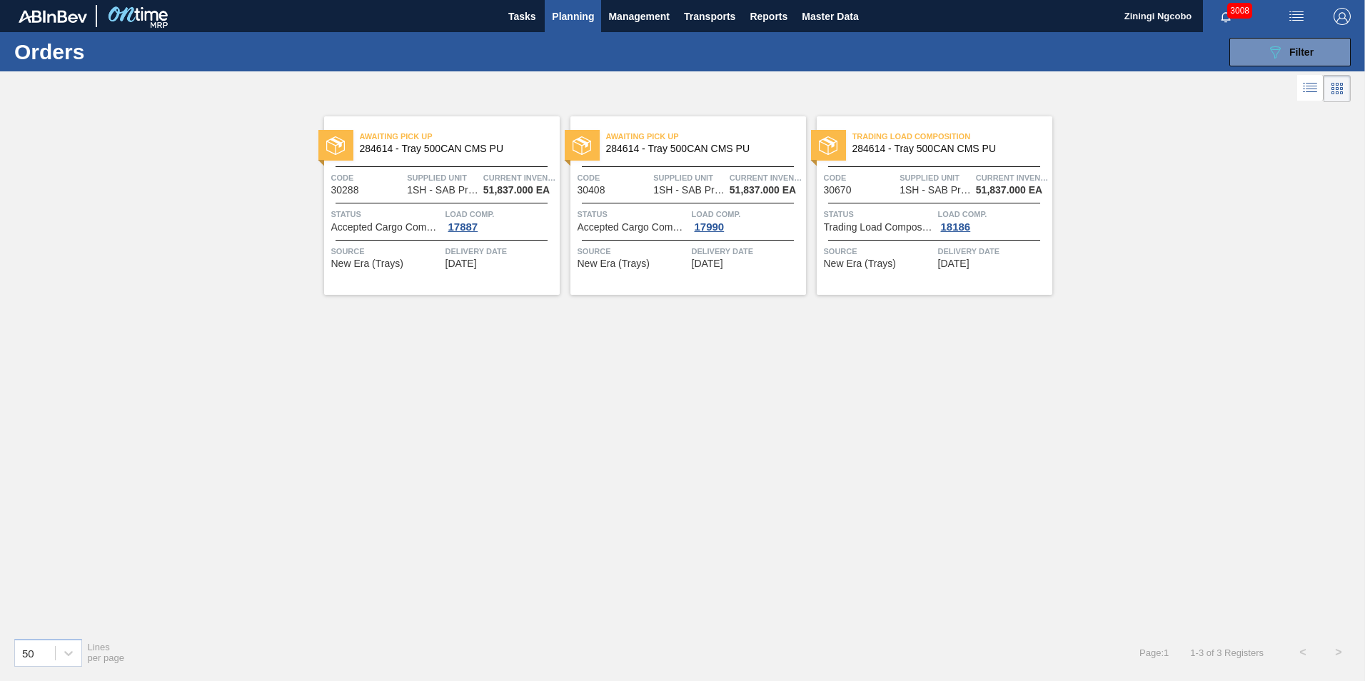
click at [903, 201] on div "Trading Load Composition 284614 - Tray 500CAN CMS PU Code 30670 Supplied Unit 1…" at bounding box center [935, 205] width 236 height 178
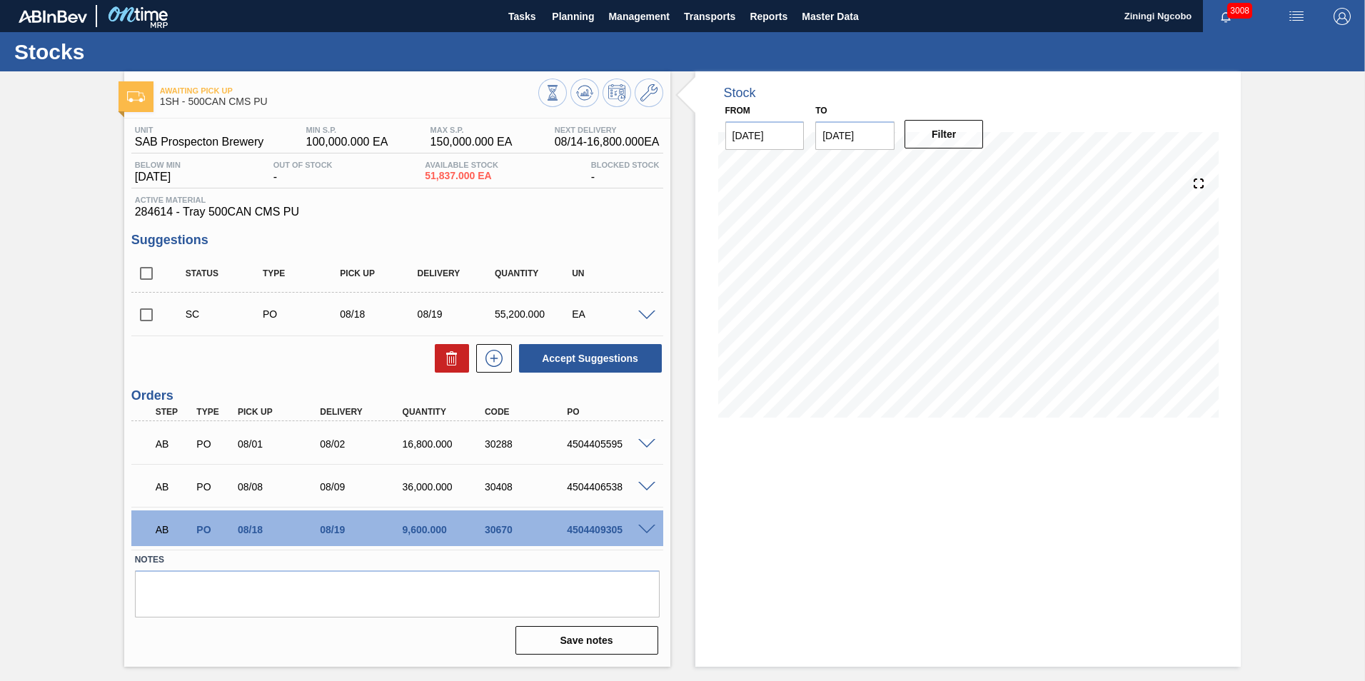
click at [641, 525] on span at bounding box center [646, 530] width 17 height 11
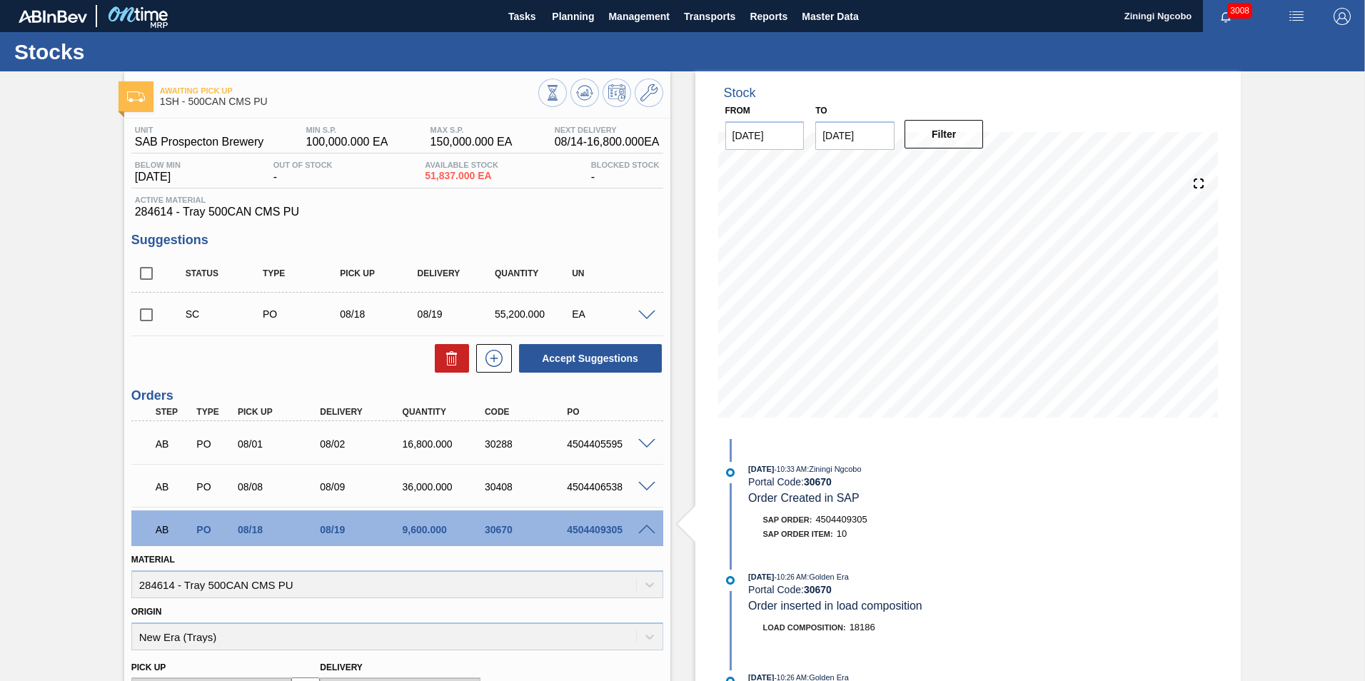
scroll to position [332, 0]
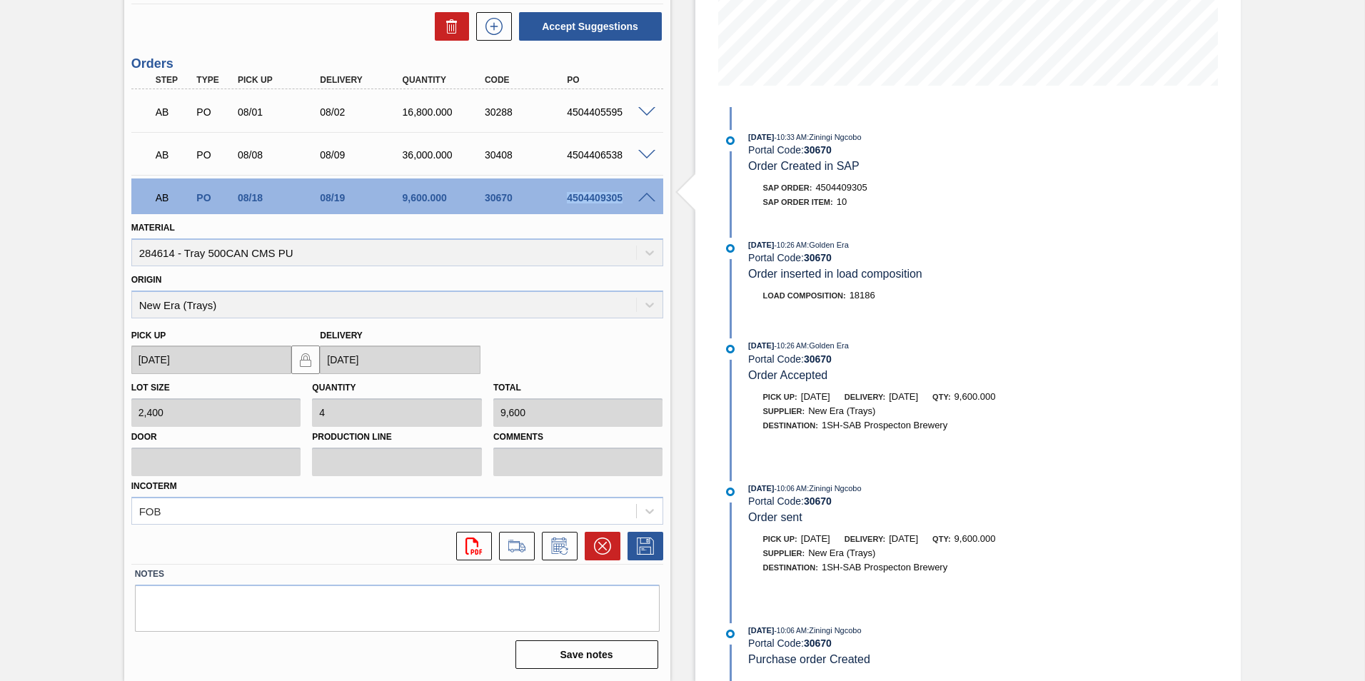
drag, startPoint x: 620, startPoint y: 198, endPoint x: 566, endPoint y: 203, distance: 53.8
click at [566, 203] on div "4504409305" at bounding box center [609, 197] width 92 height 11
copy div "4504409305"
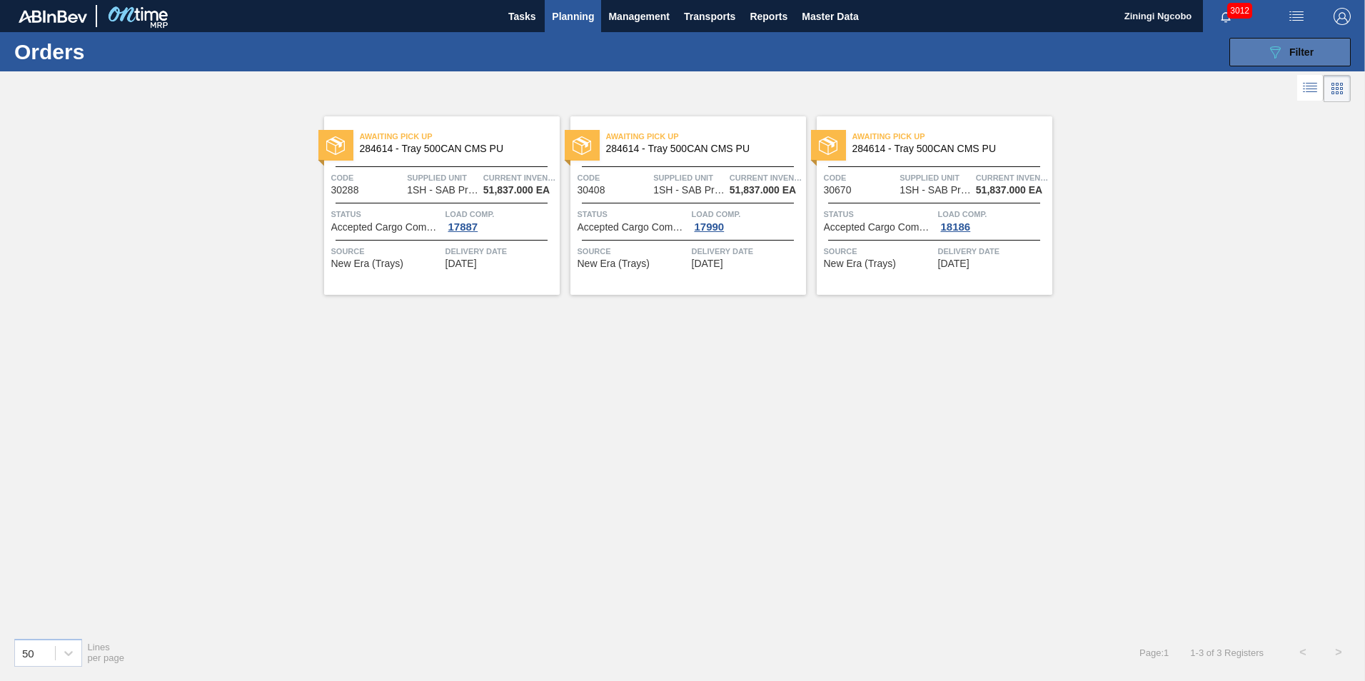
click at [1295, 50] on span "Filter" at bounding box center [1301, 51] width 24 height 11
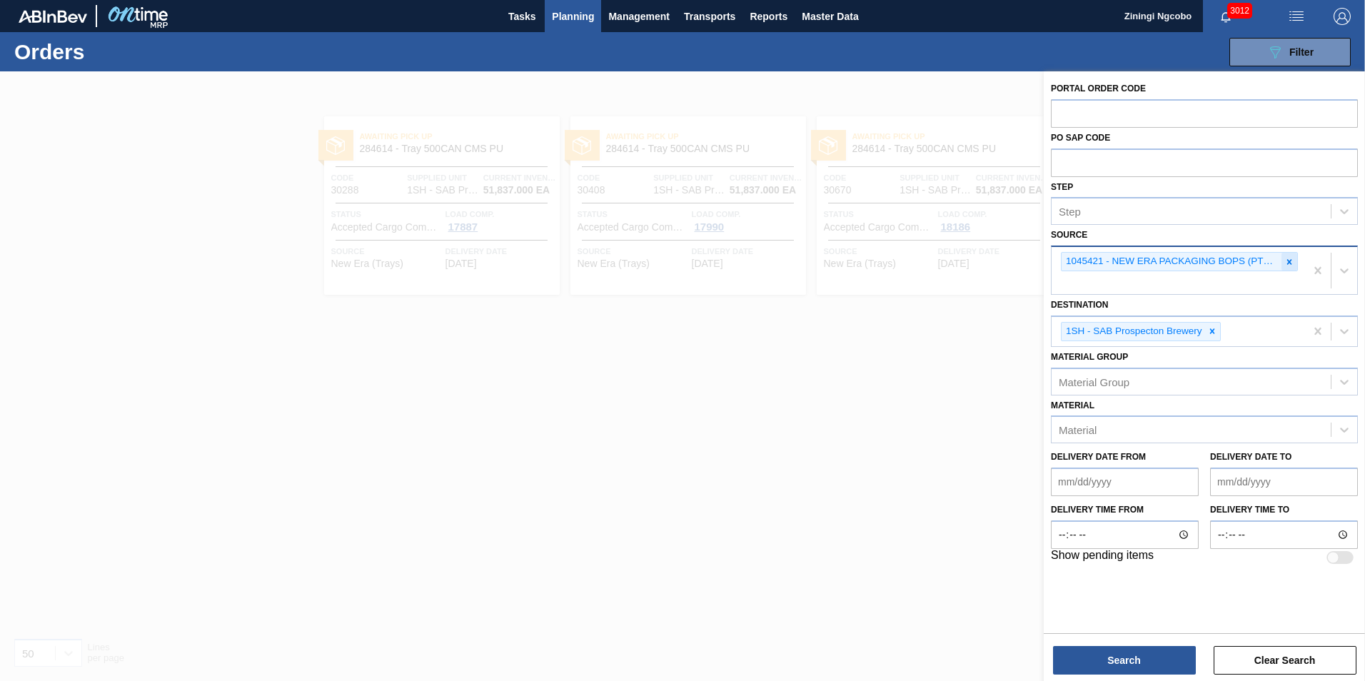
click at [1290, 258] on icon at bounding box center [1289, 262] width 10 height 10
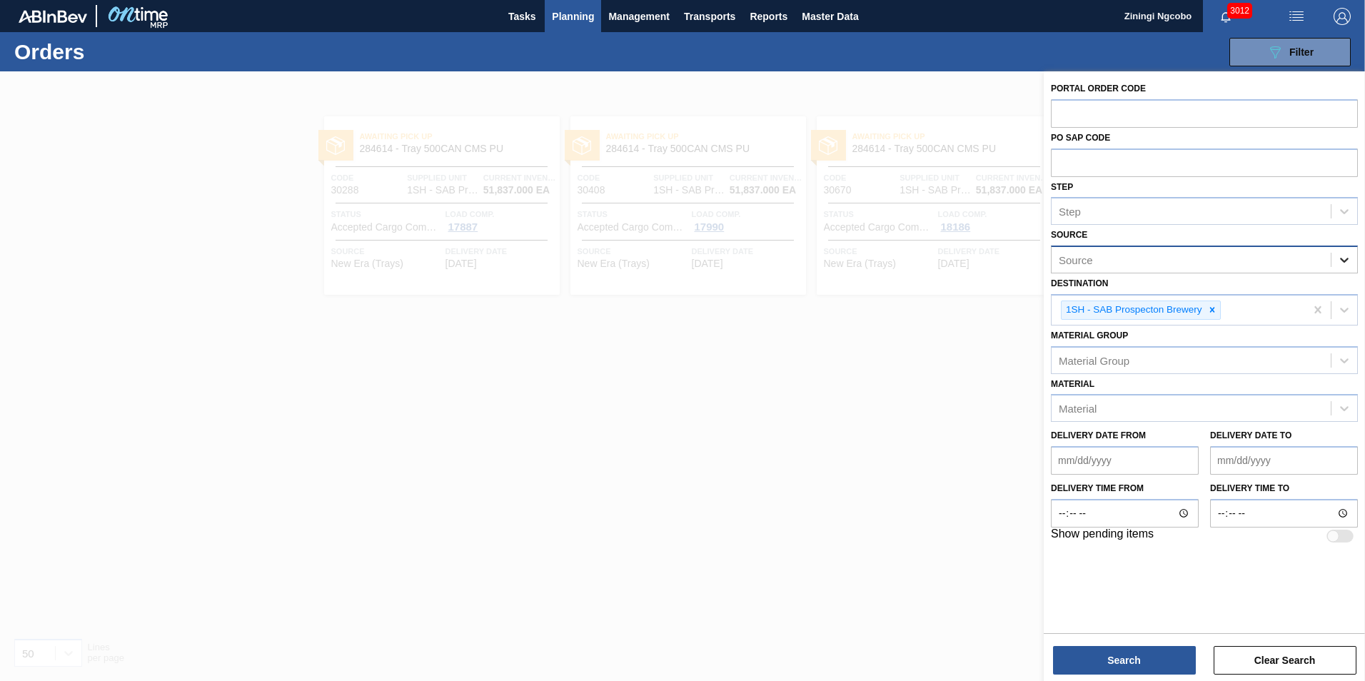
click at [1344, 253] on icon at bounding box center [1344, 260] width 14 height 14
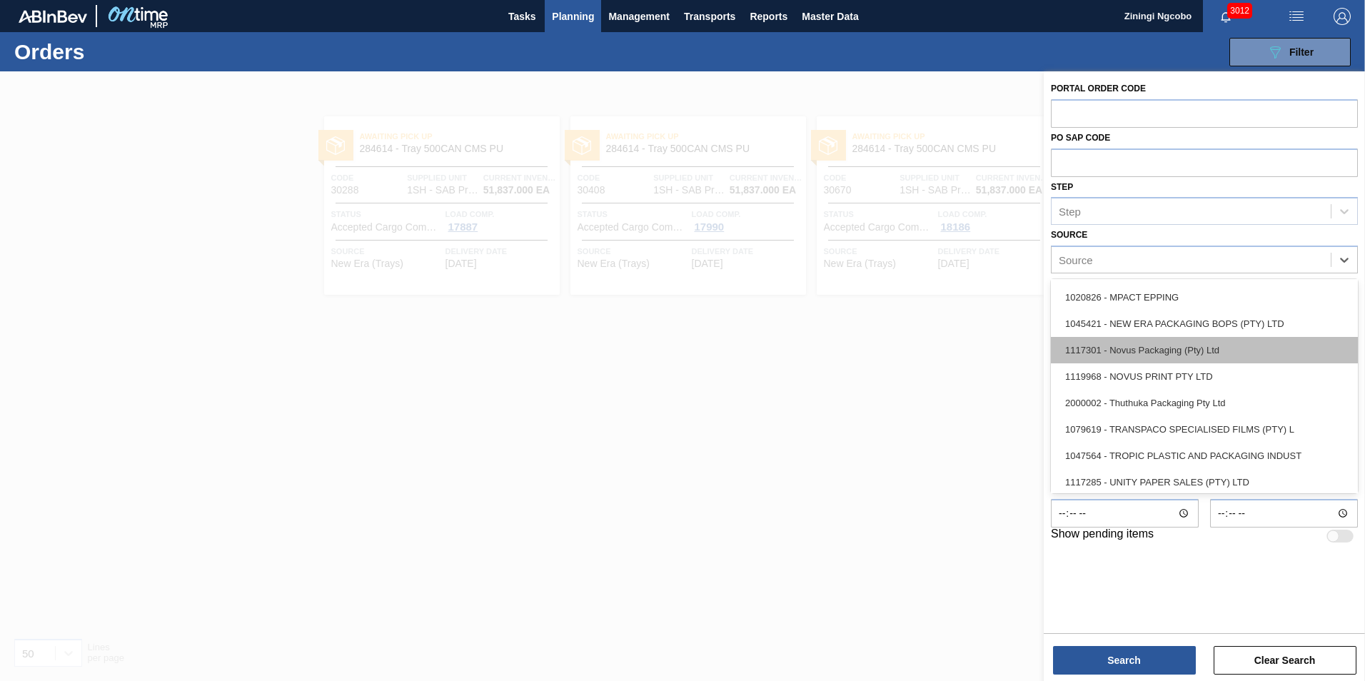
scroll to position [505, 0]
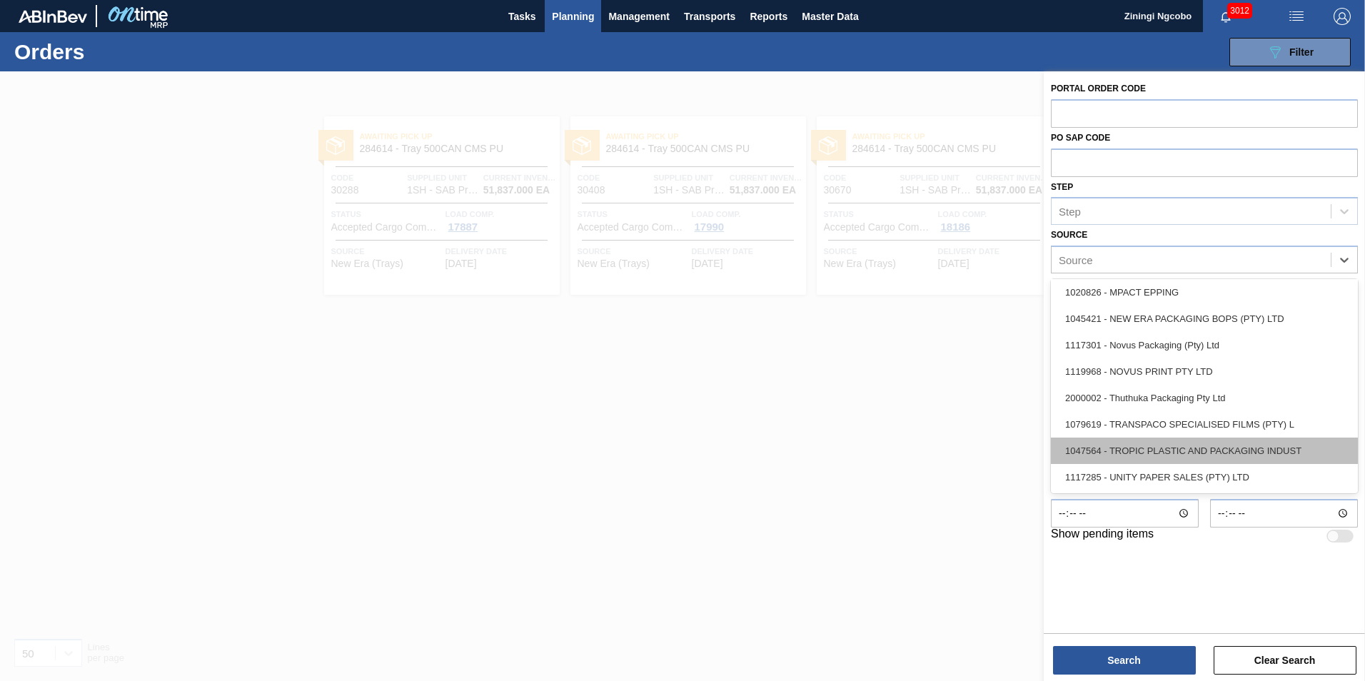
click at [1183, 457] on div "1047564 - TROPIC PLASTIC AND PACKAGING INDUST" at bounding box center [1204, 451] width 307 height 26
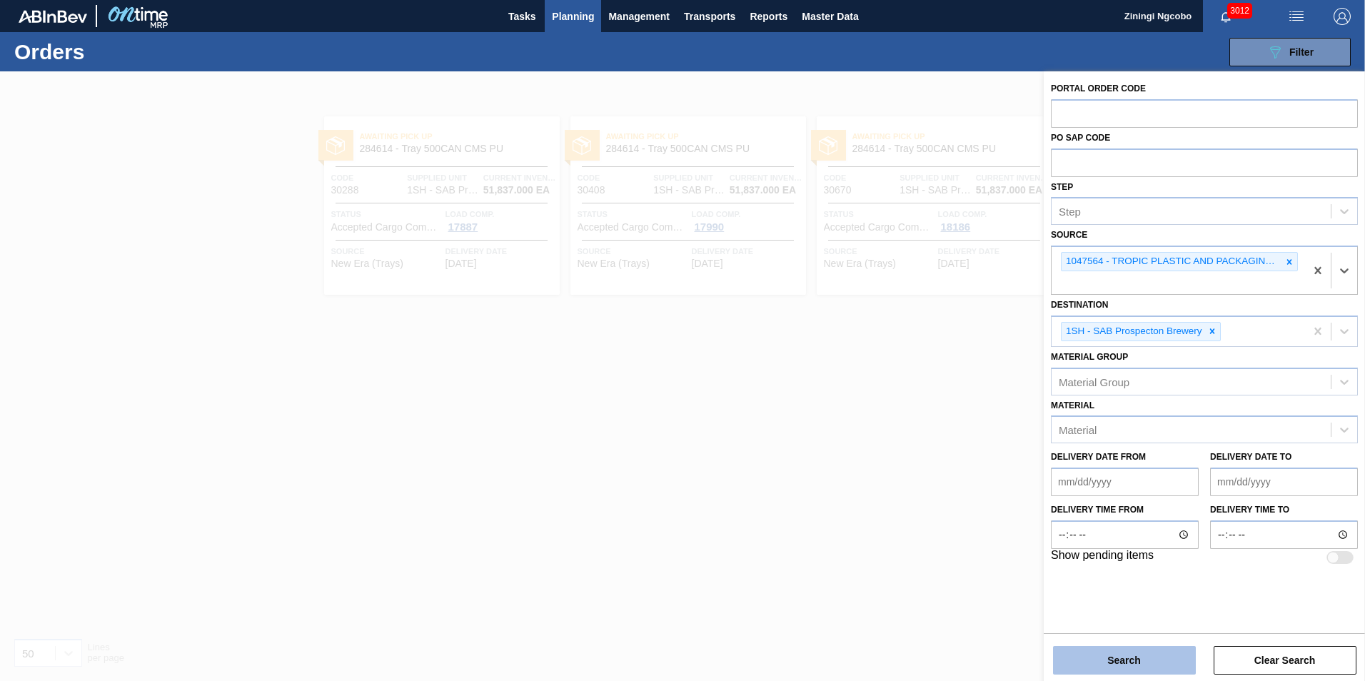
click at [1161, 646] on button "Search" at bounding box center [1124, 660] width 143 height 29
